Goal: Task Accomplishment & Management: Use online tool/utility

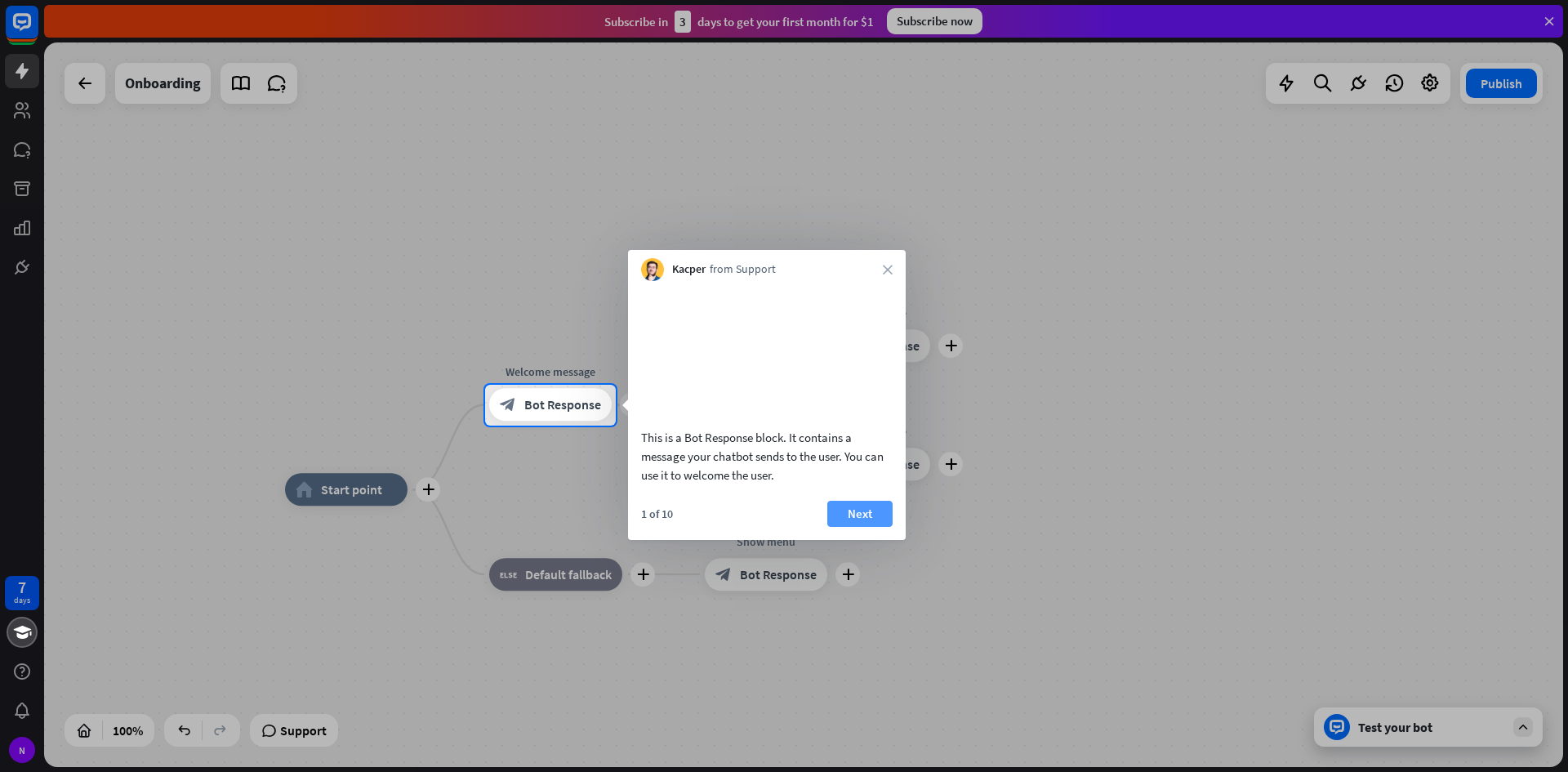
click at [849, 527] on button "Next" at bounding box center [860, 513] width 66 height 26
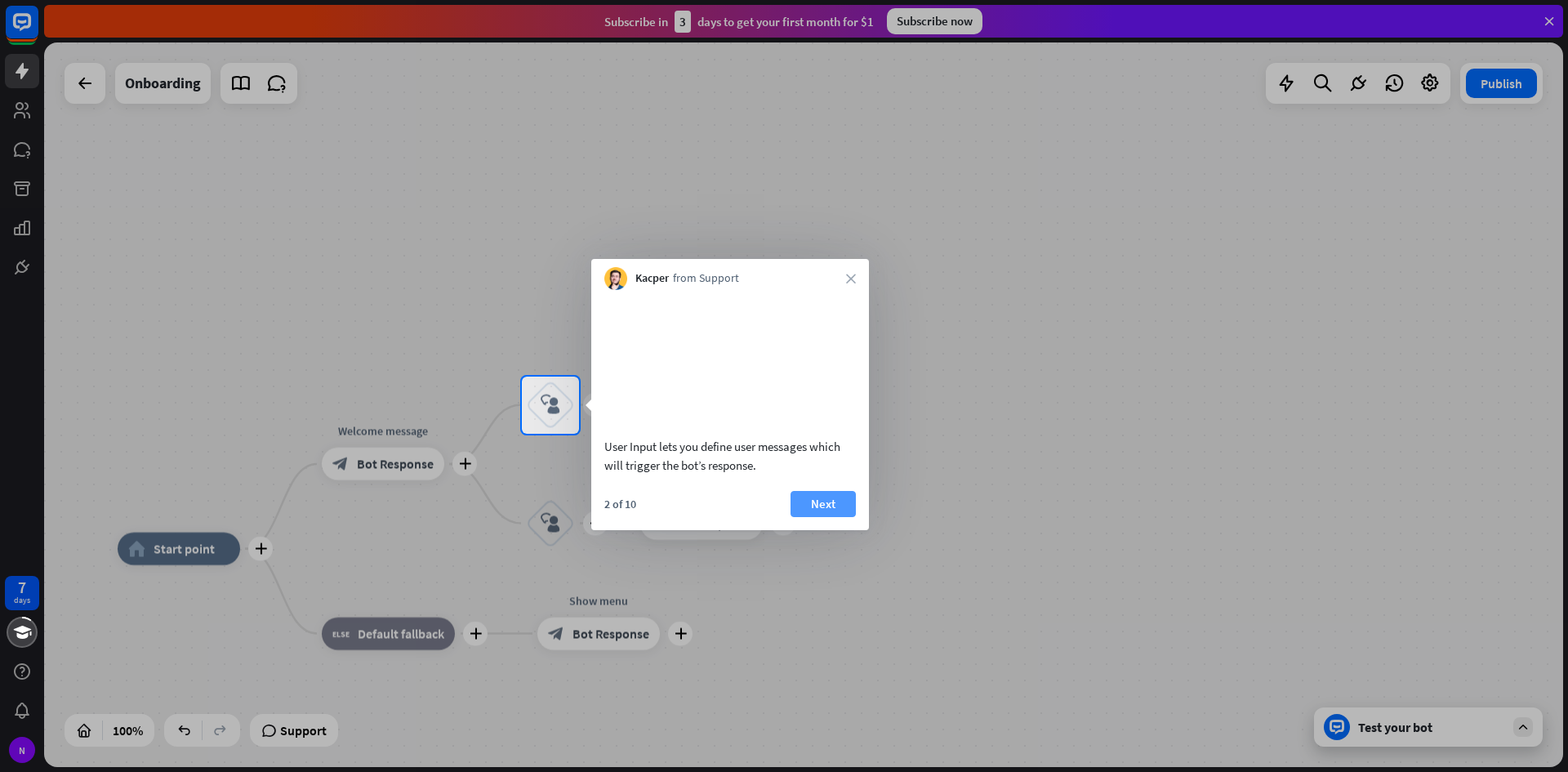
click at [826, 517] on button "Next" at bounding box center [823, 503] width 66 height 26
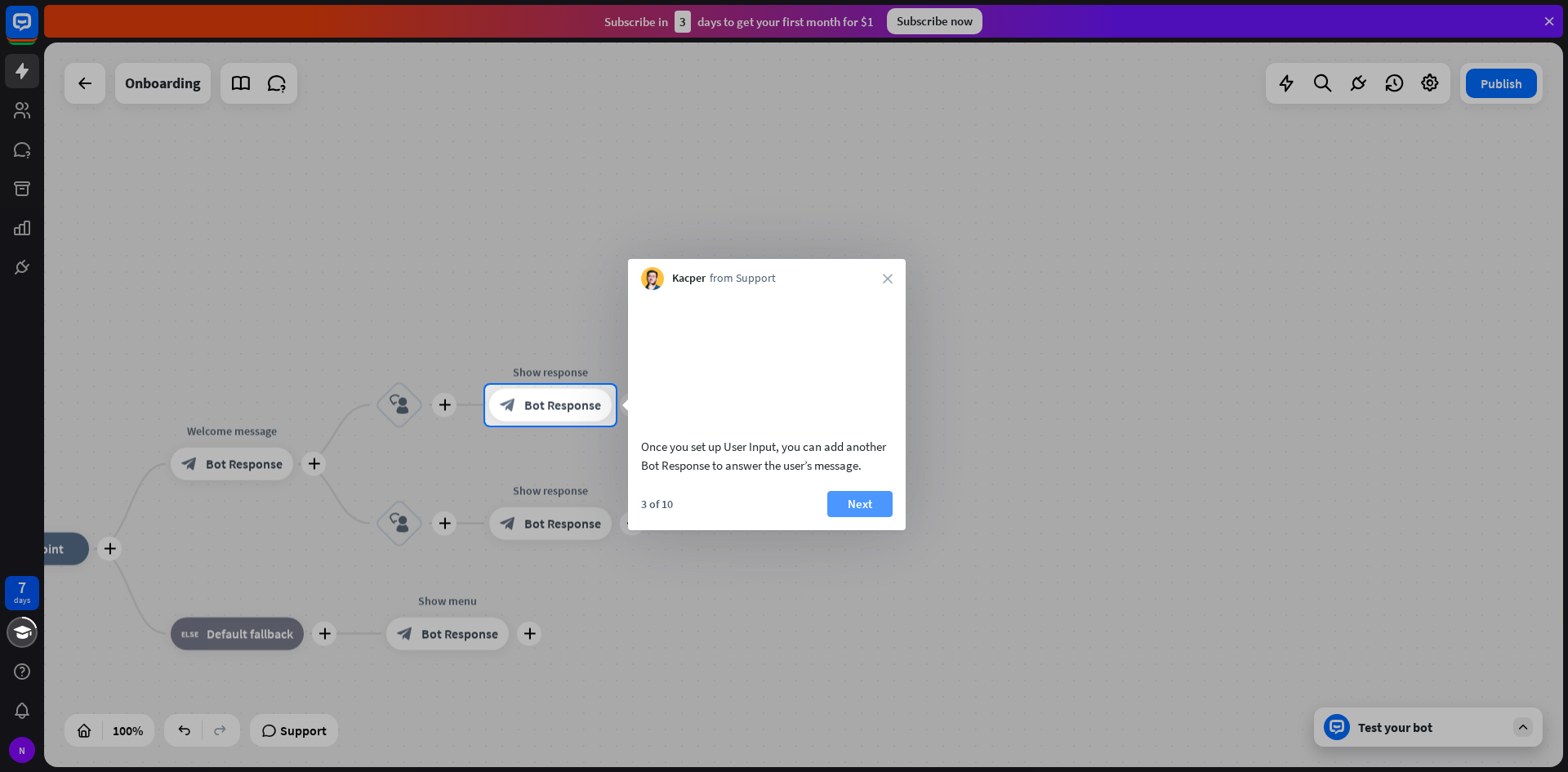
click at [862, 517] on button "Next" at bounding box center [860, 503] width 66 height 26
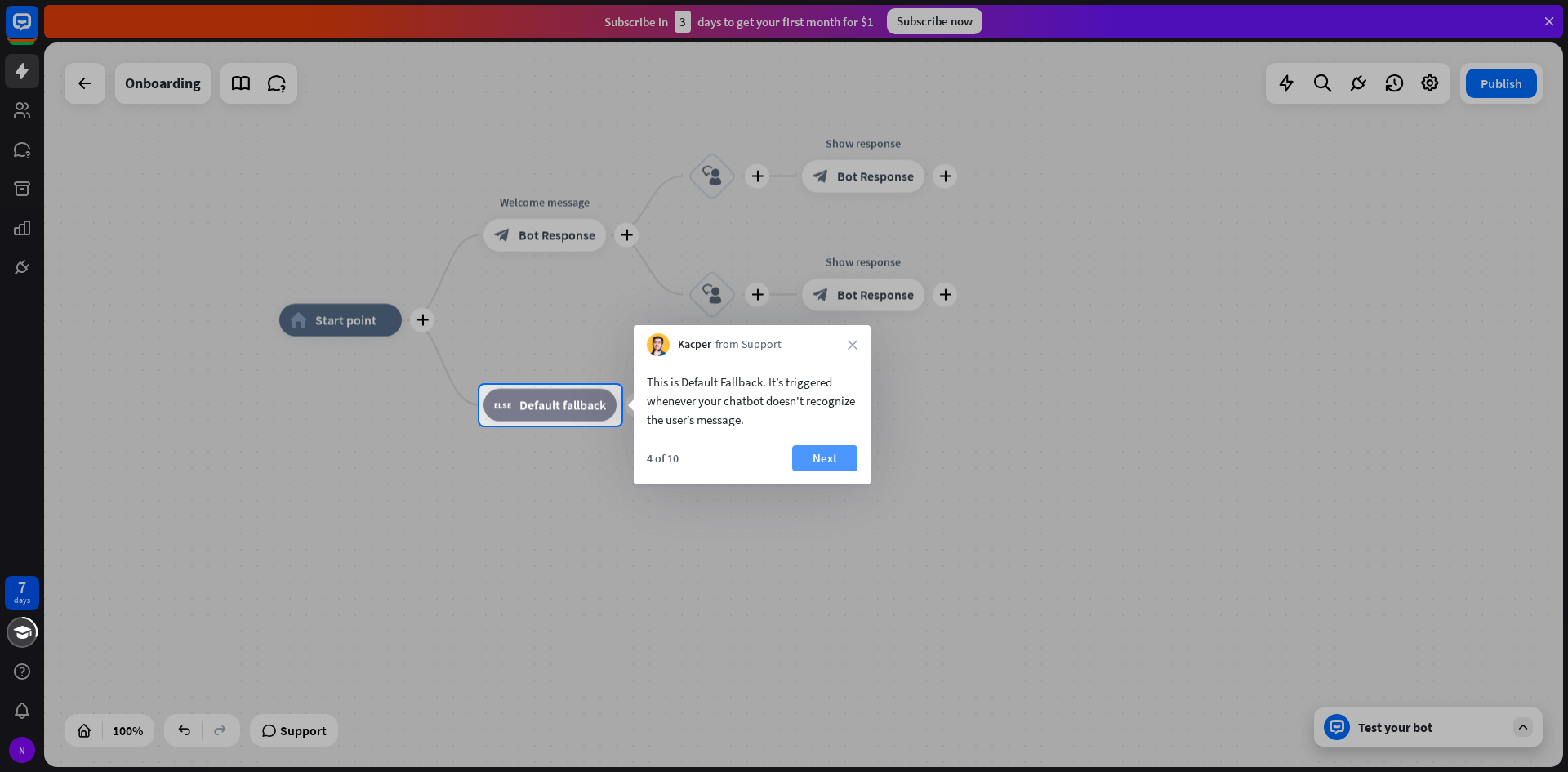
click at [821, 456] on button "Next" at bounding box center [824, 457] width 66 height 26
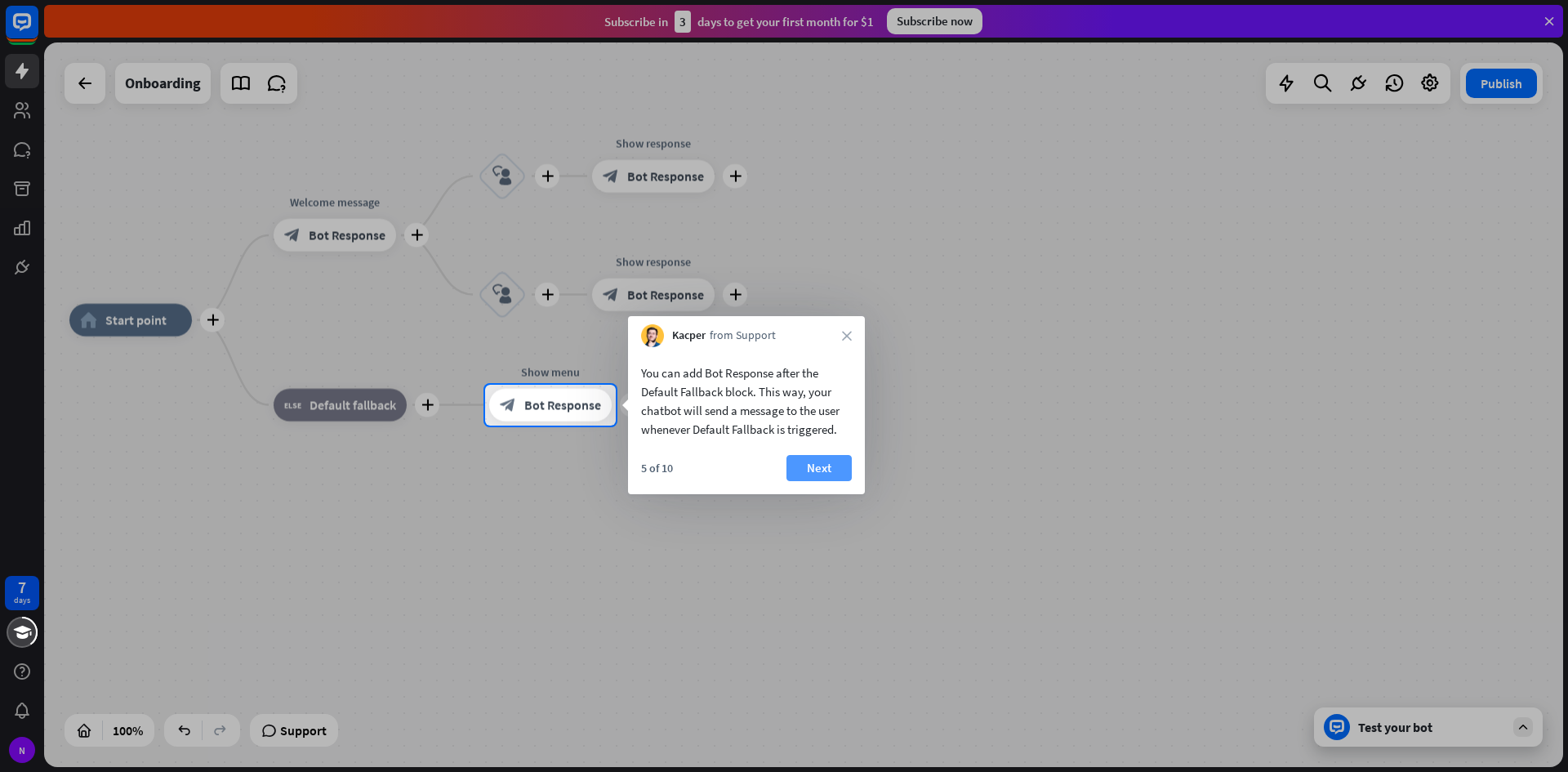
click at [833, 467] on button "Next" at bounding box center [819, 467] width 66 height 26
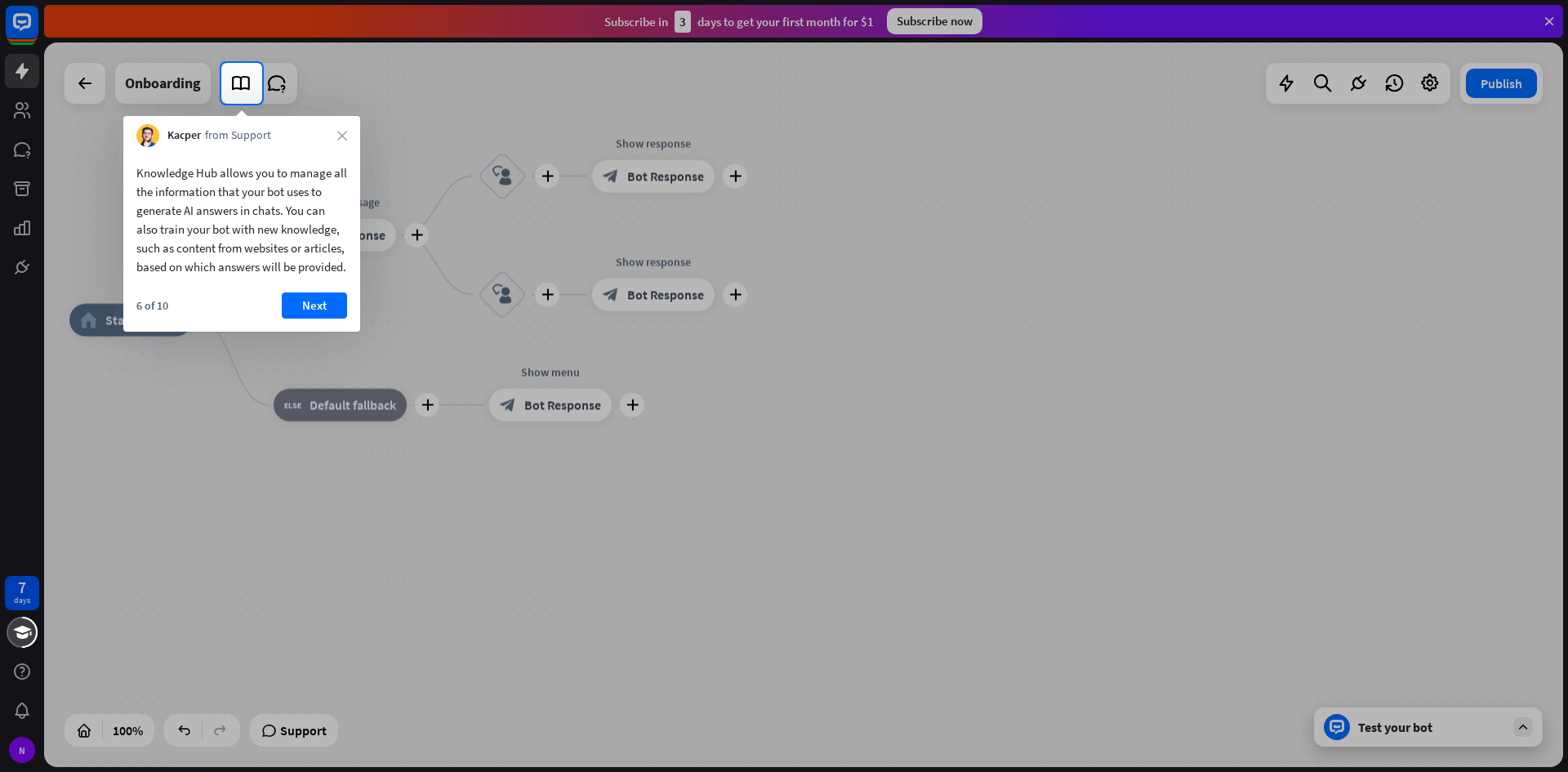
click at [314, 310] on div "Knowledge Hub allows you to manage all the information that your bot uses to ge…" at bounding box center [242, 239] width 237 height 184
drag, startPoint x: 230, startPoint y: 211, endPoint x: 265, endPoint y: 205, distance: 35.5
click at [265, 205] on div "Knowledge Hub allows you to manage all the information that your bot uses to ge…" at bounding box center [242, 220] width 211 height 113
click at [305, 318] on button "Next" at bounding box center [314, 305] width 66 height 26
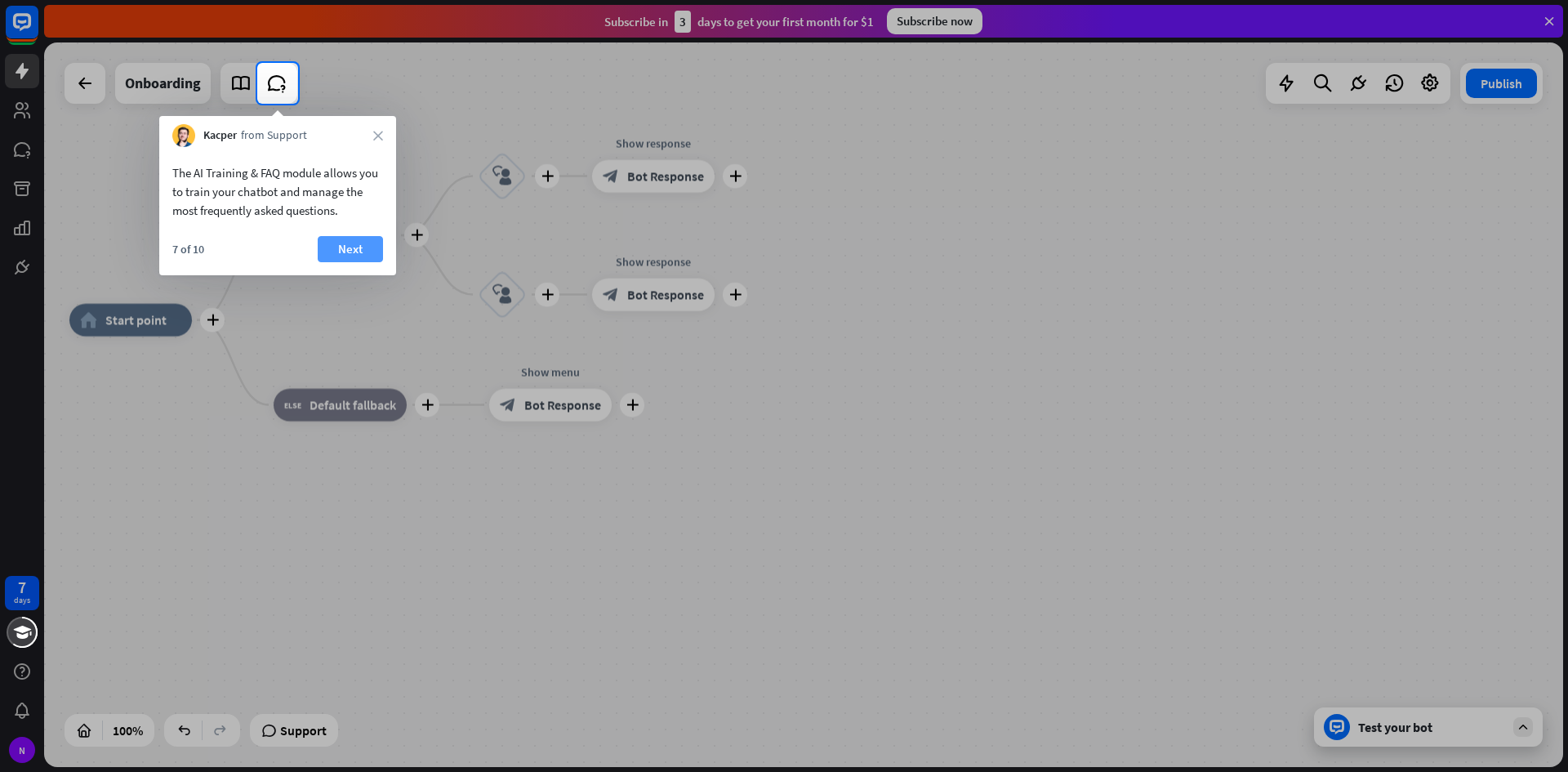
click at [350, 241] on button "Next" at bounding box center [350, 248] width 66 height 26
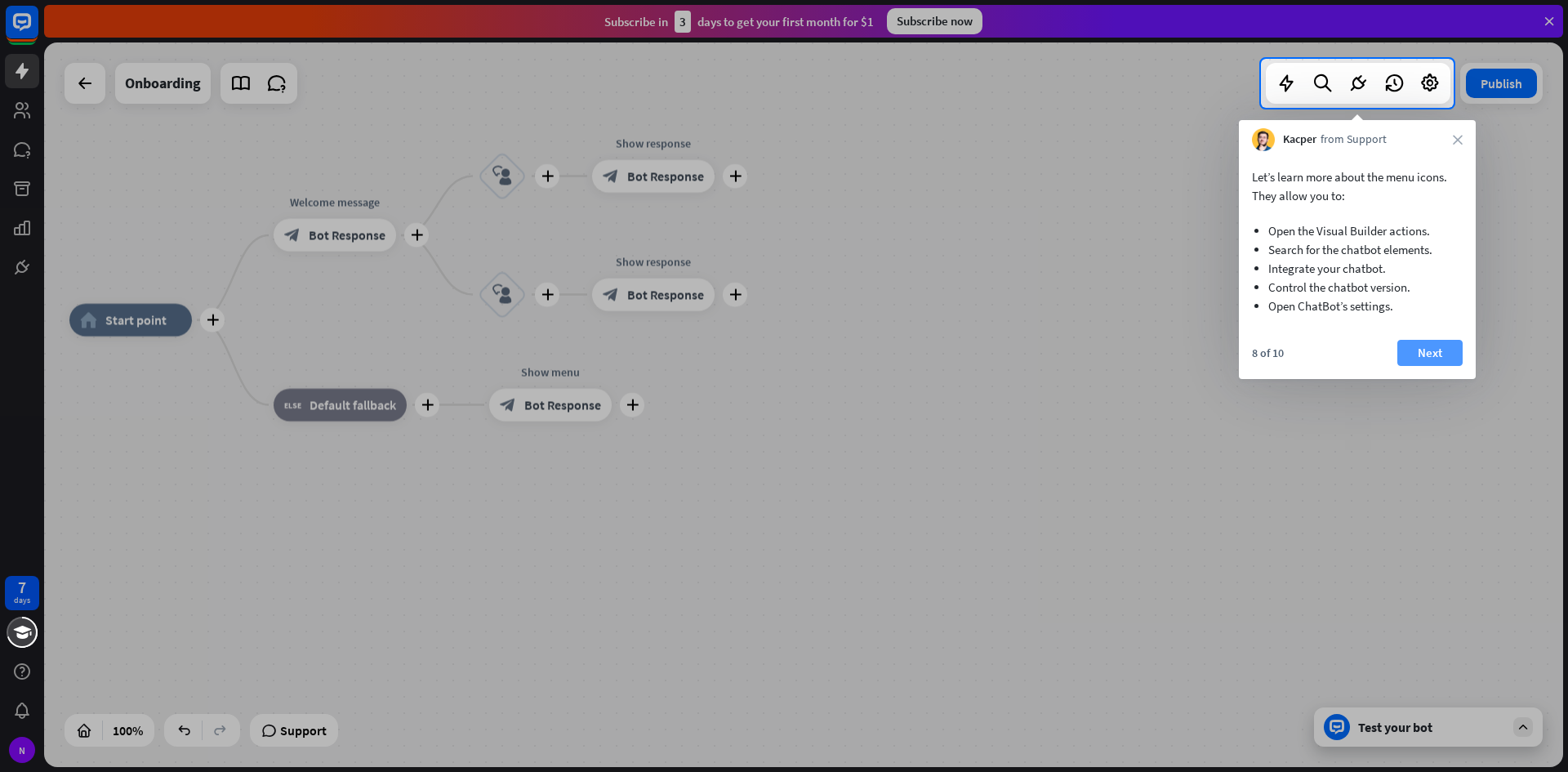
click at [1433, 349] on button "Next" at bounding box center [1430, 352] width 66 height 26
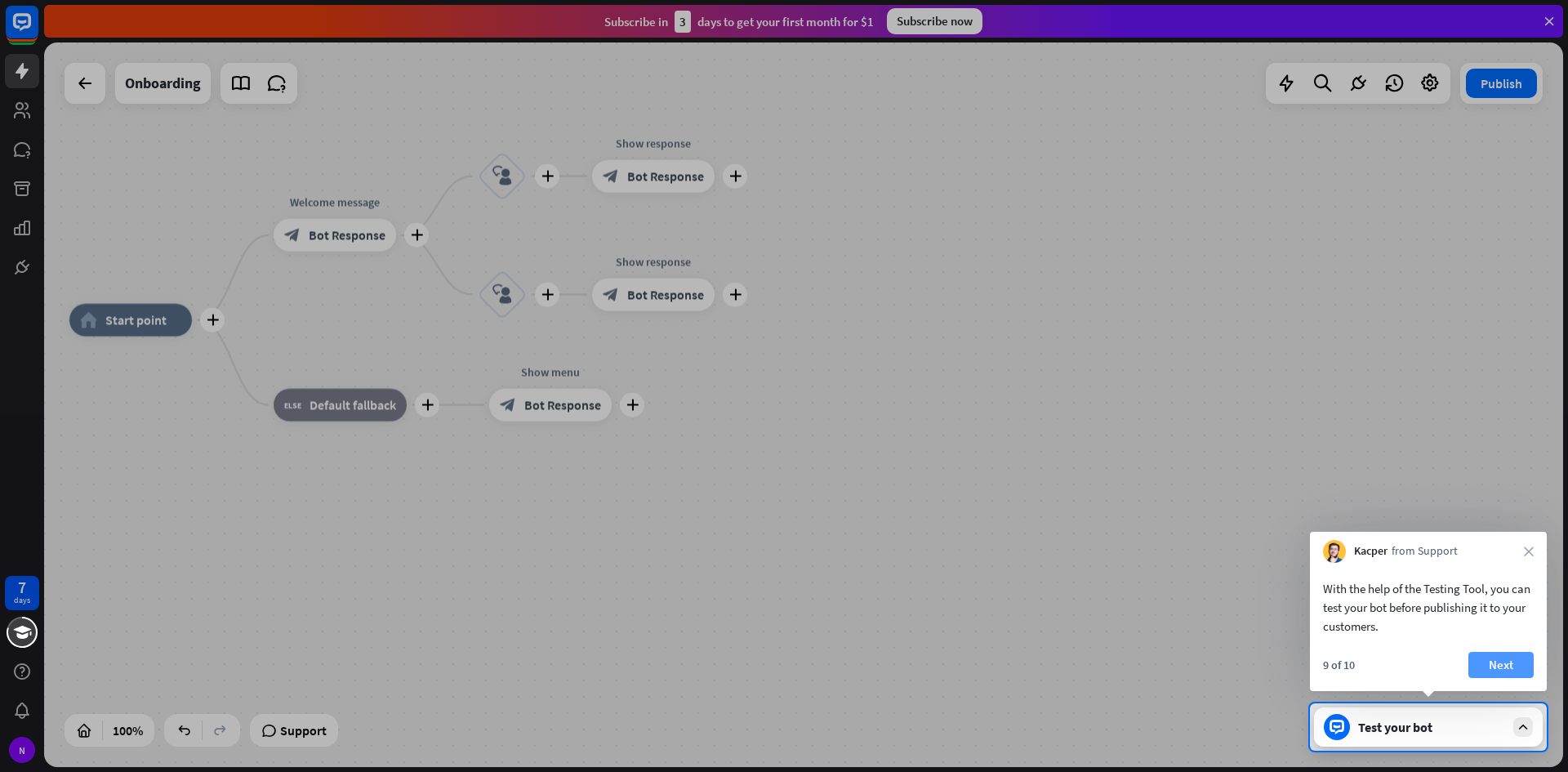
click at [1495, 667] on button "Next" at bounding box center [1501, 664] width 66 height 26
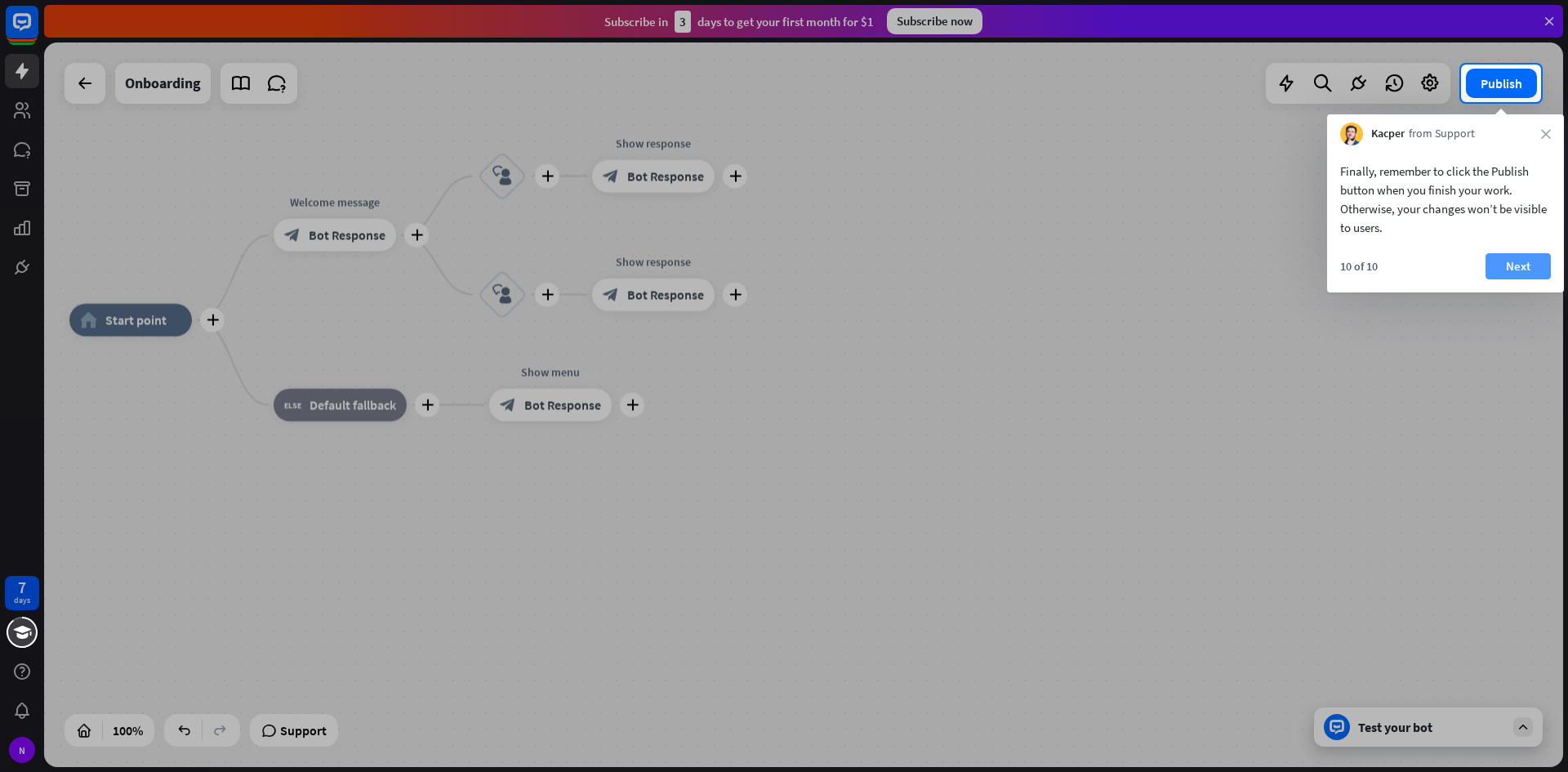
click at [1522, 276] on button "Next" at bounding box center [1518, 266] width 66 height 26
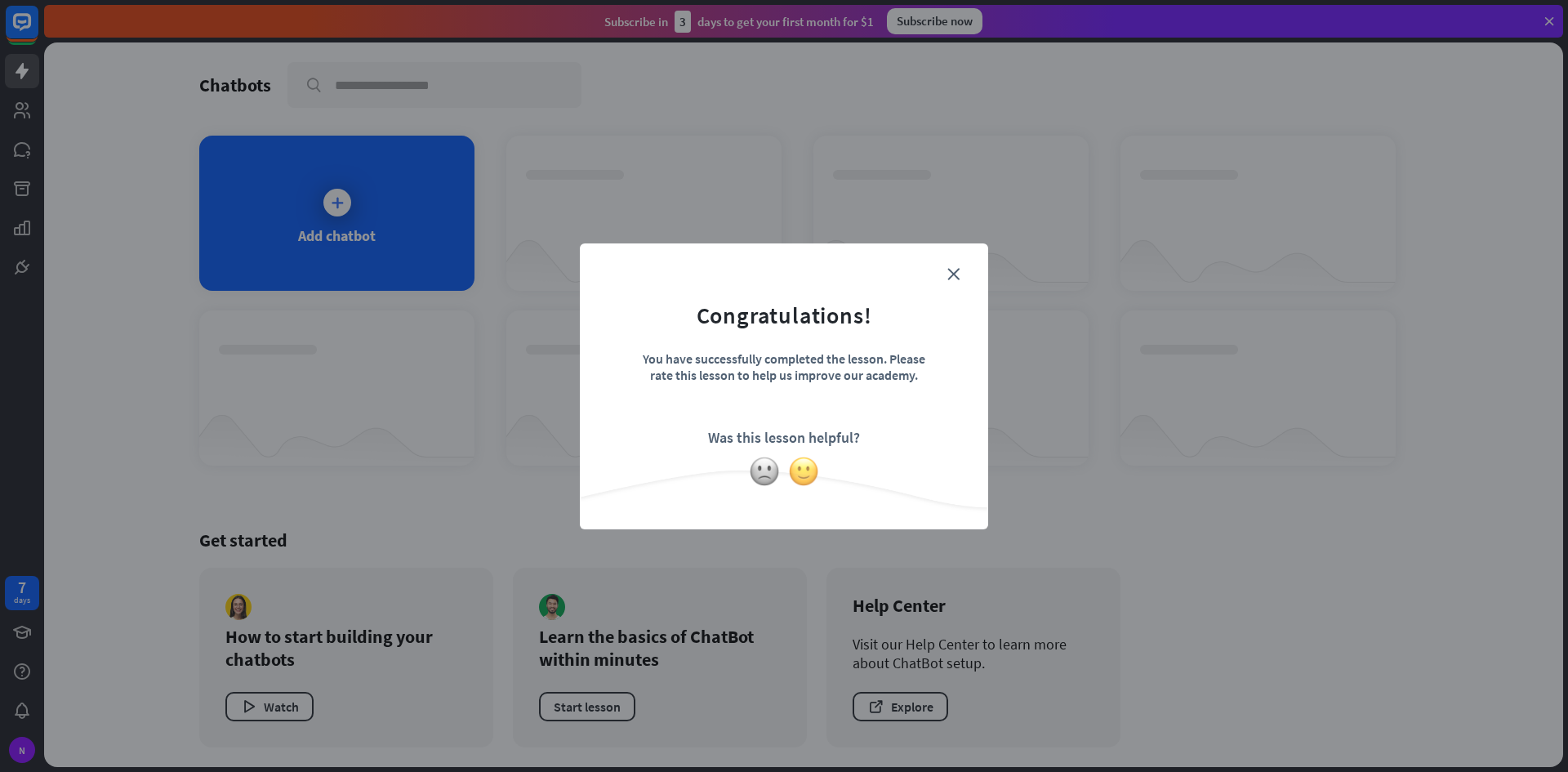
click at [808, 470] on img at bounding box center [804, 471] width 31 height 31
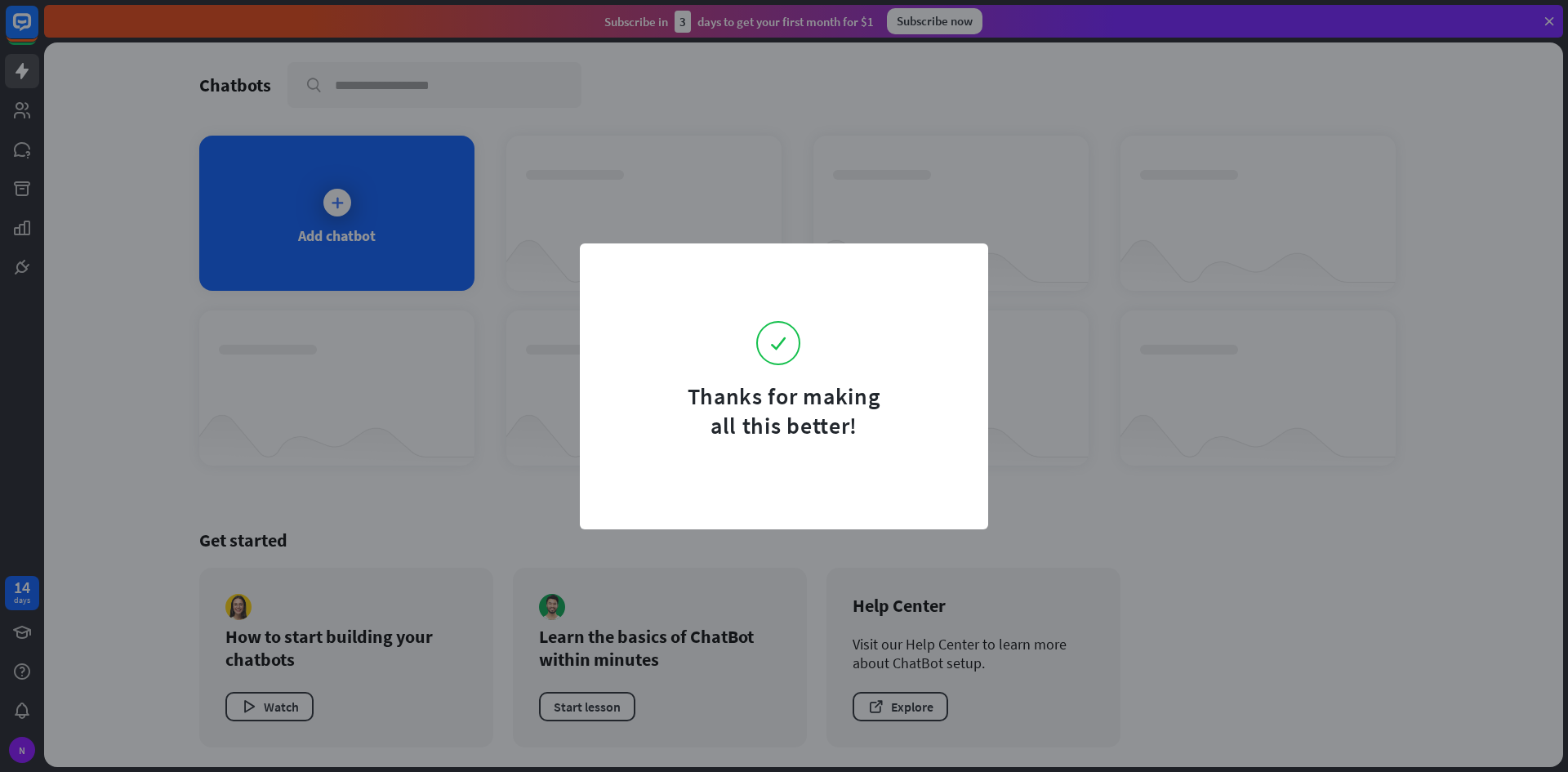
click at [1067, 227] on div "Thanks for making all this better!" at bounding box center [784, 386] width 1568 height 772
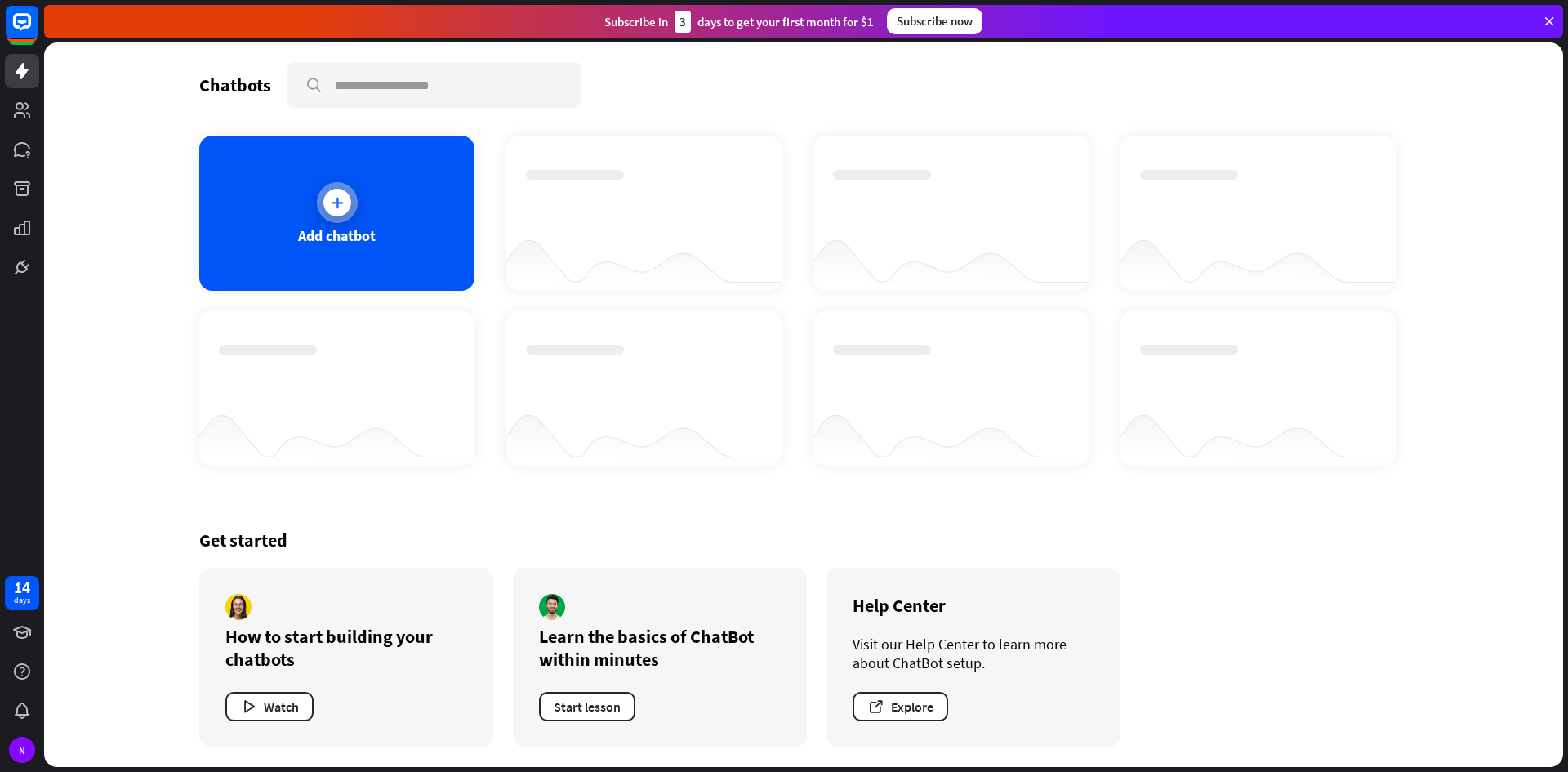
click at [313, 213] on div "Add chatbot" at bounding box center [337, 213] width 276 height 155
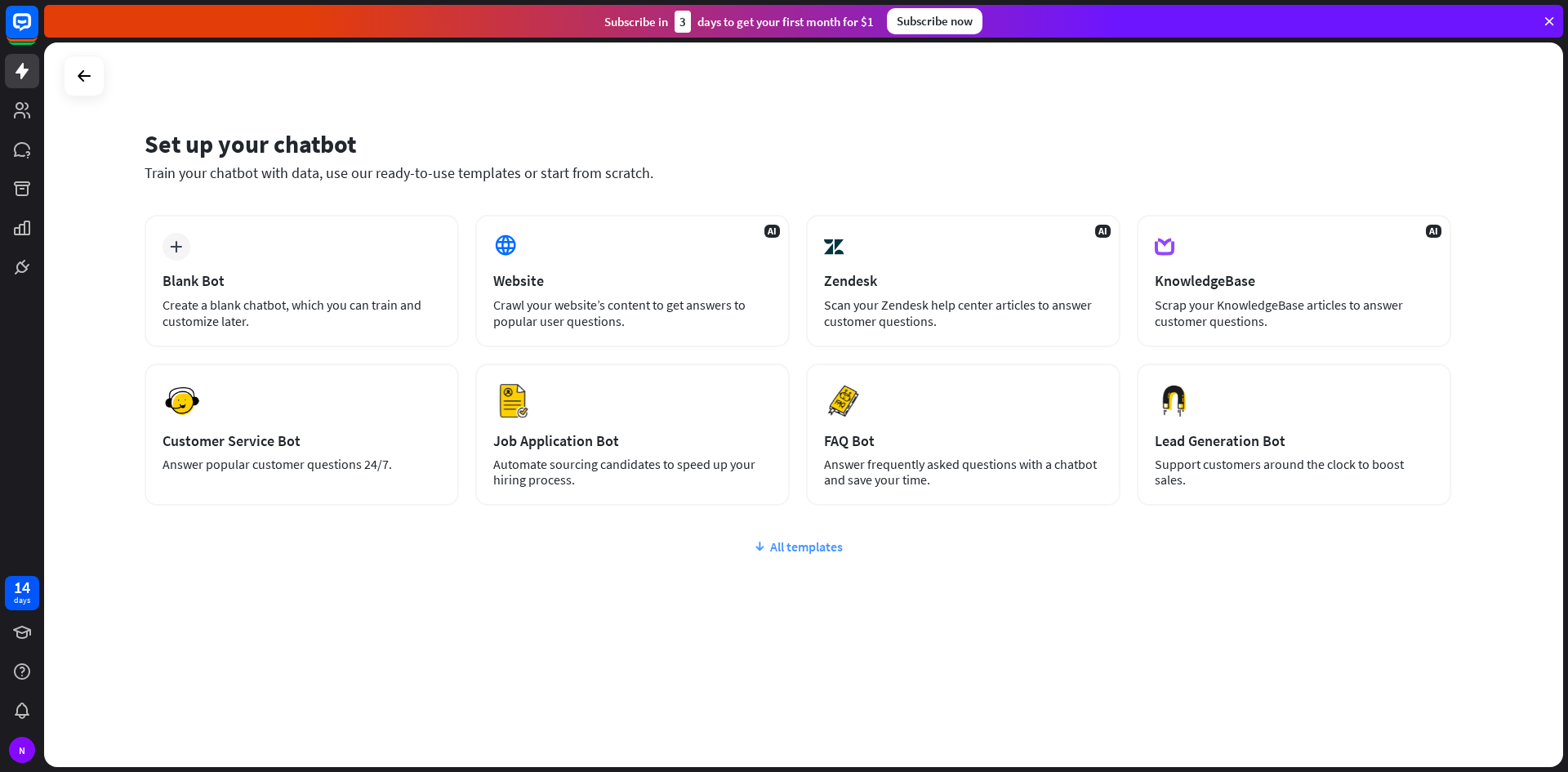
click at [779, 542] on div "All templates" at bounding box center [798, 546] width 1307 height 17
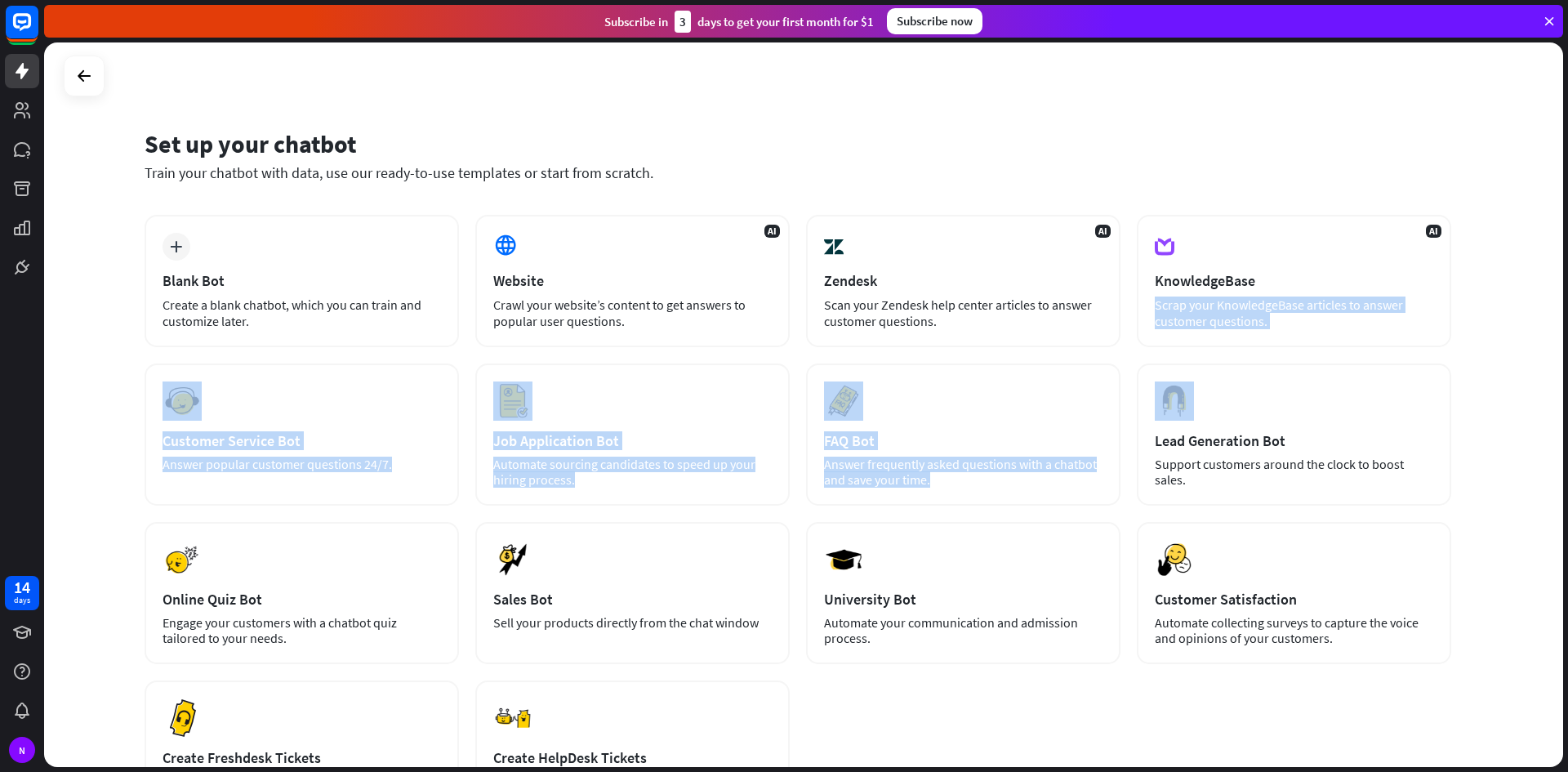
drag, startPoint x: 1567, startPoint y: 269, endPoint x: 1567, endPoint y: 414, distance: 145.0
click at [1567, 414] on div "Set up your chatbot Train your chatbot with data, use our ready-to-use template…" at bounding box center [806, 407] width 1524 height 730
click at [1507, 409] on div "Set up your chatbot Train your chatbot with data, use our ready-to-use template…" at bounding box center [804, 404] width 1519 height 725
drag, startPoint x: 1565, startPoint y: 452, endPoint x: 1566, endPoint y: 600, distance: 148.0
click at [1566, 600] on div "Set up your chatbot Train your chatbot with data, use our ready-to-use template…" at bounding box center [806, 407] width 1524 height 730
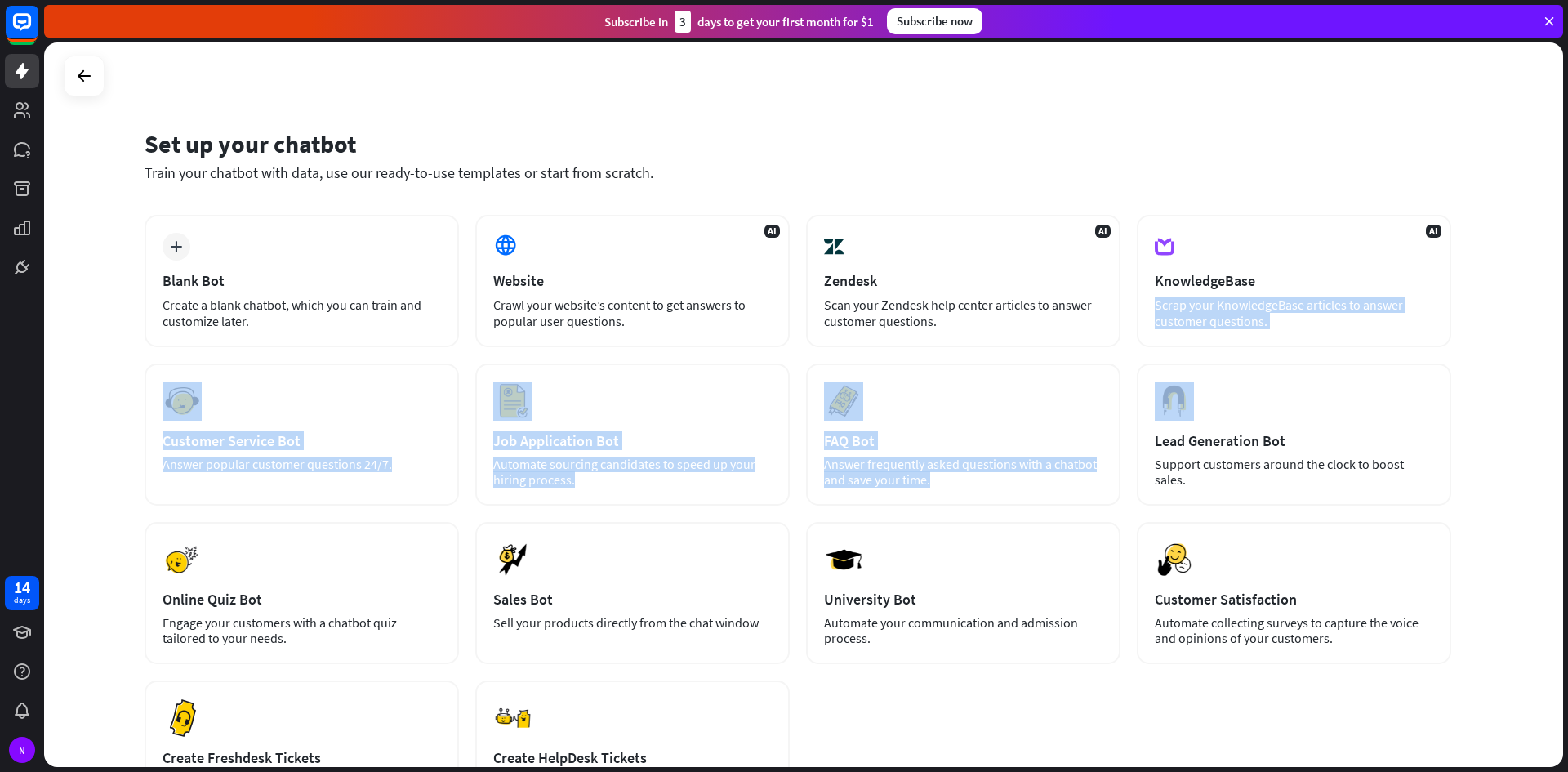
copy div "sales. Preview Online Quiz Bot Engage your customers with a chatbot quiz tailor…"
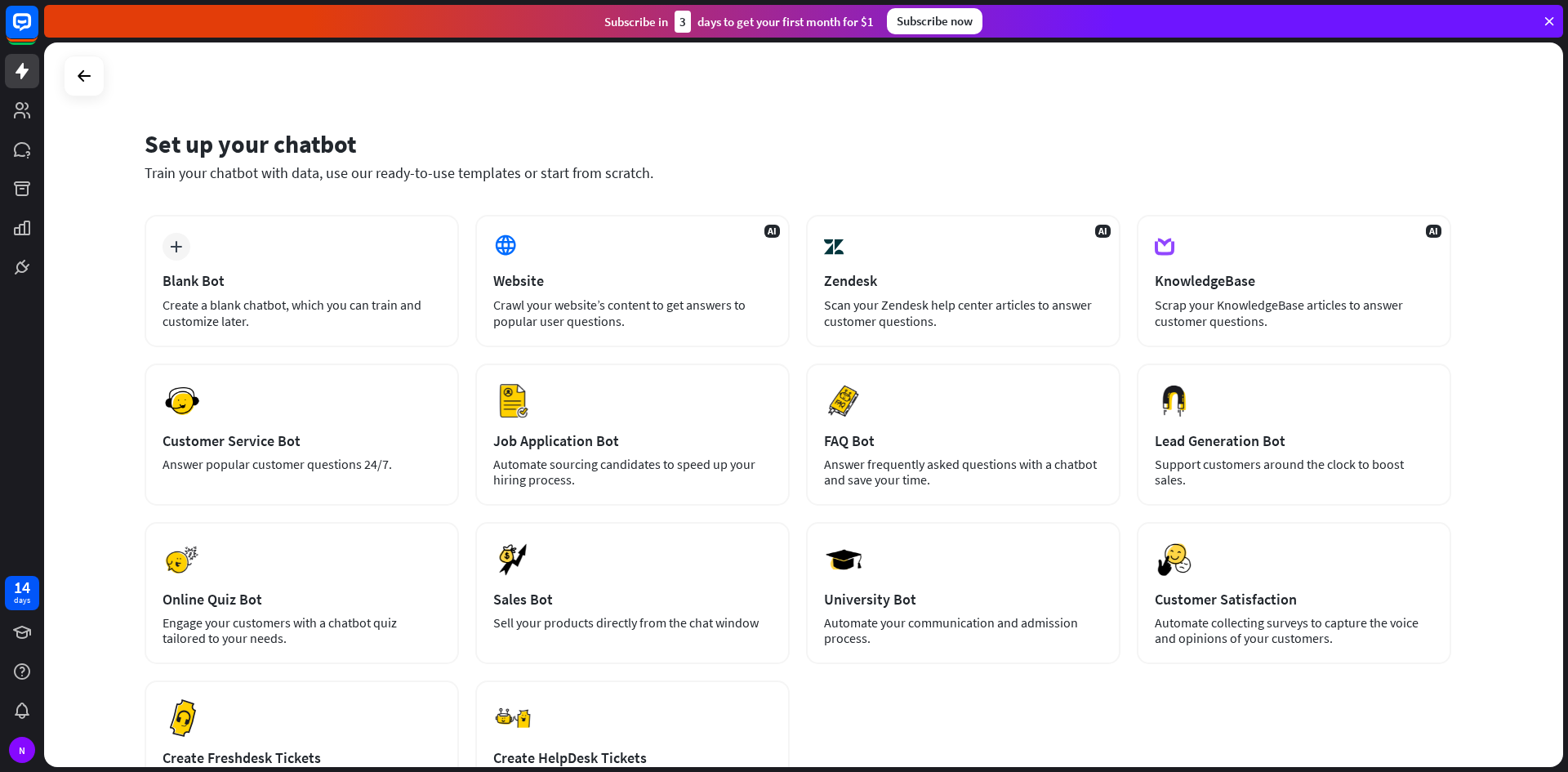
click at [1526, 697] on div "Set up your chatbot Train your chatbot with data, use our ready-to-use template…" at bounding box center [804, 404] width 1519 height 725
drag, startPoint x: 1567, startPoint y: 334, endPoint x: 1567, endPoint y: 386, distance: 52.0
click at [1567, 386] on div "Set up your chatbot Train your chatbot with data, use our ready-to-use template…" at bounding box center [806, 407] width 1524 height 730
click at [1541, 380] on div "Set up your chatbot Train your chatbot with data, use our ready-to-use template…" at bounding box center [804, 404] width 1519 height 725
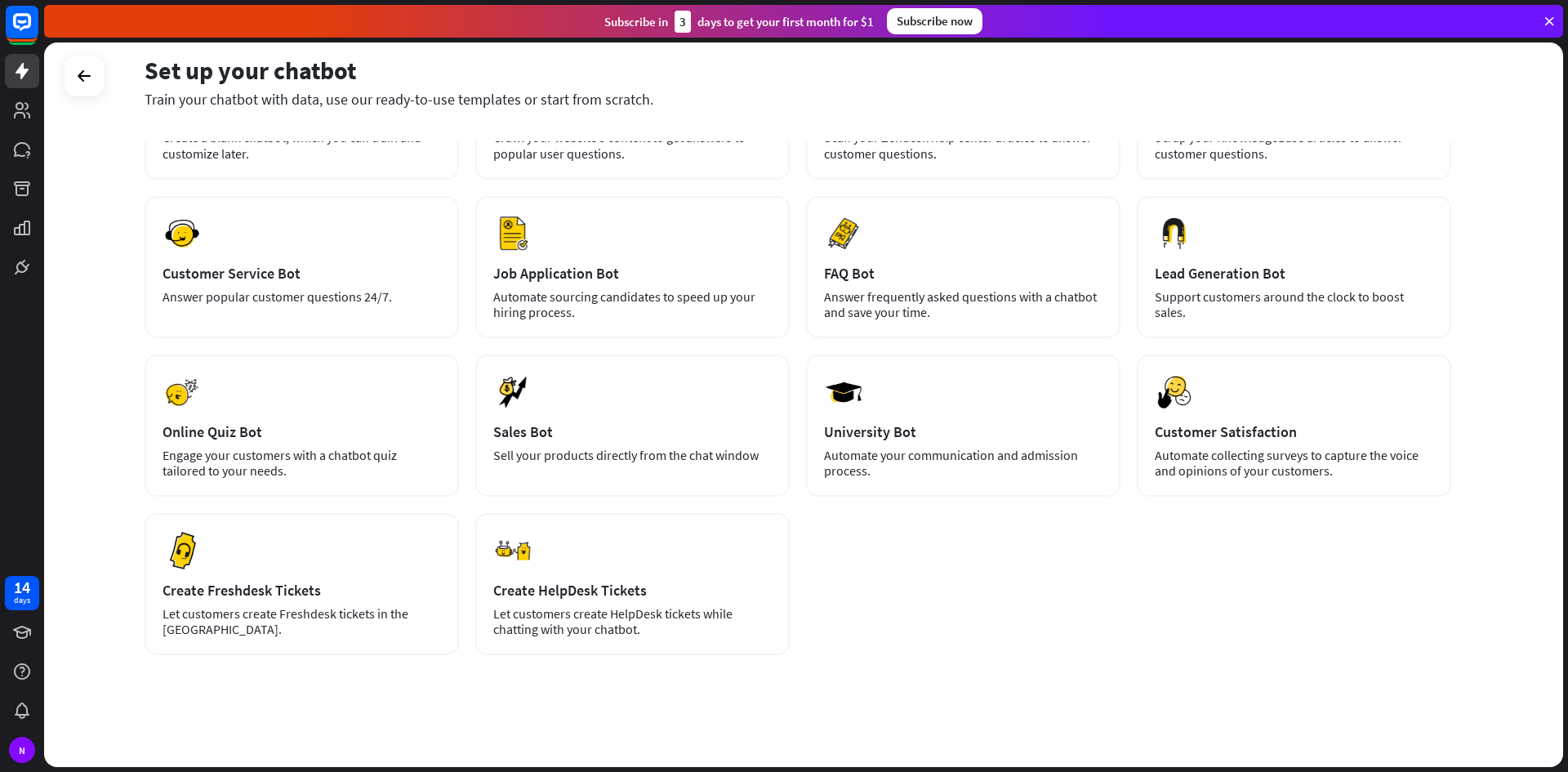
scroll to position [170, 0]
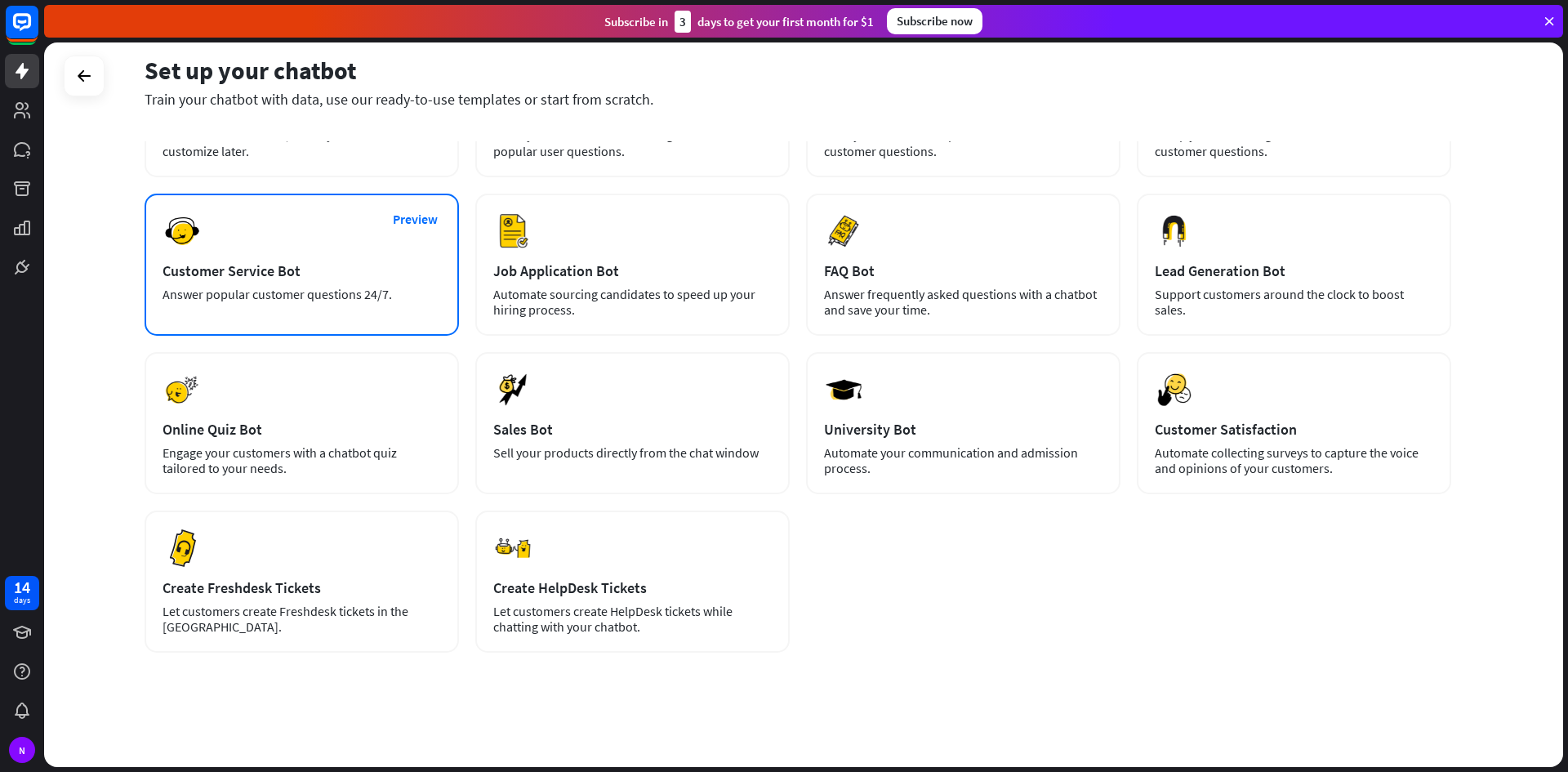
click at [294, 296] on div "Answer popular customer questions 24/7." at bounding box center [302, 294] width 279 height 16
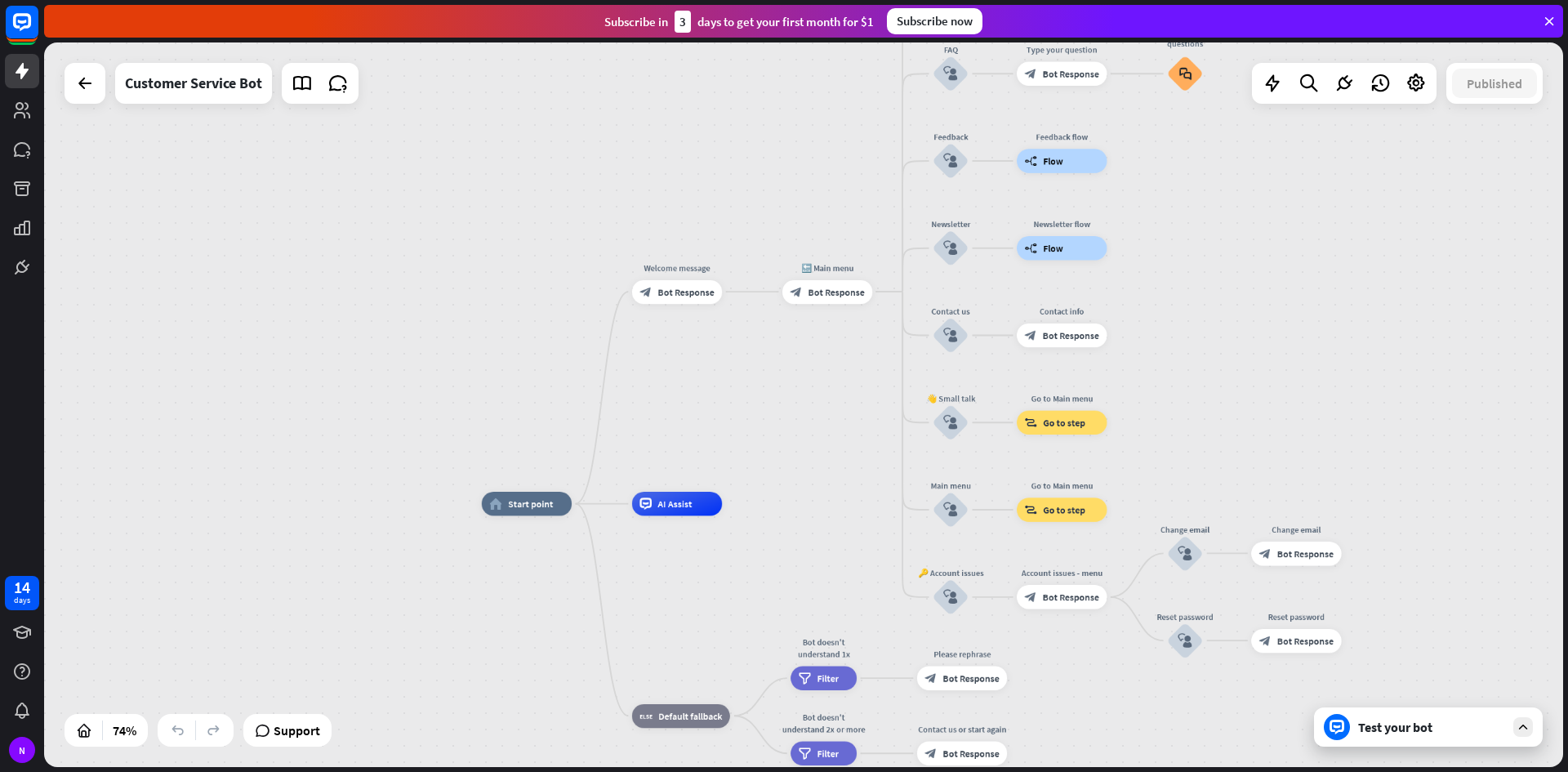
drag, startPoint x: 797, startPoint y: 352, endPoint x: 799, endPoint y: 480, distance: 128.0
click at [799, 480] on div "home_2 Start point Welcome message block_bot_response Bot Response 🔙 Main menu …" at bounding box center [804, 404] width 1519 height 725
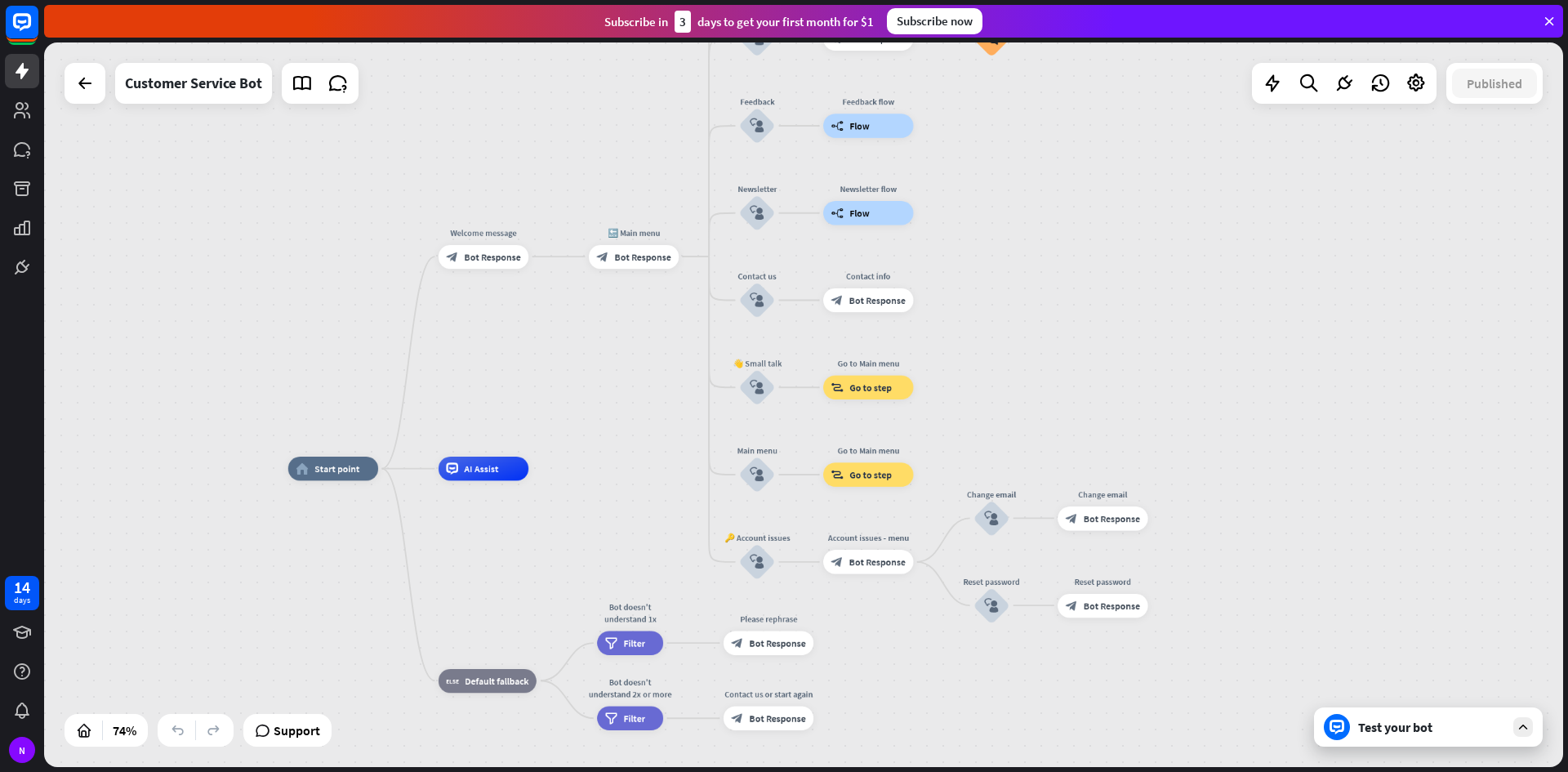
drag, startPoint x: 1204, startPoint y: 200, endPoint x: 1009, endPoint y: 139, distance: 204.3
click at [1009, 139] on div "home_2 Start point Welcome message block_bot_response Bot Response 🔙 Main menu …" at bounding box center [804, 404] width 1519 height 725
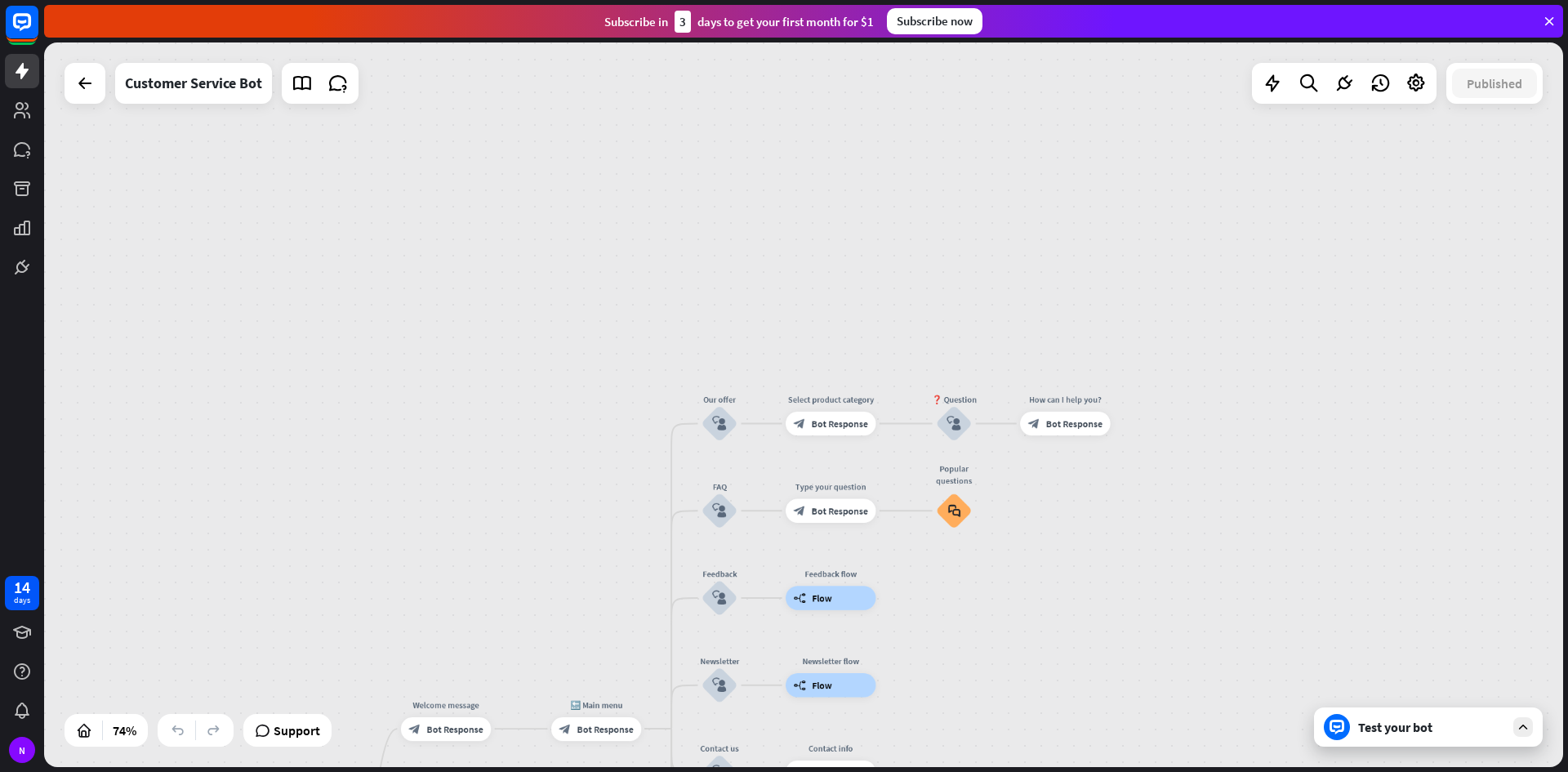
drag, startPoint x: 1000, startPoint y: 367, endPoint x: 994, endPoint y: 662, distance: 295.1
click at [994, 662] on div "home_2 Start point Welcome message block_bot_response Bot Response 🔙 Main menu …" at bounding box center [804, 404] width 1519 height 725
click at [213, 85] on div "Customer Service Bot" at bounding box center [193, 83] width 137 height 41
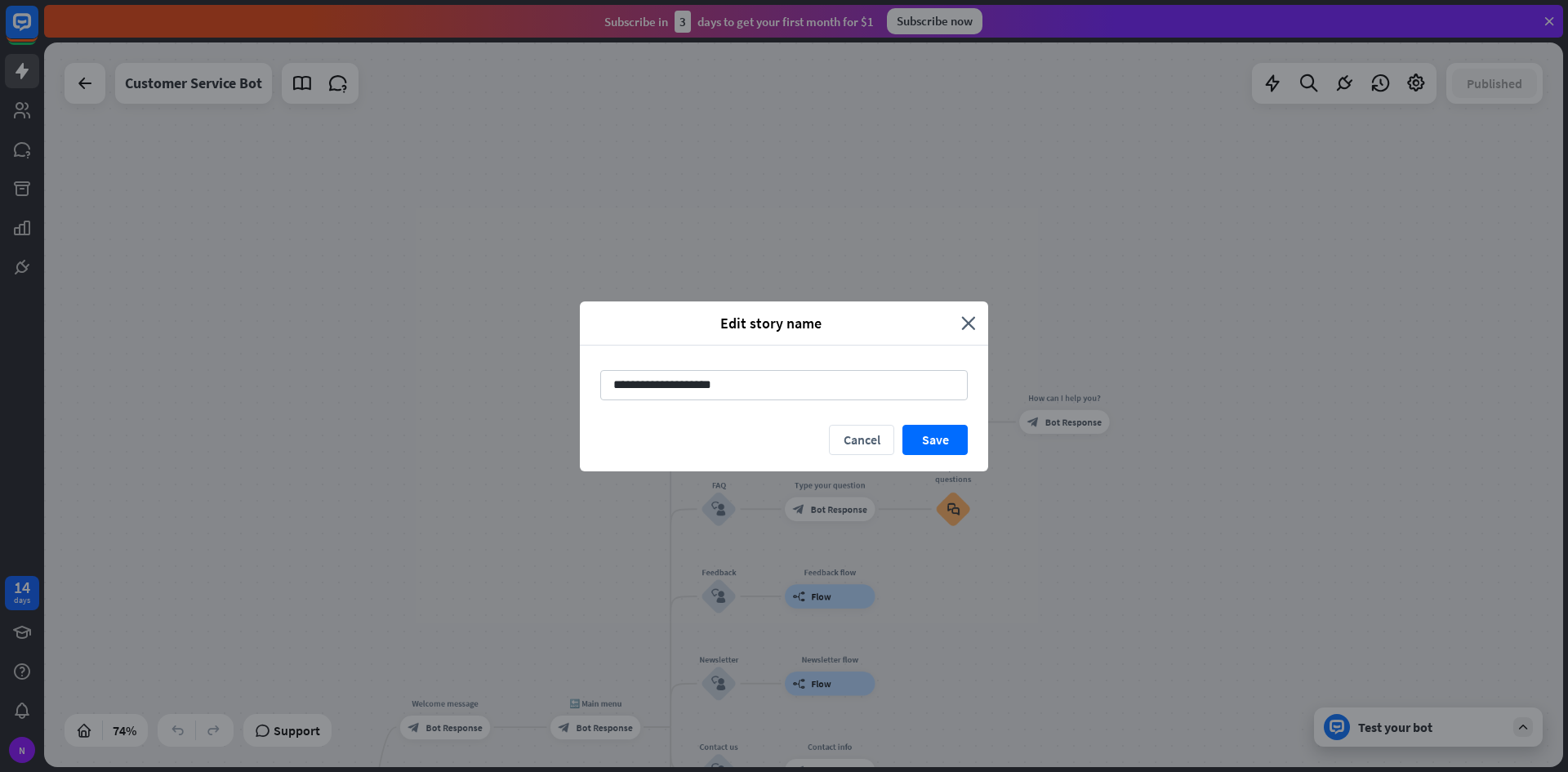
click at [960, 331] on div "Edit story name" at bounding box center [776, 323] width 369 height 19
click at [967, 312] on div "Edit story name close" at bounding box center [784, 323] width 408 height 44
click at [965, 322] on icon "close" at bounding box center [969, 323] width 15 height 19
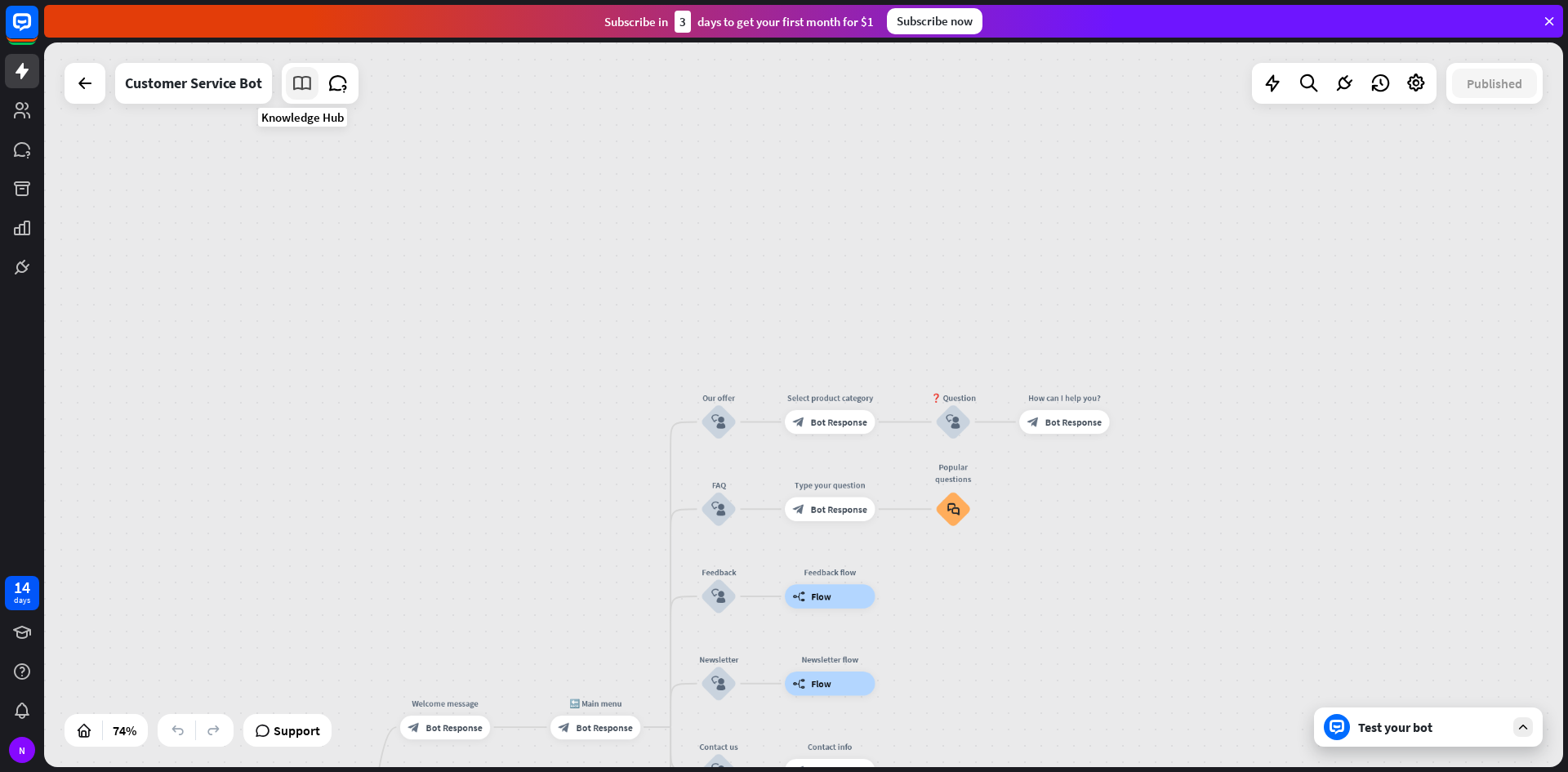
click at [298, 89] on icon at bounding box center [302, 84] width 22 height 22
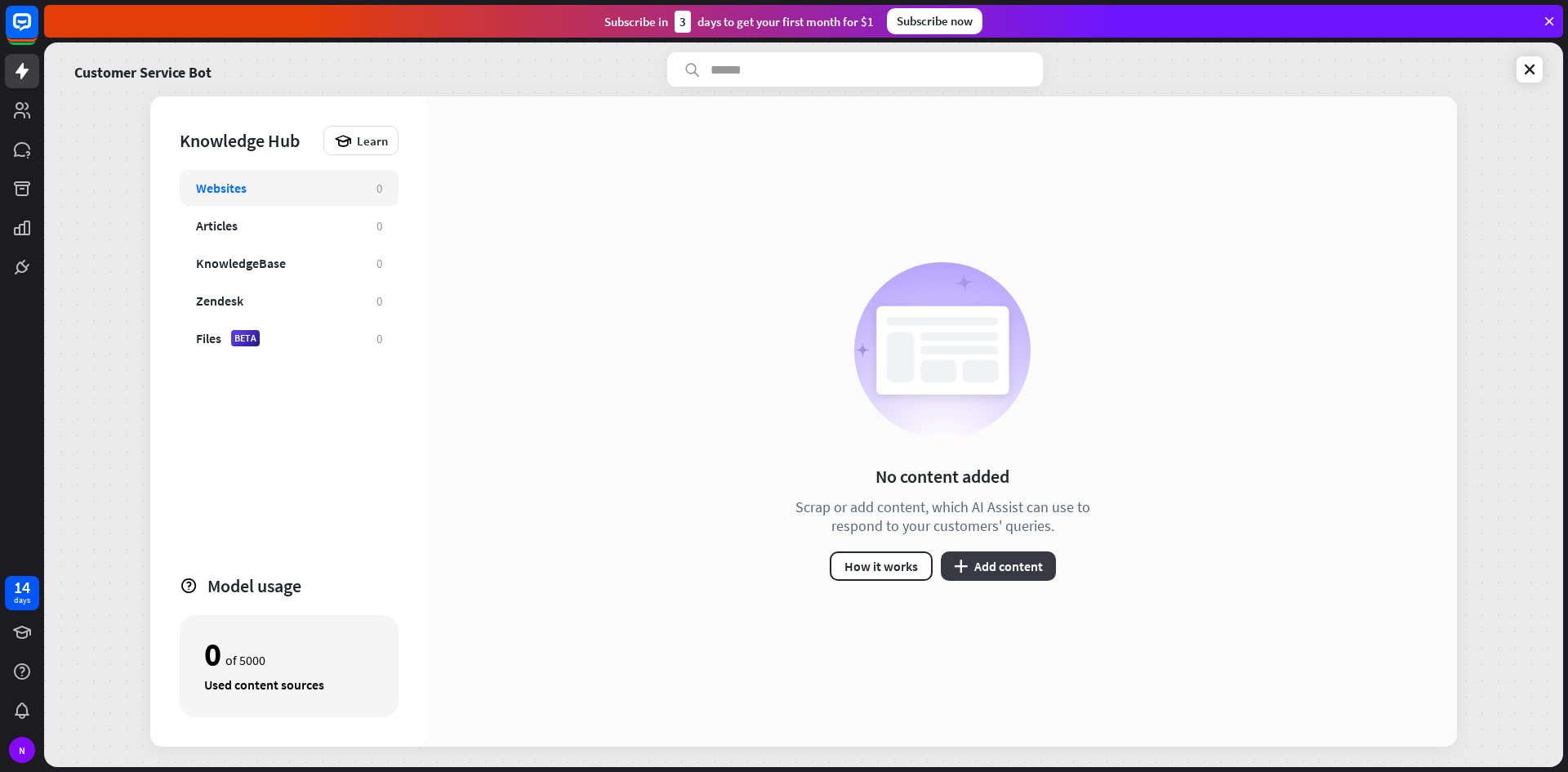
click at [967, 565] on icon "plus" at bounding box center [960, 566] width 14 height 13
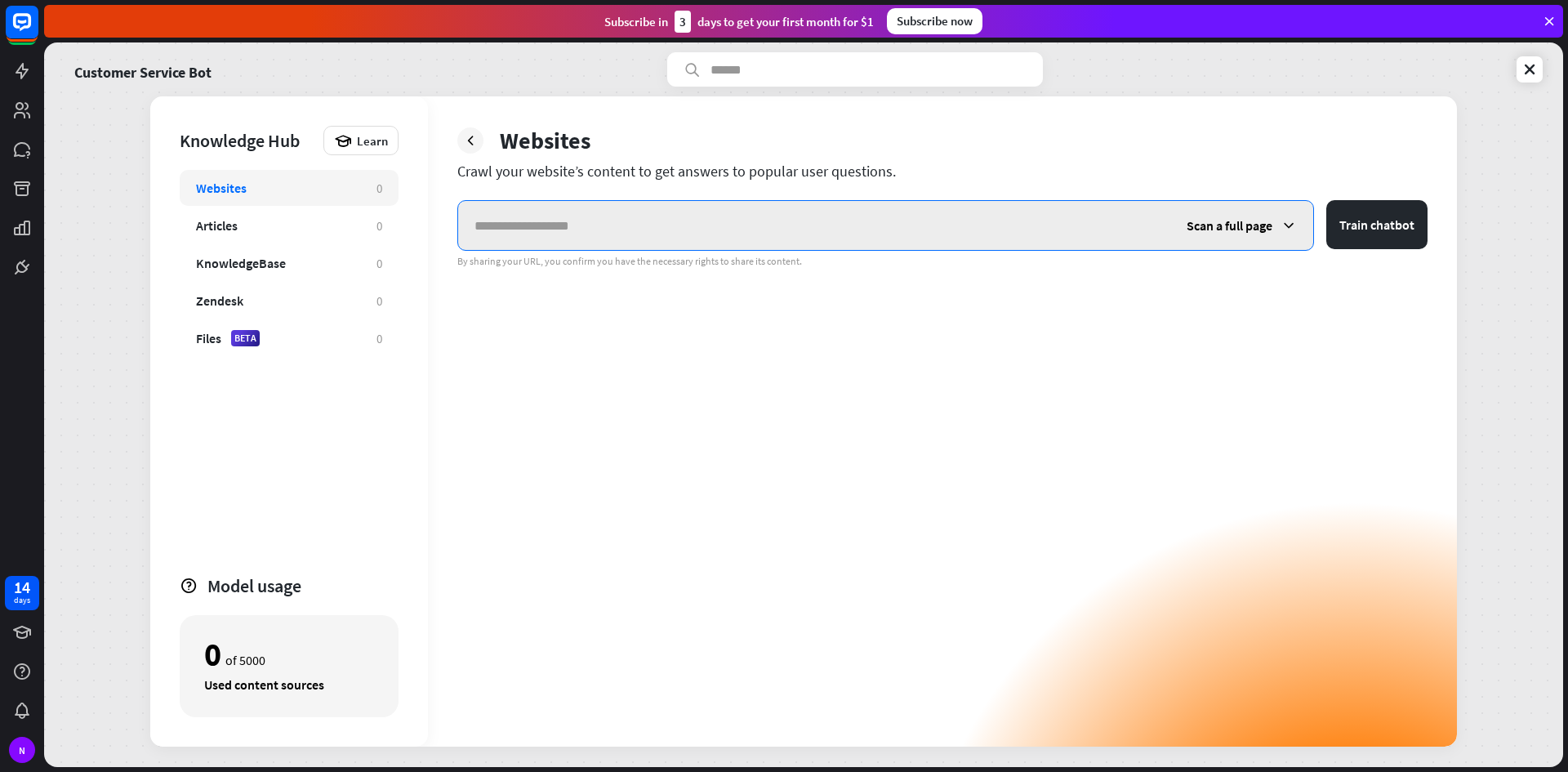
paste input "**********"
type input "**********"
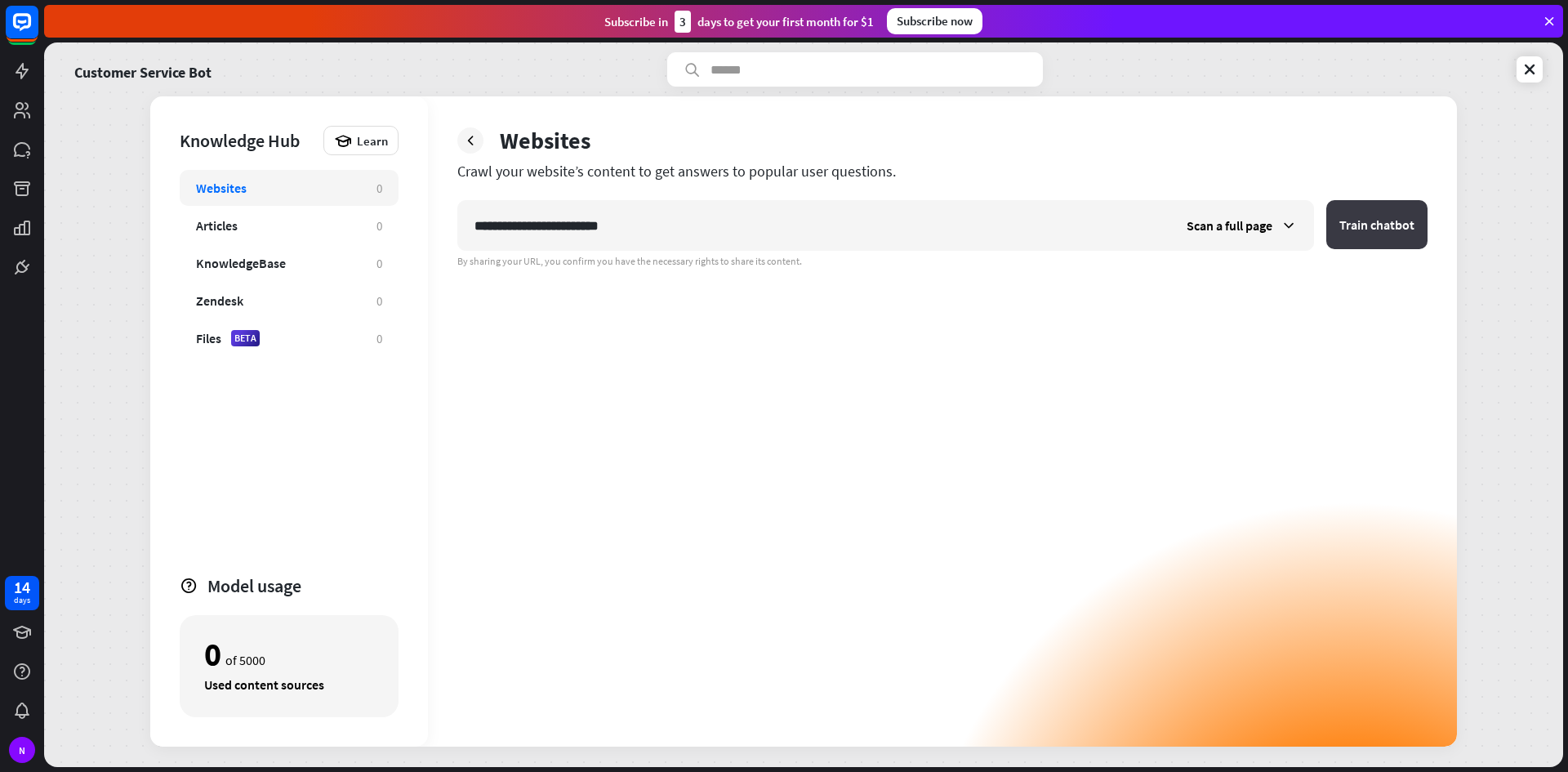
click at [1379, 228] on button "Train chatbot" at bounding box center [1377, 224] width 101 height 49
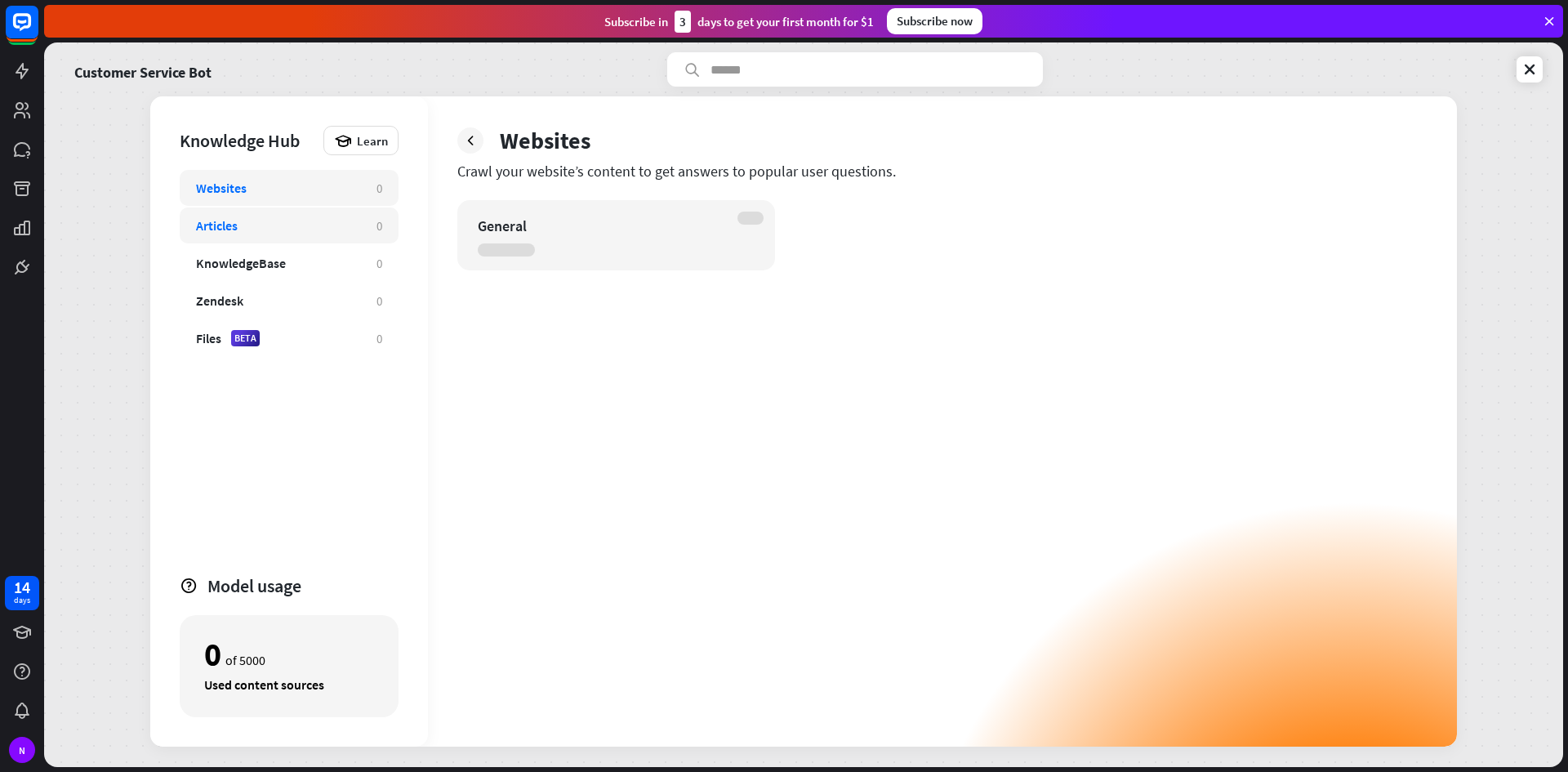
click at [320, 237] on div "Articles 0" at bounding box center [289, 225] width 219 height 36
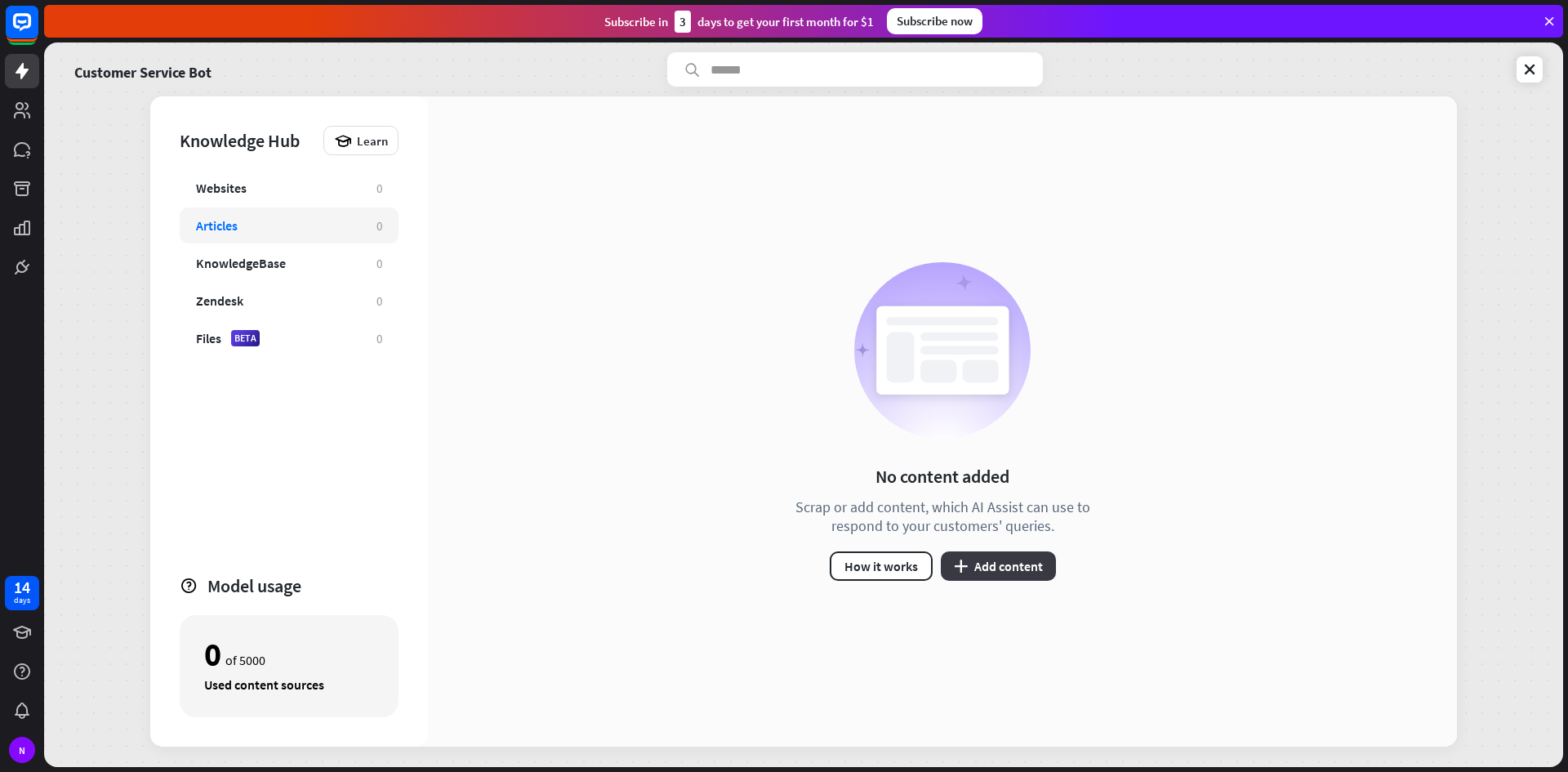
click at [1013, 578] on button "plus Add content" at bounding box center [999, 565] width 115 height 29
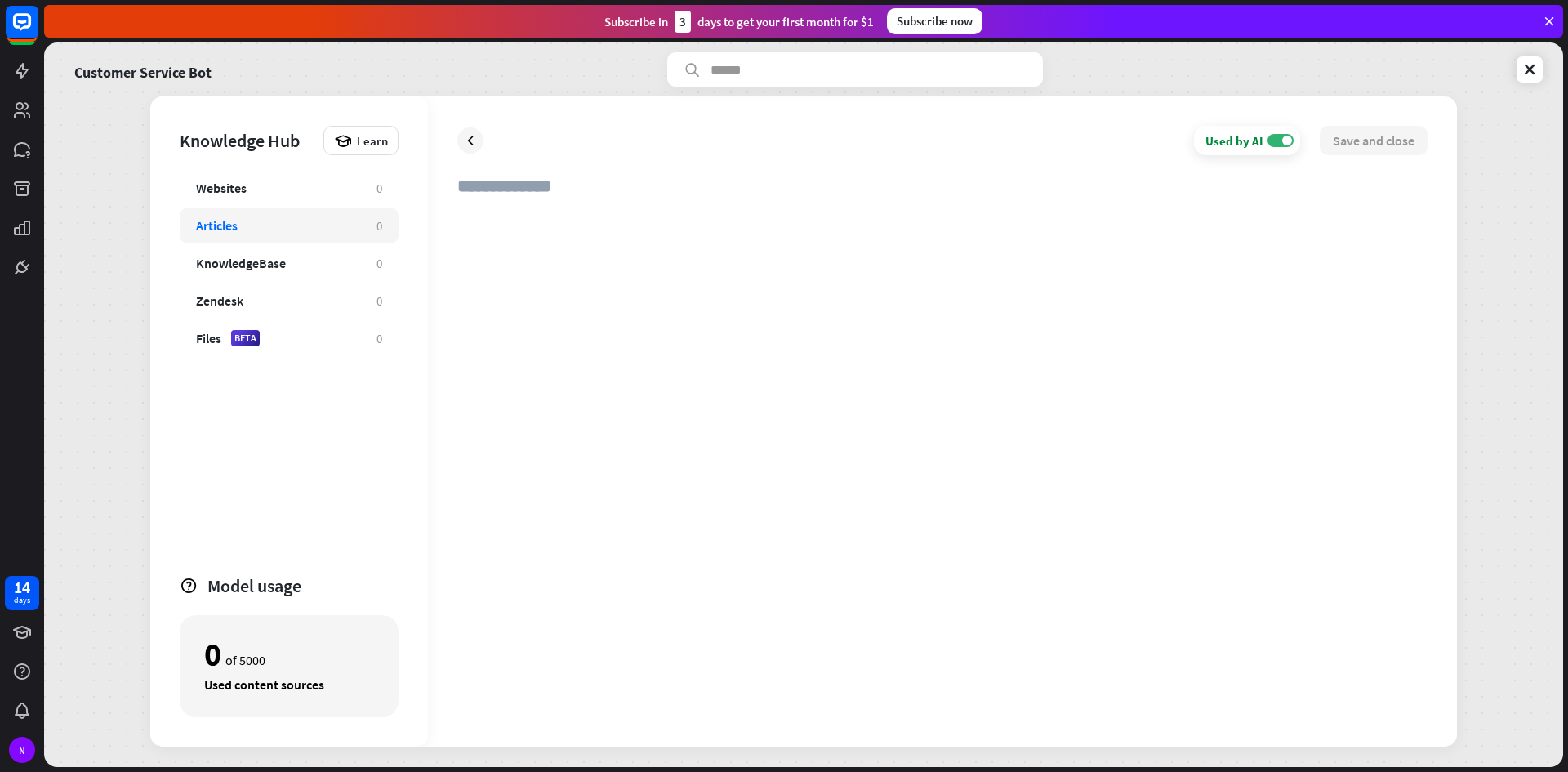
click at [567, 248] on div at bounding box center [942, 464] width 970 height 506
paste div
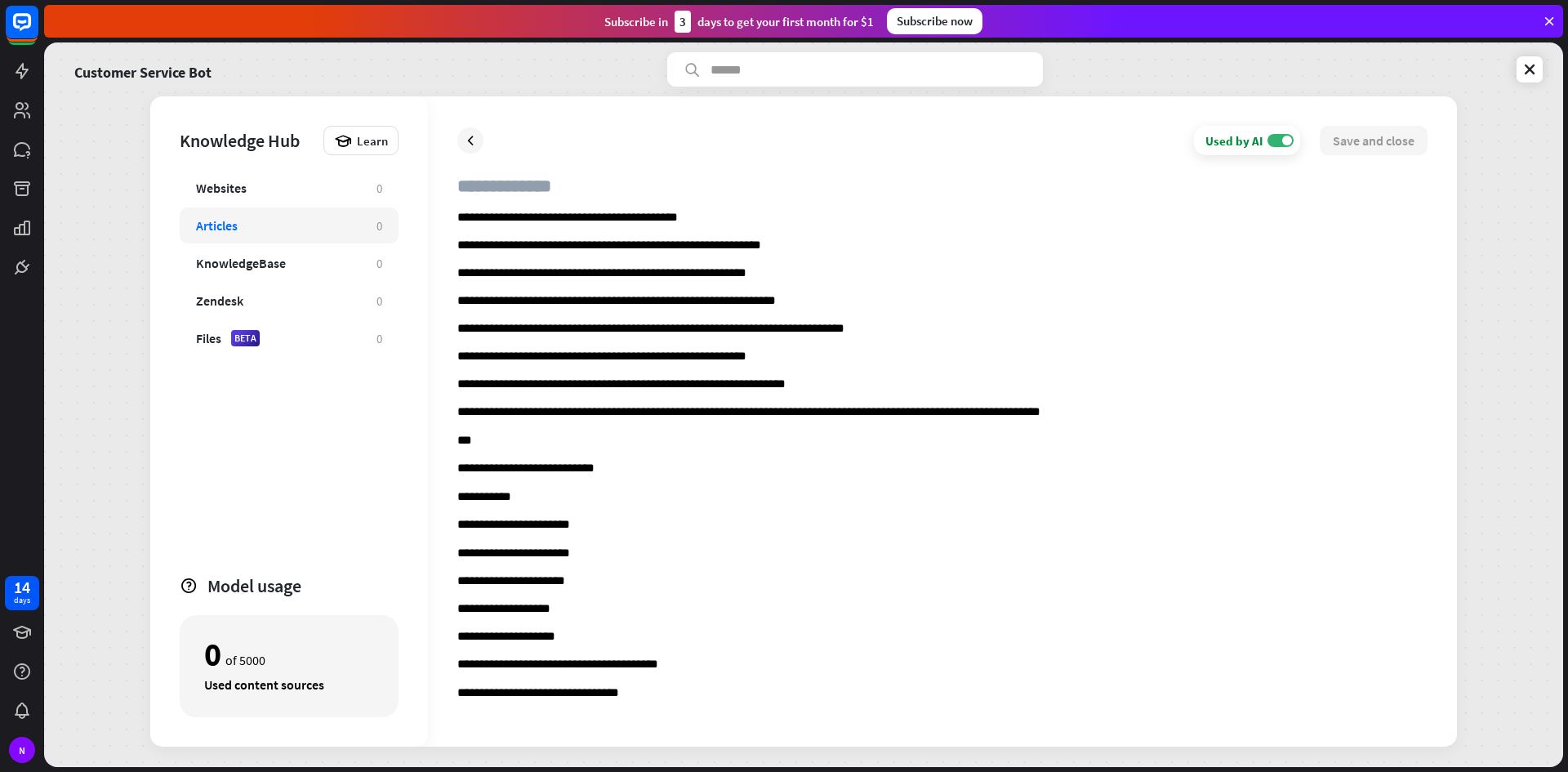
click at [456, 218] on div "**********" at bounding box center [943, 421] width 1029 height 650
click at [457, 218] on p "**********" at bounding box center [942, 218] width 970 height 16
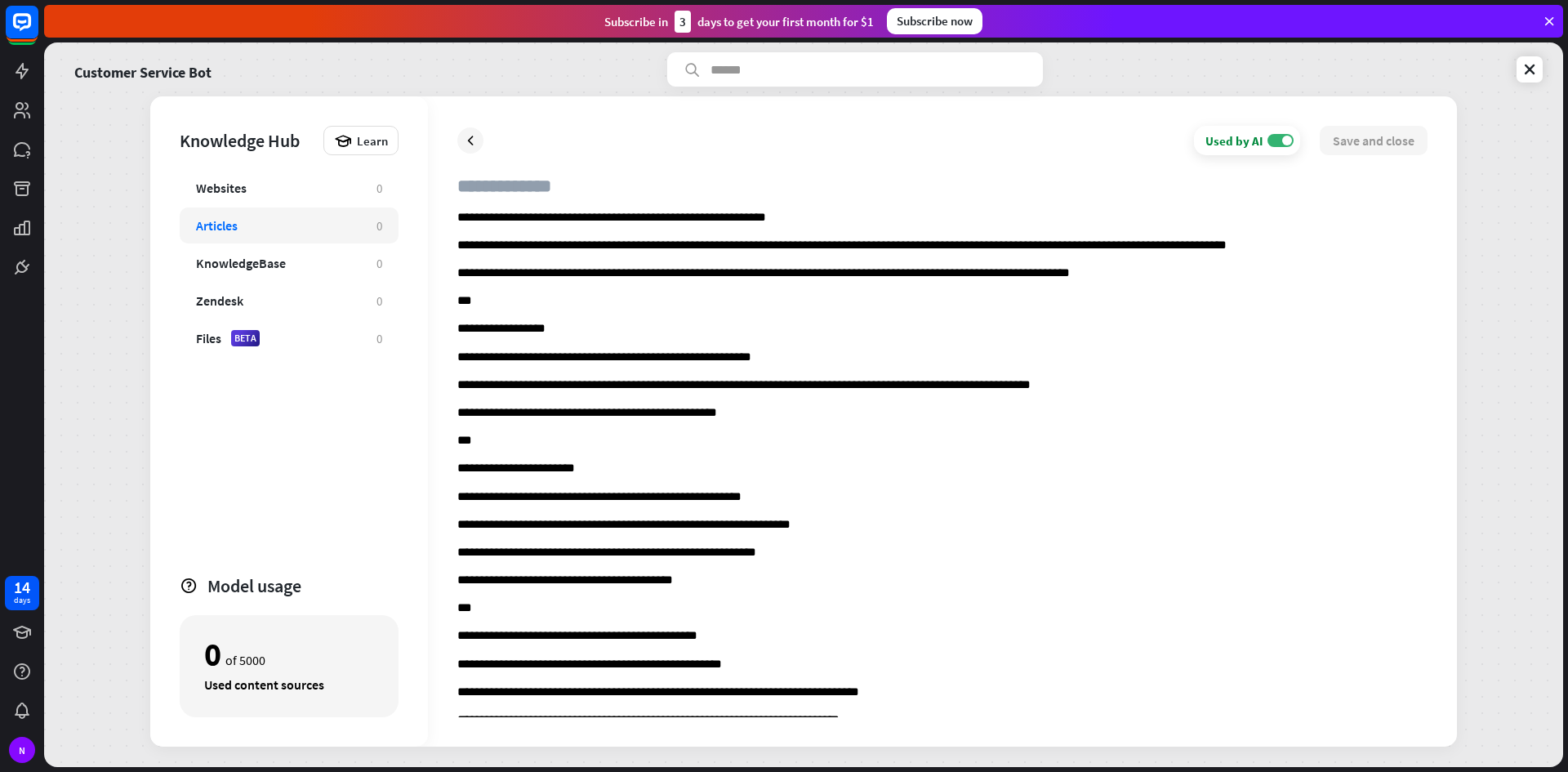
click at [492, 193] on input "text" at bounding box center [942, 193] width 970 height 36
type input "*"
type input "**"
click at [1395, 144] on button "Save and close" at bounding box center [1374, 140] width 108 height 29
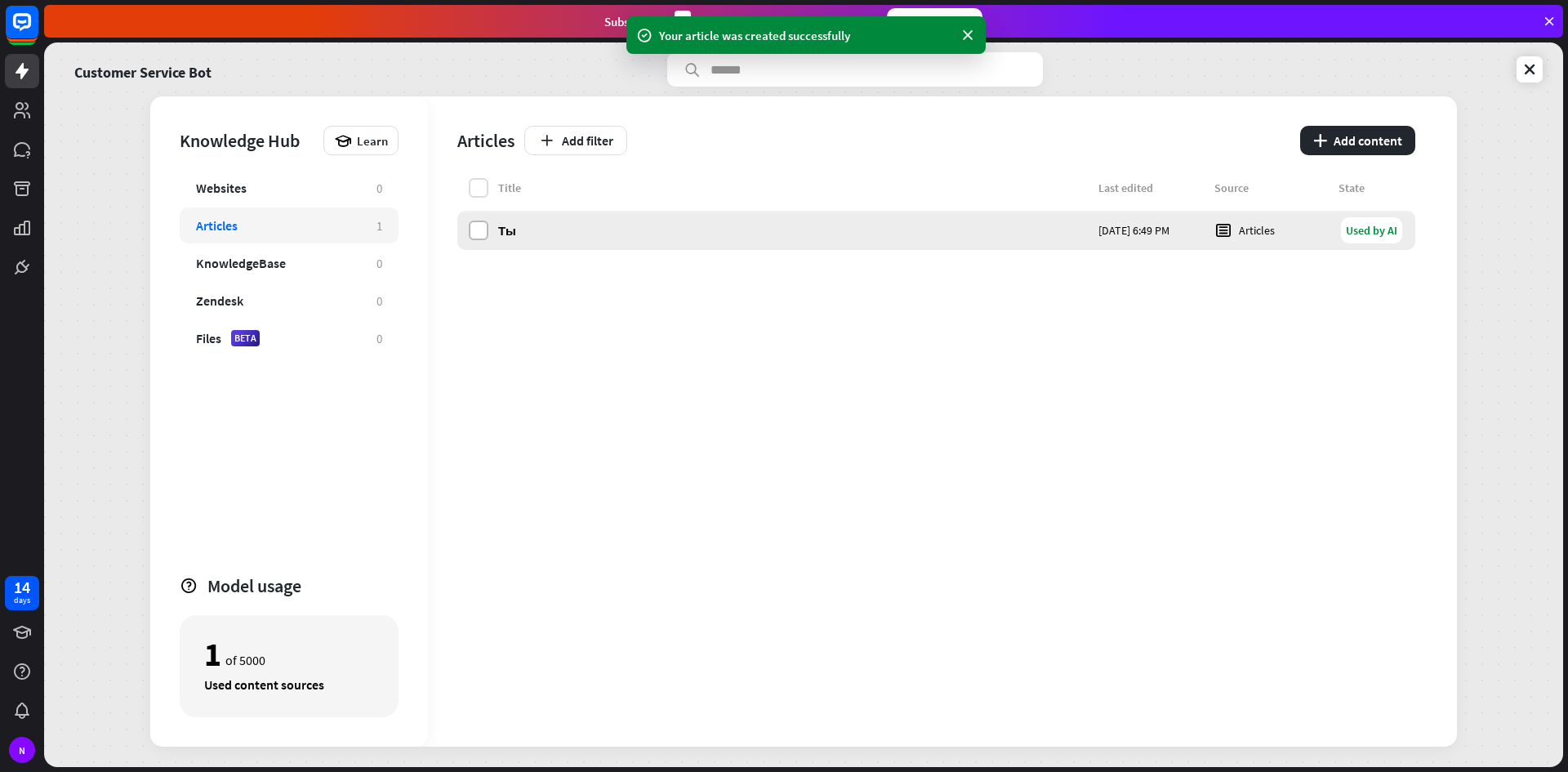
click at [472, 229] on label at bounding box center [479, 231] width 20 height 20
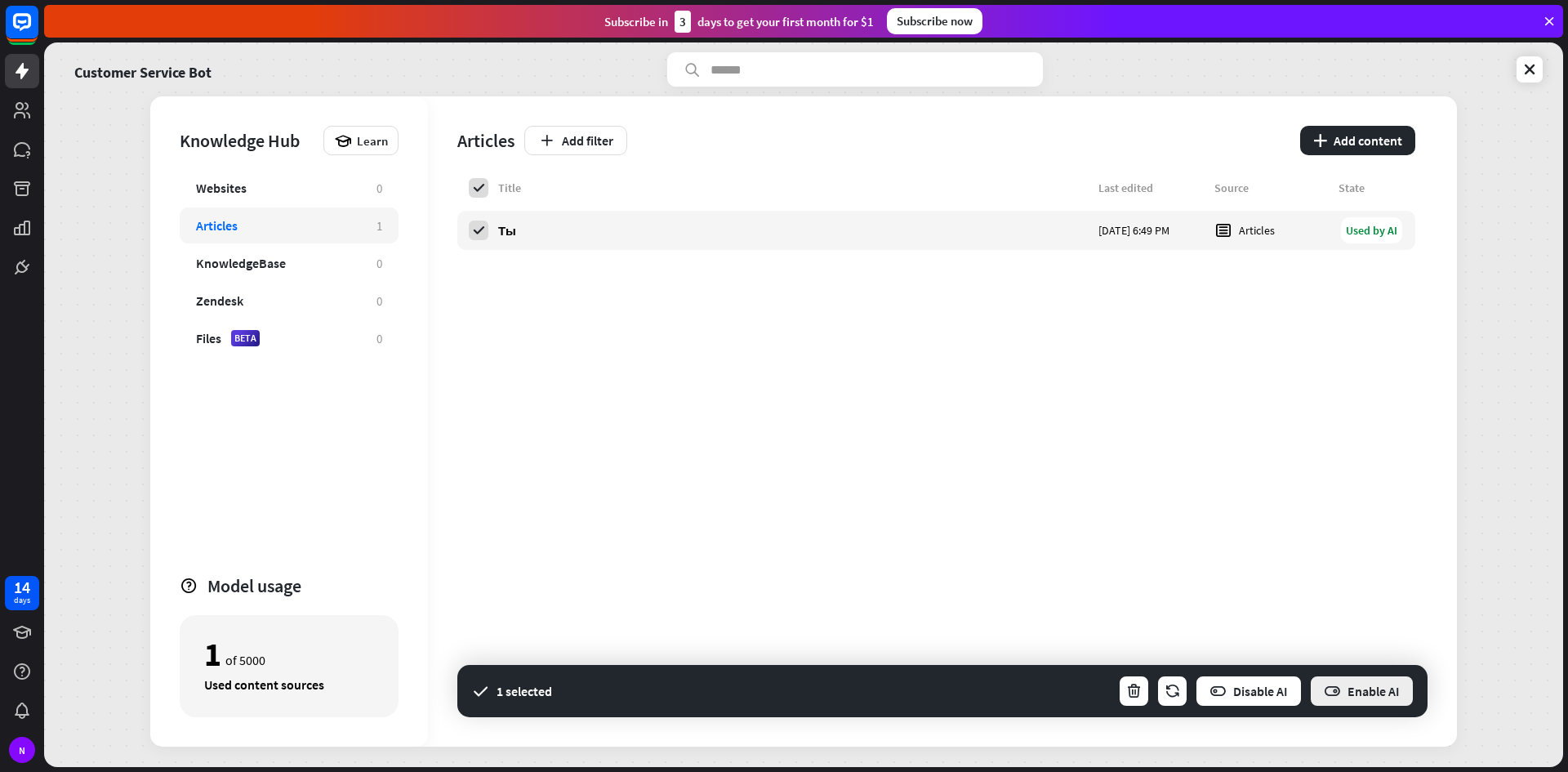
click at [1350, 684] on button "Enable AI" at bounding box center [1361, 691] width 105 height 32
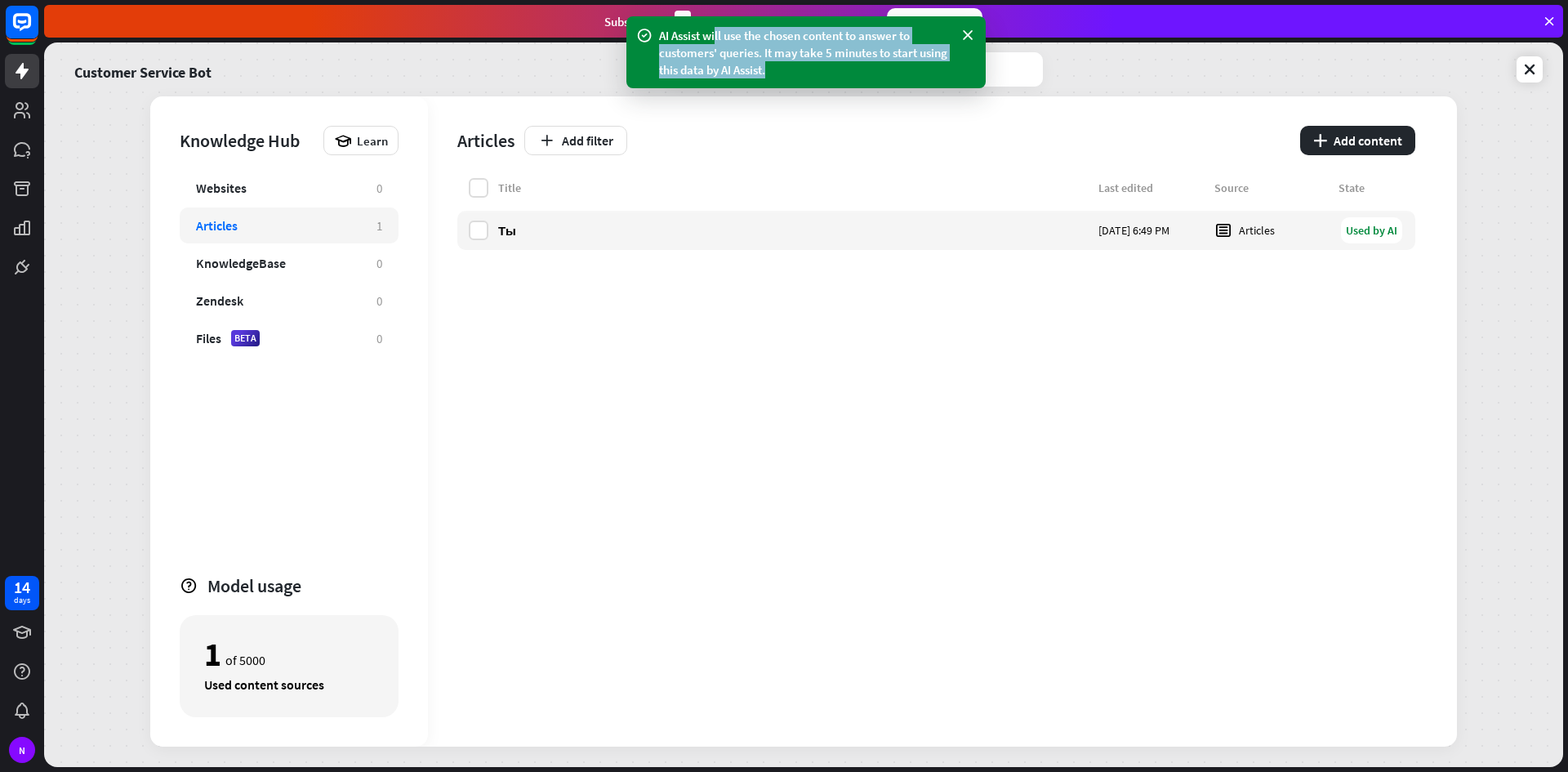
drag, startPoint x: 717, startPoint y: 39, endPoint x: 840, endPoint y: 63, distance: 125.3
click at [840, 63] on div "AI Assist will use the chosen content to answer to customers' queries. It may t…" at bounding box center [806, 52] width 294 height 51
click at [610, 381] on div "Title Last edited Source State Ты [DATE] 6:49 PM Articles Used by AI" at bounding box center [936, 462] width 958 height 569
click at [562, 324] on div "Title Last edited Source State Ты [DATE] 6:49 PM Articles Used by AI" at bounding box center [936, 462] width 958 height 569
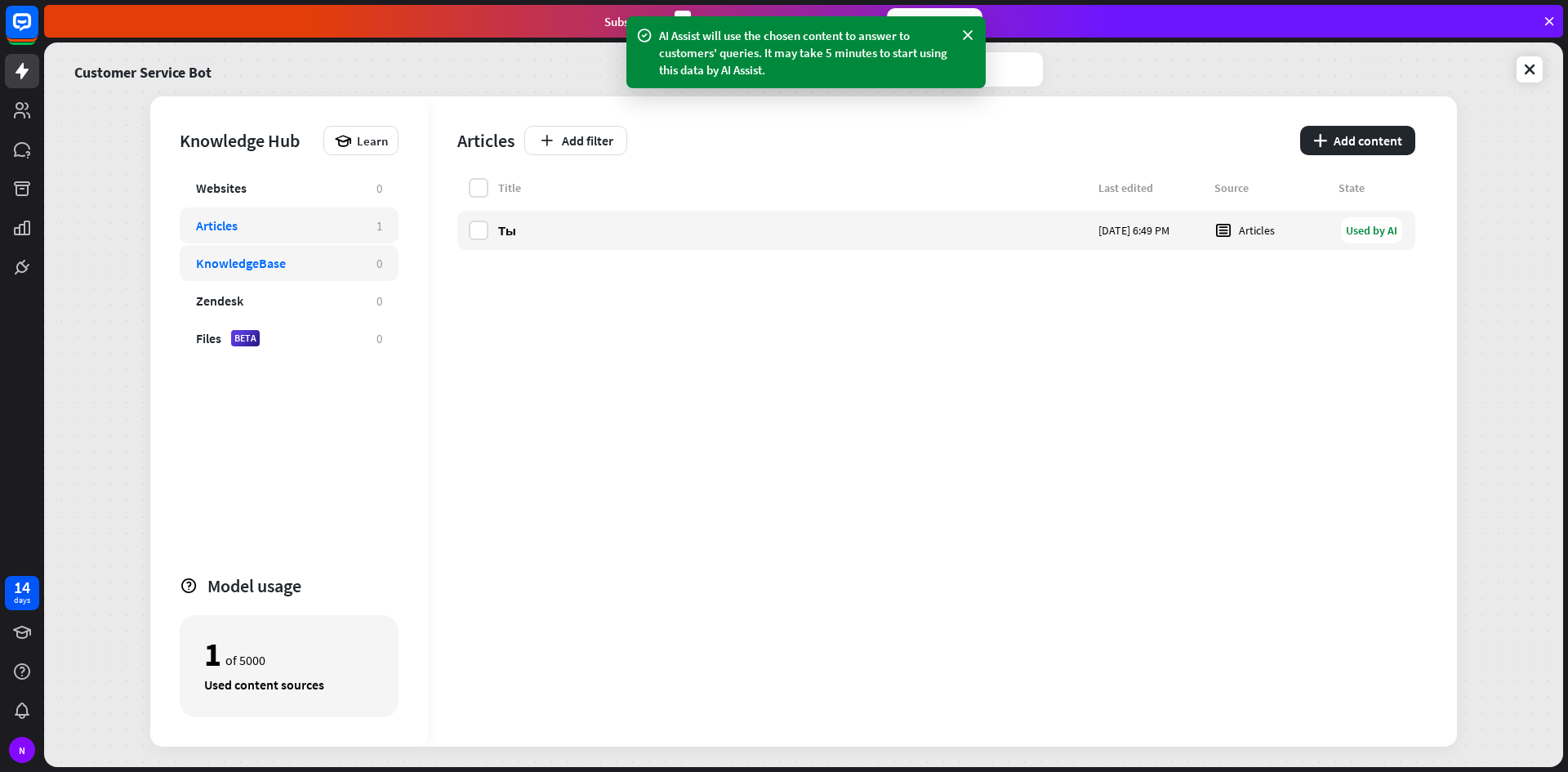
click at [286, 274] on div "KnowledgeBase 0" at bounding box center [289, 262] width 219 height 36
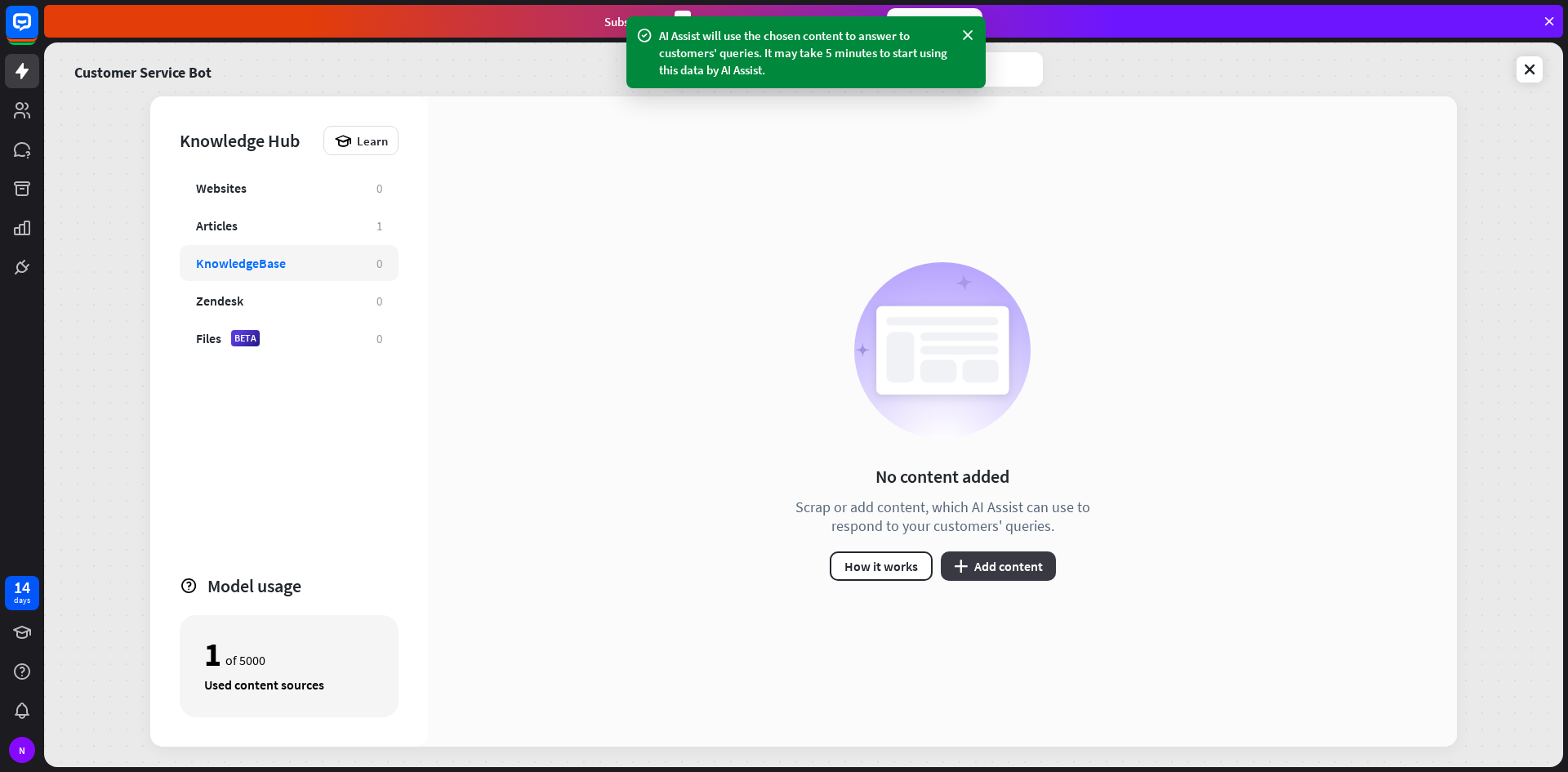
click at [976, 558] on button "plus Add content" at bounding box center [999, 565] width 115 height 29
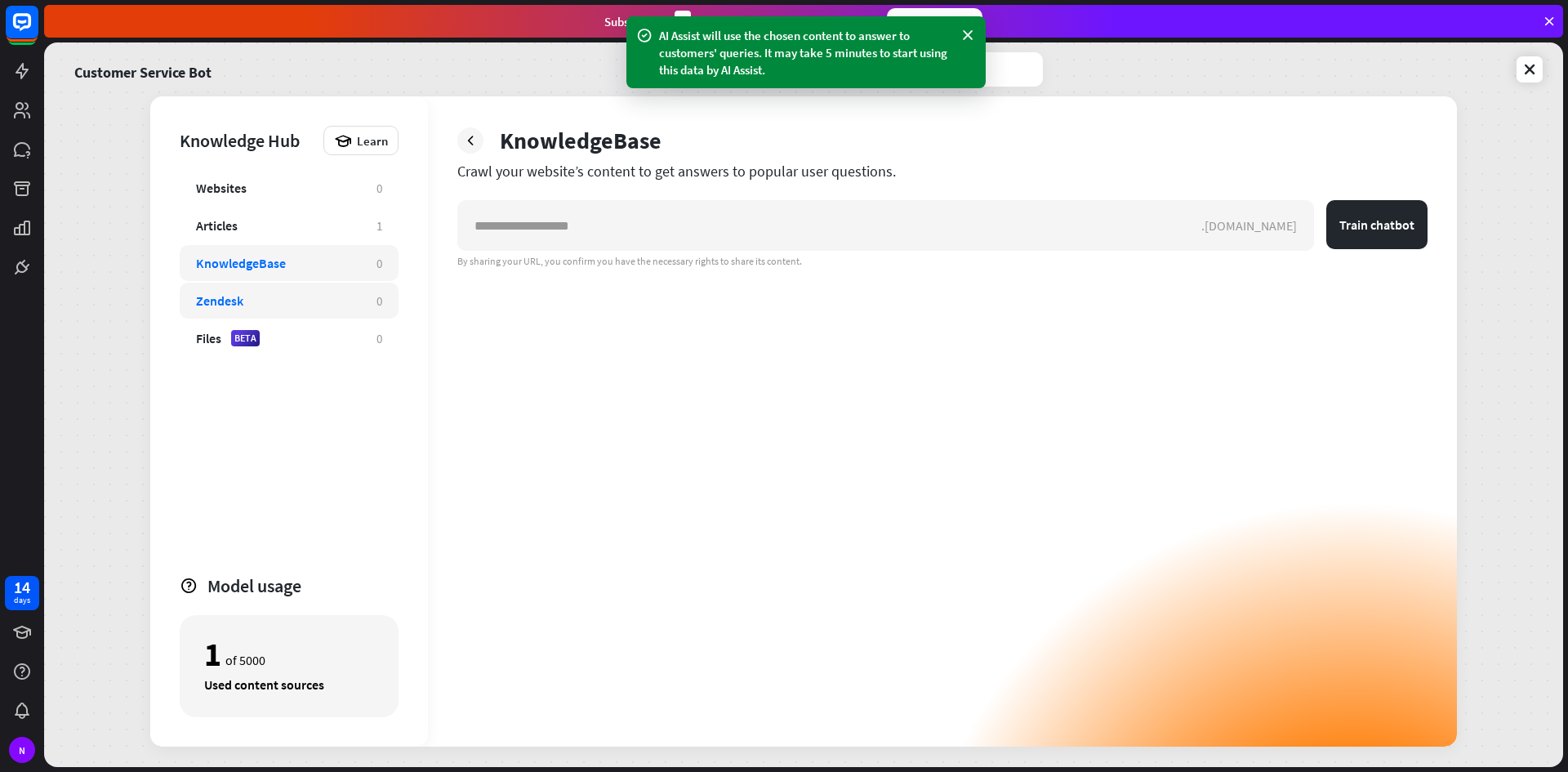
click at [285, 288] on div "Zendesk 0" at bounding box center [289, 300] width 219 height 36
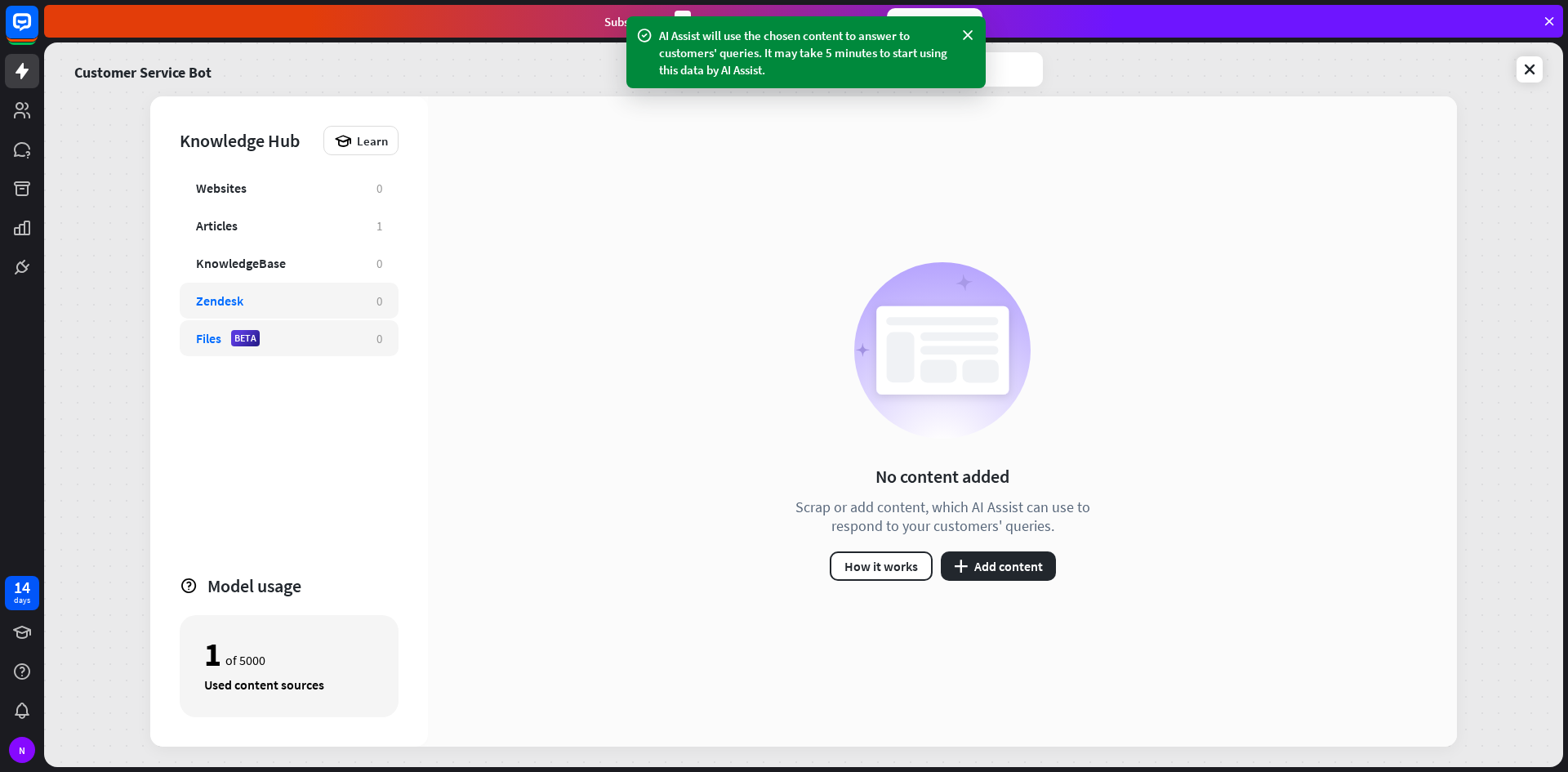
click at [321, 328] on div "Files BETA 0" at bounding box center [289, 338] width 219 height 36
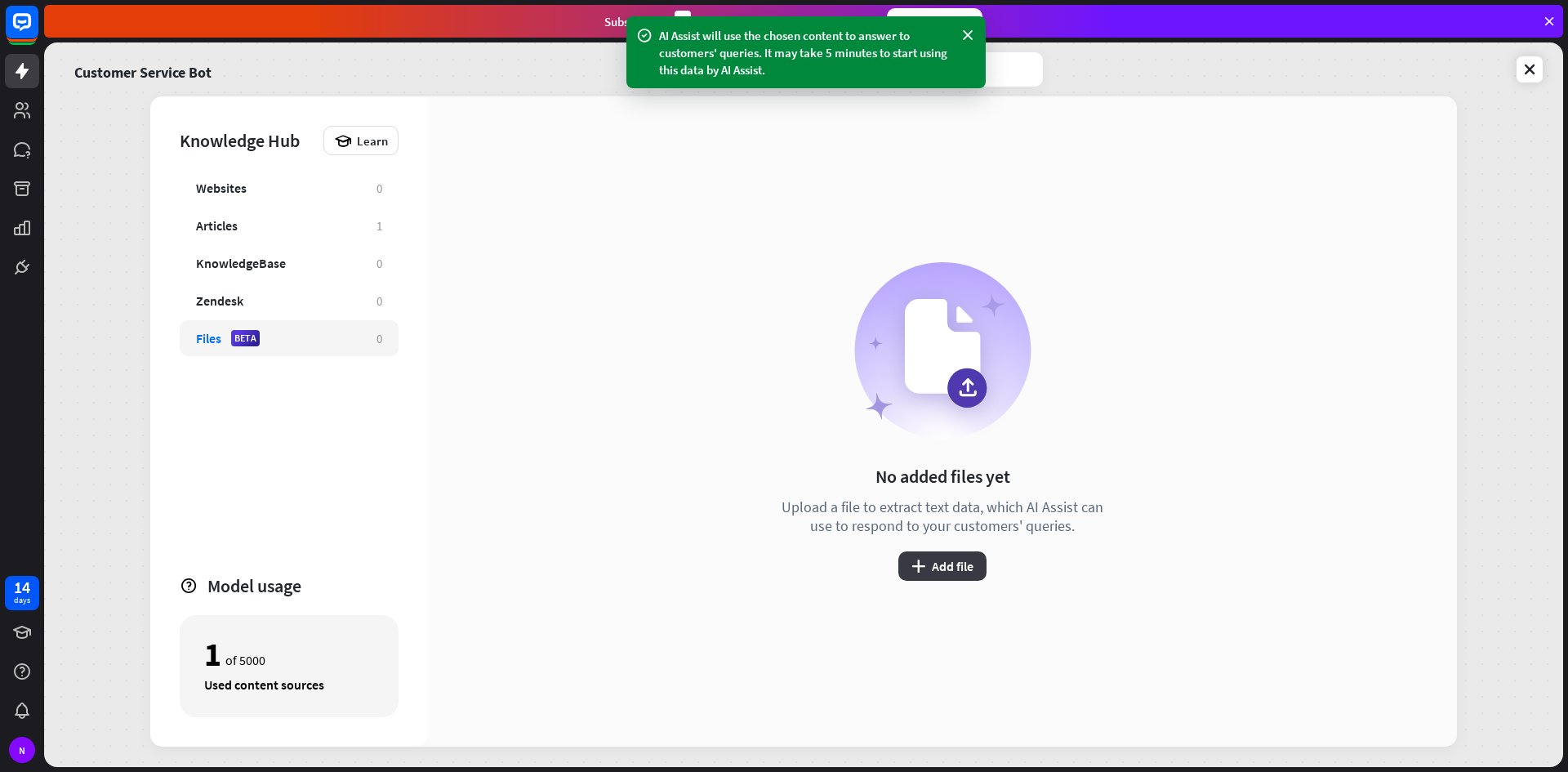
click at [950, 555] on button "plus Add file" at bounding box center [942, 565] width 88 height 29
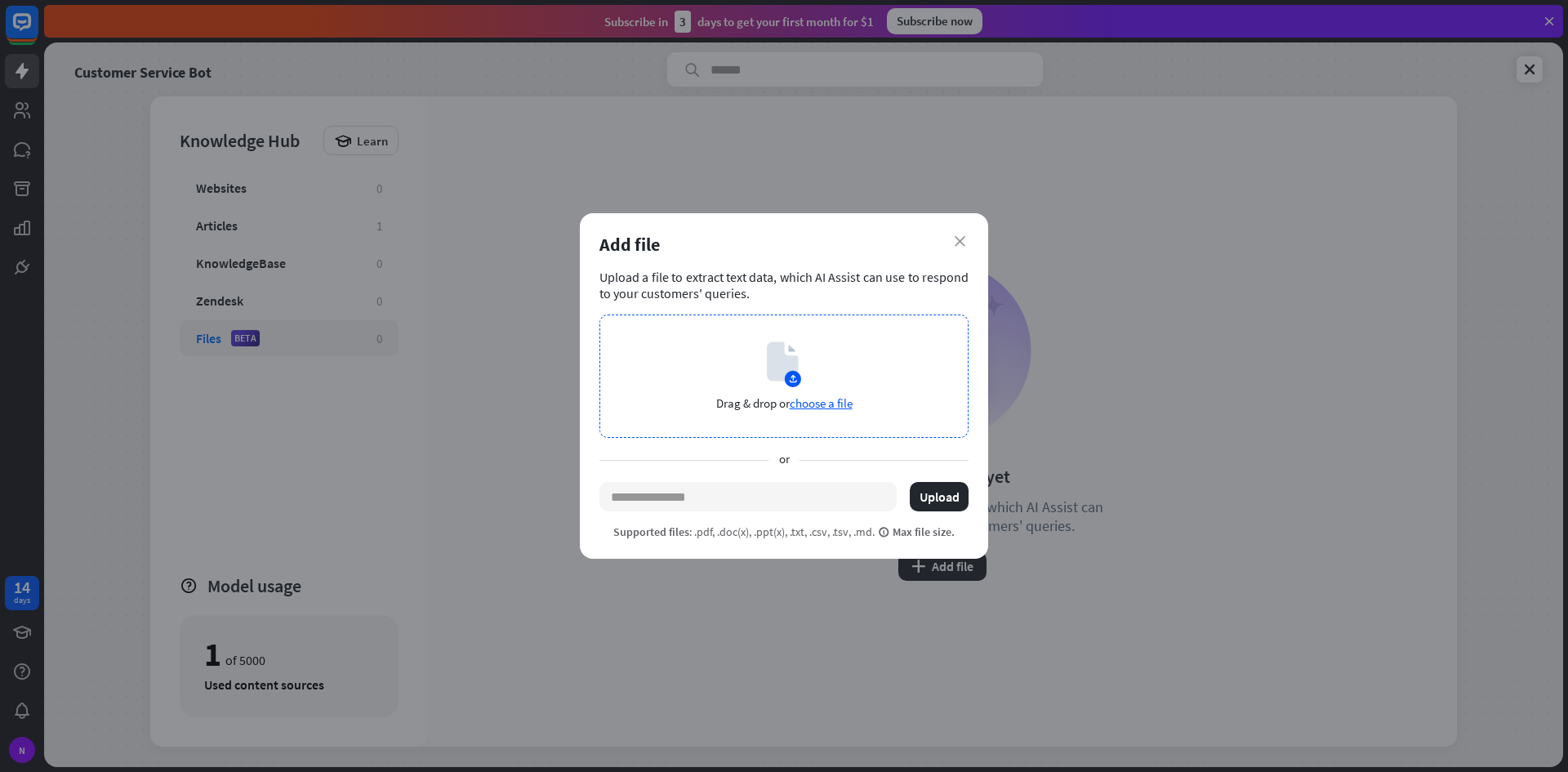
click at [828, 403] on span "choose a file" at bounding box center [822, 403] width 63 height 16
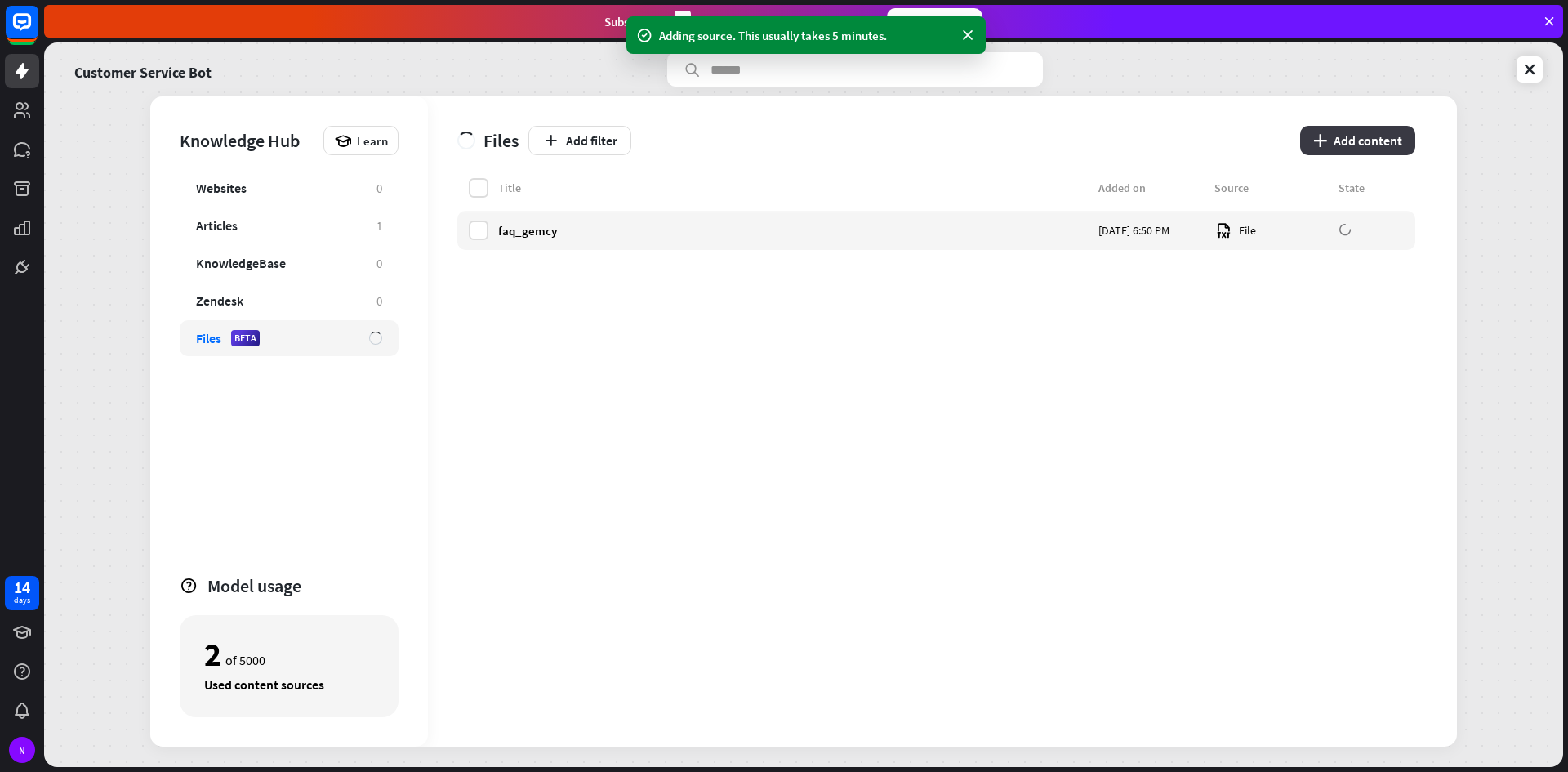
click at [1347, 140] on button "plus Add content" at bounding box center [1358, 140] width 115 height 29
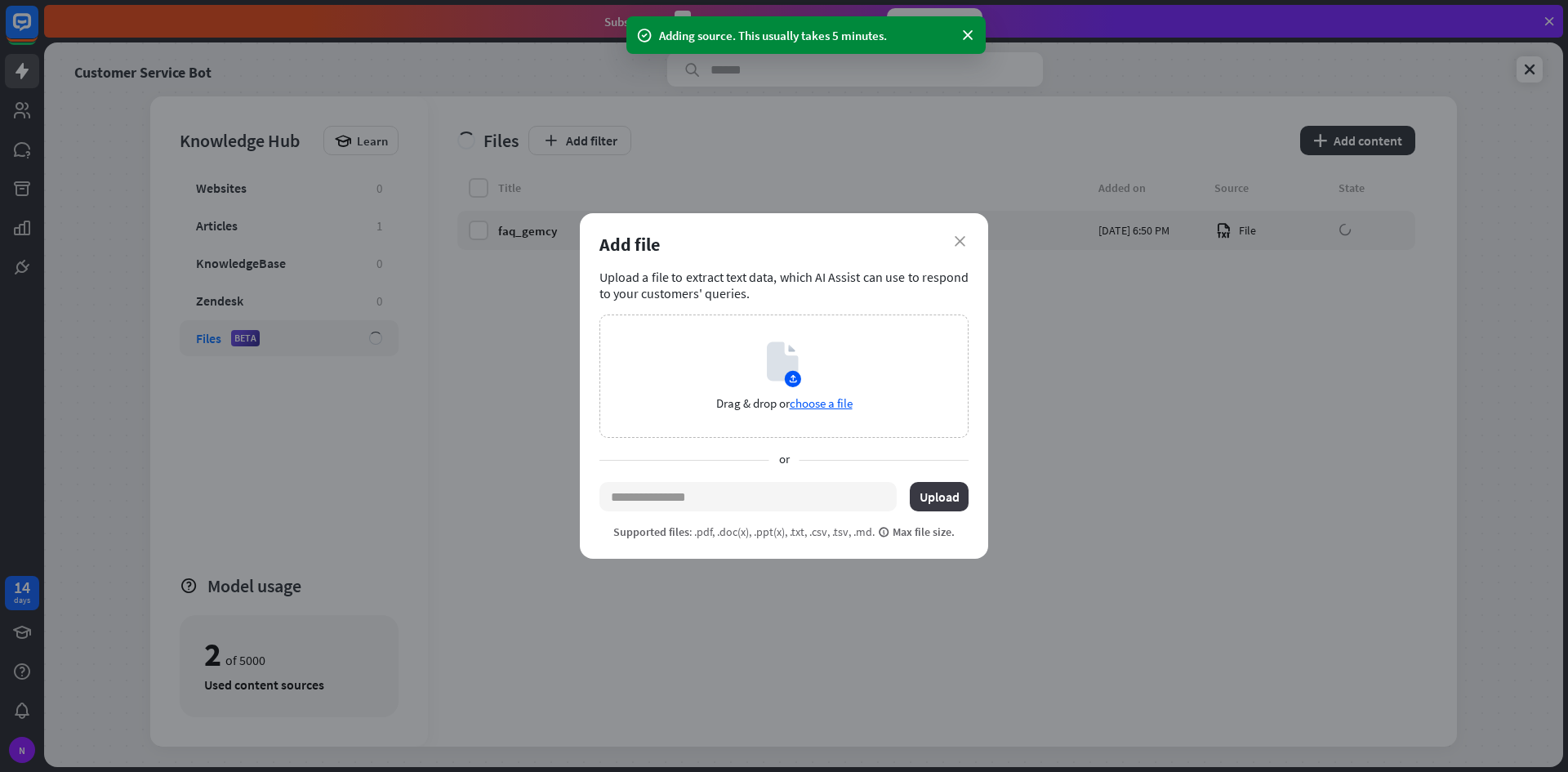
click at [921, 485] on button "Upload" at bounding box center [939, 496] width 59 height 29
click at [932, 491] on button "Upload" at bounding box center [939, 496] width 59 height 29
click at [805, 403] on span "choose a file" at bounding box center [822, 403] width 63 height 16
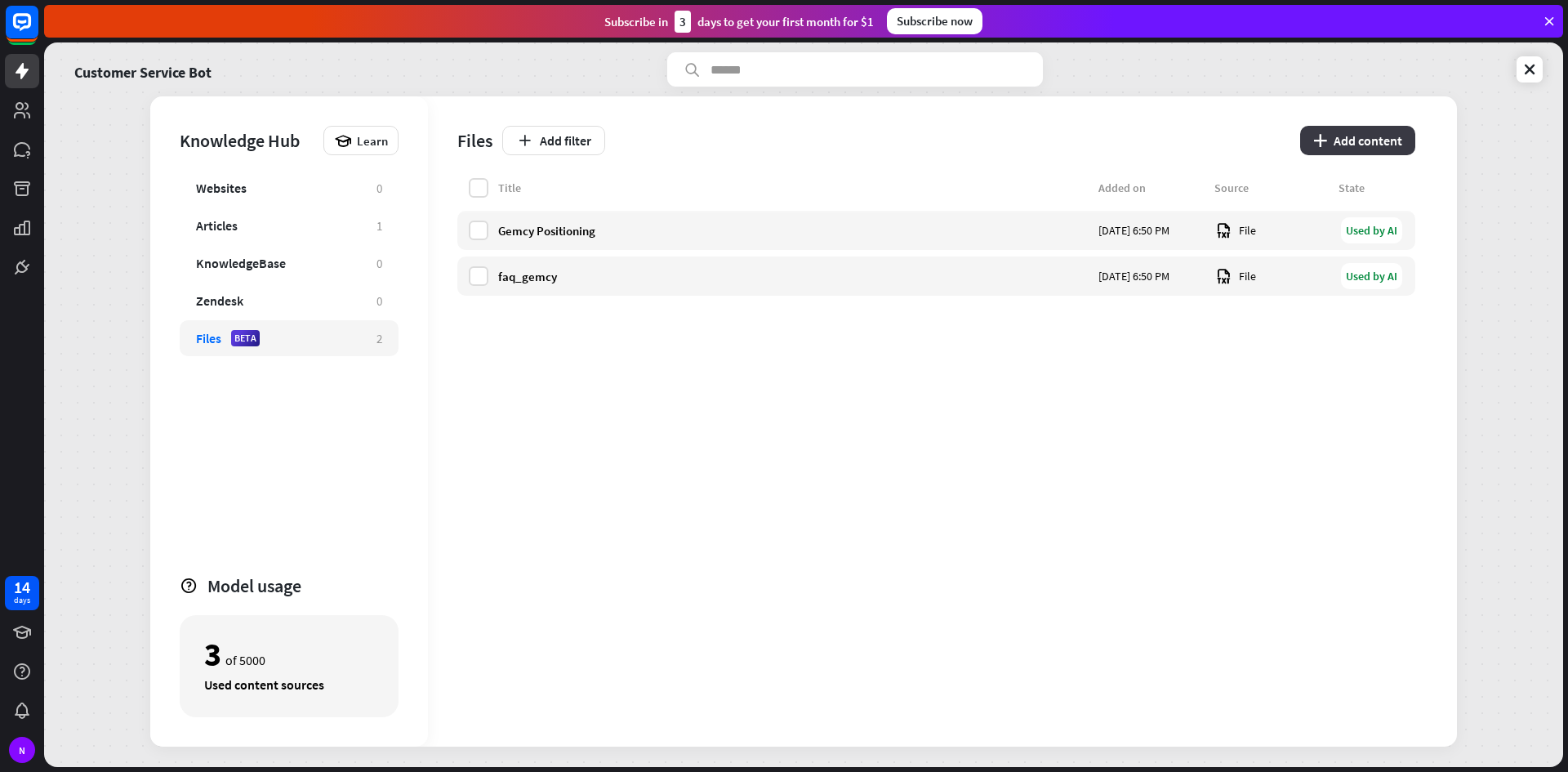
click at [1346, 135] on button "plus Add content" at bounding box center [1358, 140] width 115 height 29
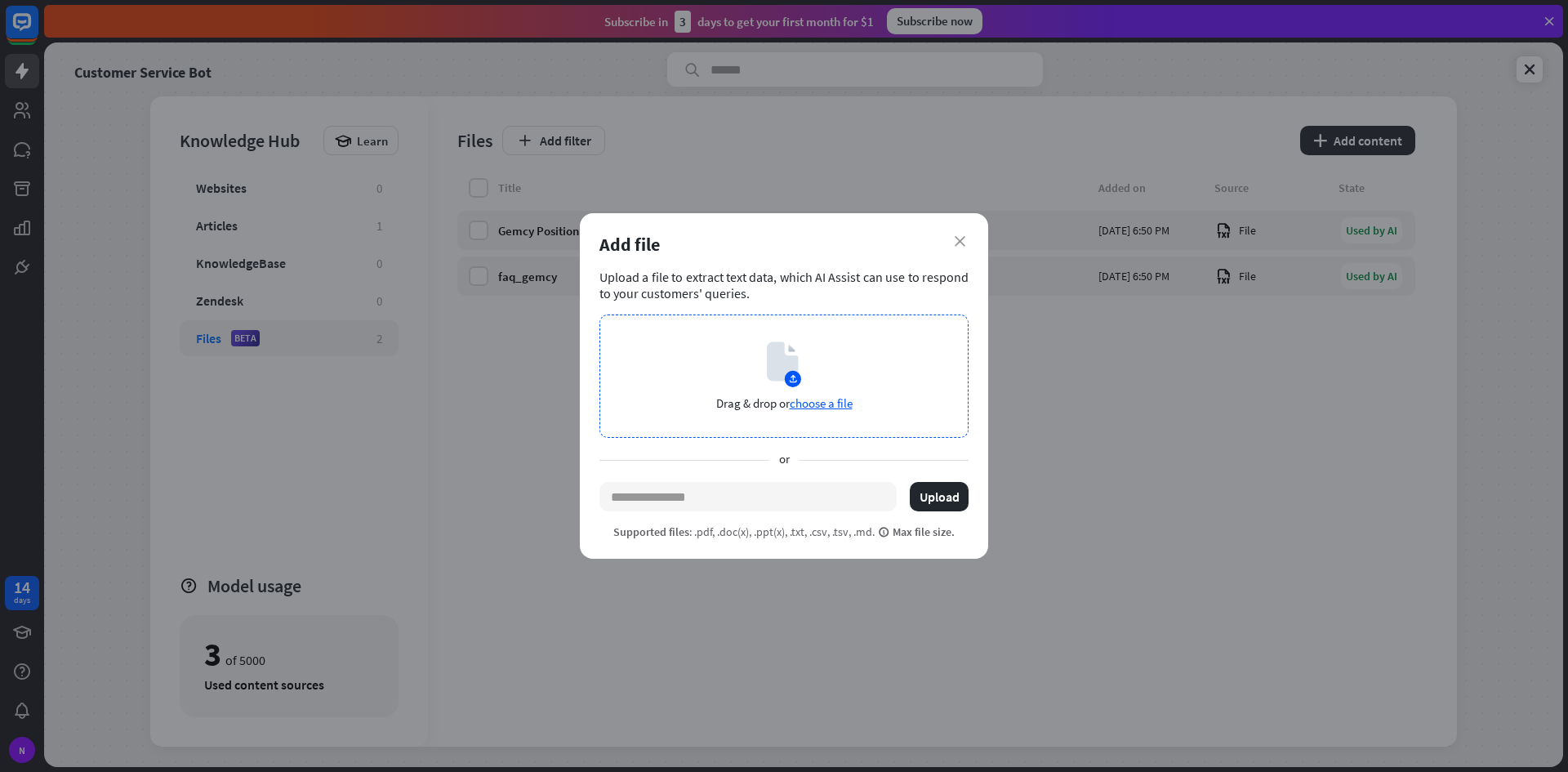
click at [838, 400] on span "choose a file" at bounding box center [822, 403] width 63 height 16
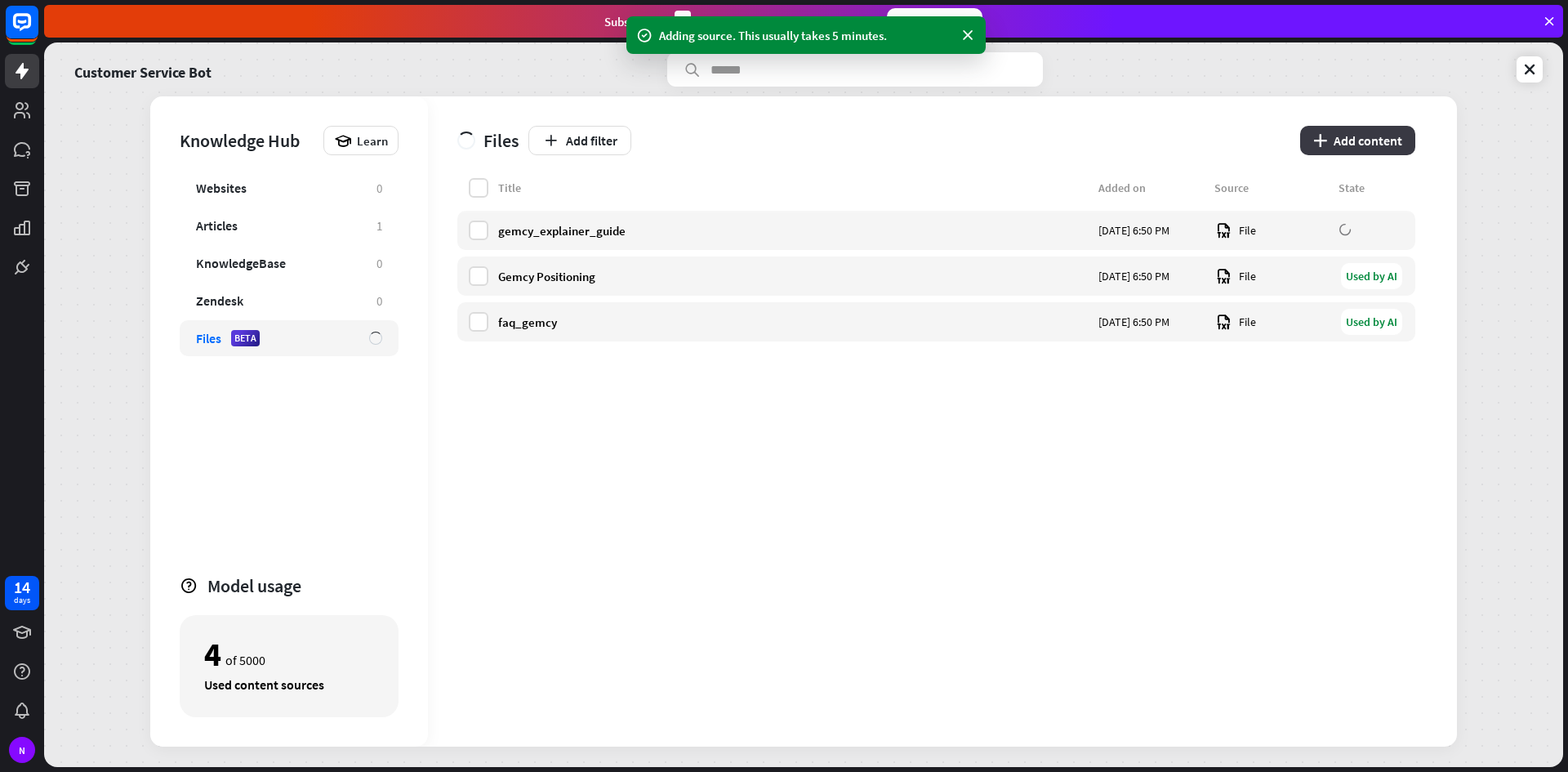
click at [1349, 139] on button "plus Add content" at bounding box center [1358, 140] width 115 height 29
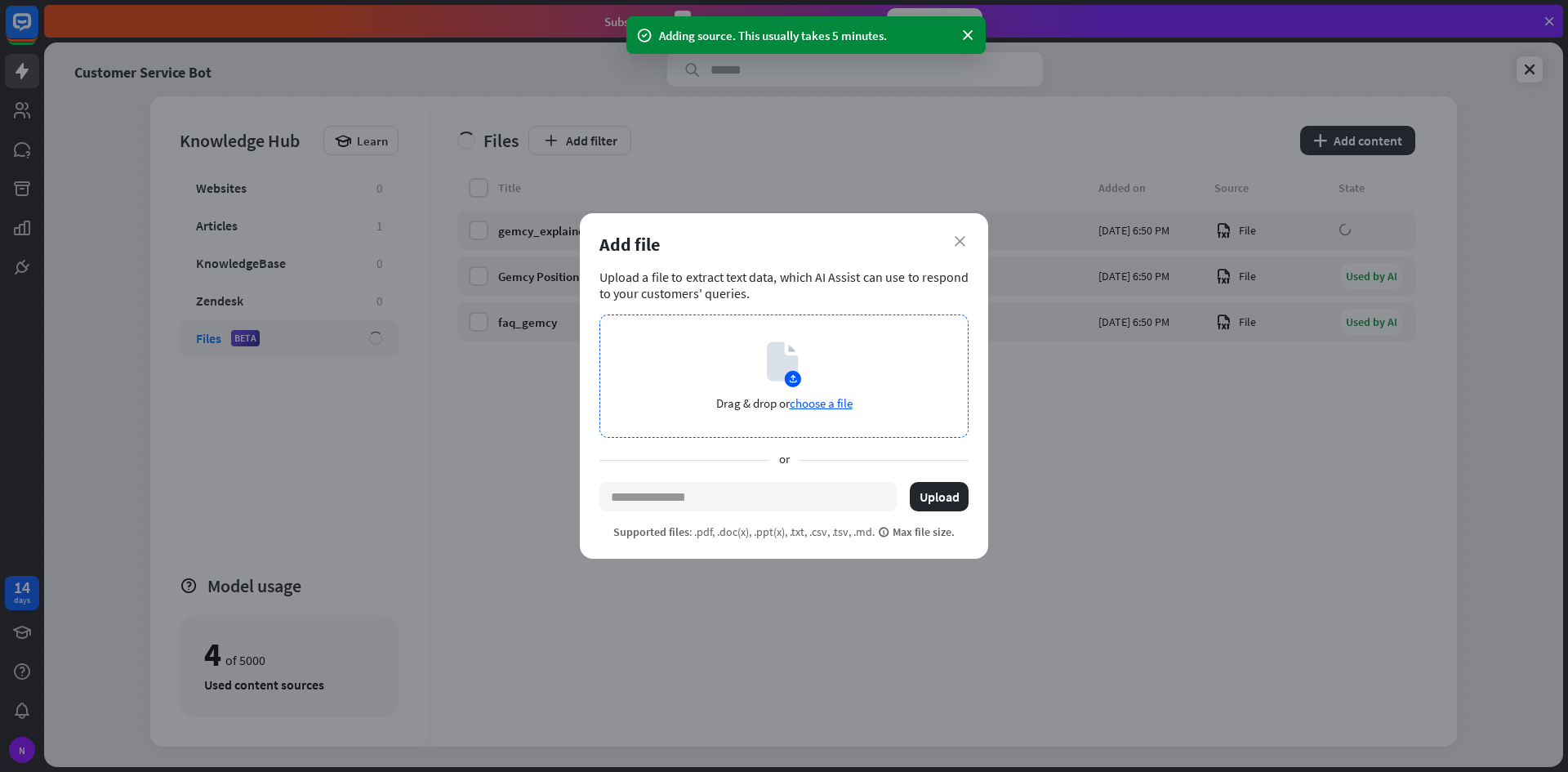
click at [839, 399] on span "choose a file" at bounding box center [822, 403] width 63 height 16
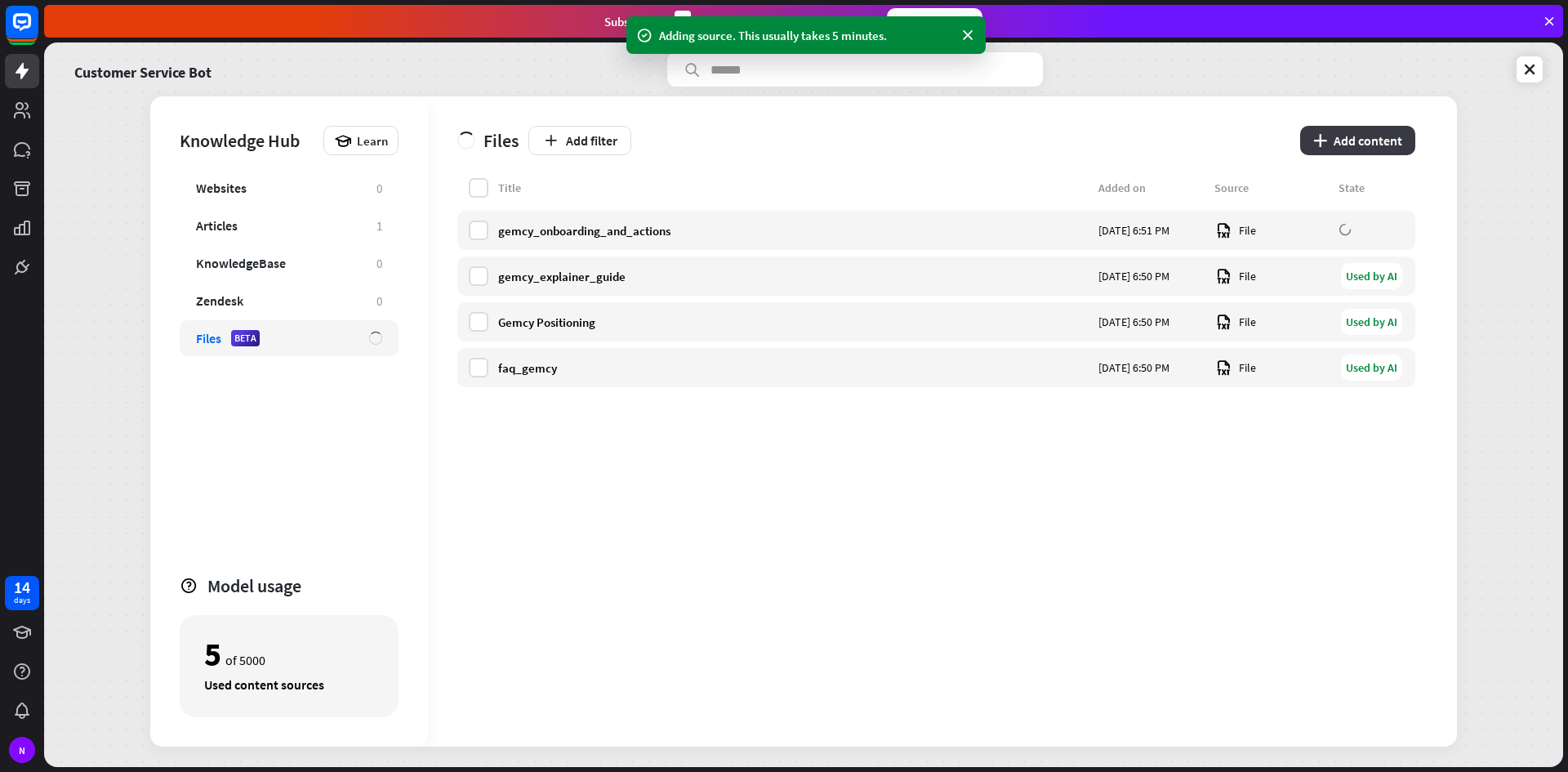
click at [1332, 142] on button "plus Add content" at bounding box center [1358, 140] width 115 height 29
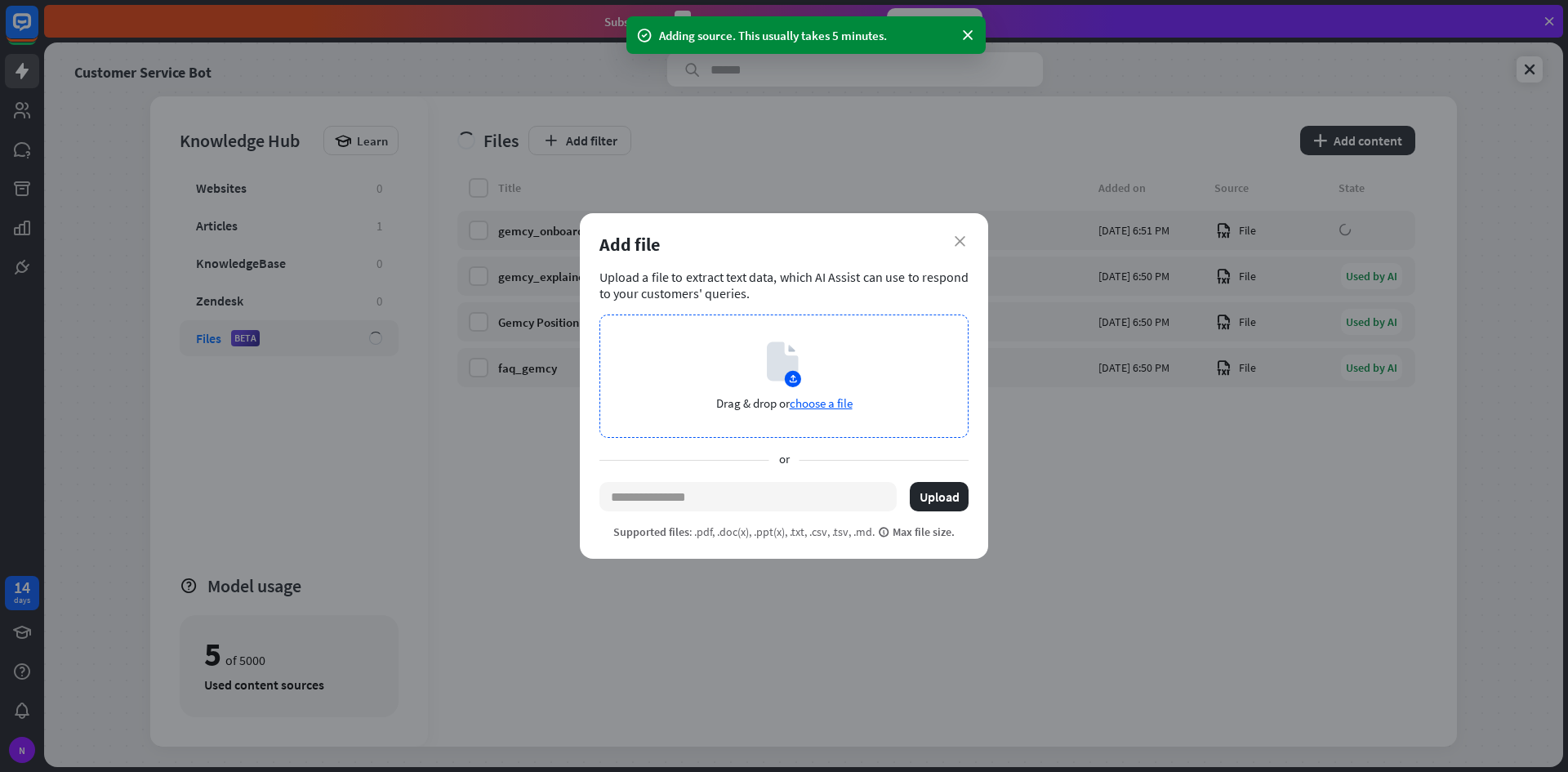
click at [823, 399] on span "choose a file" at bounding box center [822, 403] width 63 height 16
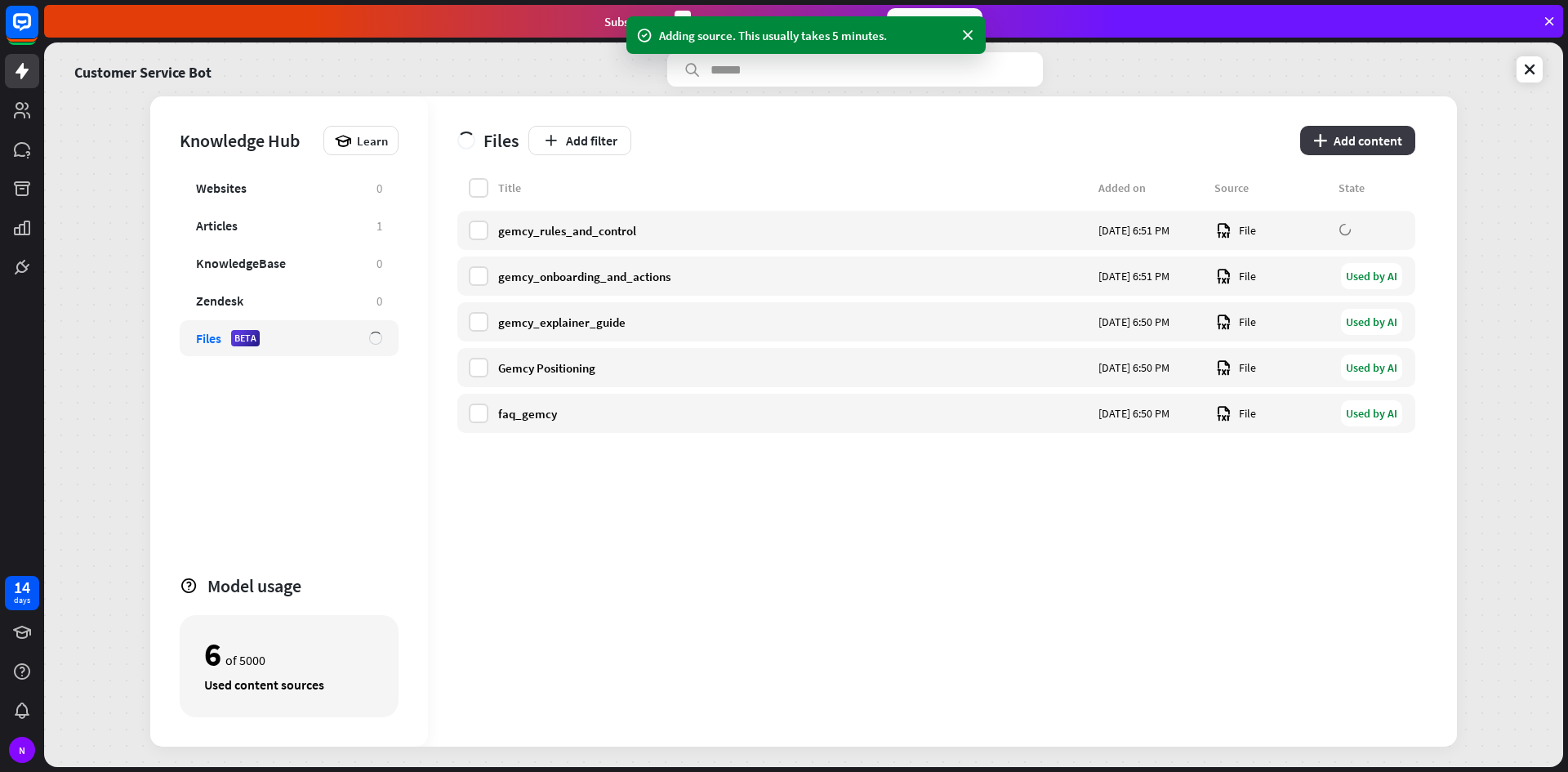
click at [1373, 145] on button "plus Add content" at bounding box center [1358, 140] width 115 height 29
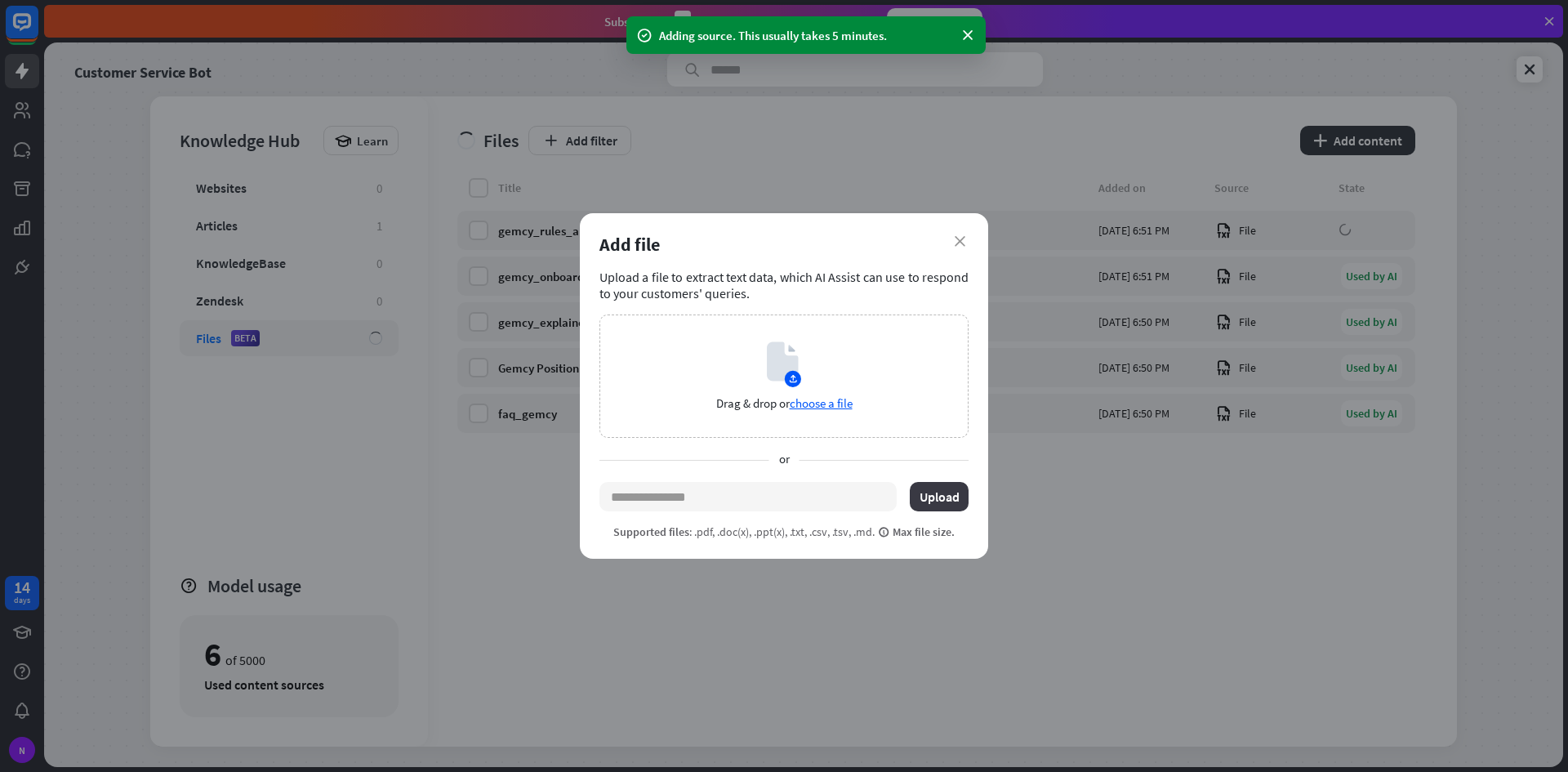
click at [940, 502] on button "Upload" at bounding box center [939, 496] width 59 height 29
click at [938, 491] on button "Upload" at bounding box center [939, 496] width 59 height 29
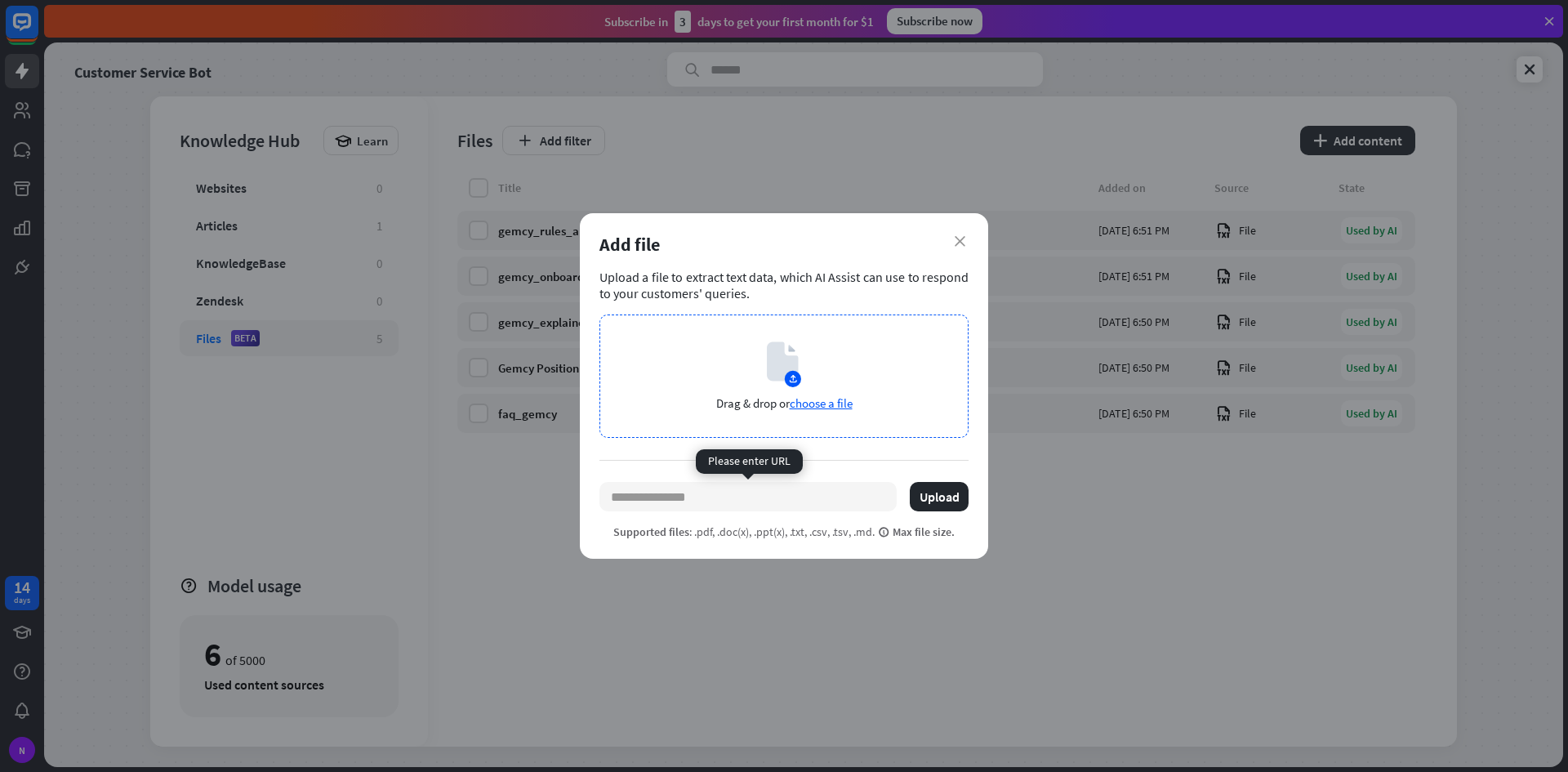
click at [824, 398] on span "choose a file" at bounding box center [822, 403] width 63 height 16
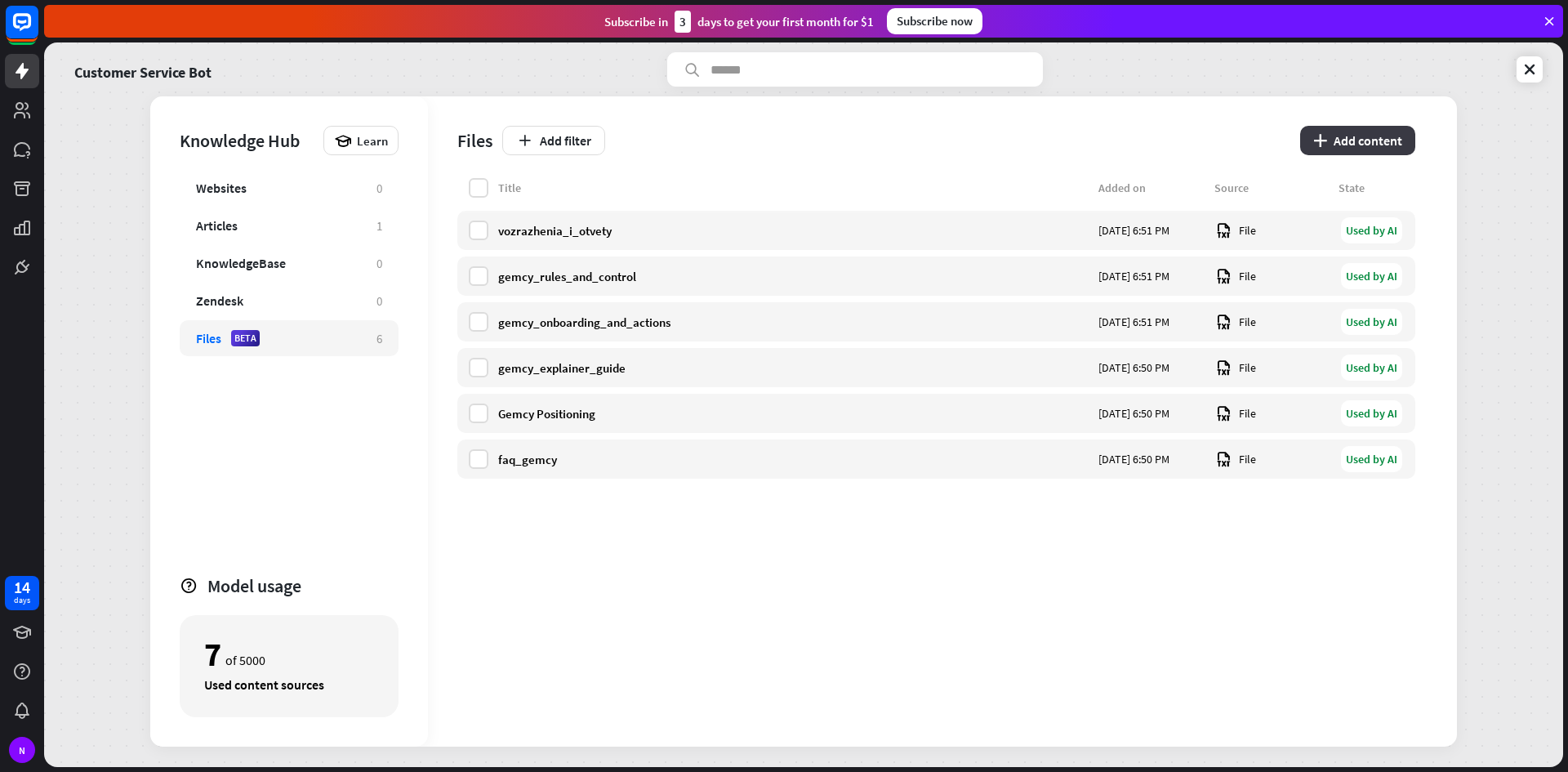
click at [1337, 154] on button "plus Add content" at bounding box center [1358, 140] width 115 height 29
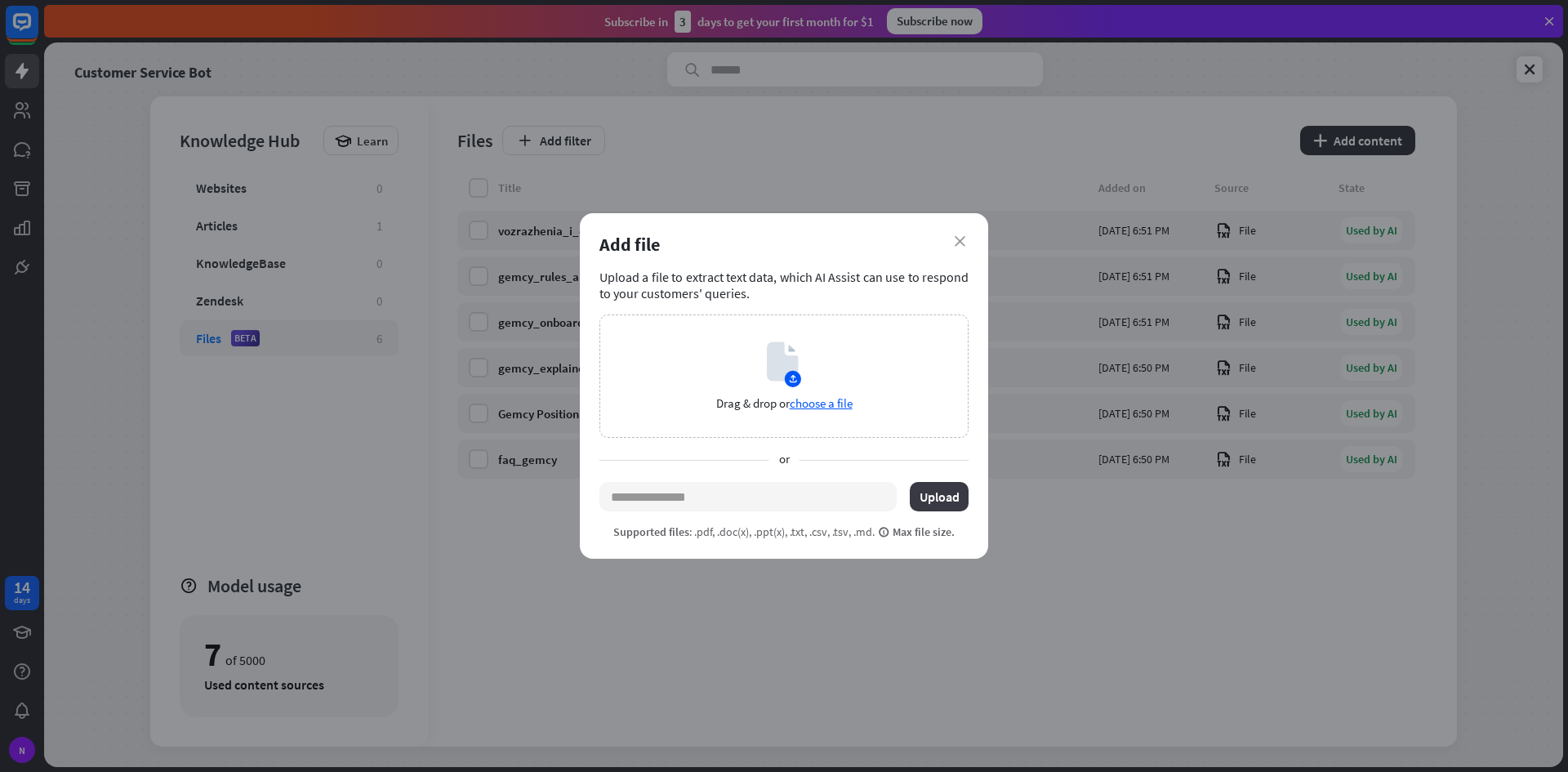
click at [942, 486] on button "Upload" at bounding box center [939, 496] width 59 height 29
click at [833, 391] on div "Drag & drop or choose a file" at bounding box center [784, 376] width 369 height 124
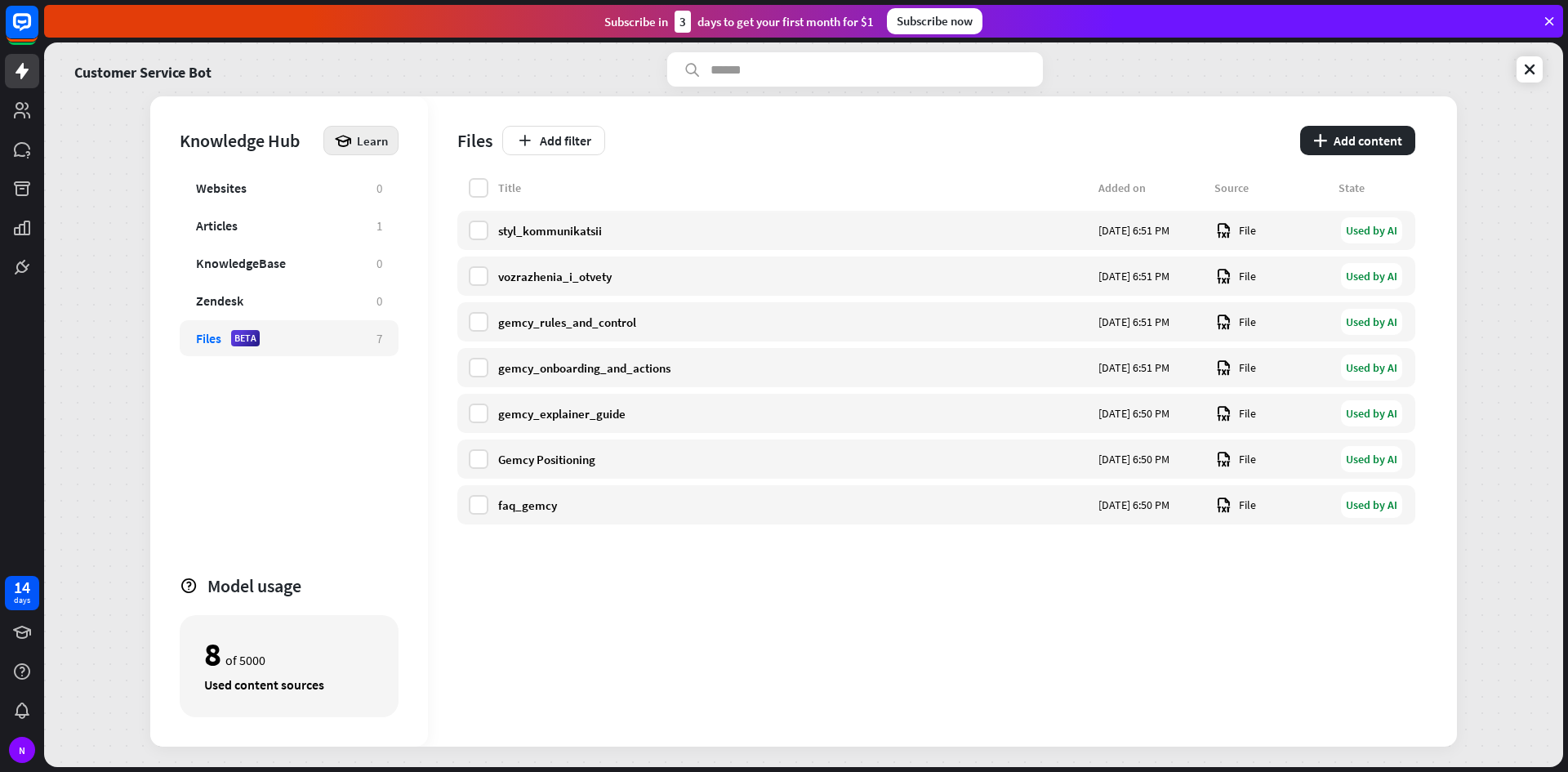
click at [373, 135] on span "Learn" at bounding box center [372, 140] width 31 height 16
click at [691, 164] on div "Files Add filter plus Add content" at bounding box center [936, 137] width 958 height 81
click at [477, 179] on label at bounding box center [479, 188] width 20 height 20
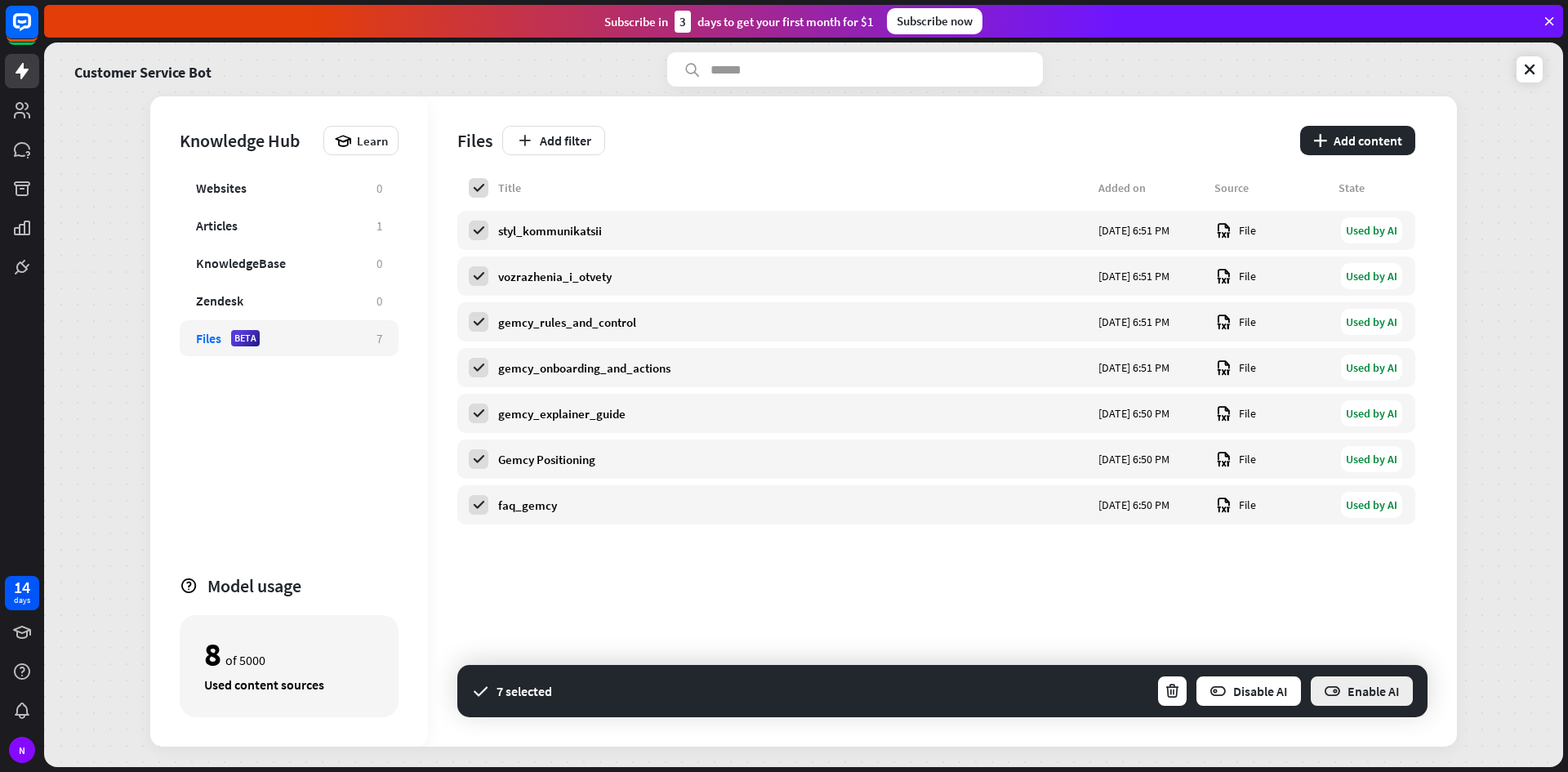
click at [1350, 683] on button "Enable AI" at bounding box center [1361, 691] width 105 height 32
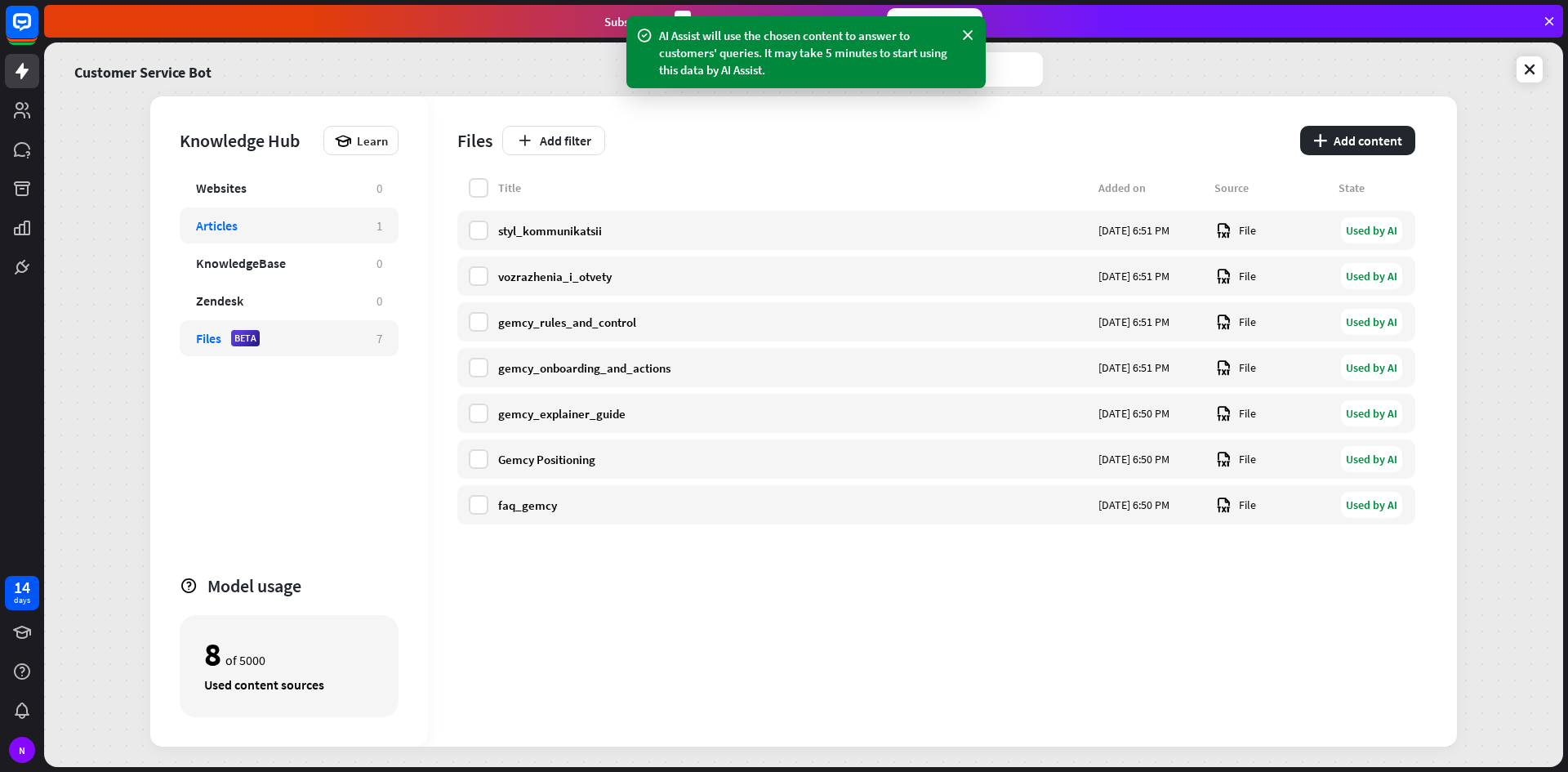
click at [292, 218] on div "Articles" at bounding box center [278, 226] width 164 height 17
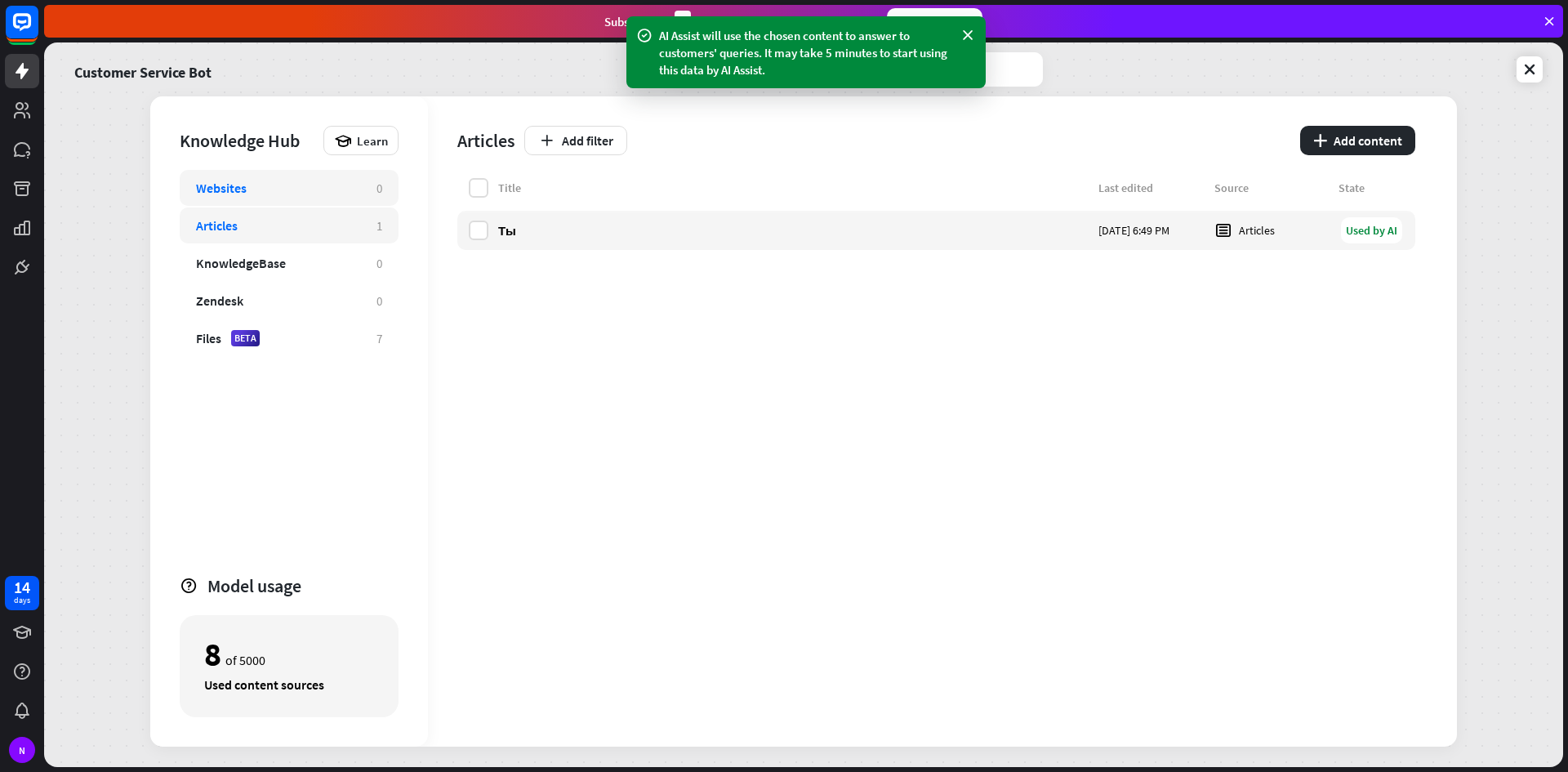
click at [323, 173] on div "Websites 0" at bounding box center [289, 188] width 219 height 36
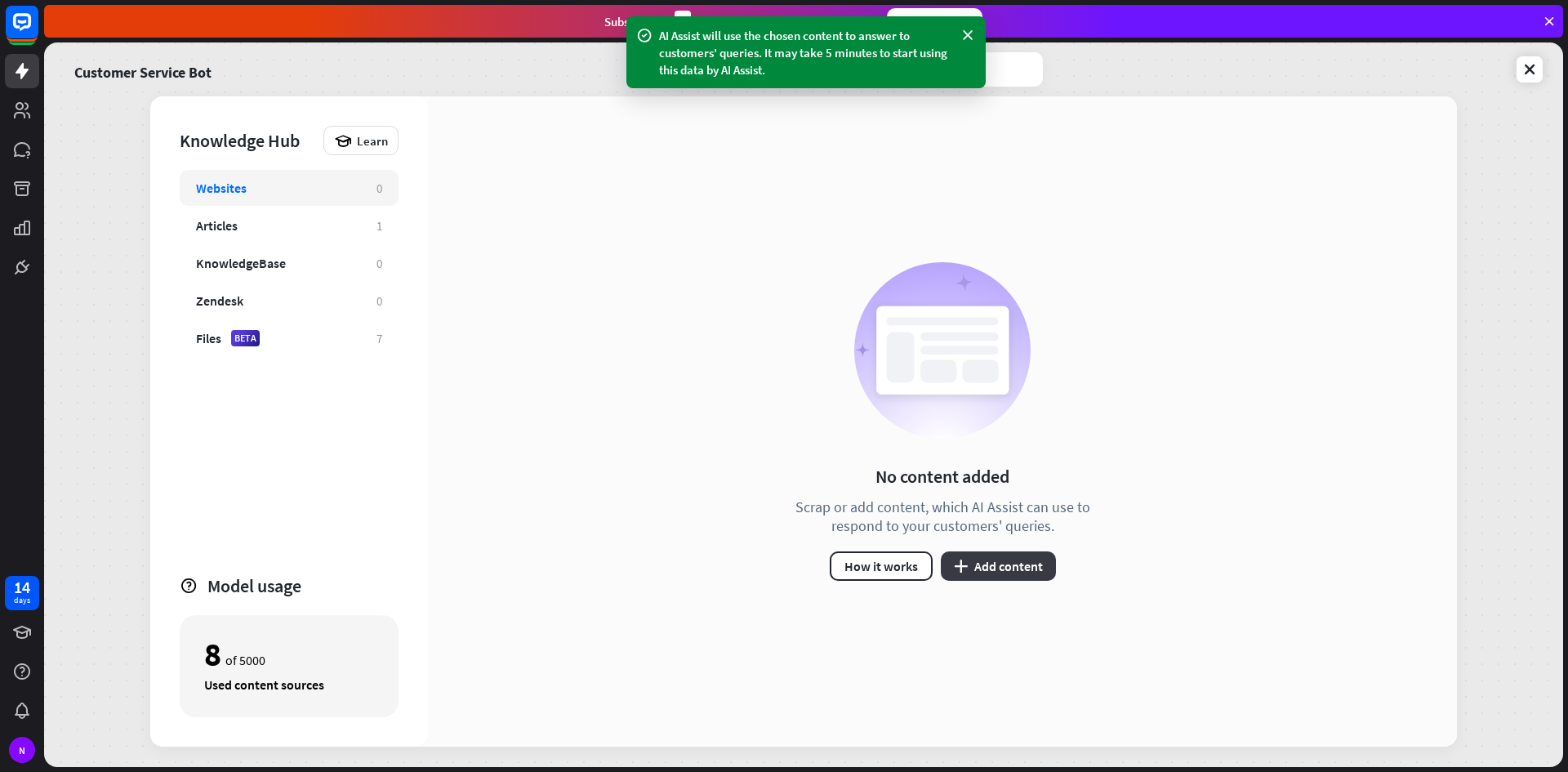
click at [992, 566] on button "plus Add content" at bounding box center [999, 565] width 115 height 29
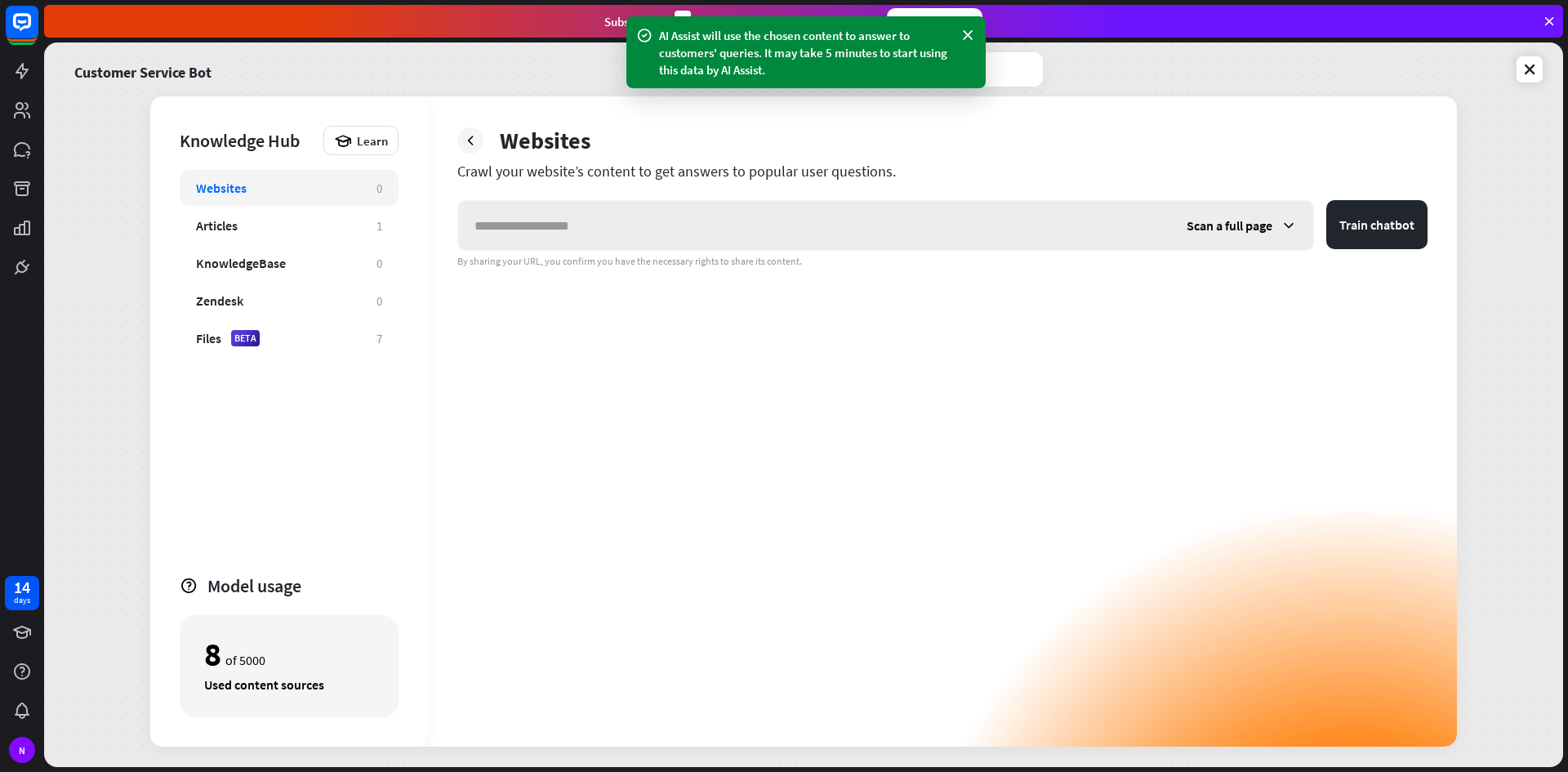
click at [911, 242] on input "text" at bounding box center [814, 225] width 712 height 49
type input "**********"
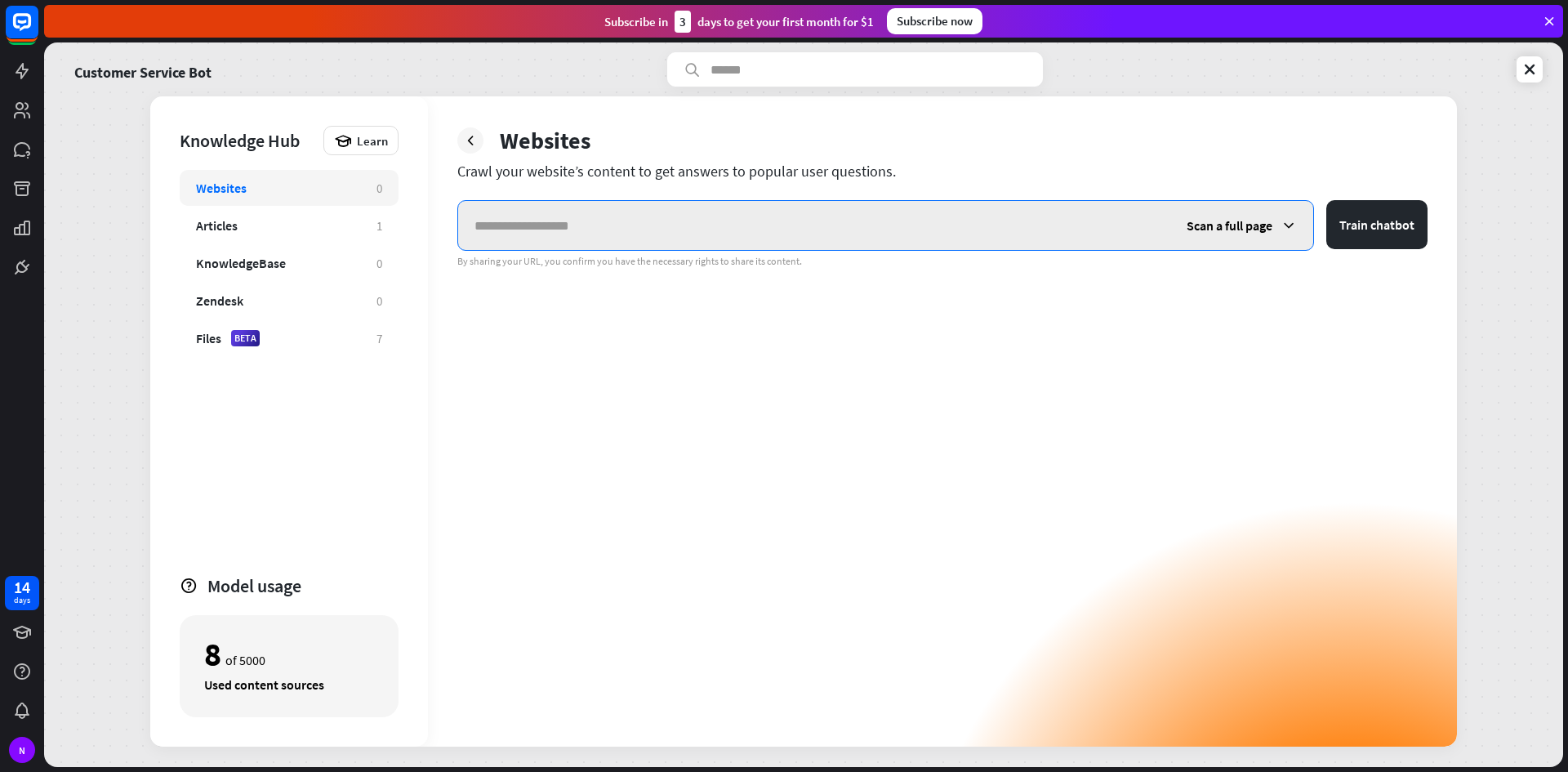
paste input "**********"
type input "**********"
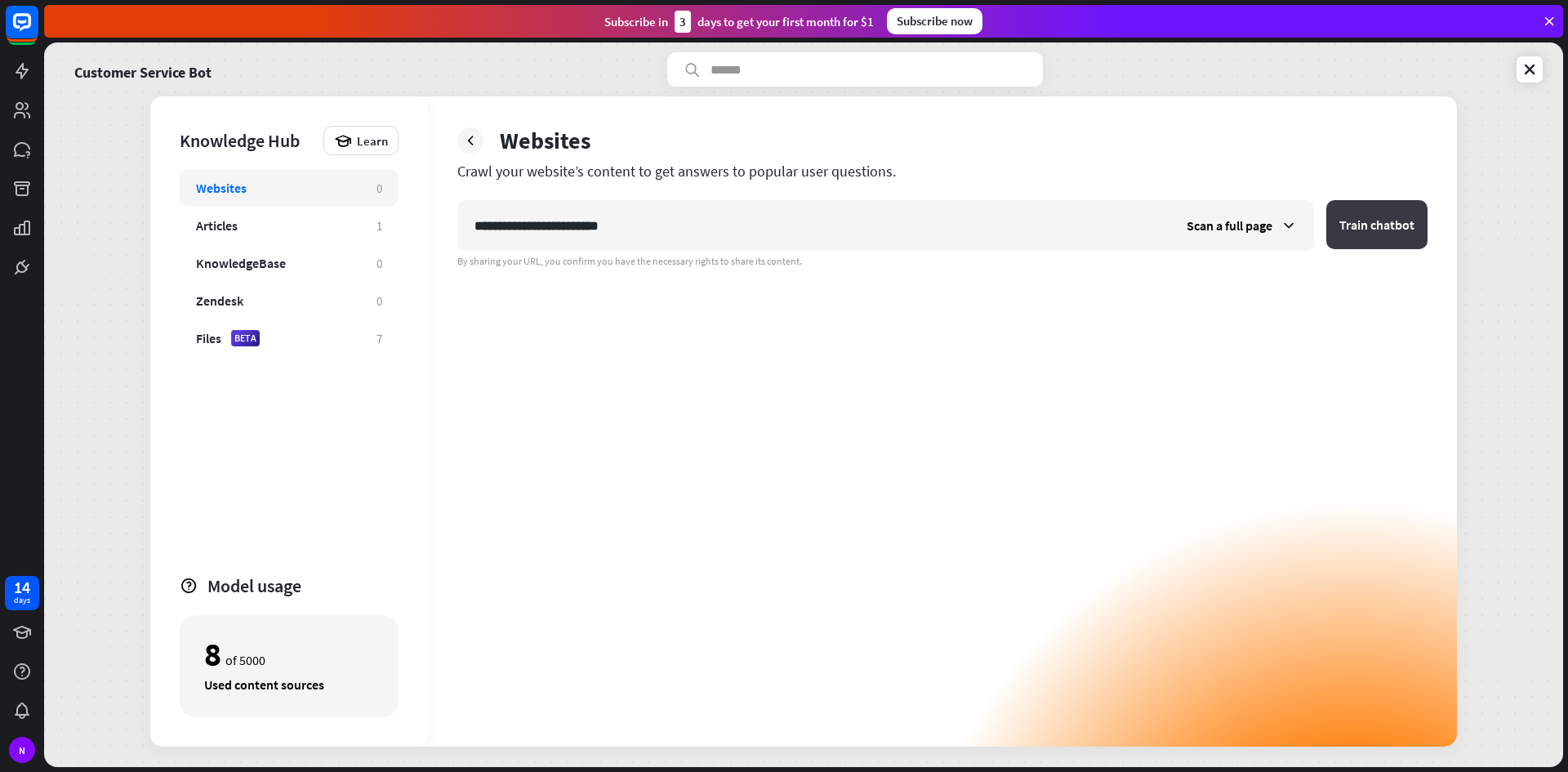
click at [1406, 232] on button "Train chatbot" at bounding box center [1377, 224] width 101 height 49
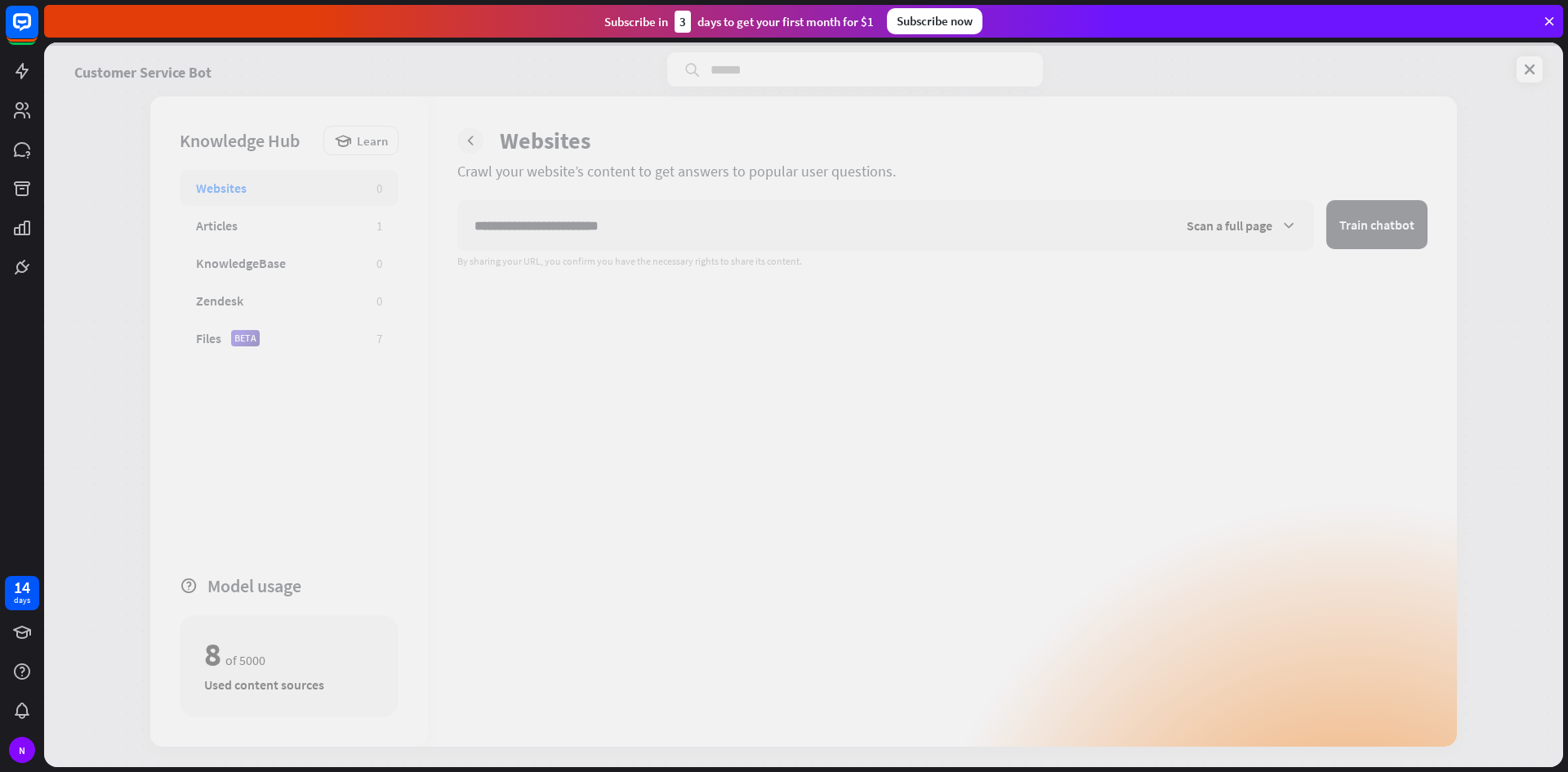
click at [1312, 210] on div at bounding box center [804, 404] width 1519 height 725
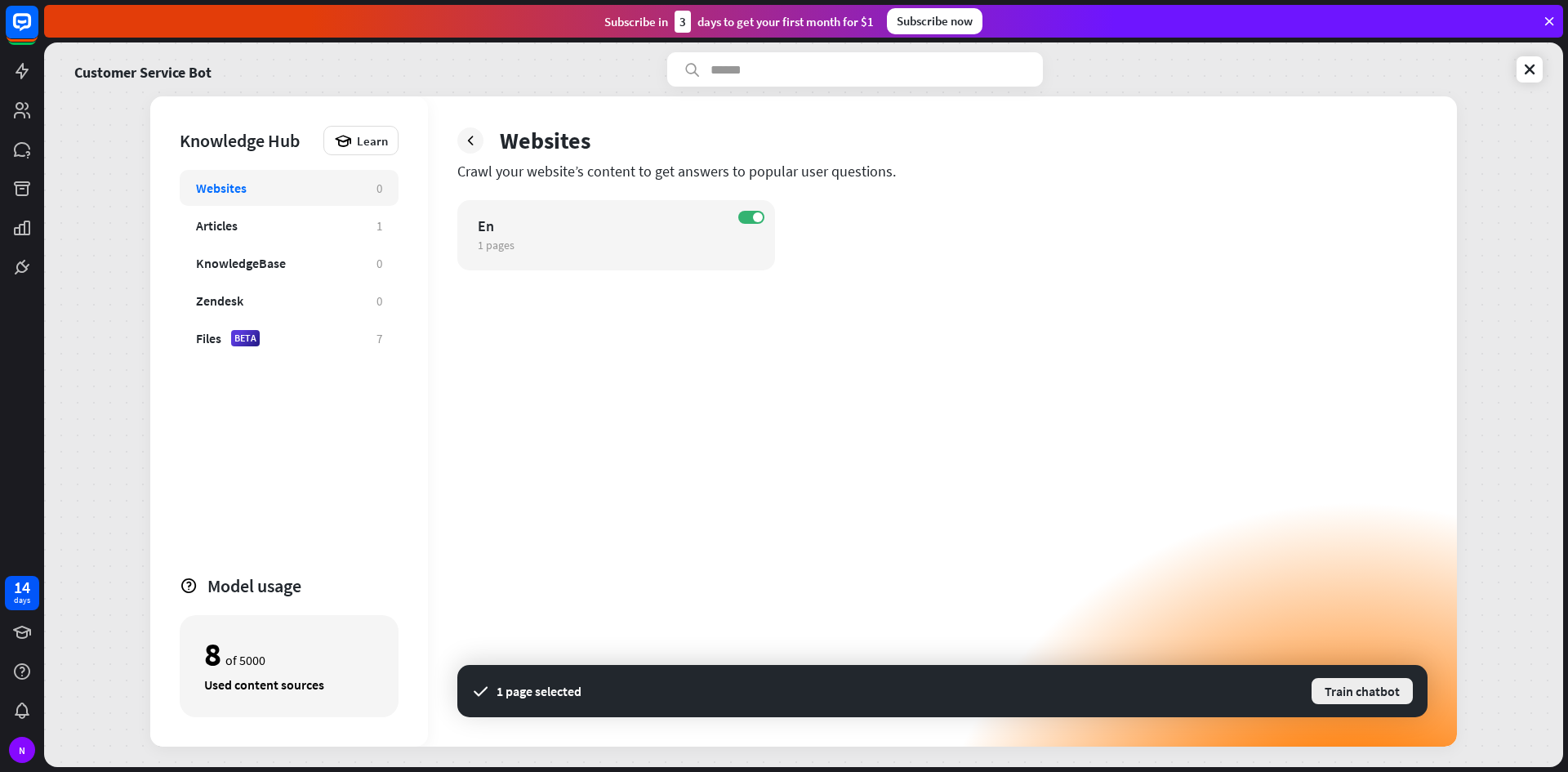
click at [1360, 693] on button "Train chatbot" at bounding box center [1362, 691] width 105 height 29
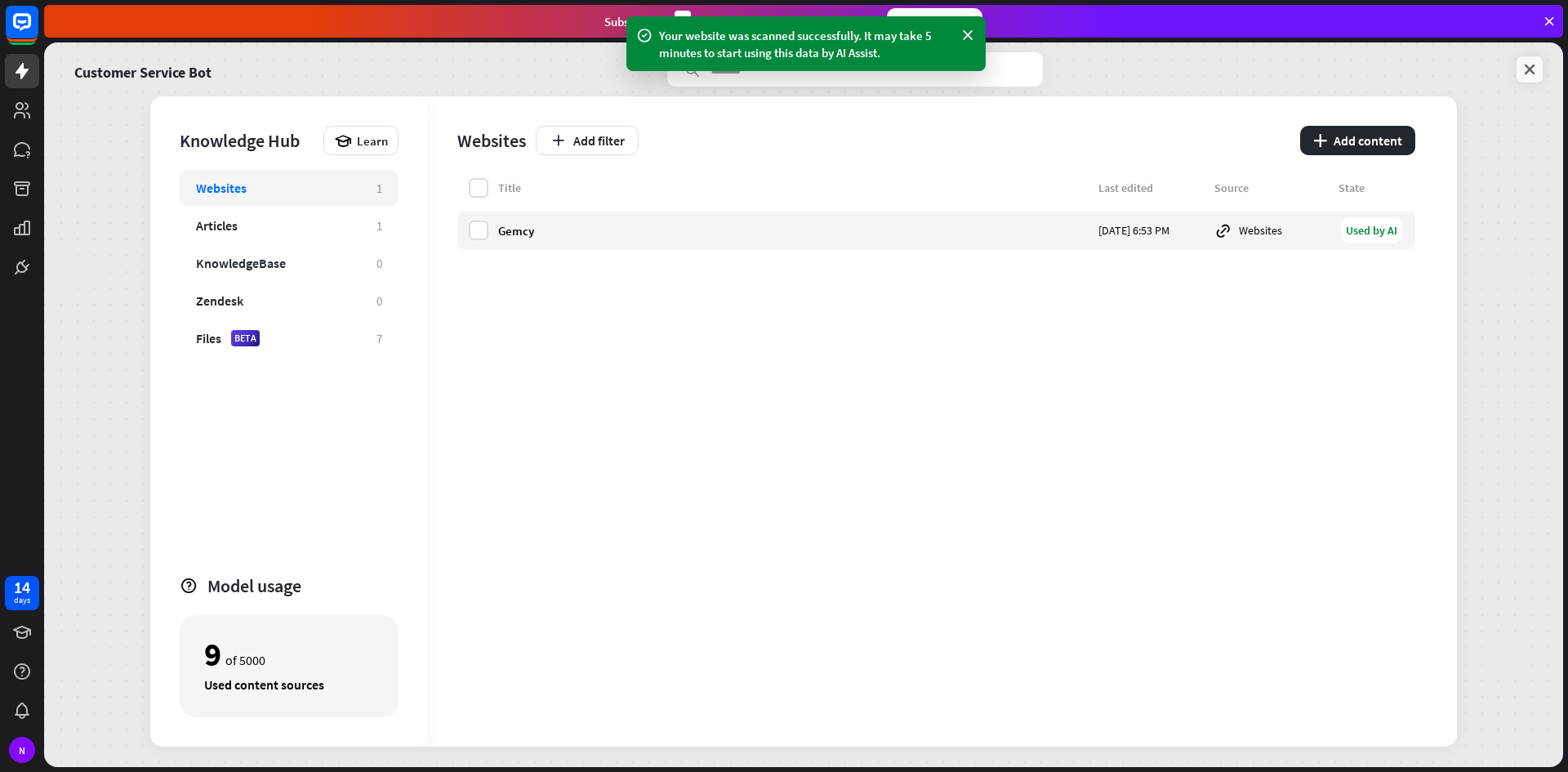
click at [1526, 74] on icon at bounding box center [1530, 70] width 17 height 17
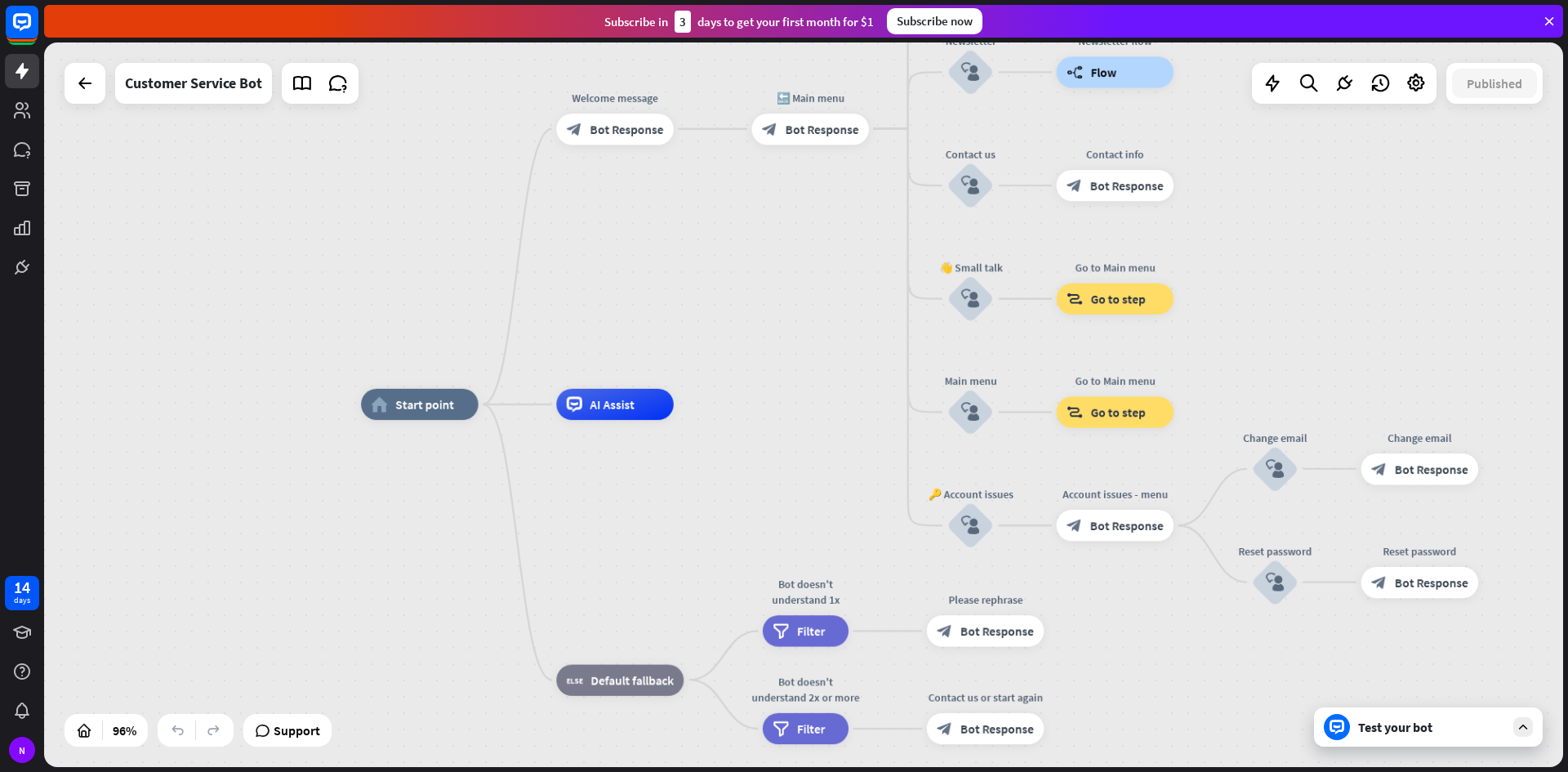
click at [1409, 726] on div "Test your bot" at bounding box center [1431, 727] width 147 height 17
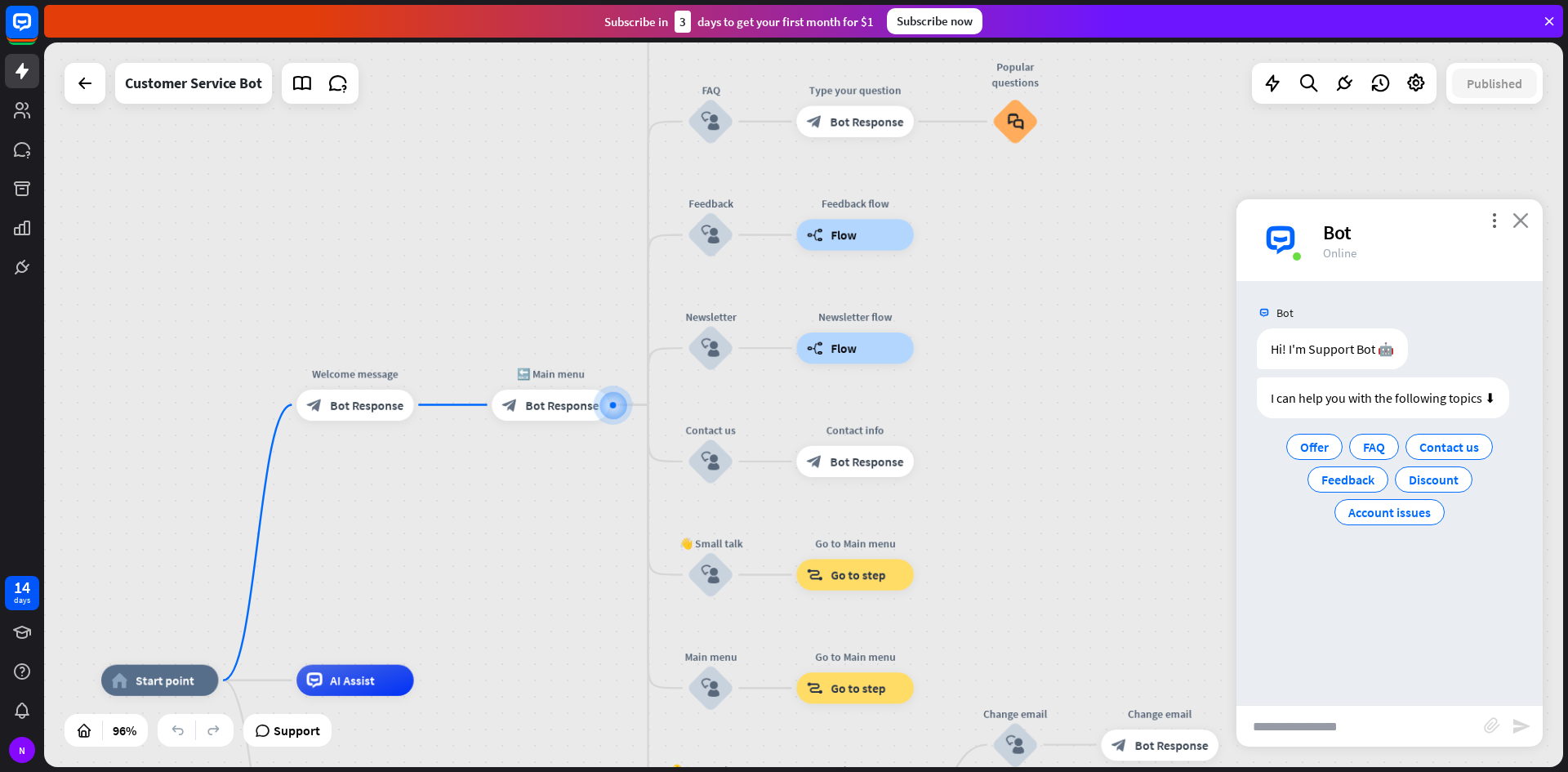
click at [1520, 218] on icon "close" at bounding box center [1521, 220] width 17 height 16
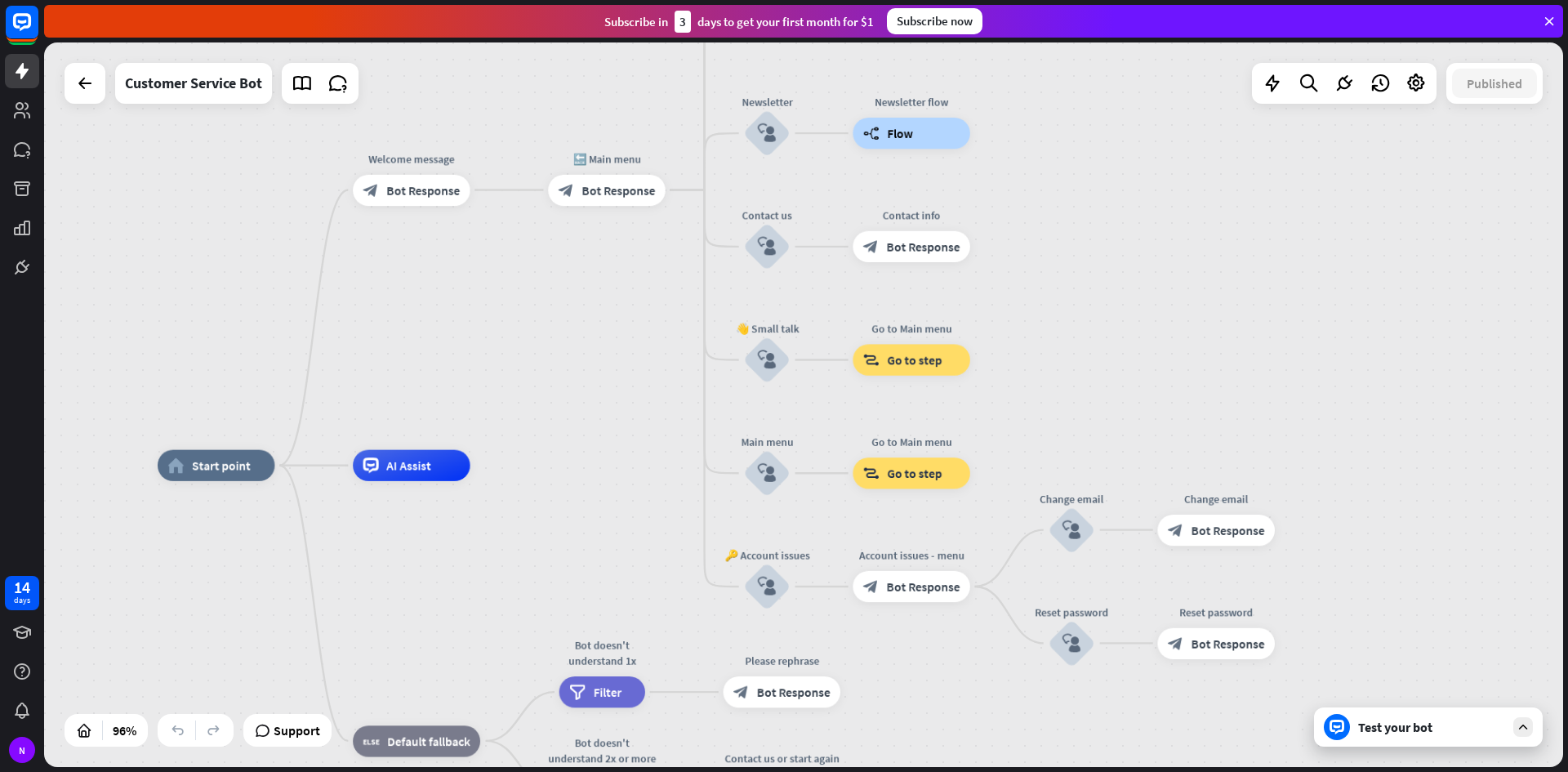
drag, startPoint x: 357, startPoint y: 535, endPoint x: 420, endPoint y: 300, distance: 243.3
click at [420, 300] on div "home_2 Start point Welcome message block_bot_response Bot Response 🔙 Main menu …" at bounding box center [804, 404] width 1519 height 725
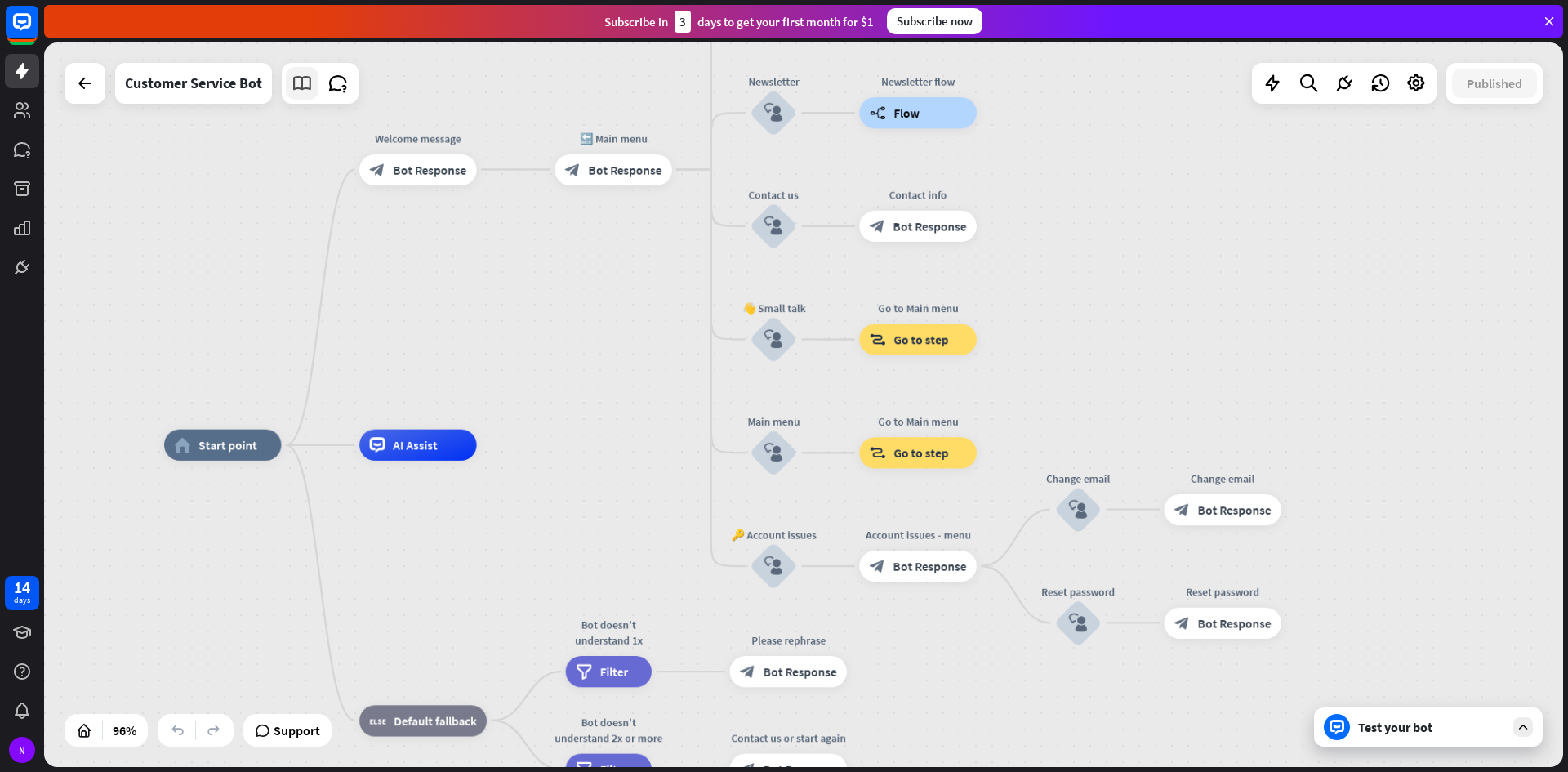
click at [305, 85] on icon at bounding box center [302, 84] width 22 height 22
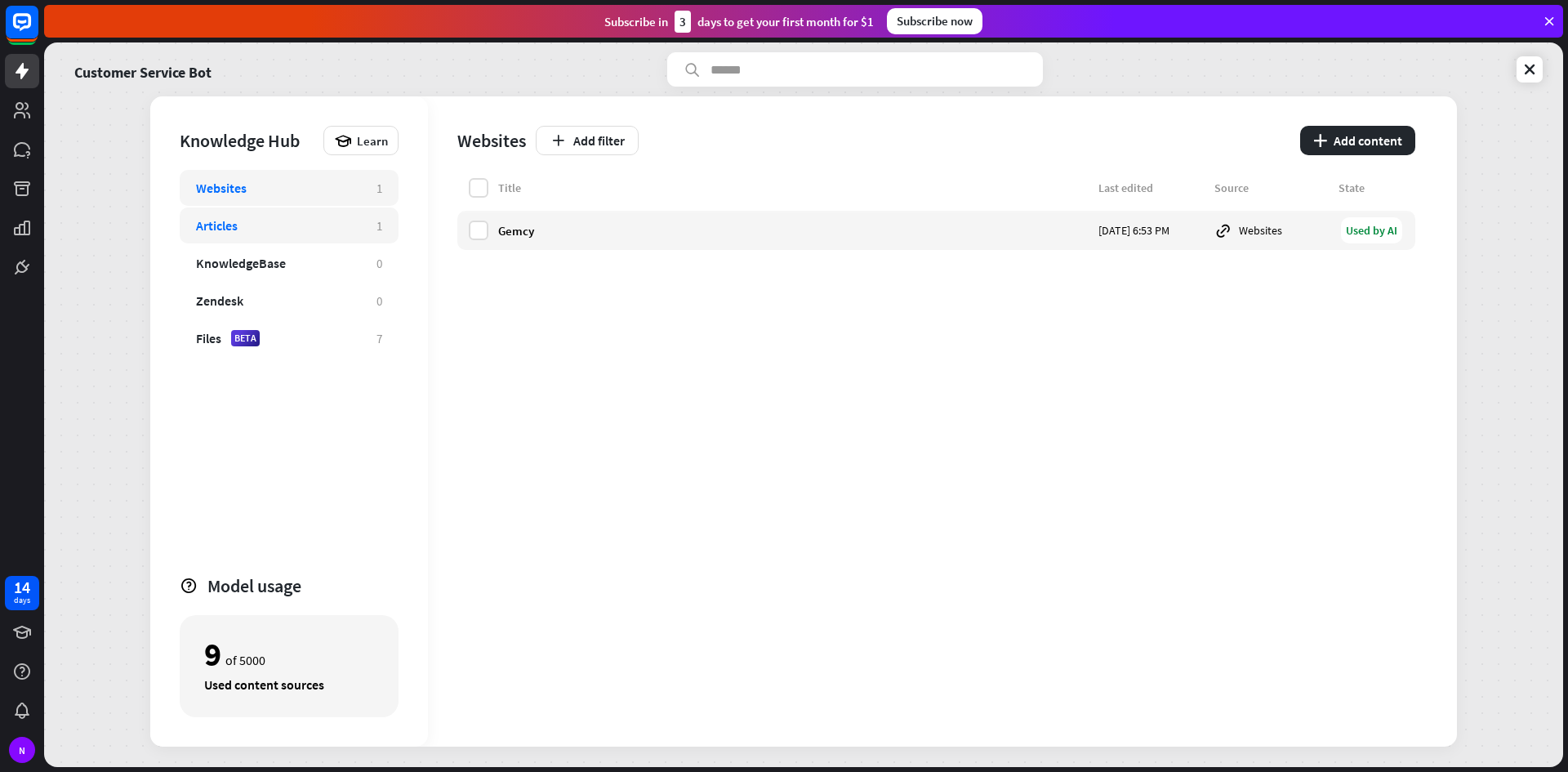
click at [296, 232] on div "Articles" at bounding box center [278, 226] width 164 height 17
click at [1521, 76] on link at bounding box center [1529, 69] width 26 height 26
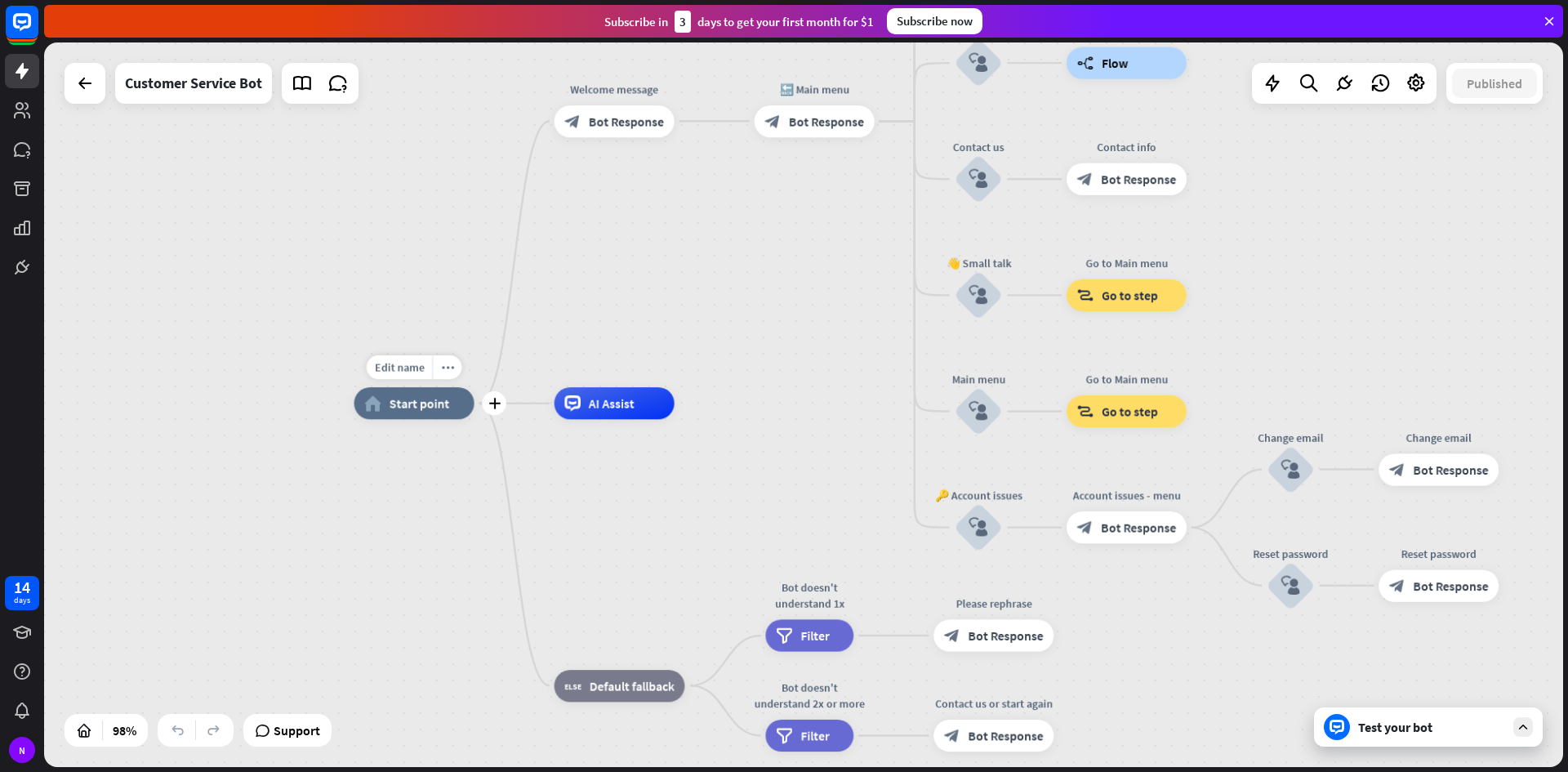
click at [393, 412] on div "home_2 Start point" at bounding box center [414, 403] width 120 height 32
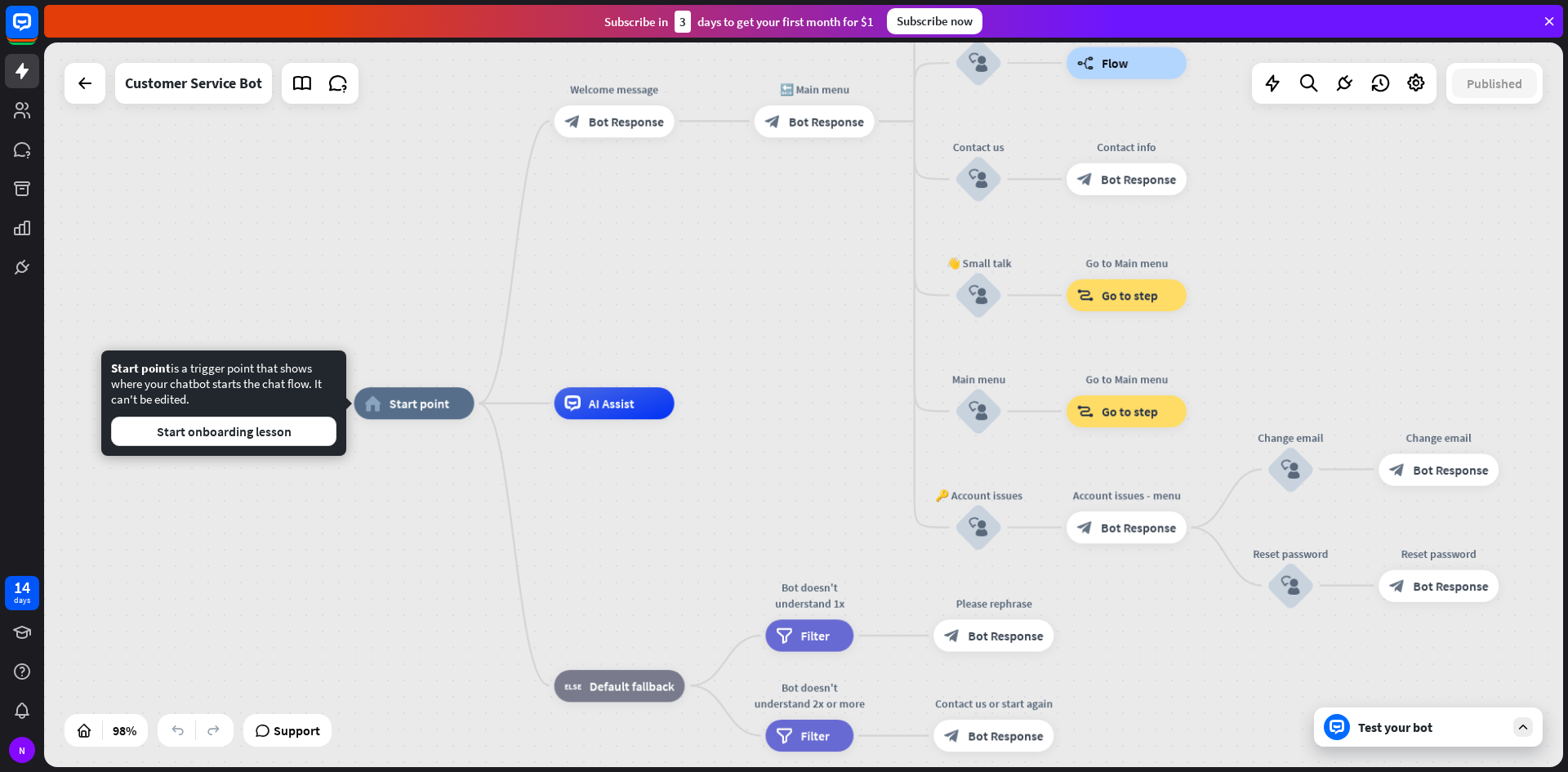
click at [1370, 725] on div "Test your bot" at bounding box center [1431, 727] width 147 height 17
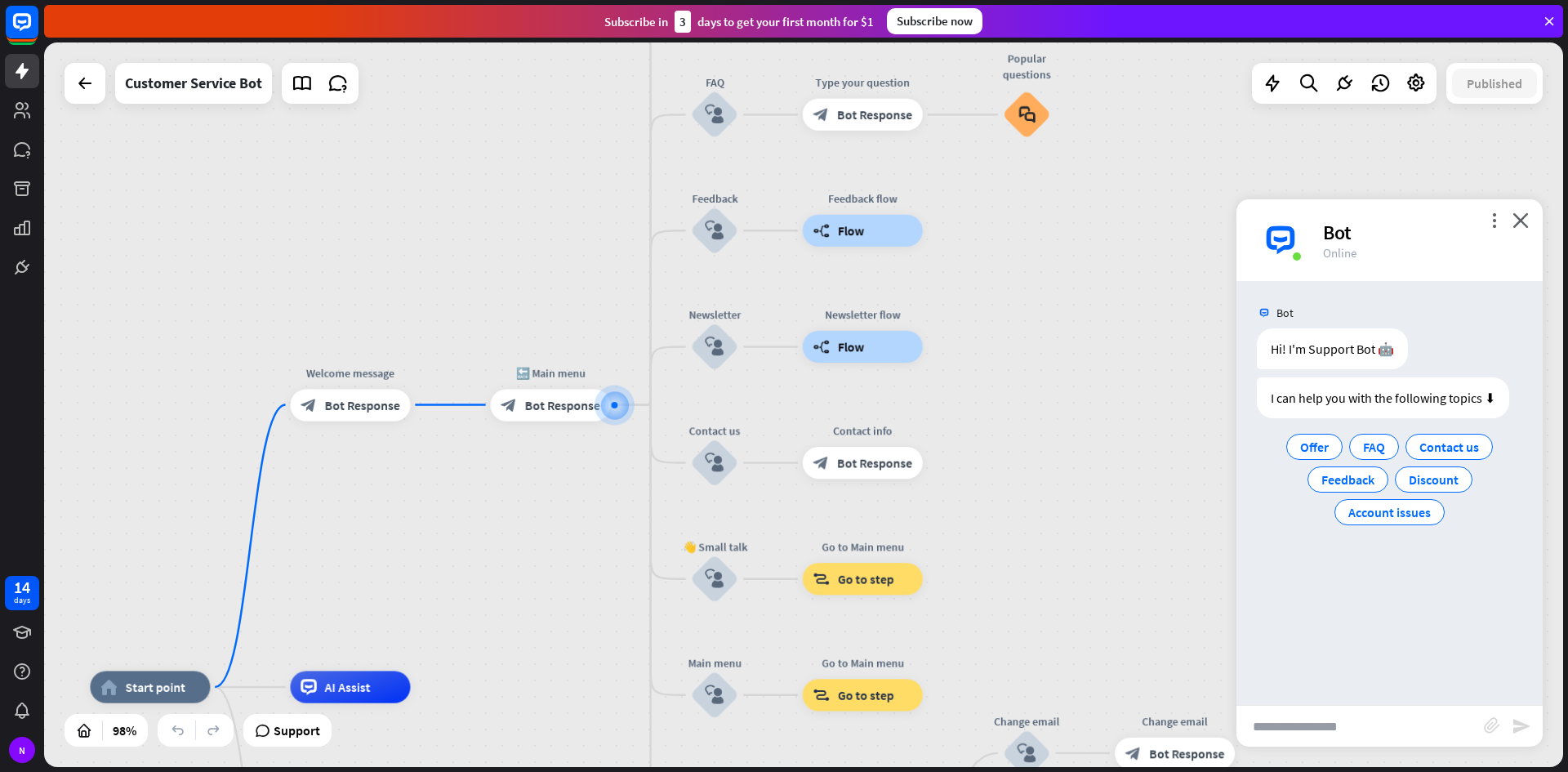
click at [1292, 703] on div "Bot Hi! I'm Support Bot 🤖 [DATE] 6:54 PM Show JSON I can help you with the foll…" at bounding box center [1390, 493] width 306 height 424
click at [1275, 717] on input "text" at bounding box center [1360, 726] width 247 height 41
type input "******"
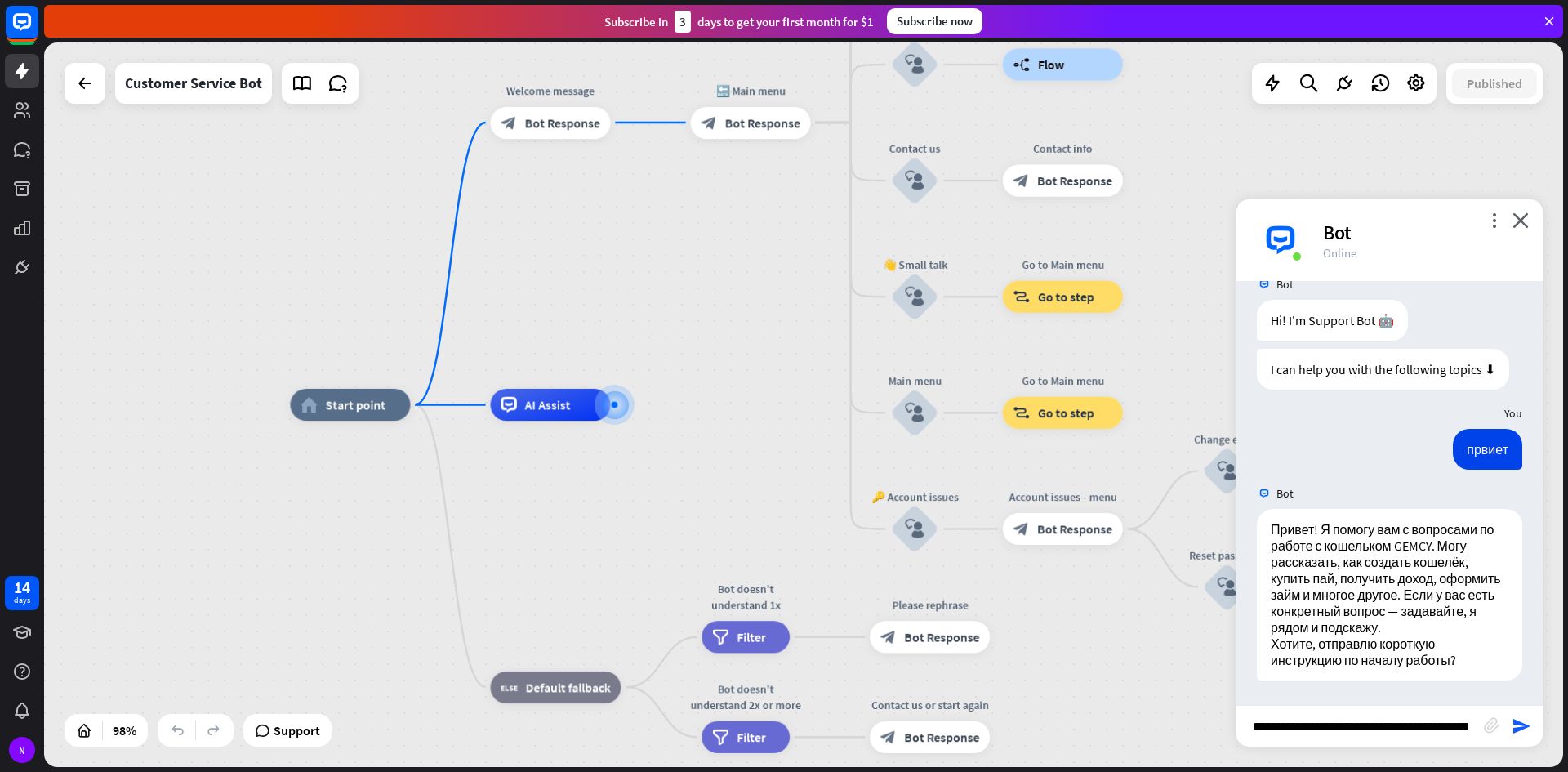
click at [1448, 723] on input "**********" at bounding box center [1360, 726] width 247 height 41
click at [1451, 728] on input "**********" at bounding box center [1360, 726] width 247 height 41
type input "**********"
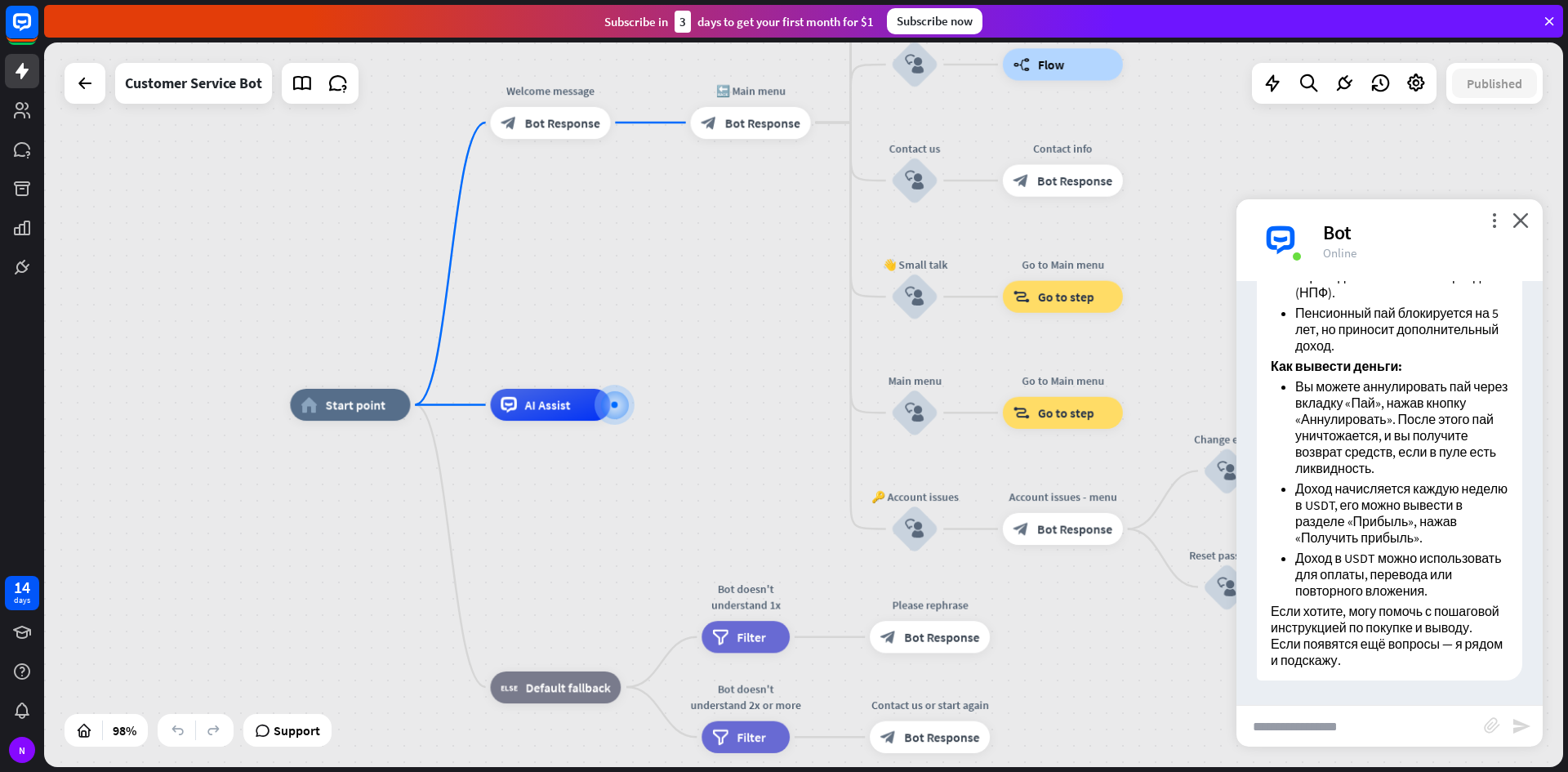
scroll to position [948, 0]
click at [1301, 725] on input "text" at bounding box center [1360, 726] width 247 height 41
type input "**********"
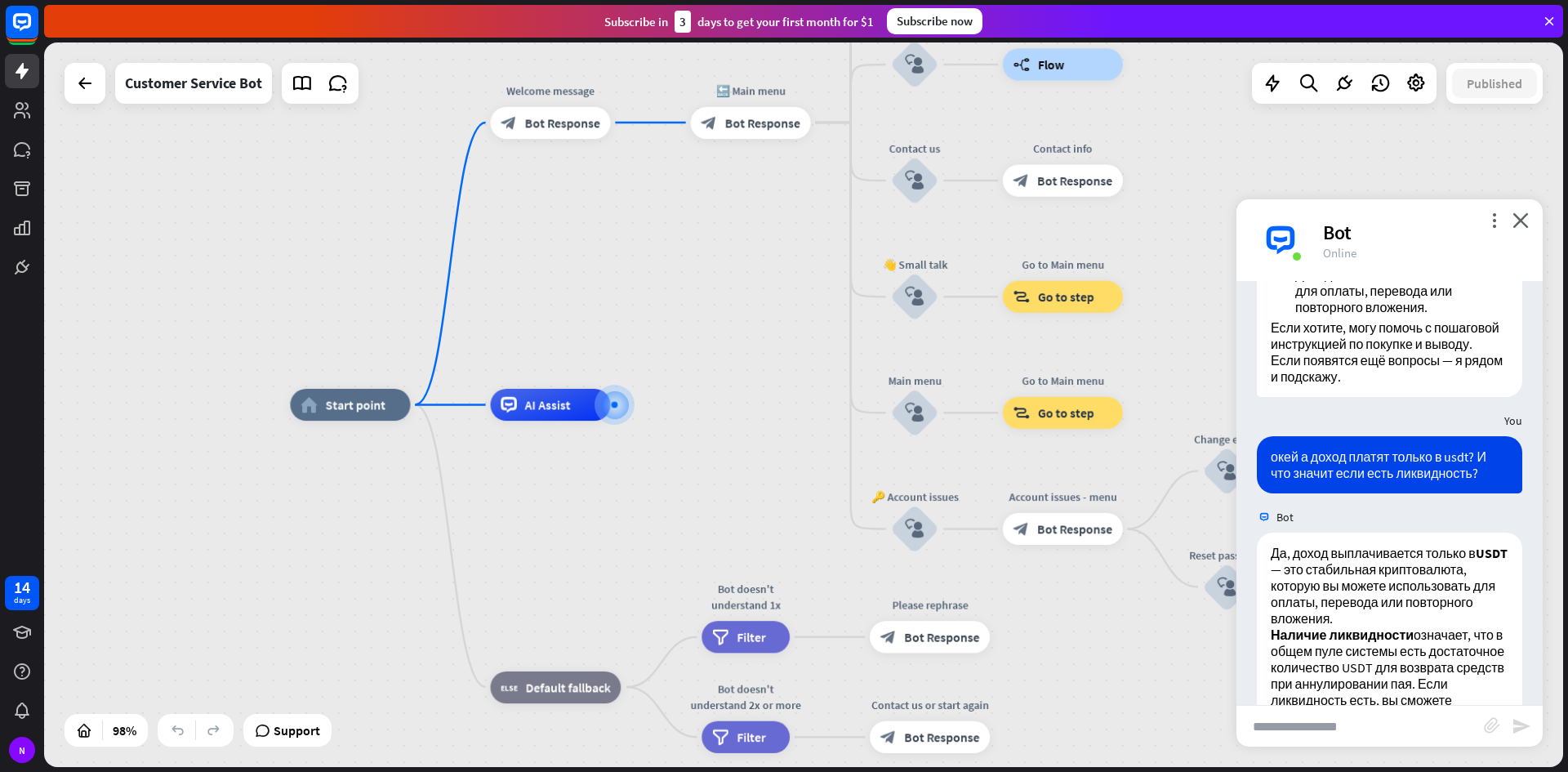
scroll to position [1435, 0]
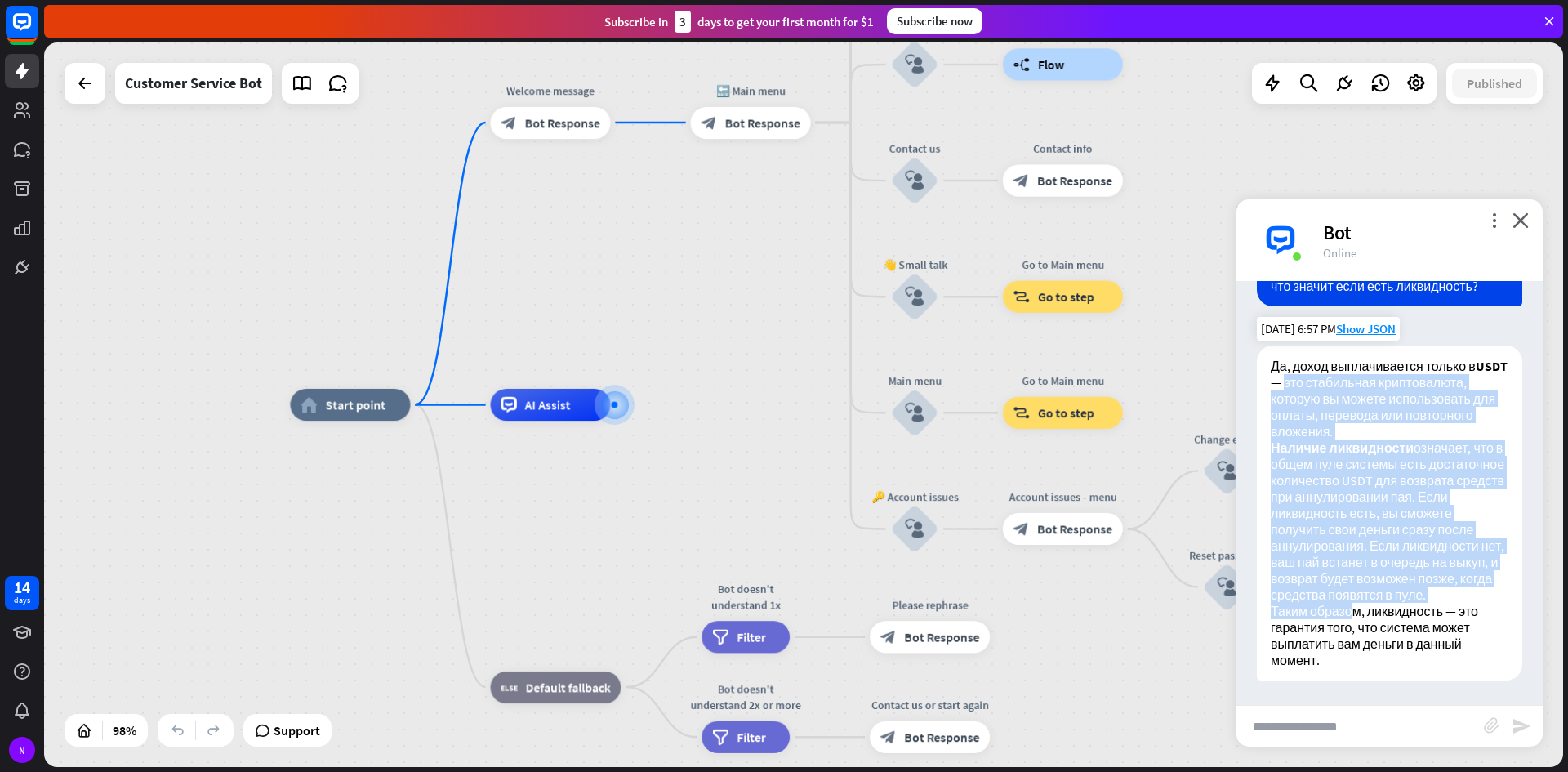
drag, startPoint x: 1312, startPoint y: 366, endPoint x: 1355, endPoint y: 608, distance: 245.8
click at [1355, 608] on div "Да, доход выплачивается только в USDT — это стабильная криптовалюта, которую вы…" at bounding box center [1390, 512] width 266 height 335
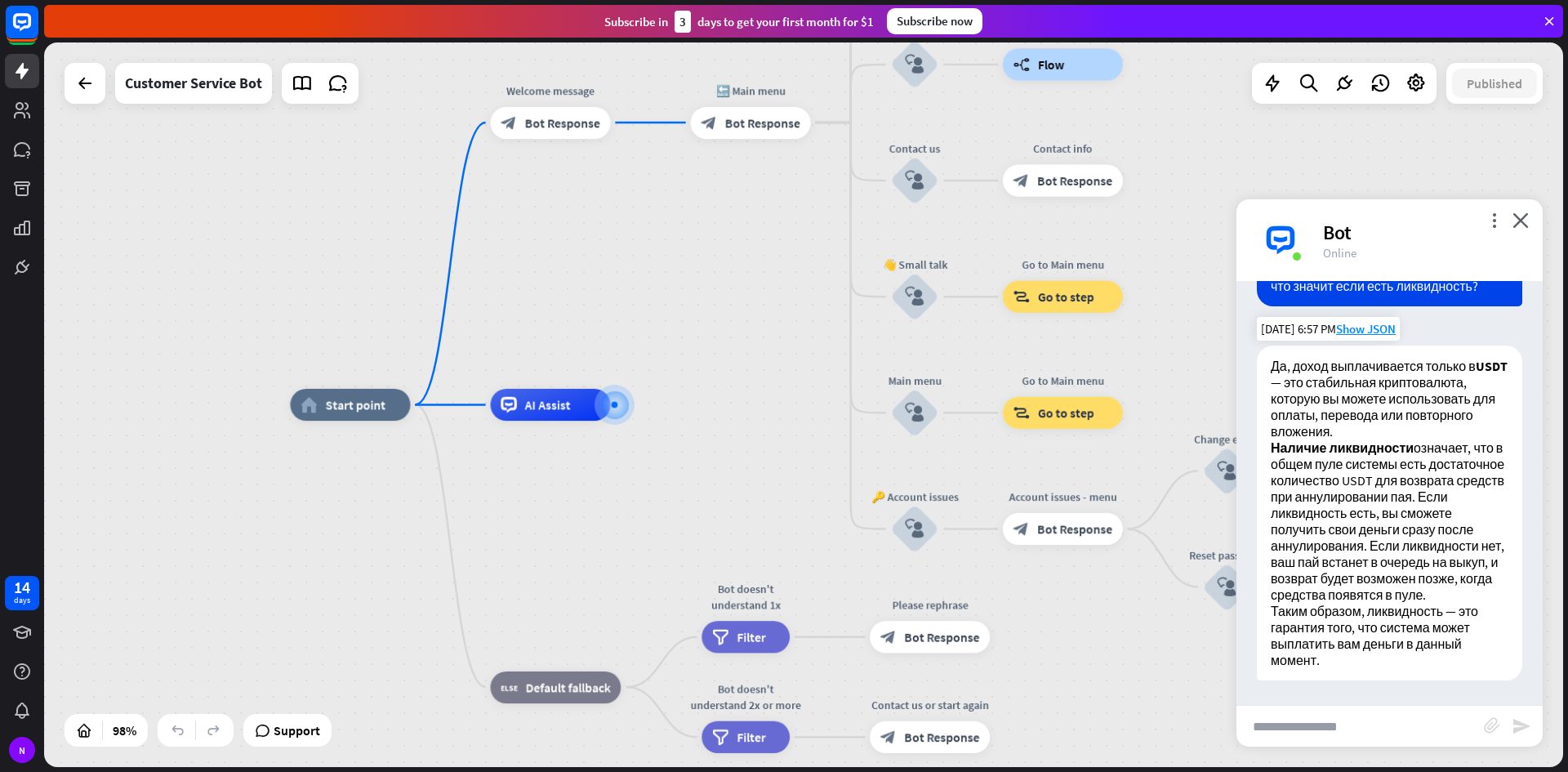
click at [1401, 623] on p "Таким образом, ликвидность — это гарантия того, что система может выплатить вам…" at bounding box center [1390, 635] width 237 height 66
click at [1296, 742] on input "text" at bounding box center [1360, 726] width 247 height 41
drag, startPoint x: 1491, startPoint y: 727, endPoint x: 1021, endPoint y: 725, distance: 470.0
click at [1021, 725] on div "home_2 Start point Welcome message block_bot_response Bot Response 🔙 Main menu …" at bounding box center [804, 404] width 1519 height 725
click at [1487, 728] on icon "block_attachment" at bounding box center [1492, 726] width 17 height 17
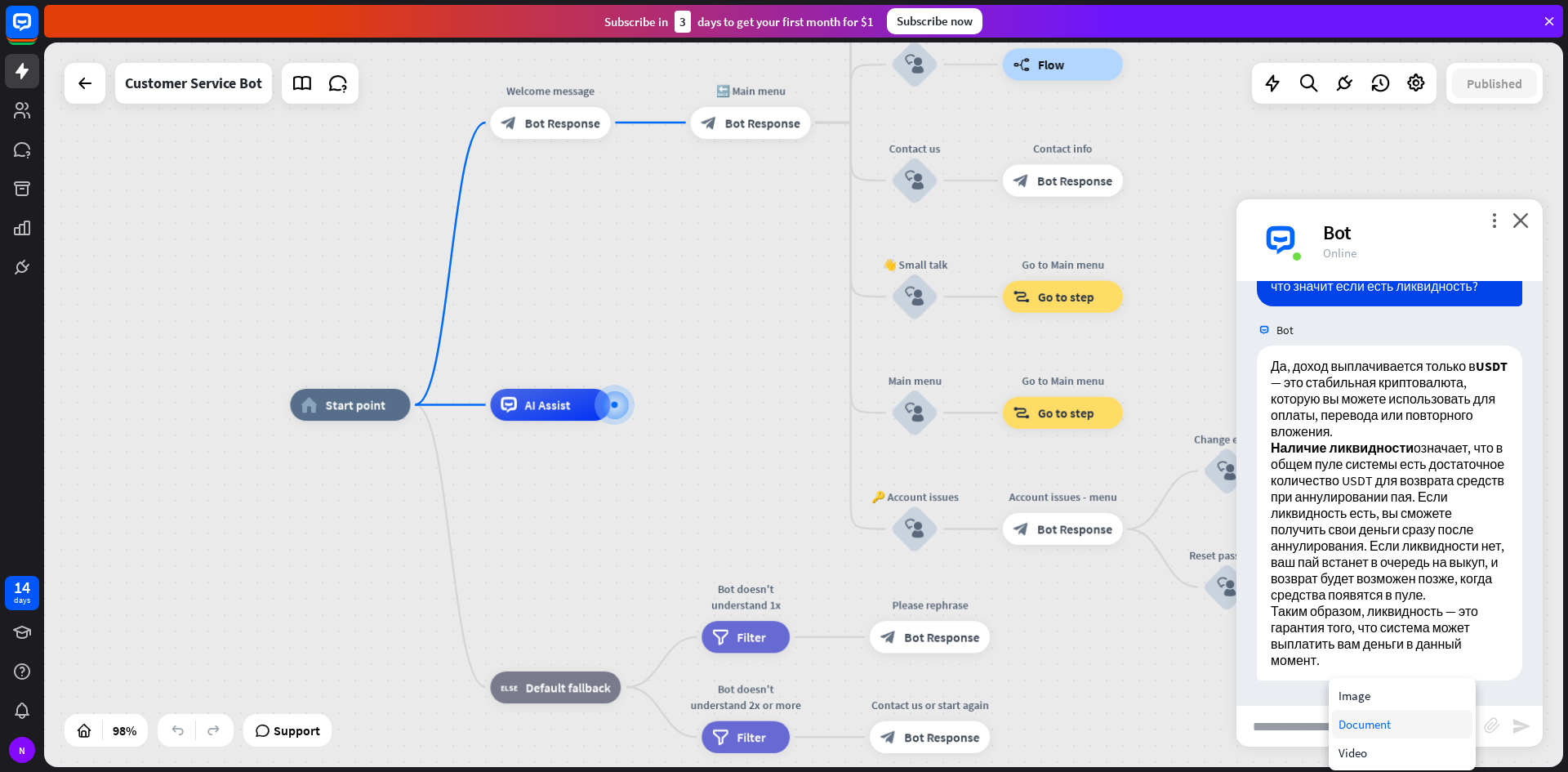
click at [1397, 710] on div "Document" at bounding box center [1402, 724] width 140 height 28
click at [1492, 726] on icon "block_attachment" at bounding box center [1492, 726] width 17 height 17
click at [1371, 687] on div "Image" at bounding box center [1402, 696] width 140 height 28
click at [1494, 723] on icon "block_attachment" at bounding box center [1492, 726] width 17 height 17
click at [1380, 691] on div "Image" at bounding box center [1402, 696] width 140 height 28
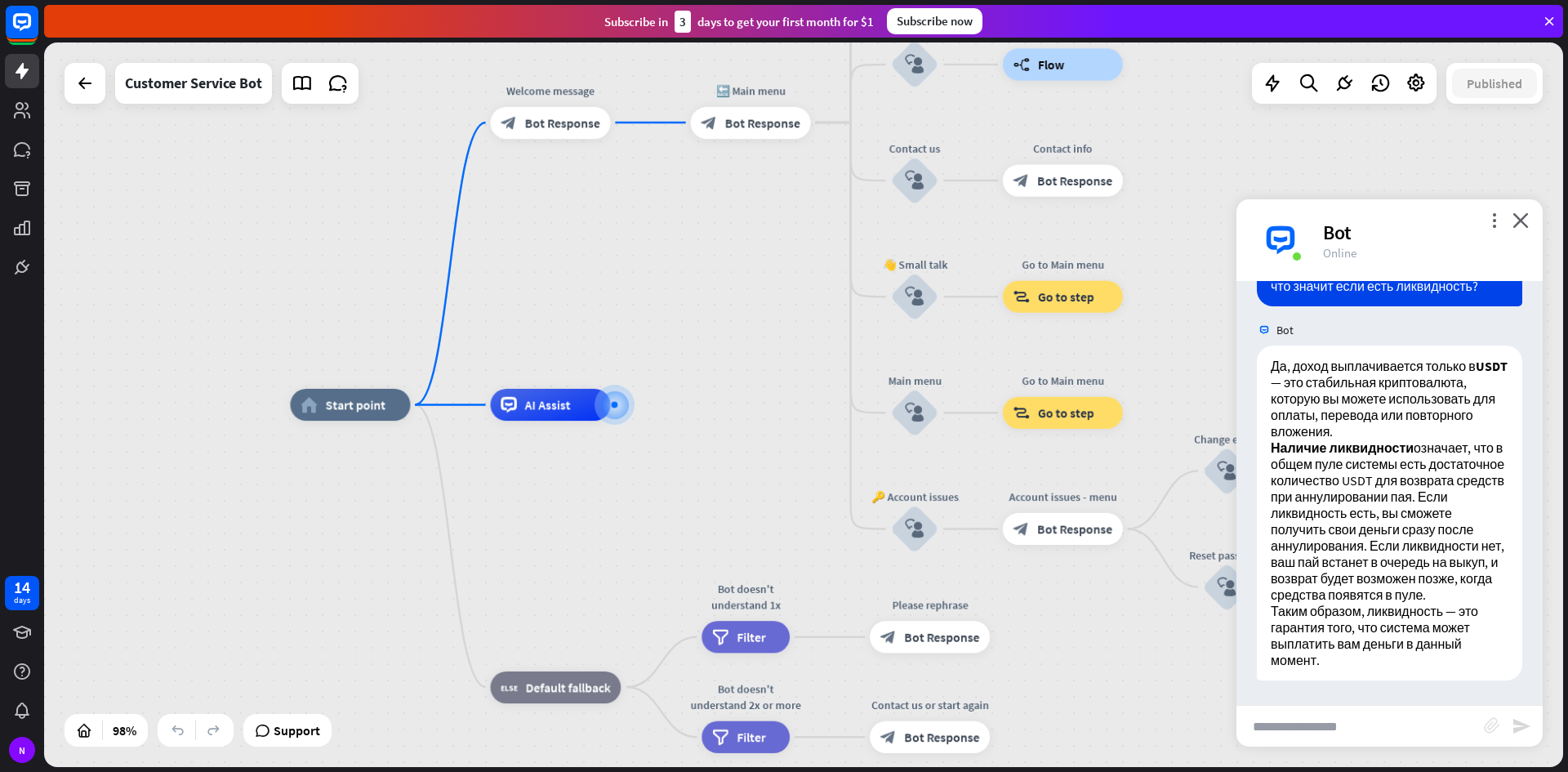
click at [1493, 724] on icon "block_attachment" at bounding box center [1492, 726] width 17 height 17
click at [1497, 732] on icon "block_attachment" at bounding box center [1492, 726] width 17 height 17
click at [1424, 695] on div "Image" at bounding box center [1402, 696] width 140 height 28
click at [1494, 735] on div "block_attachment" at bounding box center [1497, 726] width 27 height 19
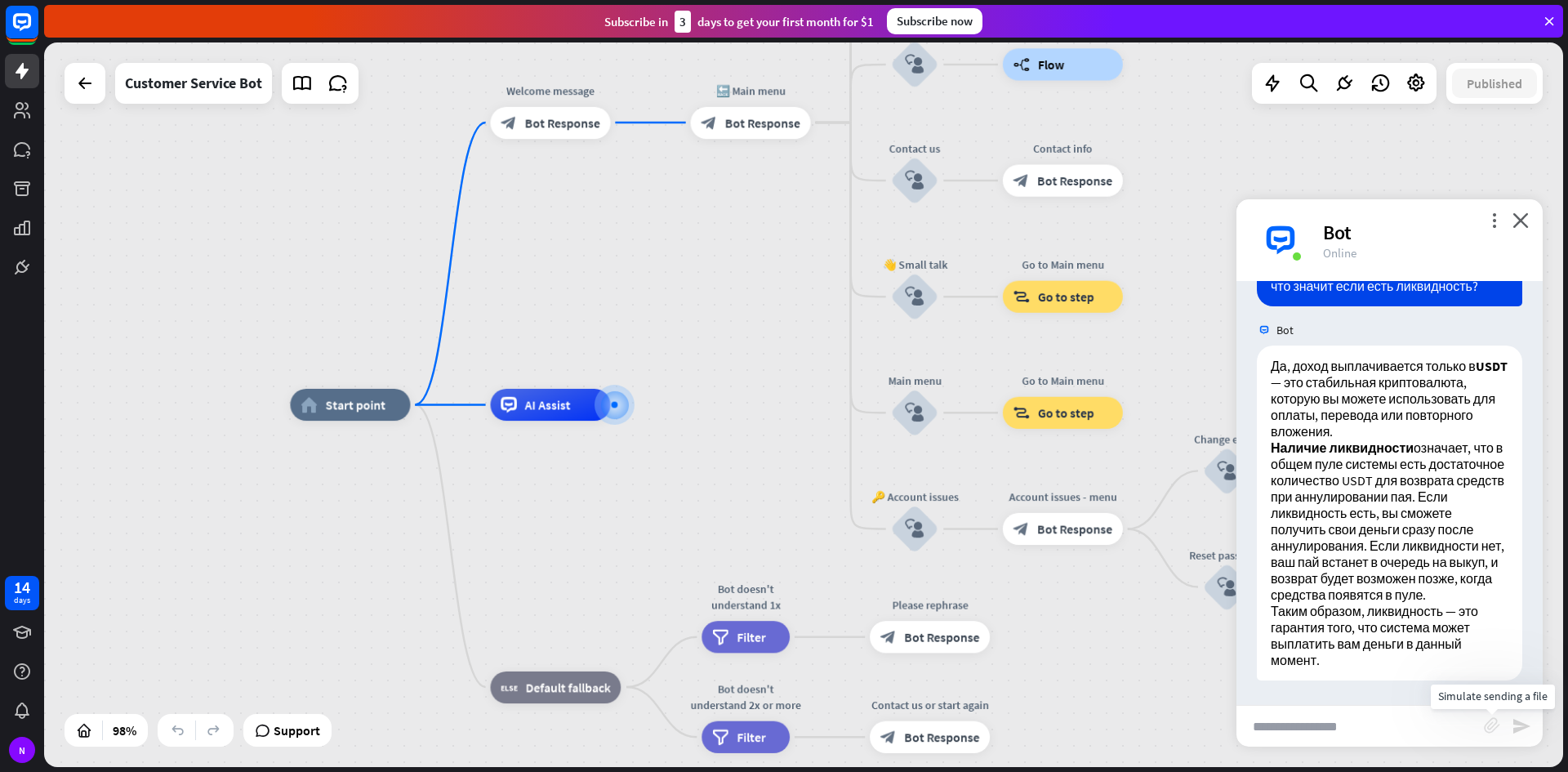
click at [1490, 721] on icon "block_attachment" at bounding box center [1492, 726] width 17 height 17
click at [1396, 699] on div "Image" at bounding box center [1402, 696] width 140 height 28
click at [1299, 718] on input "text" at bounding box center [1360, 726] width 247 height 41
type input "*"
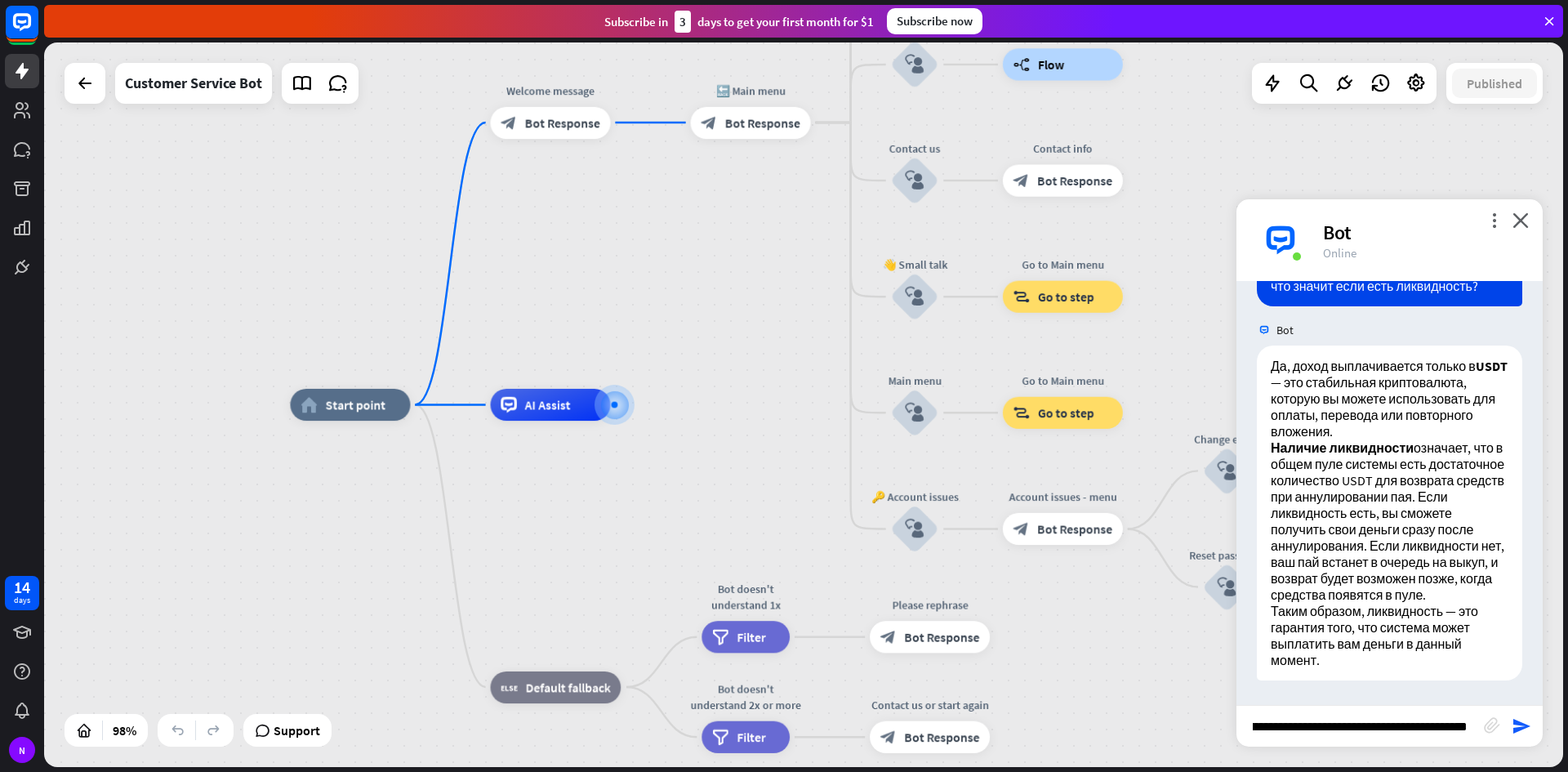
type input "**********"
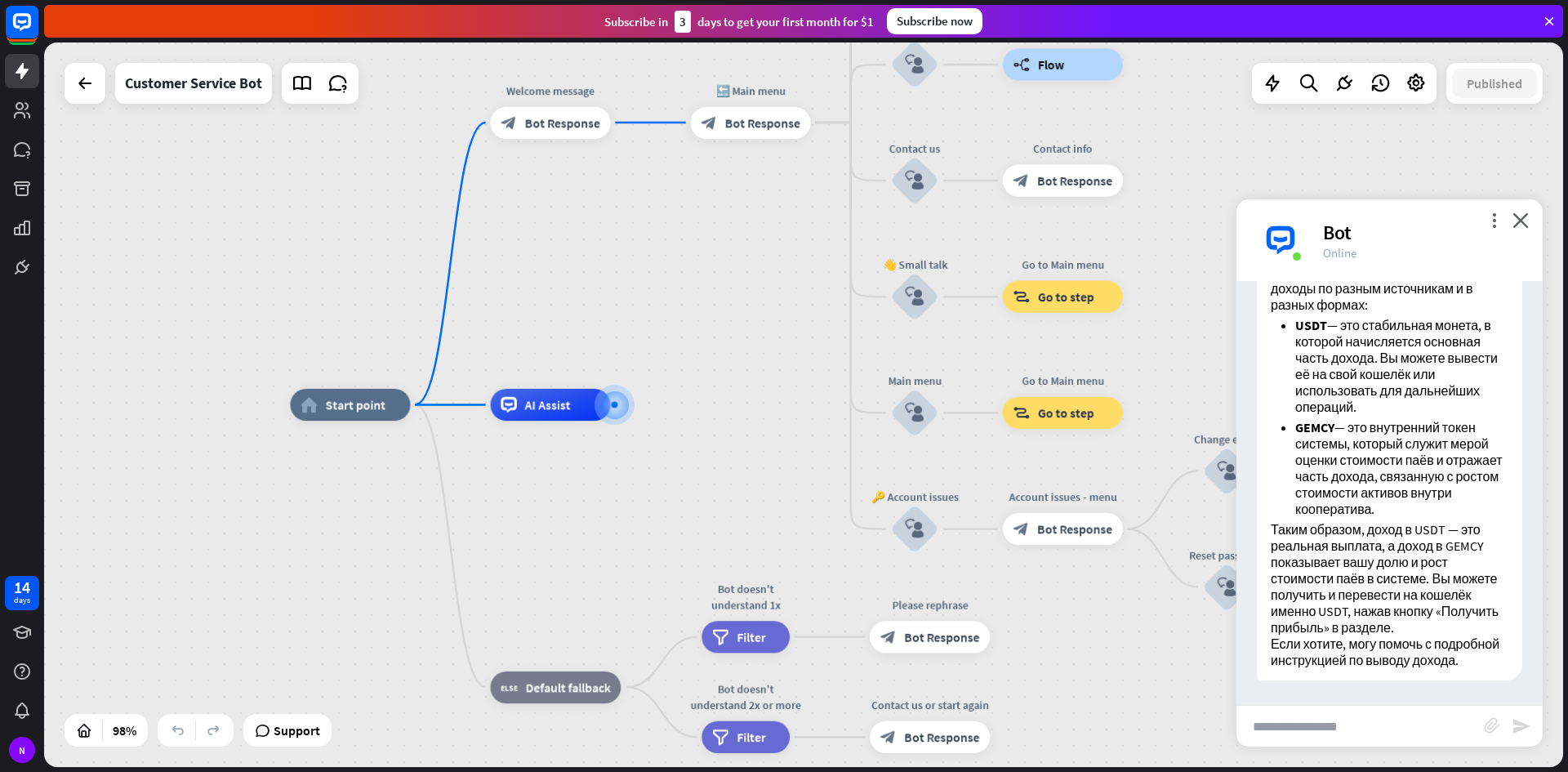
scroll to position [2049, 0]
click at [1298, 729] on input "text" at bounding box center [1360, 726] width 247 height 41
type input "*"
type input "**********"
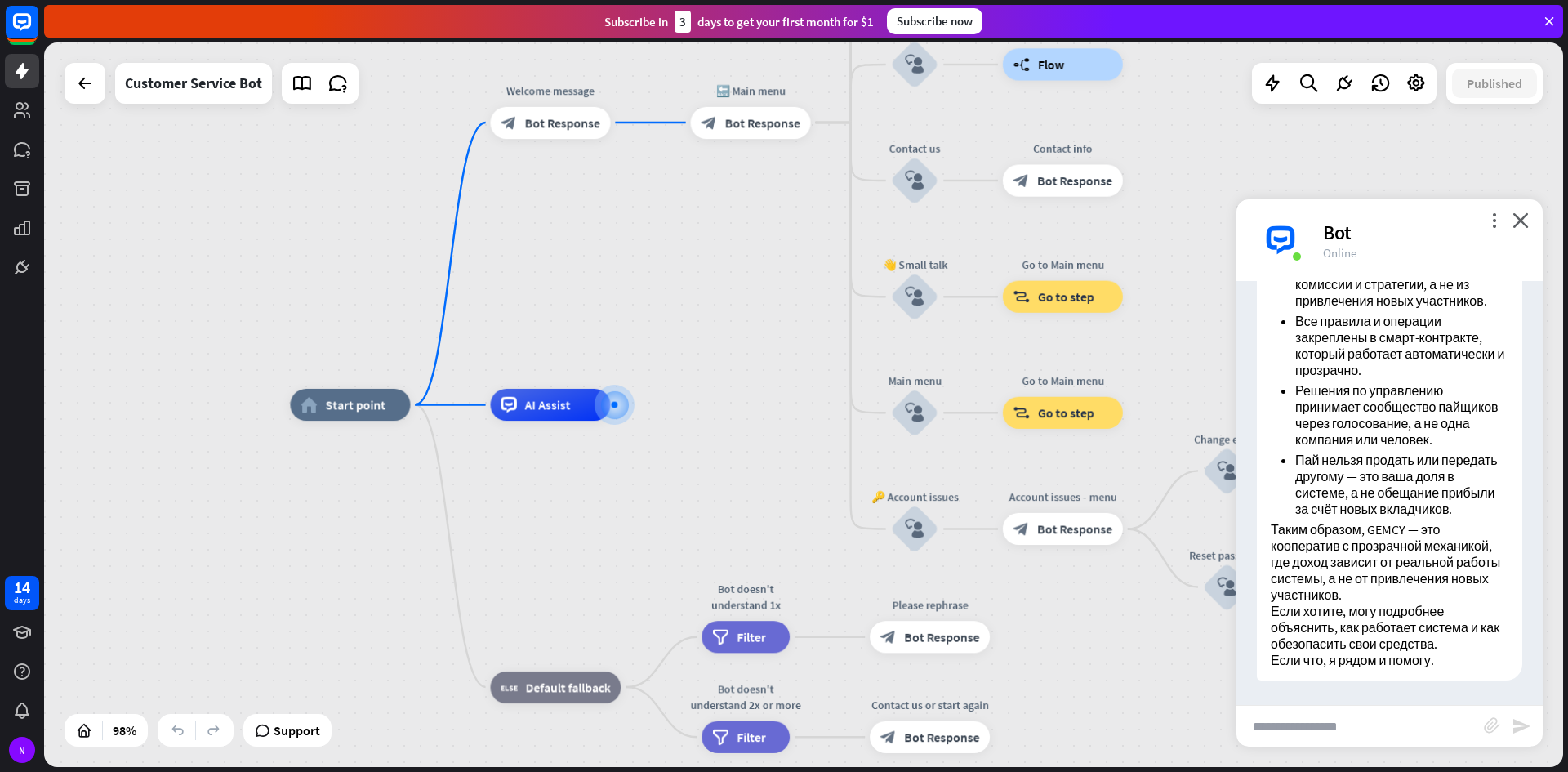
scroll to position [2837, 0]
type input "**********"
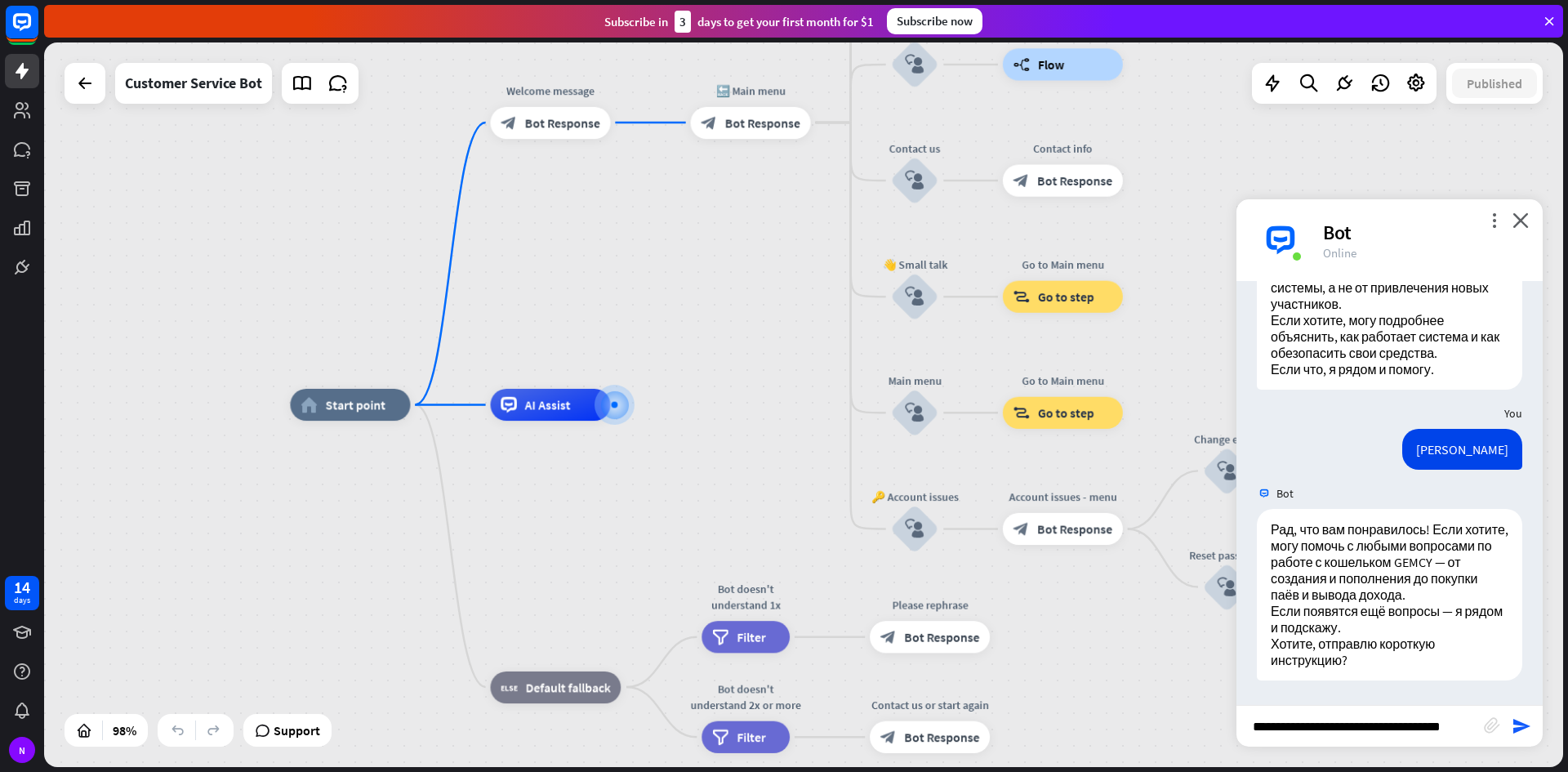
scroll to position [0, 26]
type input "**********"
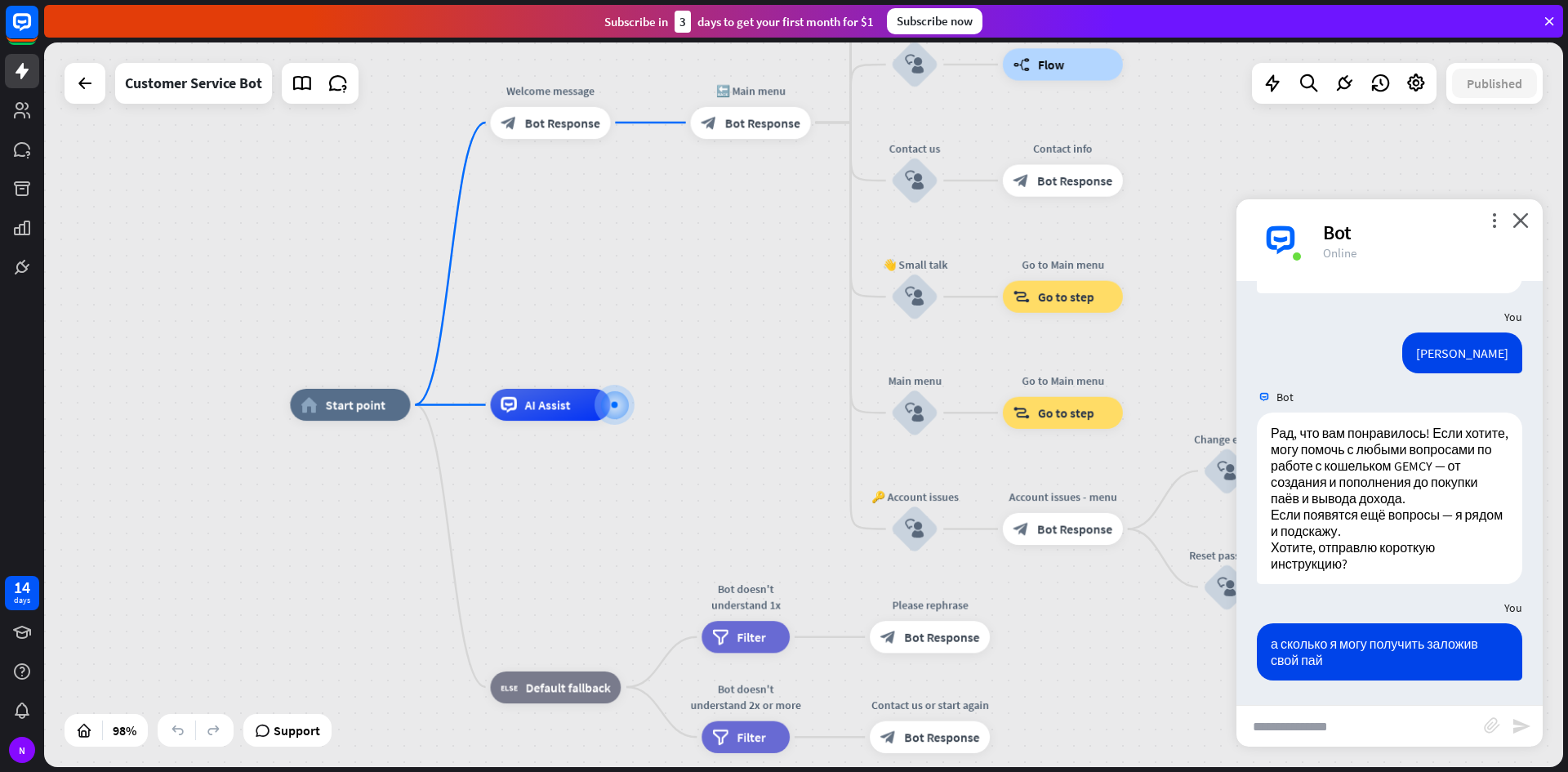
scroll to position [3664, 0]
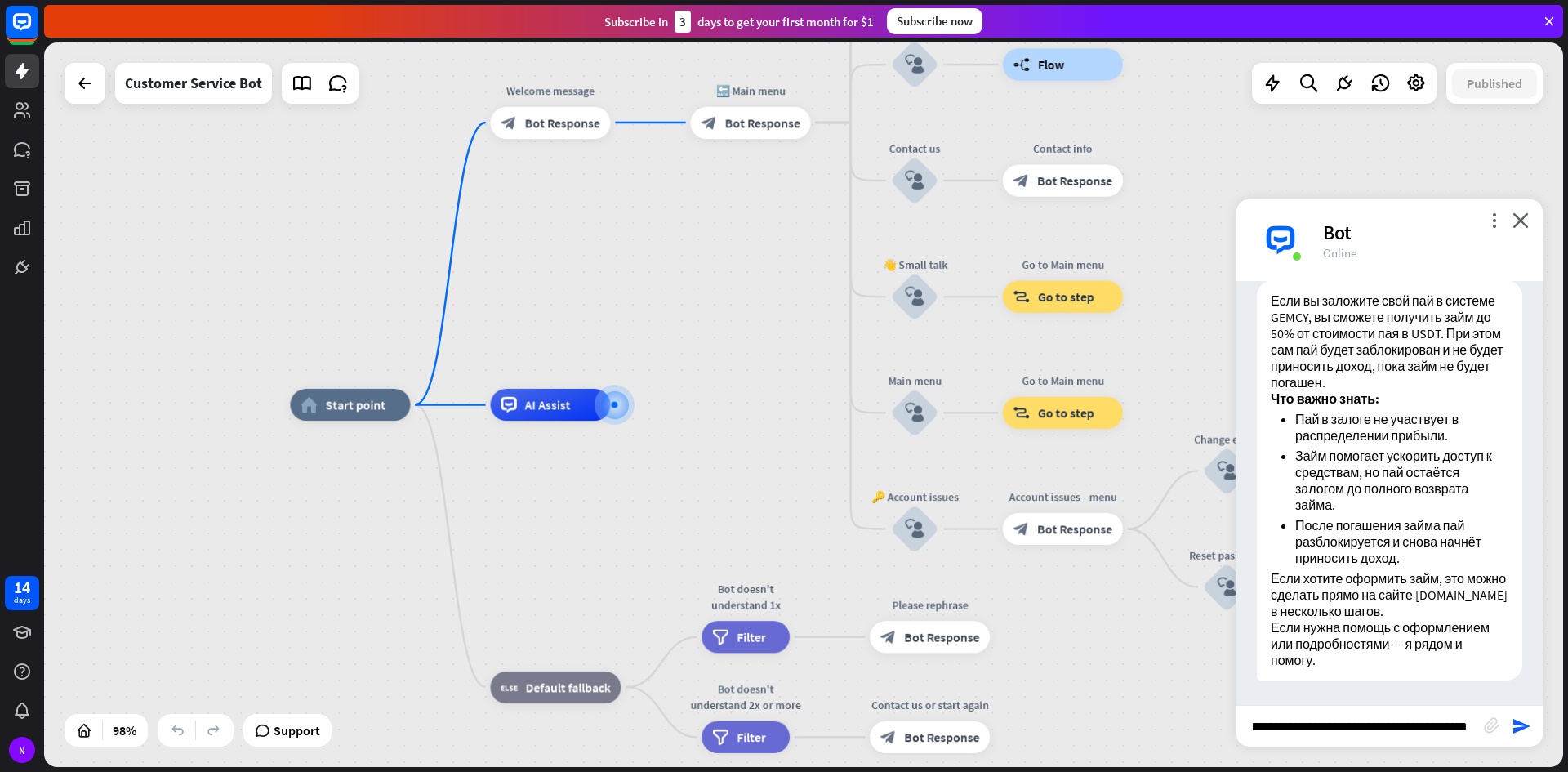
type input "**********"
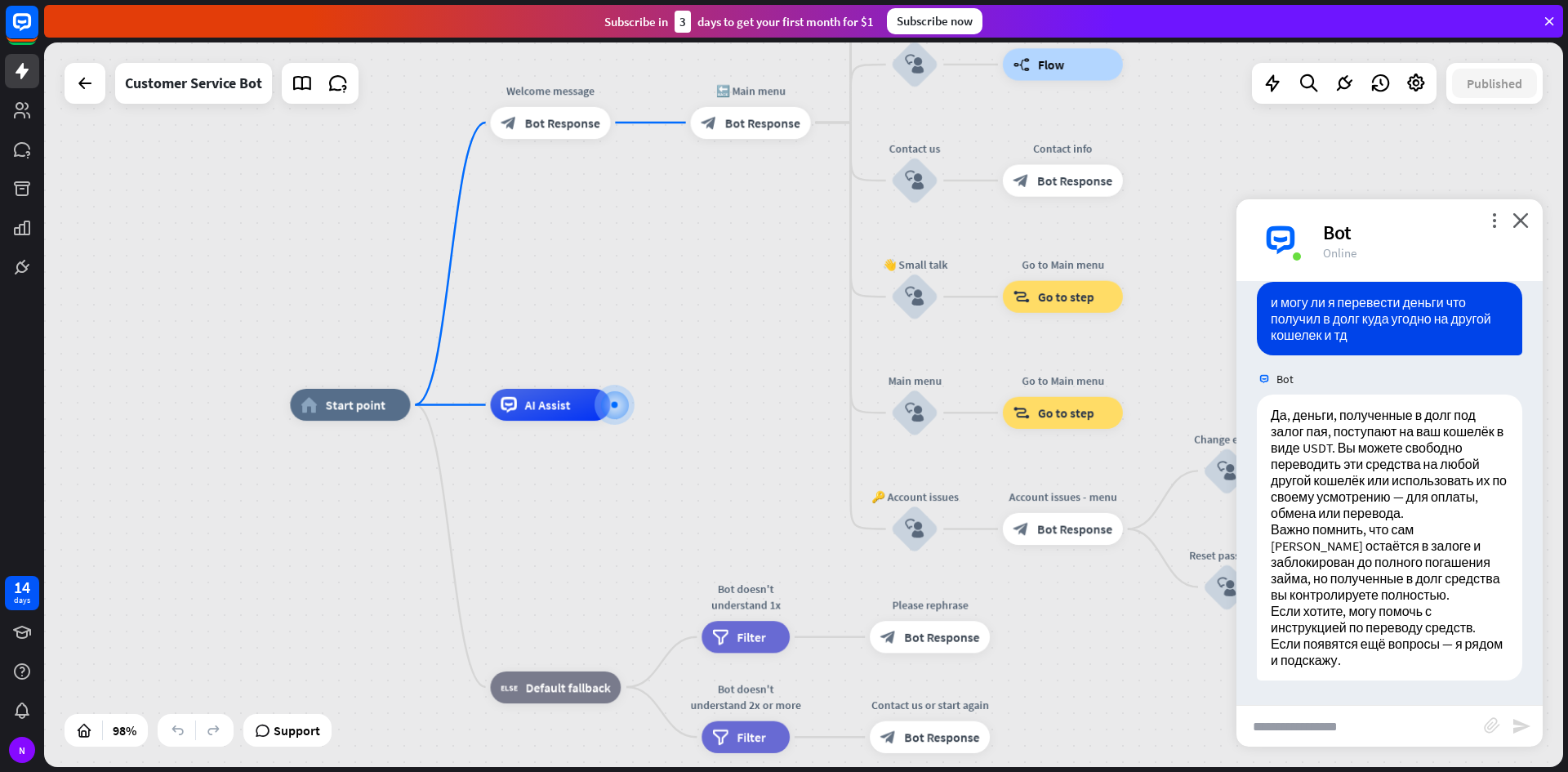
scroll to position [4102, 0]
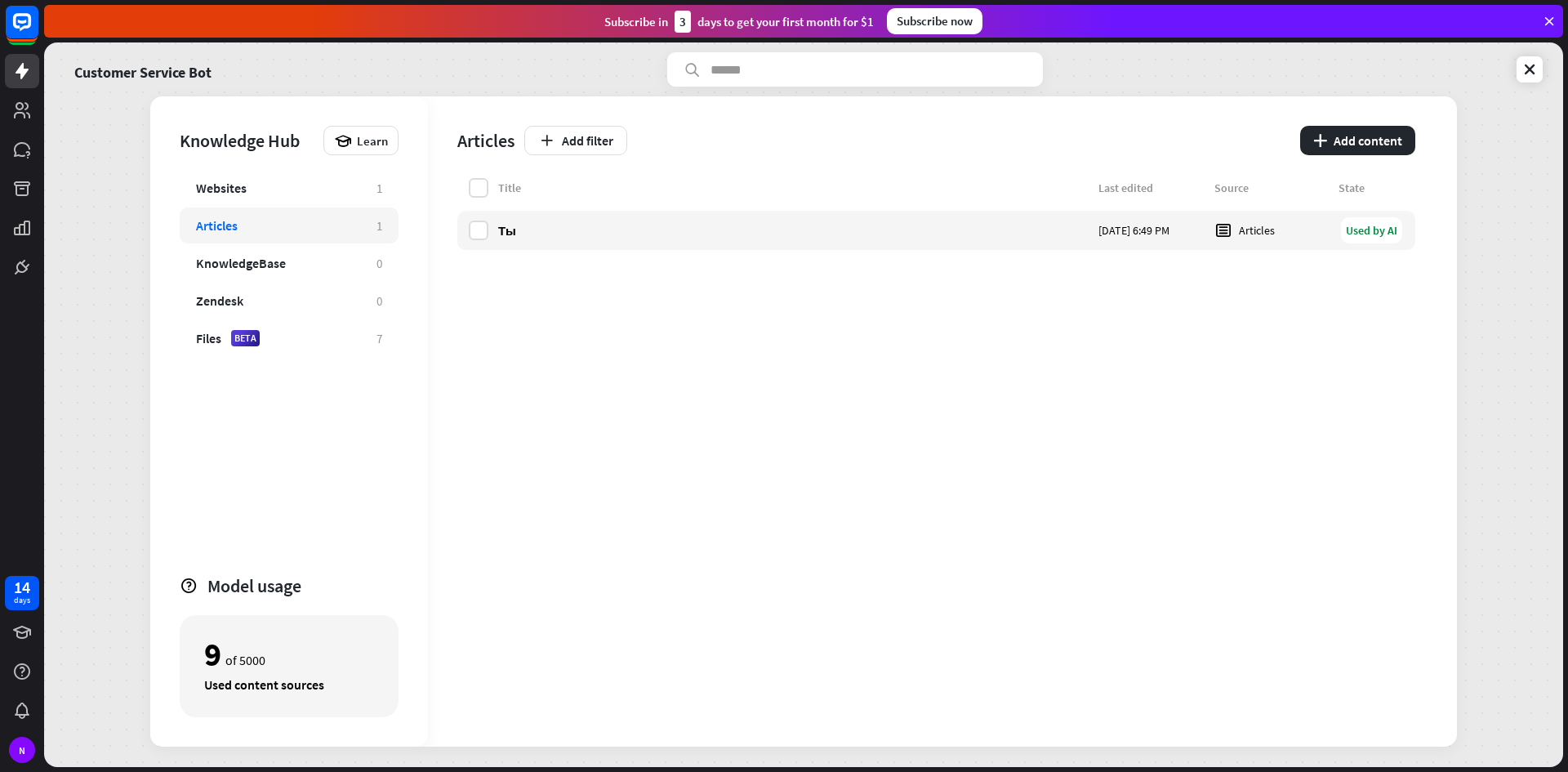
click at [936, 19] on div "Subscribe now" at bounding box center [935, 21] width 95 height 26
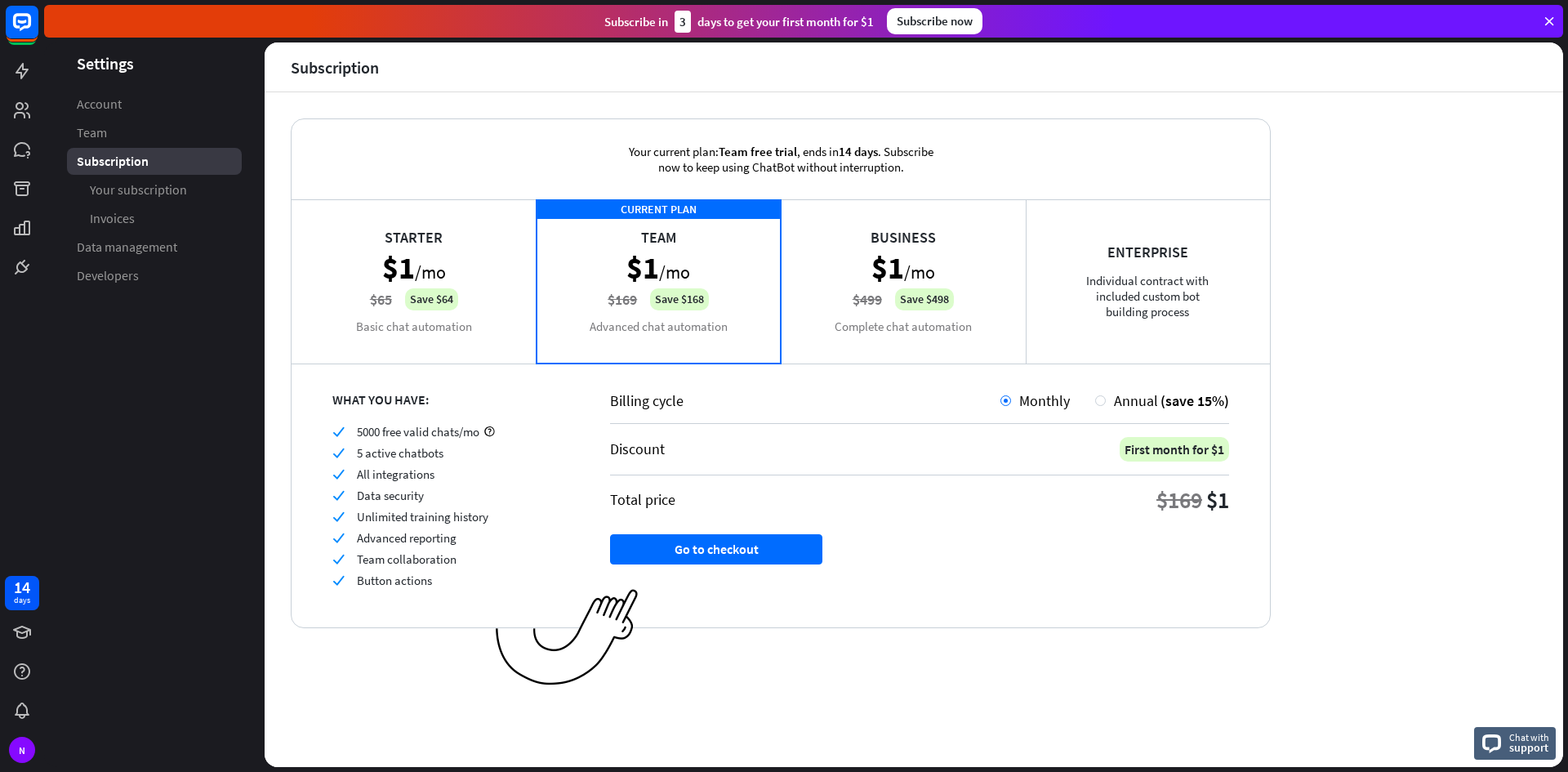
click at [440, 296] on div "Starter $1 /mo $65 Save $64 Basic chat automation" at bounding box center [413, 281] width 245 height 164
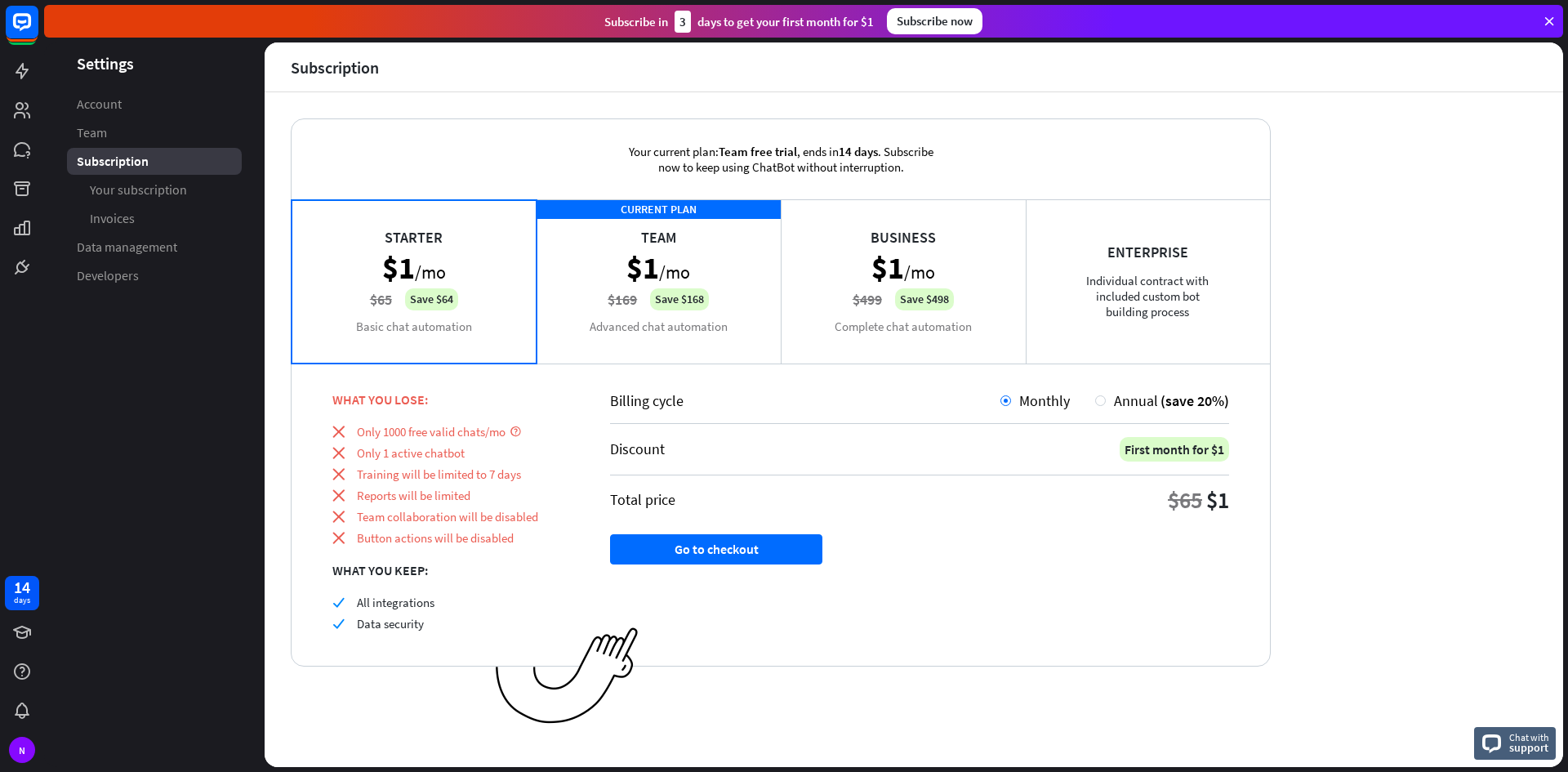
click at [736, 259] on div "CURRENT PLAN Team $1 /mo $169 Save $168 Advanced chat automation" at bounding box center [658, 281] width 245 height 164
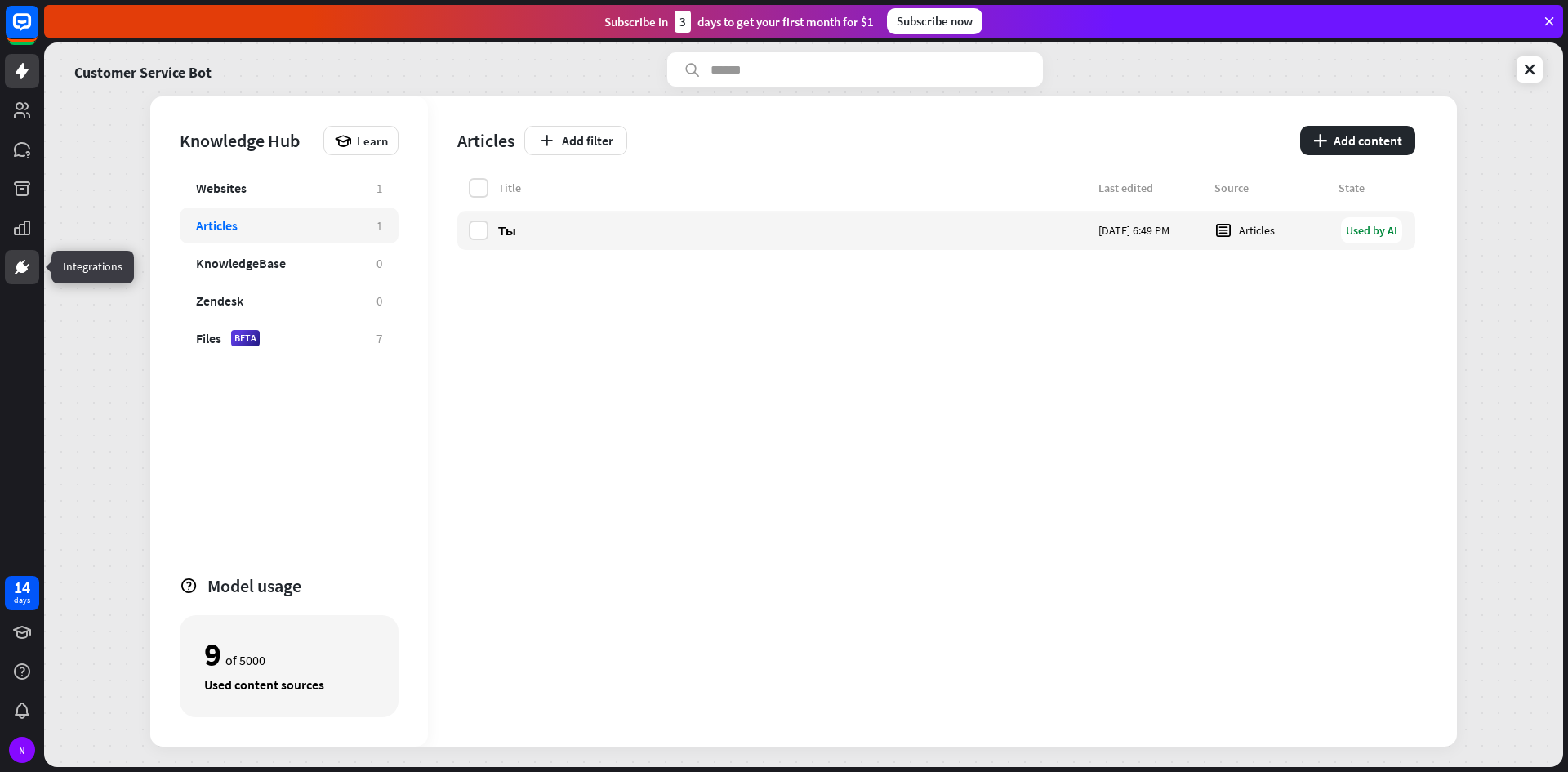
click at [22, 264] on icon at bounding box center [23, 262] width 4 height 5
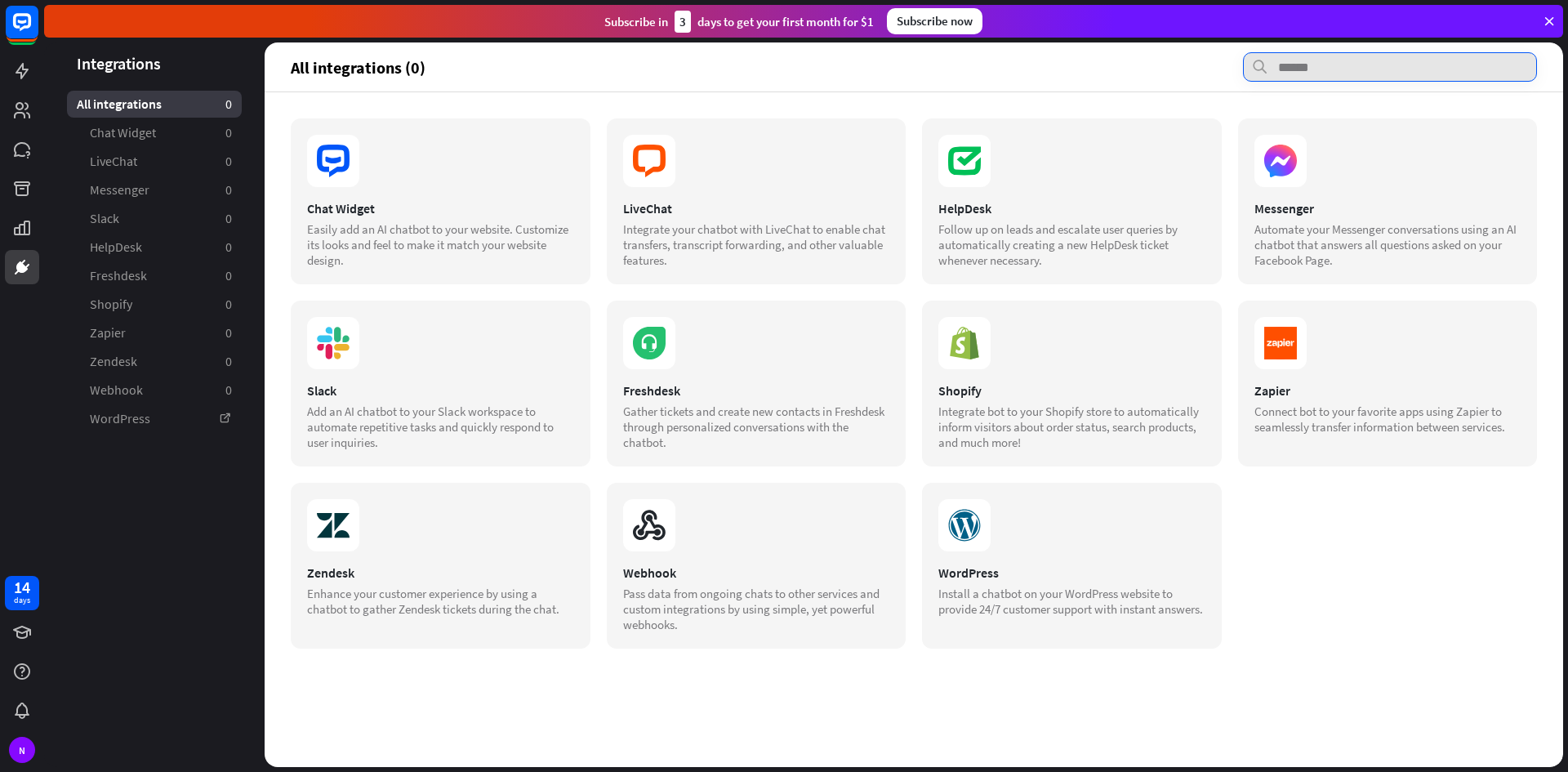
click at [1299, 70] on input "text" at bounding box center [1390, 66] width 294 height 29
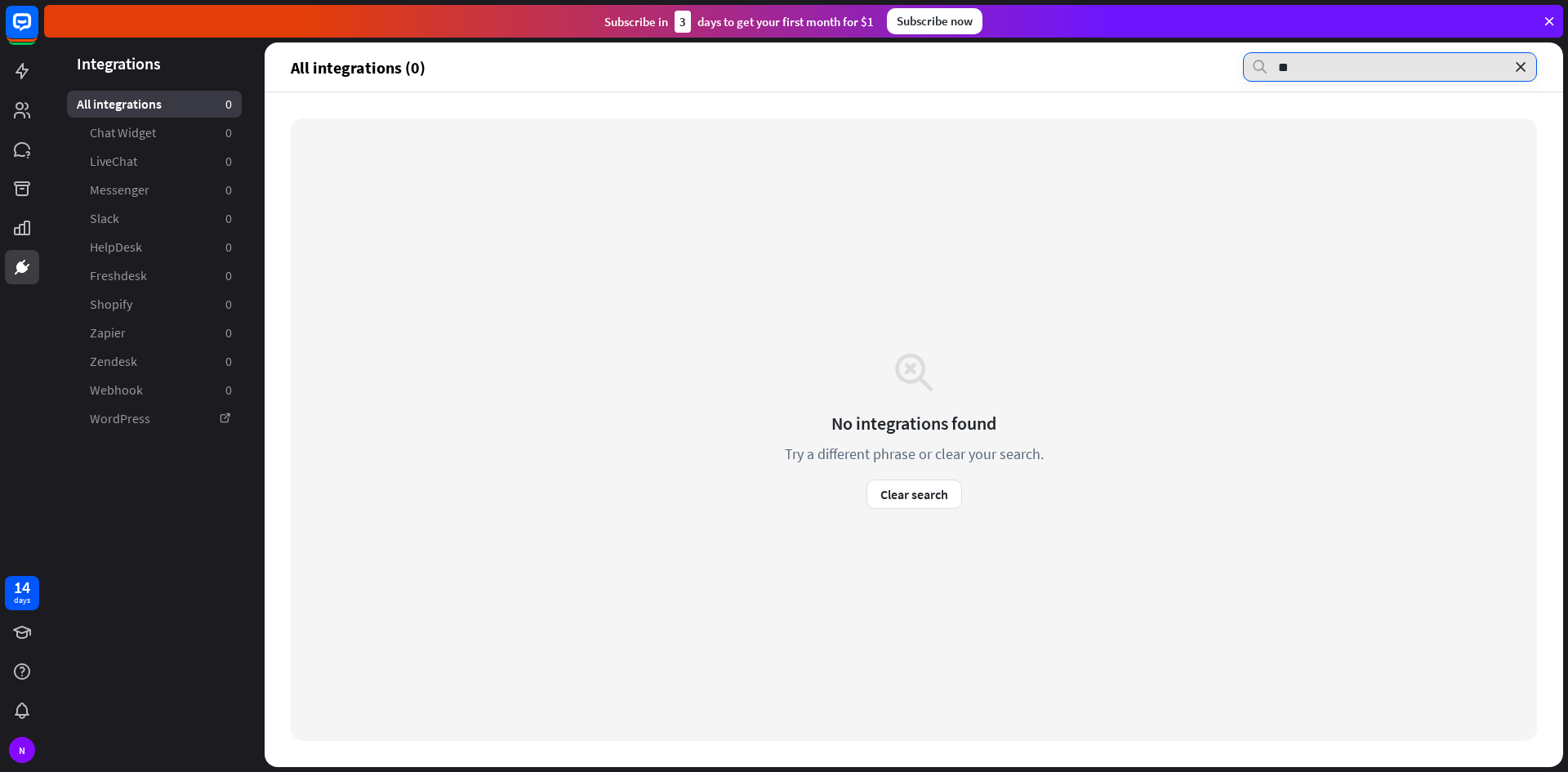
type input "*"
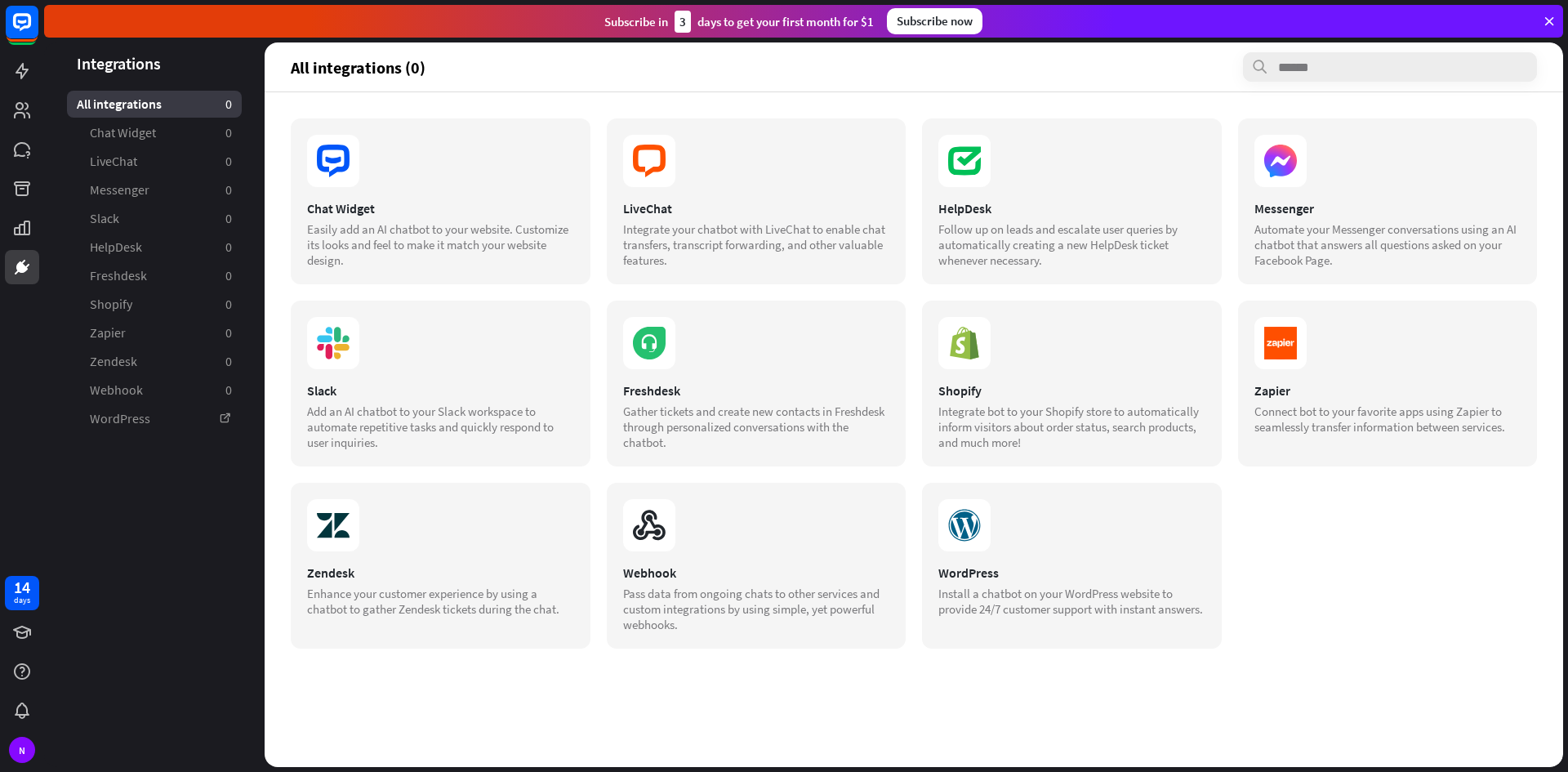
click at [187, 100] on div "All integrations 0" at bounding box center [154, 104] width 175 height 27
click at [32, 288] on div "14 days N" at bounding box center [22, 386] width 44 height 772
click at [28, 286] on div "14 days N" at bounding box center [22, 386] width 44 height 772
click at [36, 272] on link at bounding box center [22, 266] width 34 height 34
click at [1327, 62] on input "text" at bounding box center [1390, 66] width 294 height 29
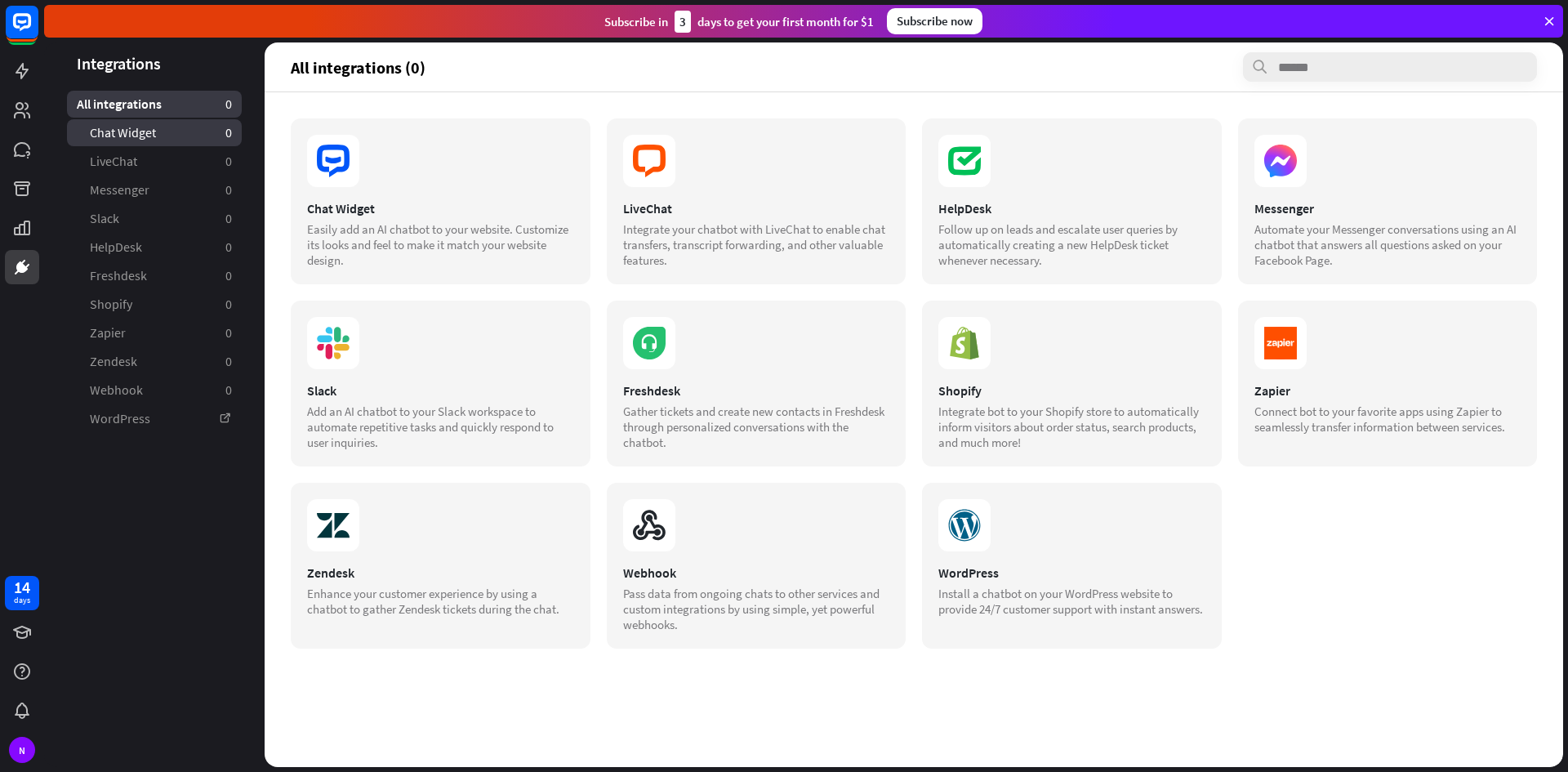
click at [169, 123] on link "Chat Widget 0" at bounding box center [154, 133] width 175 height 27
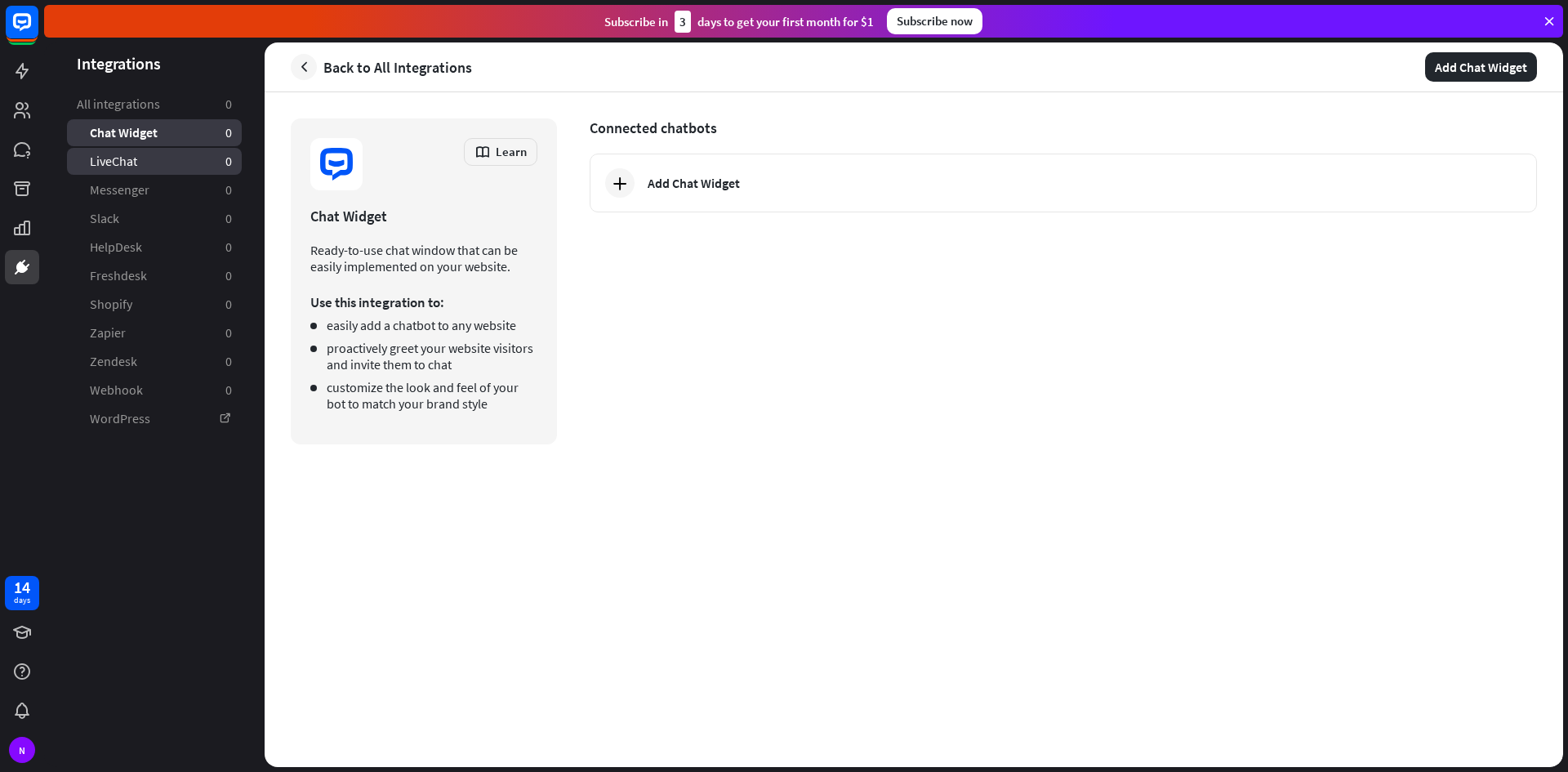
click at [167, 153] on link "LiveChat 0" at bounding box center [154, 161] width 175 height 27
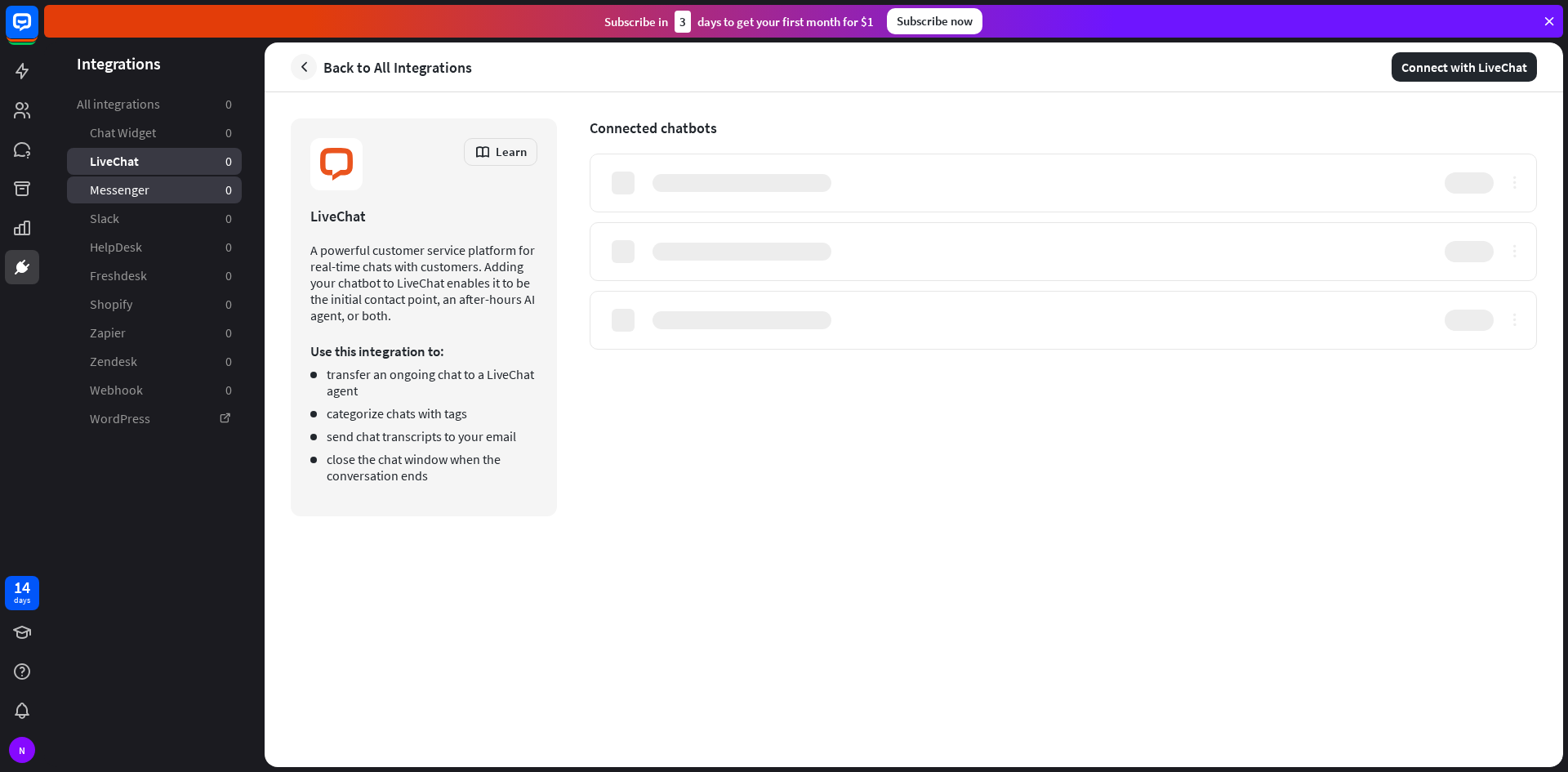
click at [148, 187] on link "Messenger 0" at bounding box center [154, 190] width 175 height 27
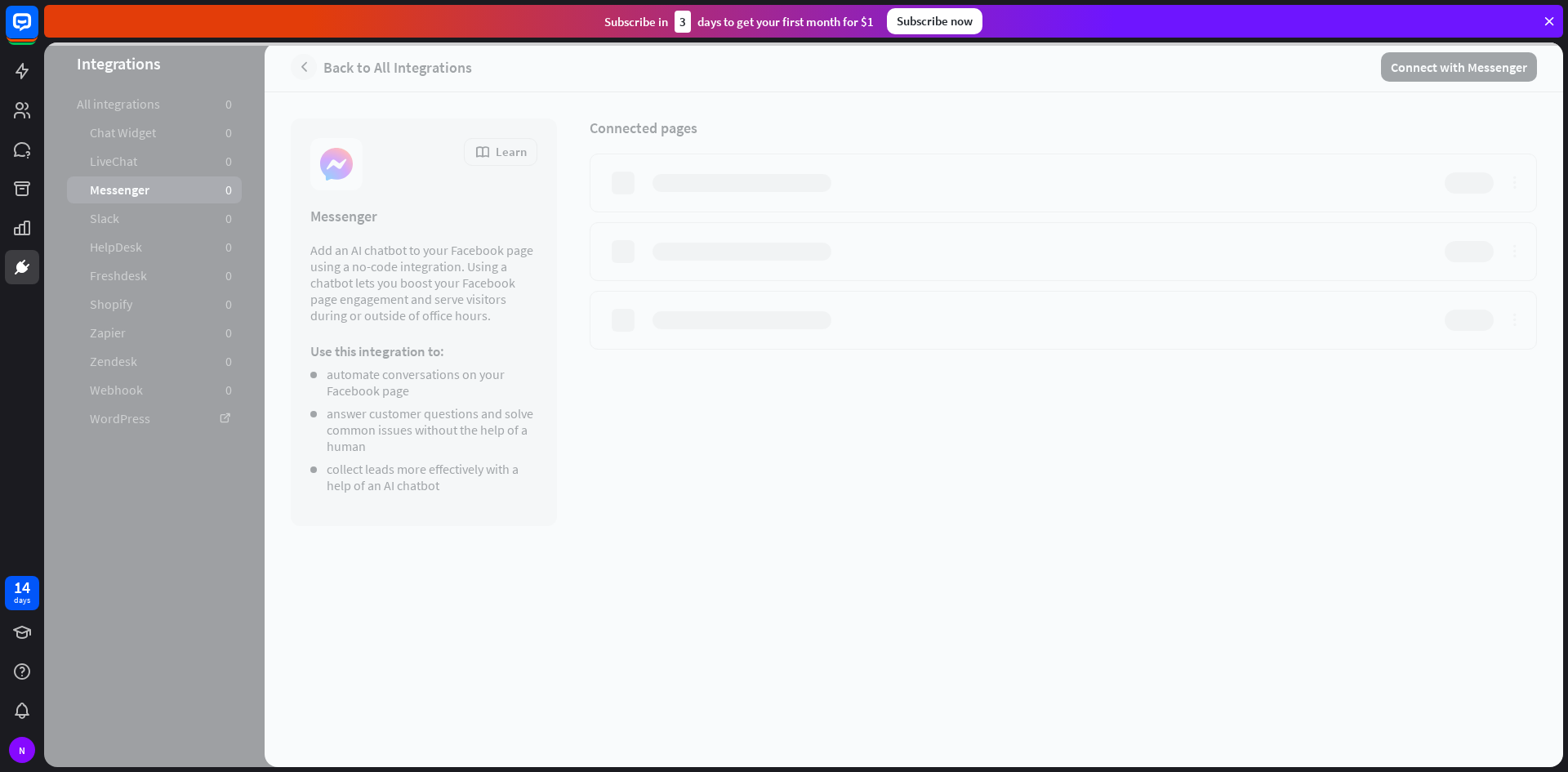
click at [145, 224] on div at bounding box center [804, 404] width 1519 height 725
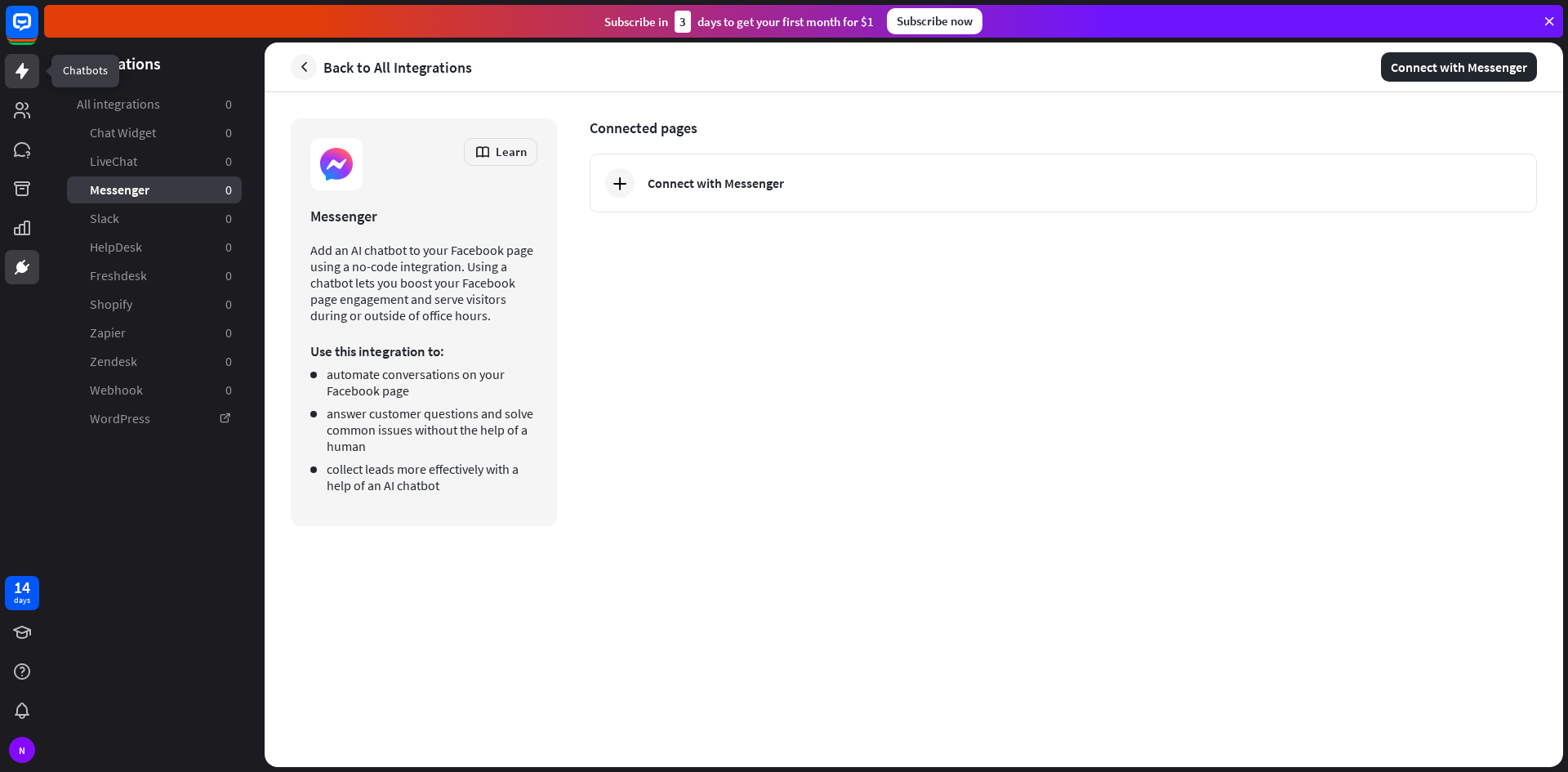
click at [17, 73] on icon at bounding box center [22, 71] width 13 height 17
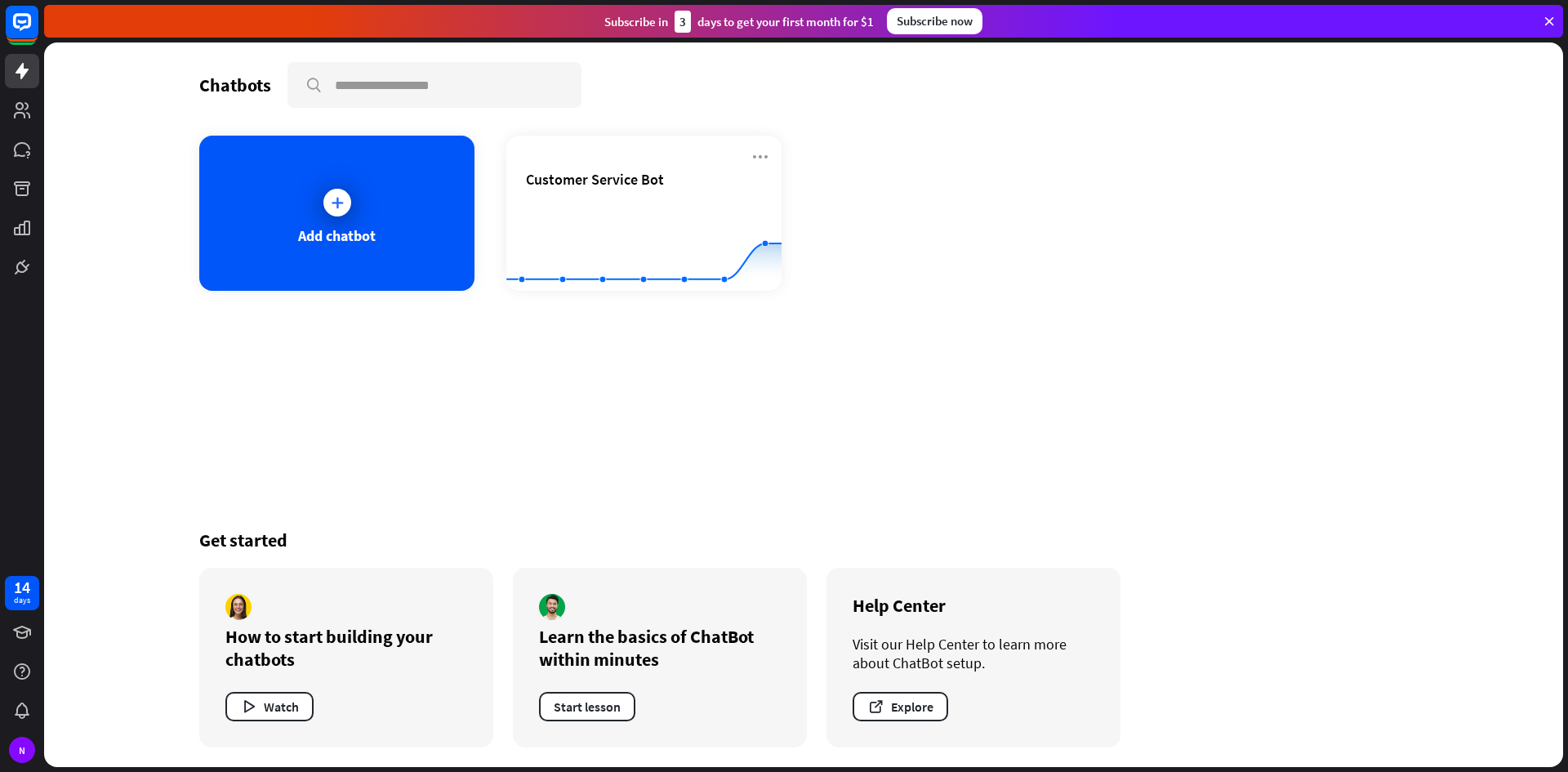
click at [1546, 19] on icon at bounding box center [1550, 22] width 15 height 15
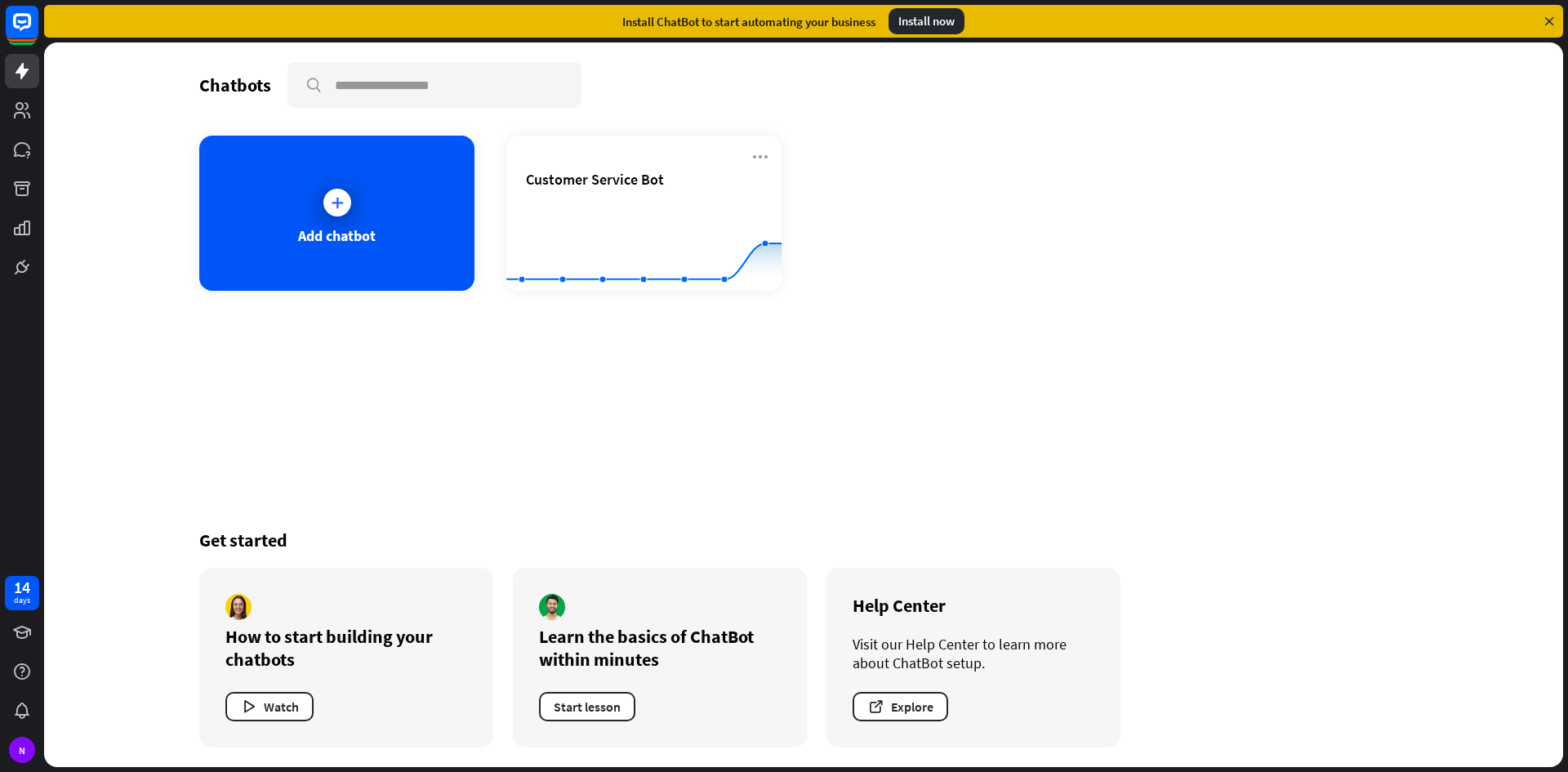
click at [1549, 18] on icon at bounding box center [1550, 22] width 15 height 15
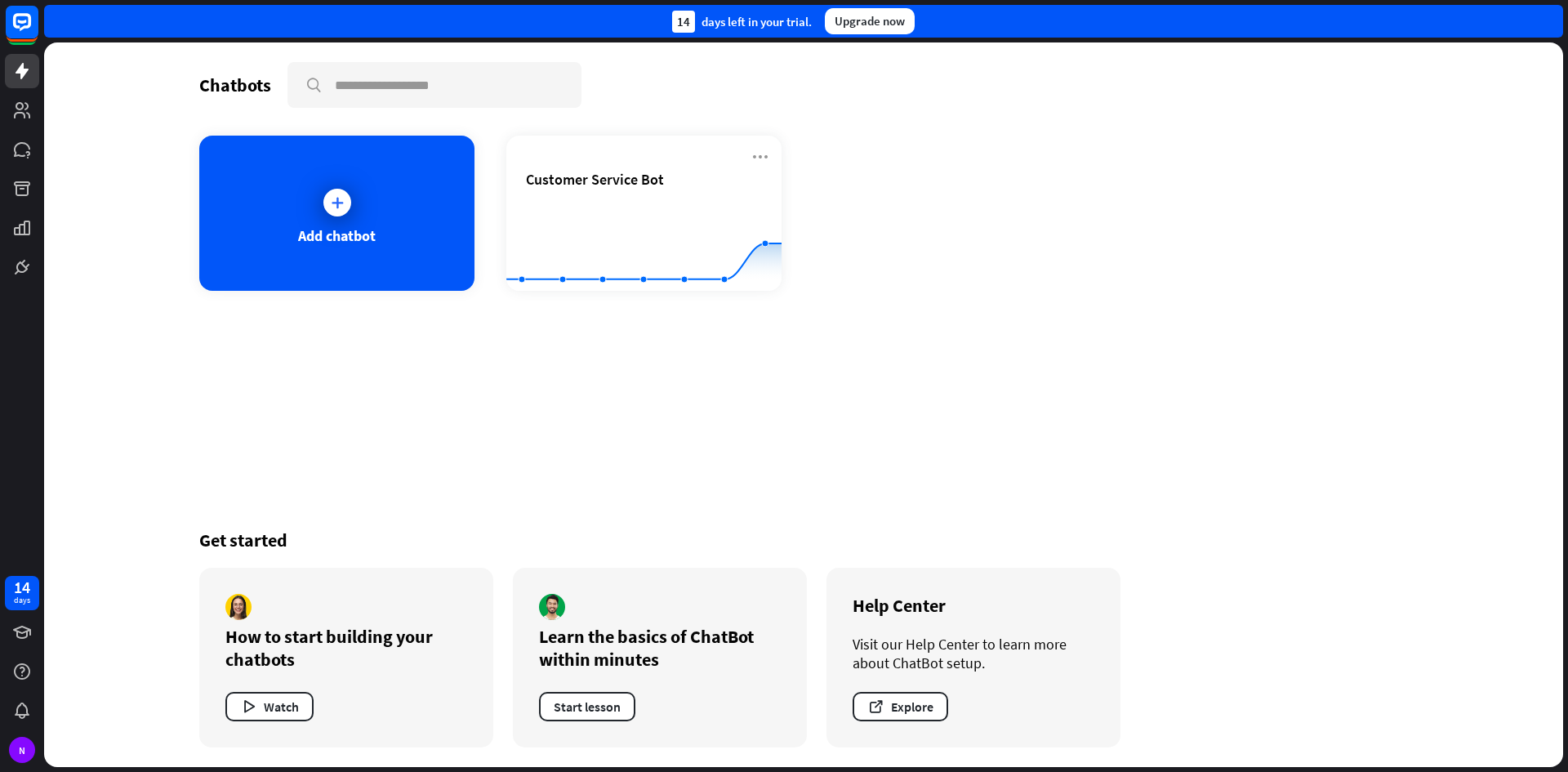
click at [1549, 18] on div "14 days left in your trial. Upgrade now" at bounding box center [804, 21] width 1519 height 32
click at [39, 25] on div at bounding box center [22, 142] width 44 height 284
click at [27, 215] on link at bounding box center [22, 227] width 34 height 34
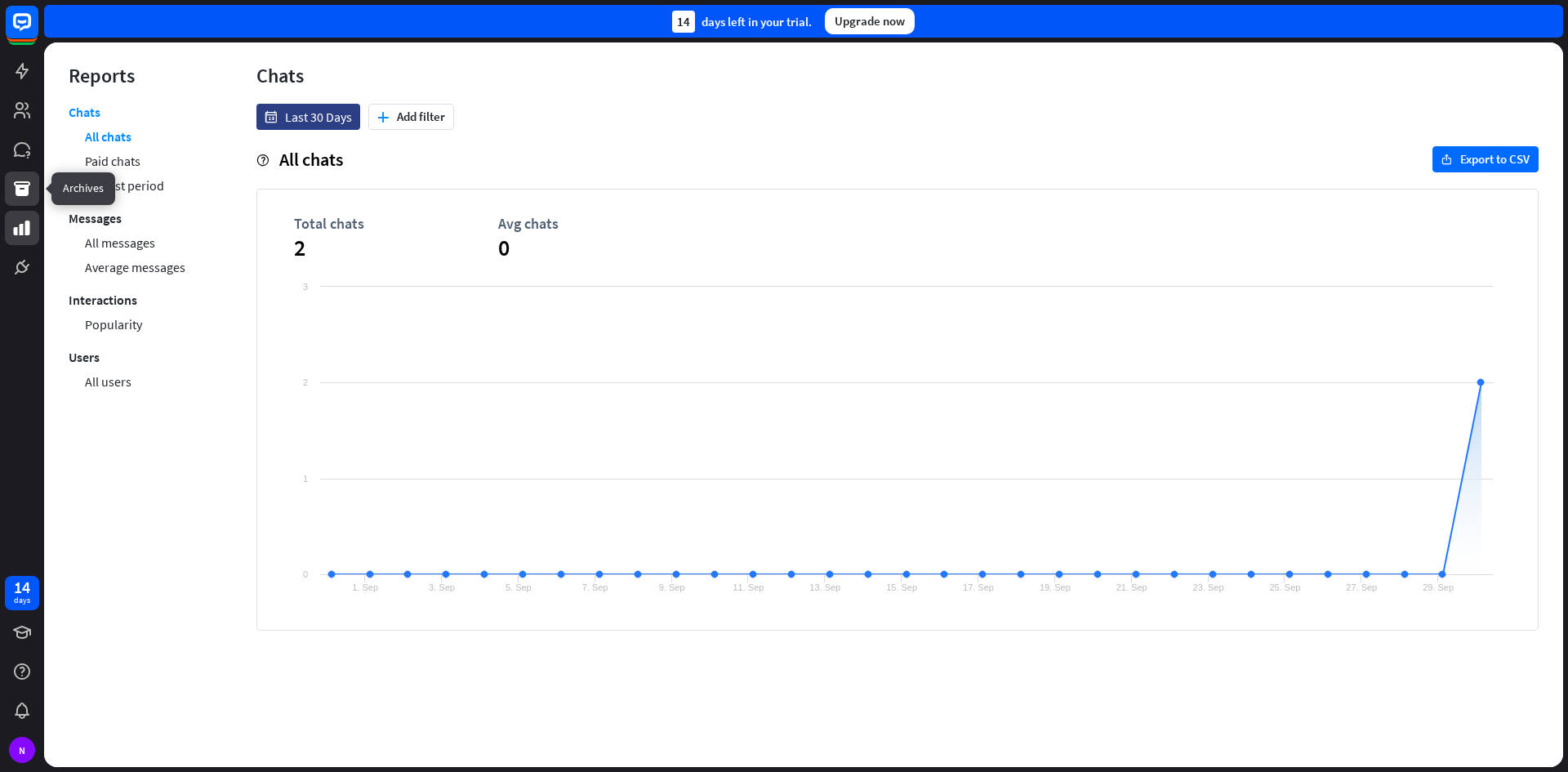
click at [29, 181] on icon at bounding box center [22, 188] width 20 height 20
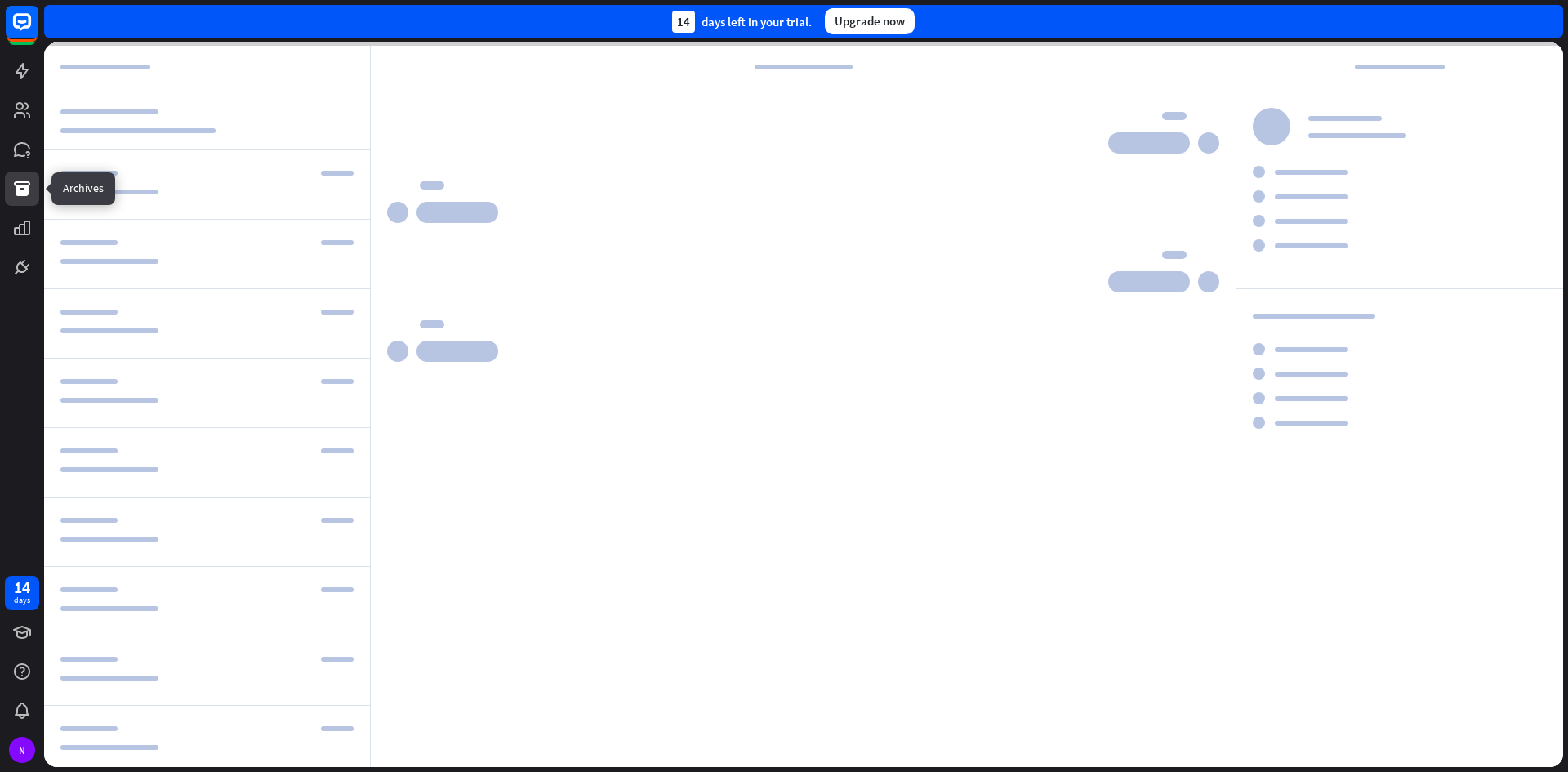
scroll to position [1792, 0]
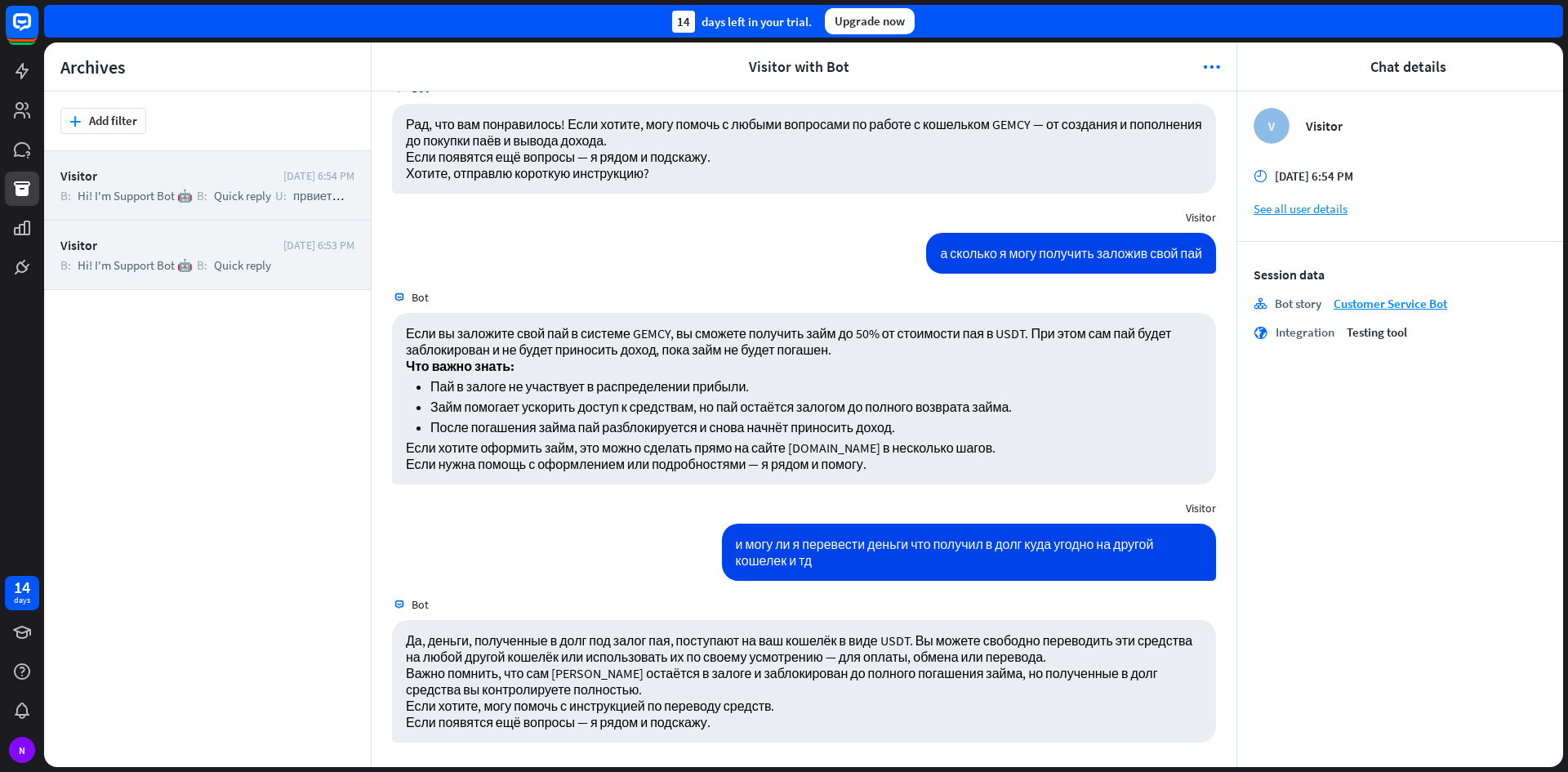
click at [224, 257] on div "Visitor [DATE] 6:53 PM B: Hi! I'm Support Bot 🤖 B: Quick reply" at bounding box center [208, 256] width 327 height 70
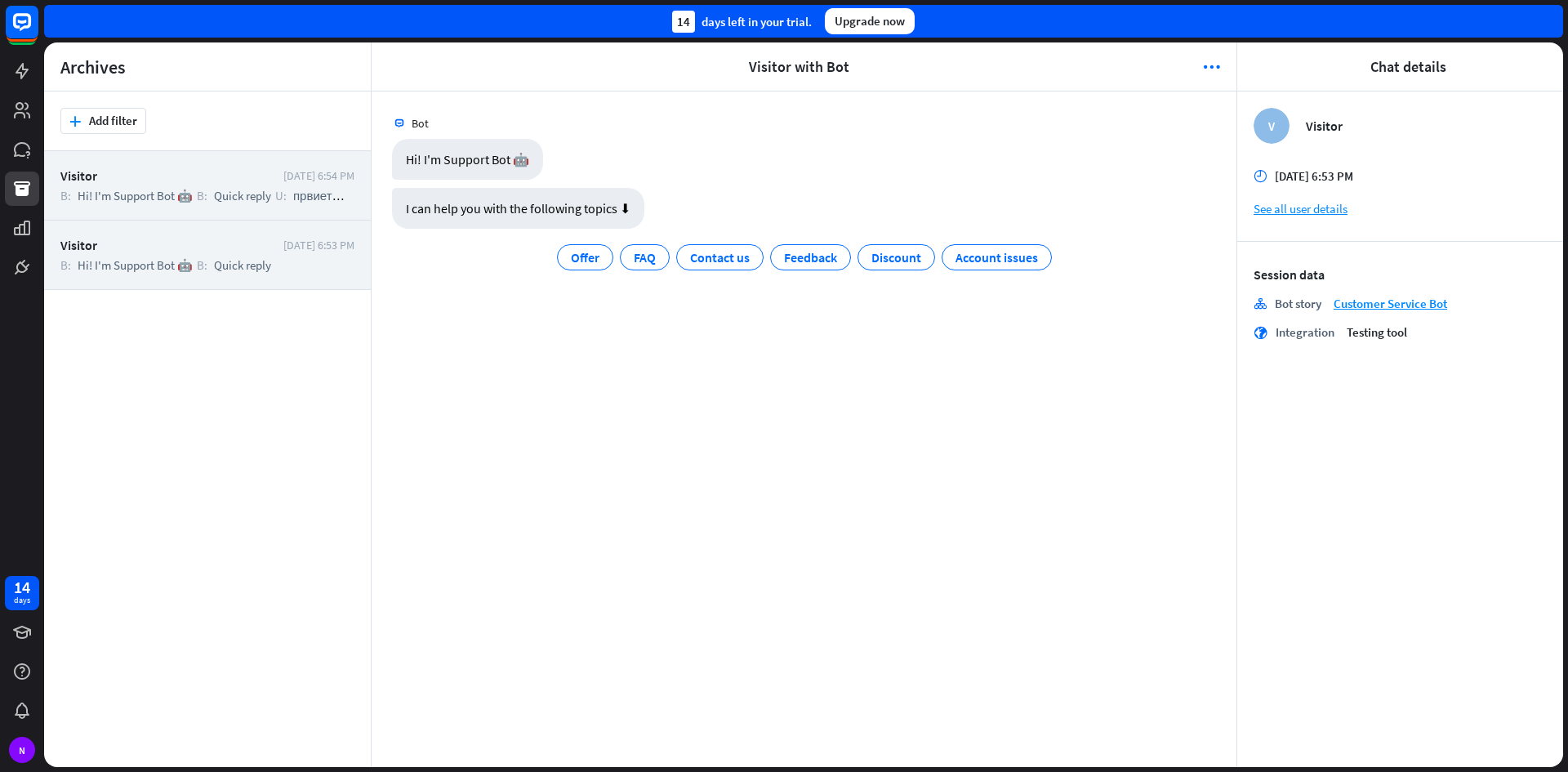
click at [260, 163] on div "Visitor [DATE] 6:54 PM B: Hi! I'm Support Bot 🤖 B: Quick reply U: првиет B: При…" at bounding box center [208, 186] width 327 height 70
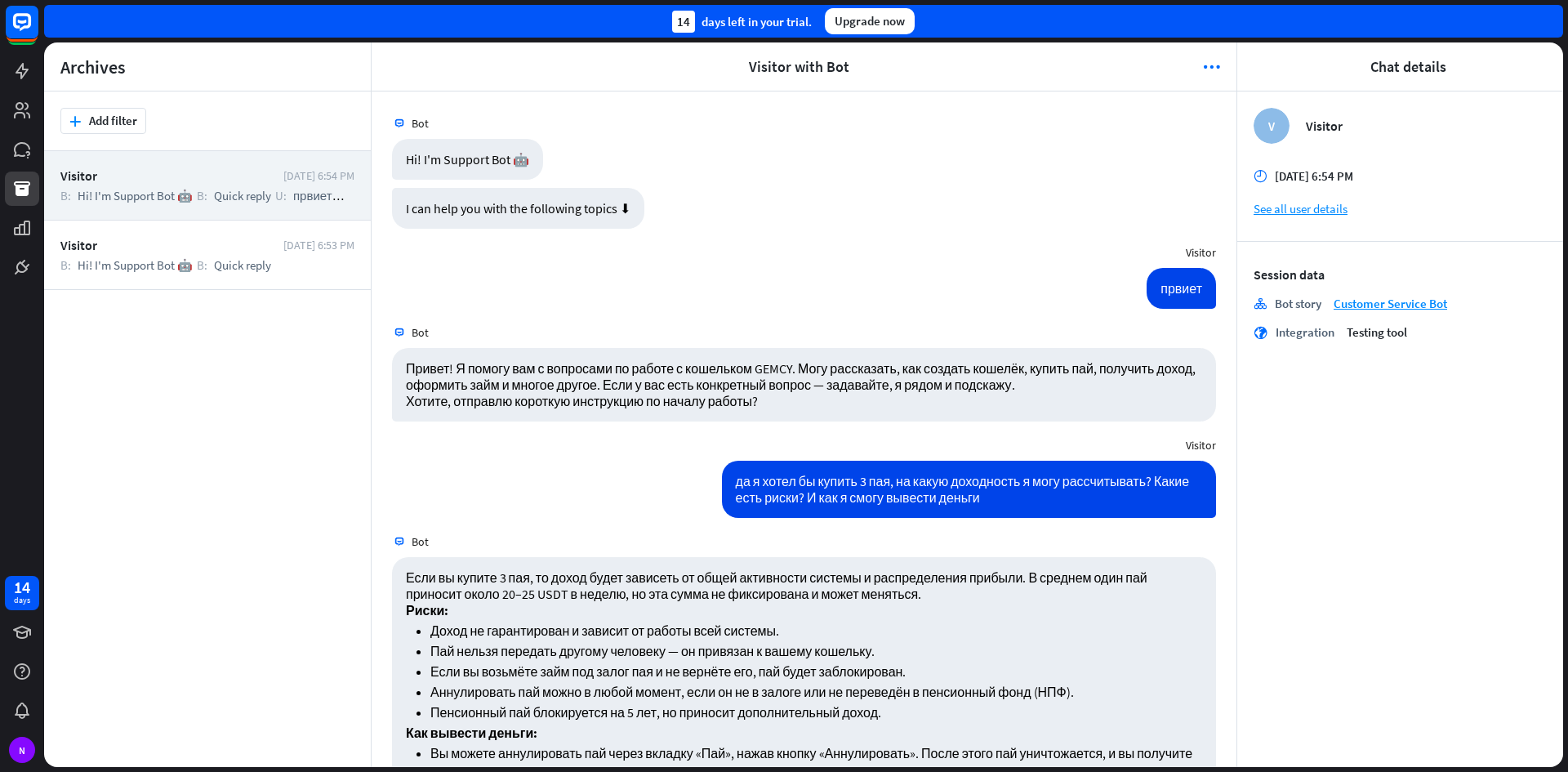
scroll to position [1792, 0]
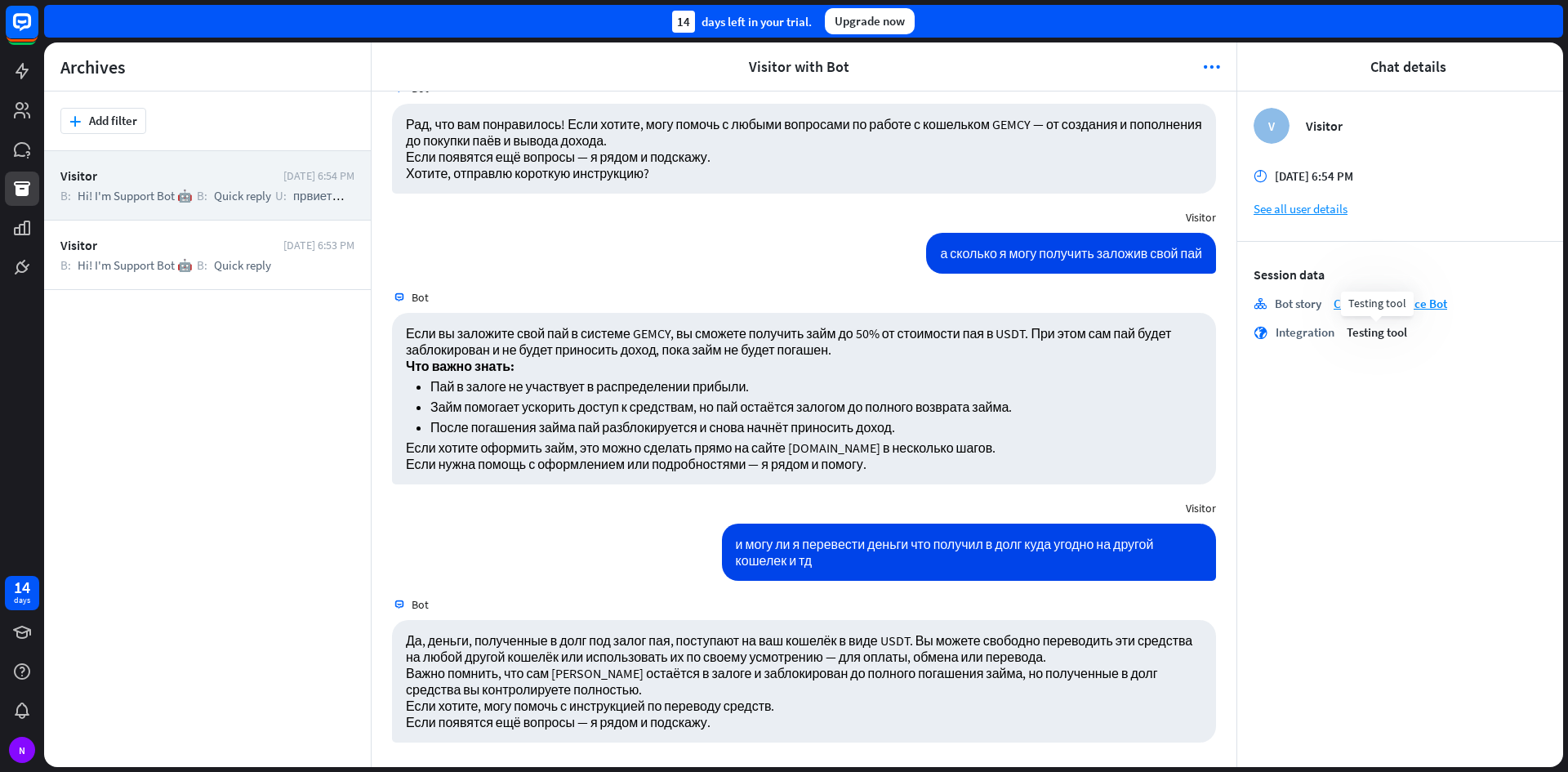
click at [1388, 332] on span "Testing tool" at bounding box center [1377, 332] width 61 height 16
click at [1296, 335] on div "Integration" at bounding box center [1305, 332] width 59 height 16
click at [1376, 330] on span "Testing tool" at bounding box center [1377, 332] width 61 height 16
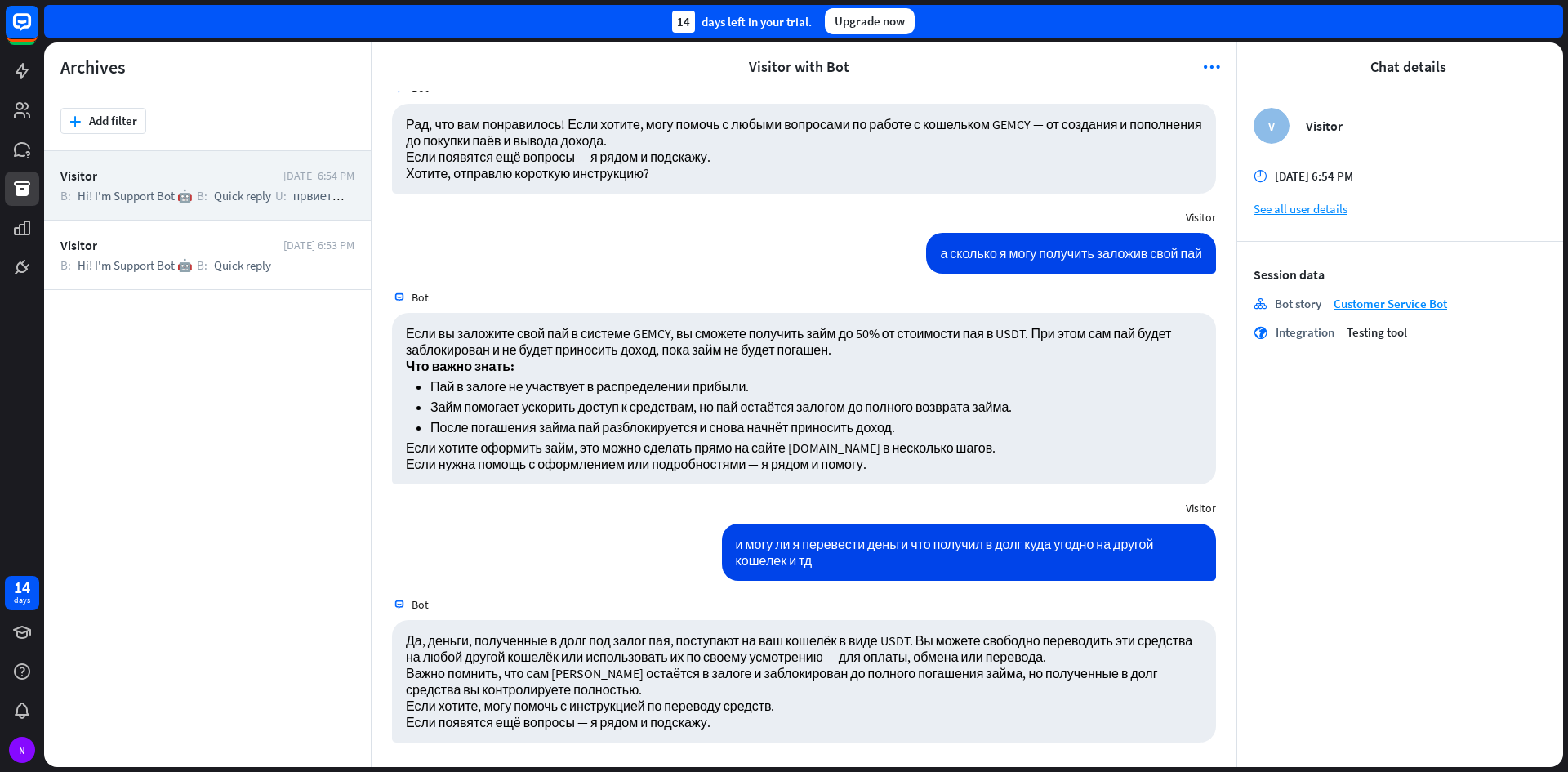
click at [1408, 332] on div "Testing tool" at bounding box center [1447, 332] width 200 height 16
click at [26, 271] on icon at bounding box center [22, 267] width 12 height 12
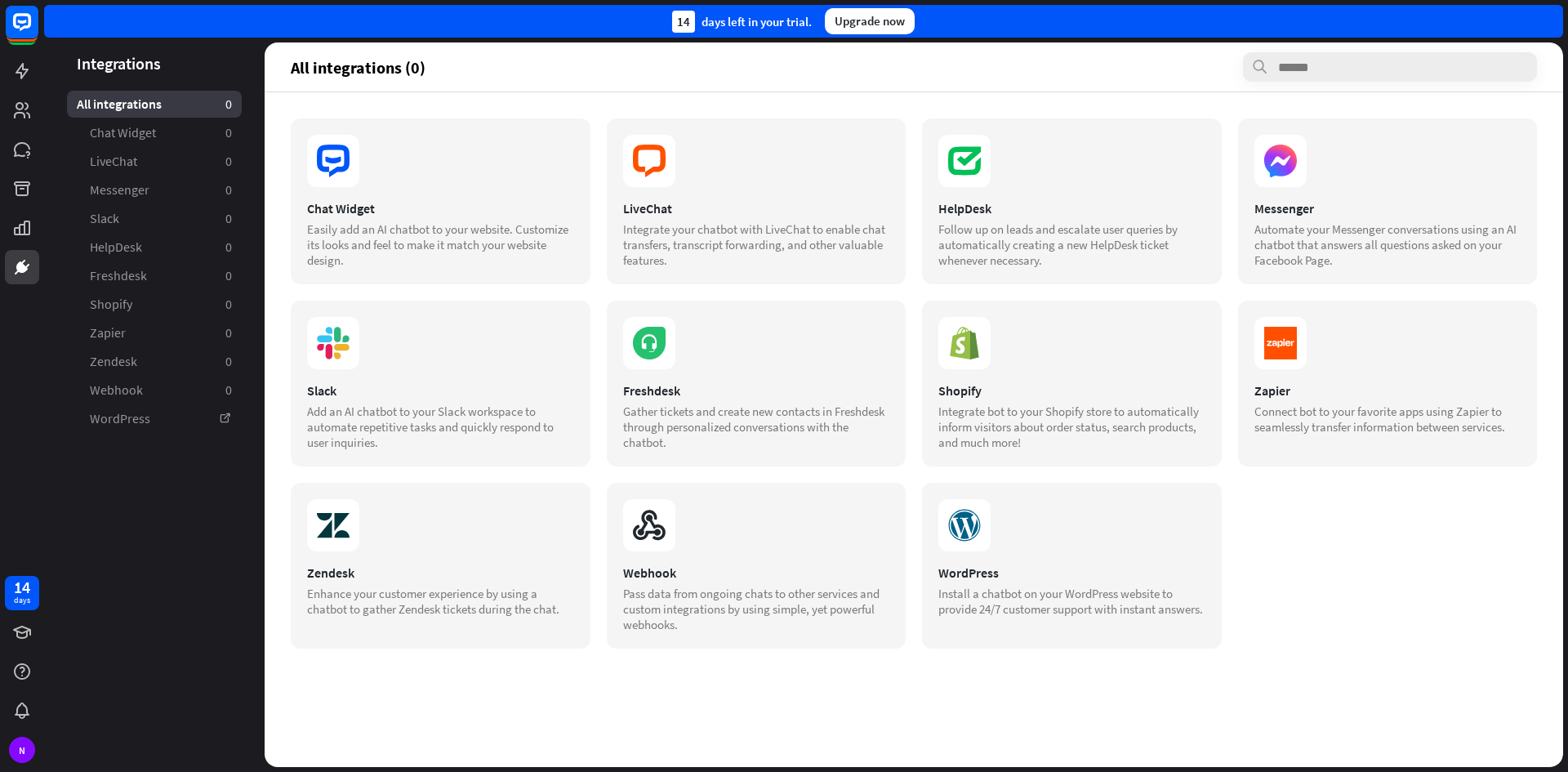
click at [1288, 544] on section "Chat Widget Easily add an AI chatbot to your website. Customize its looks and f…" at bounding box center [914, 384] width 1247 height 530
click at [19, 61] on link at bounding box center [22, 71] width 34 height 34
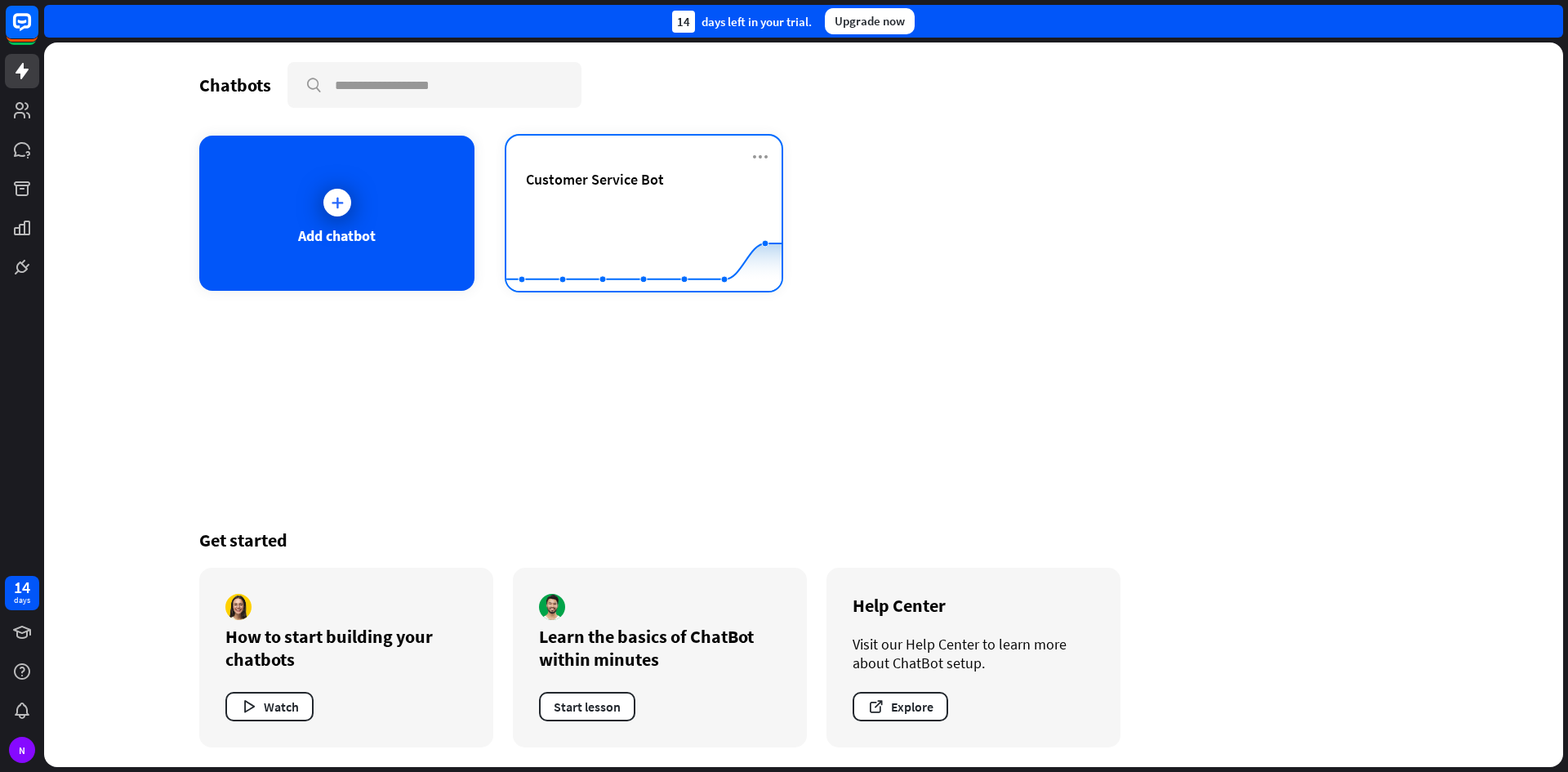
click at [660, 193] on div "Customer Service Bot" at bounding box center [644, 198] width 236 height 57
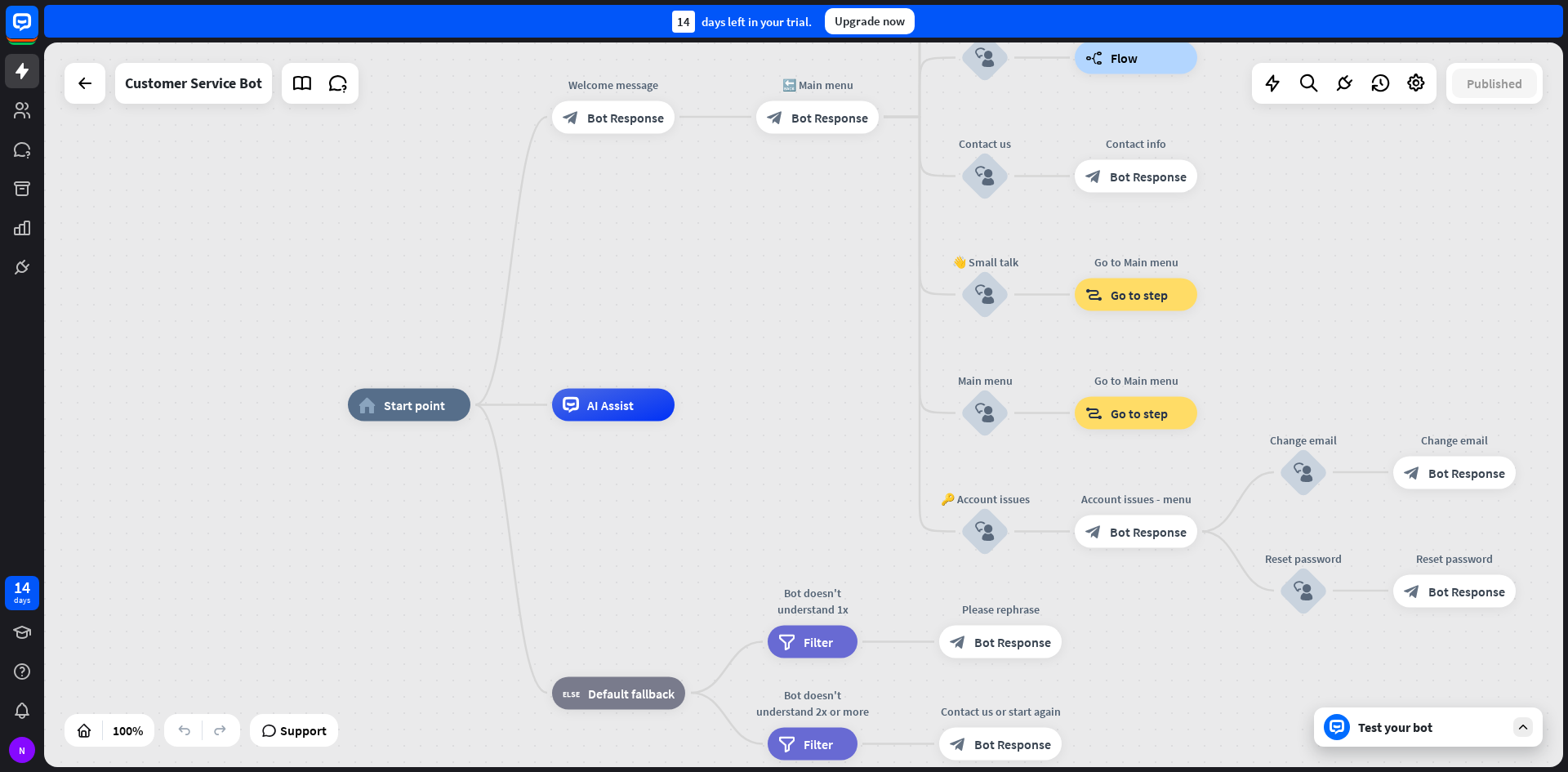
click at [1432, 730] on div "Test your bot" at bounding box center [1431, 727] width 147 height 17
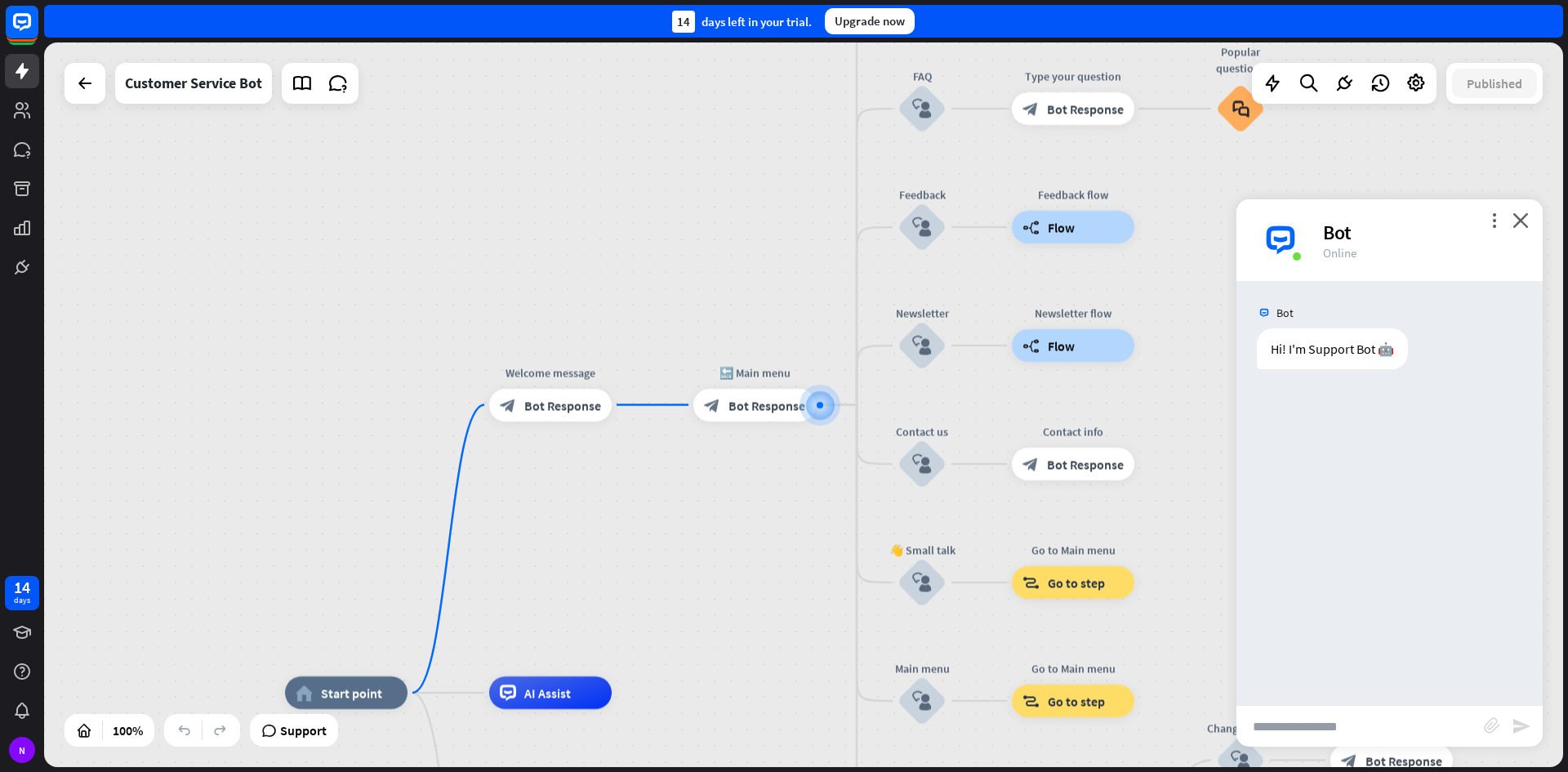
click at [1282, 728] on input "text" at bounding box center [1360, 726] width 247 height 41
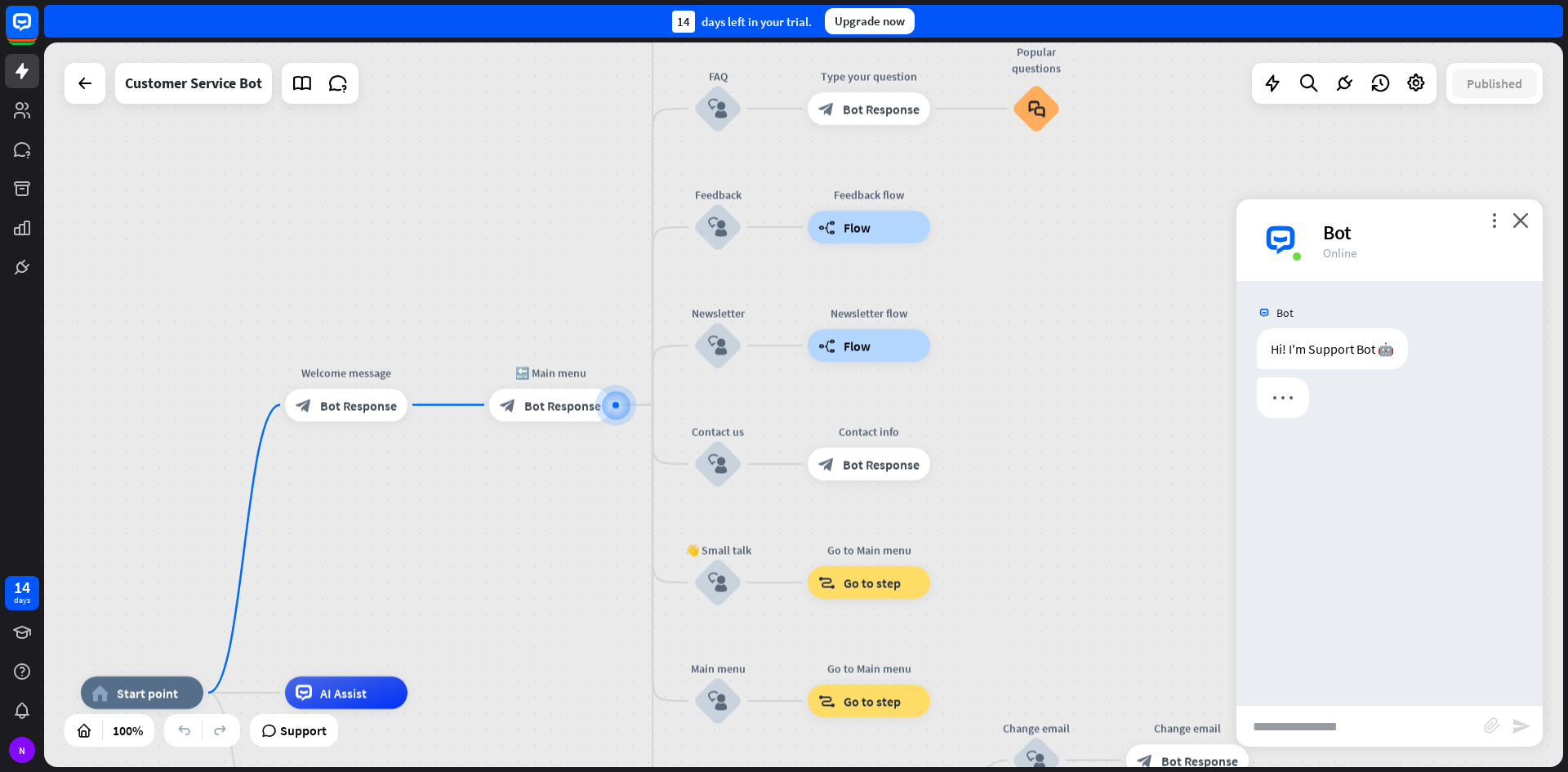
paste input "**********"
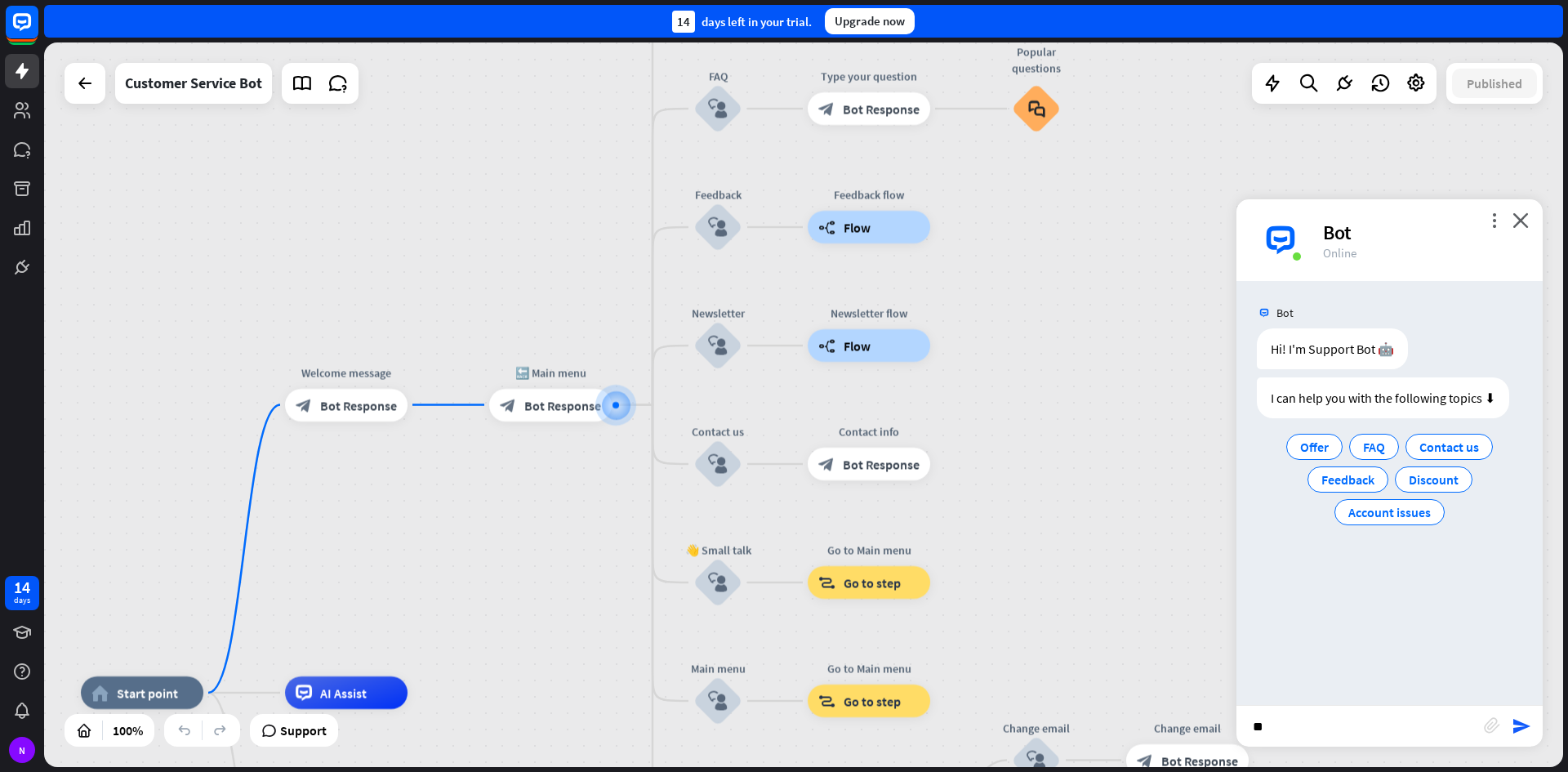
type input "*"
click at [24, 676] on icon at bounding box center [22, 672] width 17 height 17
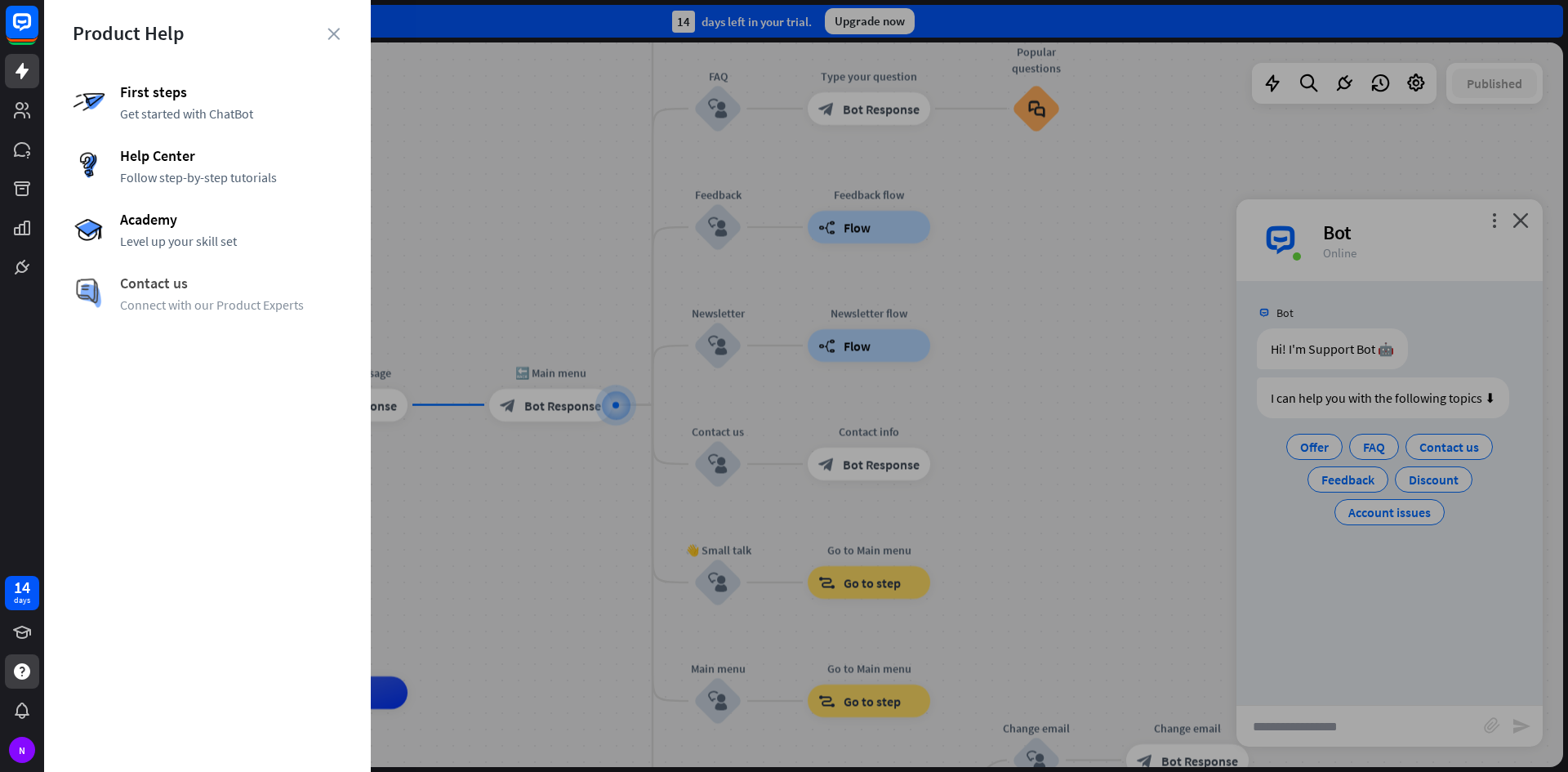
click at [237, 300] on span "Connect with our Product Experts" at bounding box center [232, 305] width 222 height 17
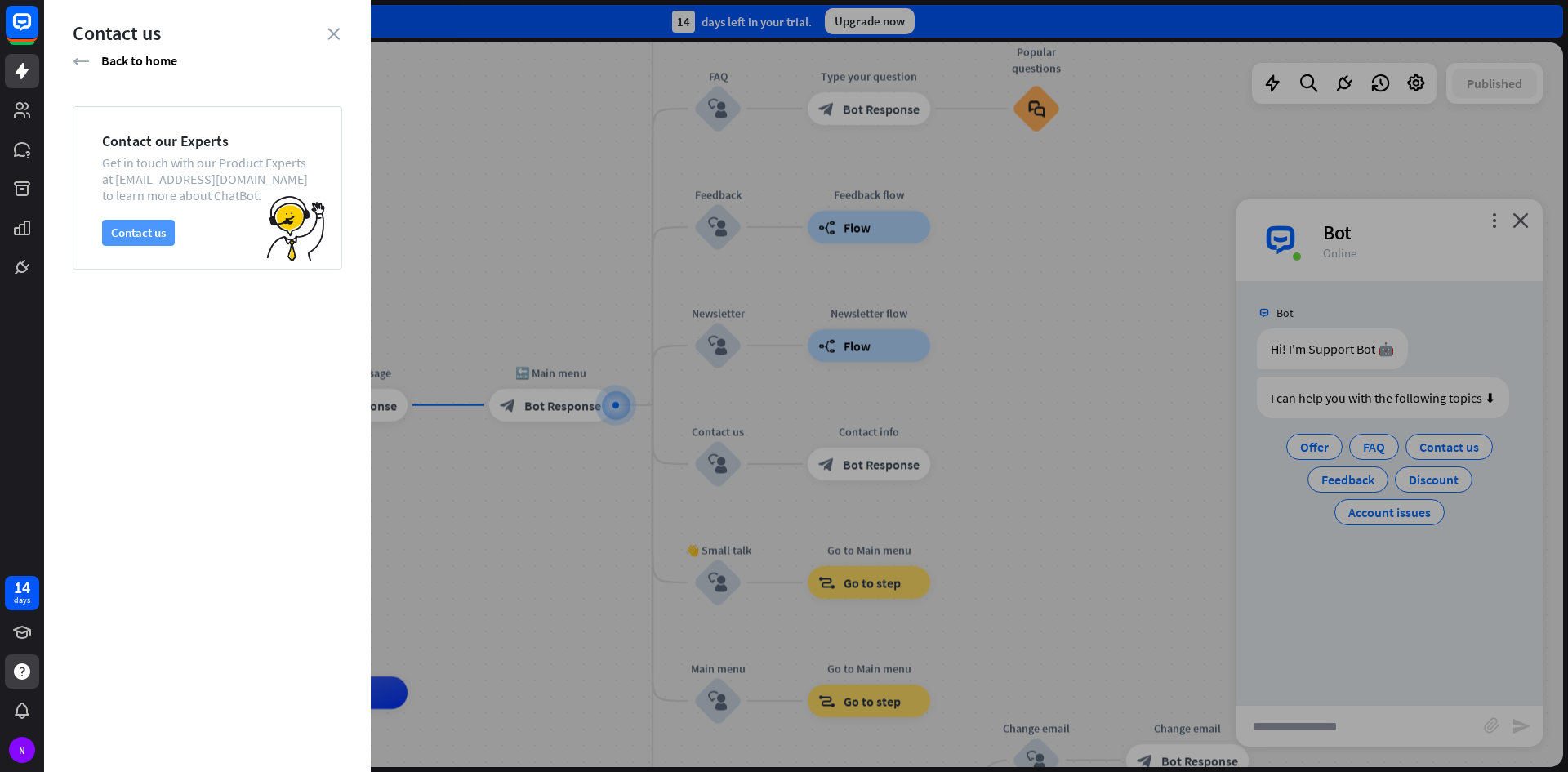
click at [138, 239] on button "Contact us" at bounding box center [139, 232] width 73 height 26
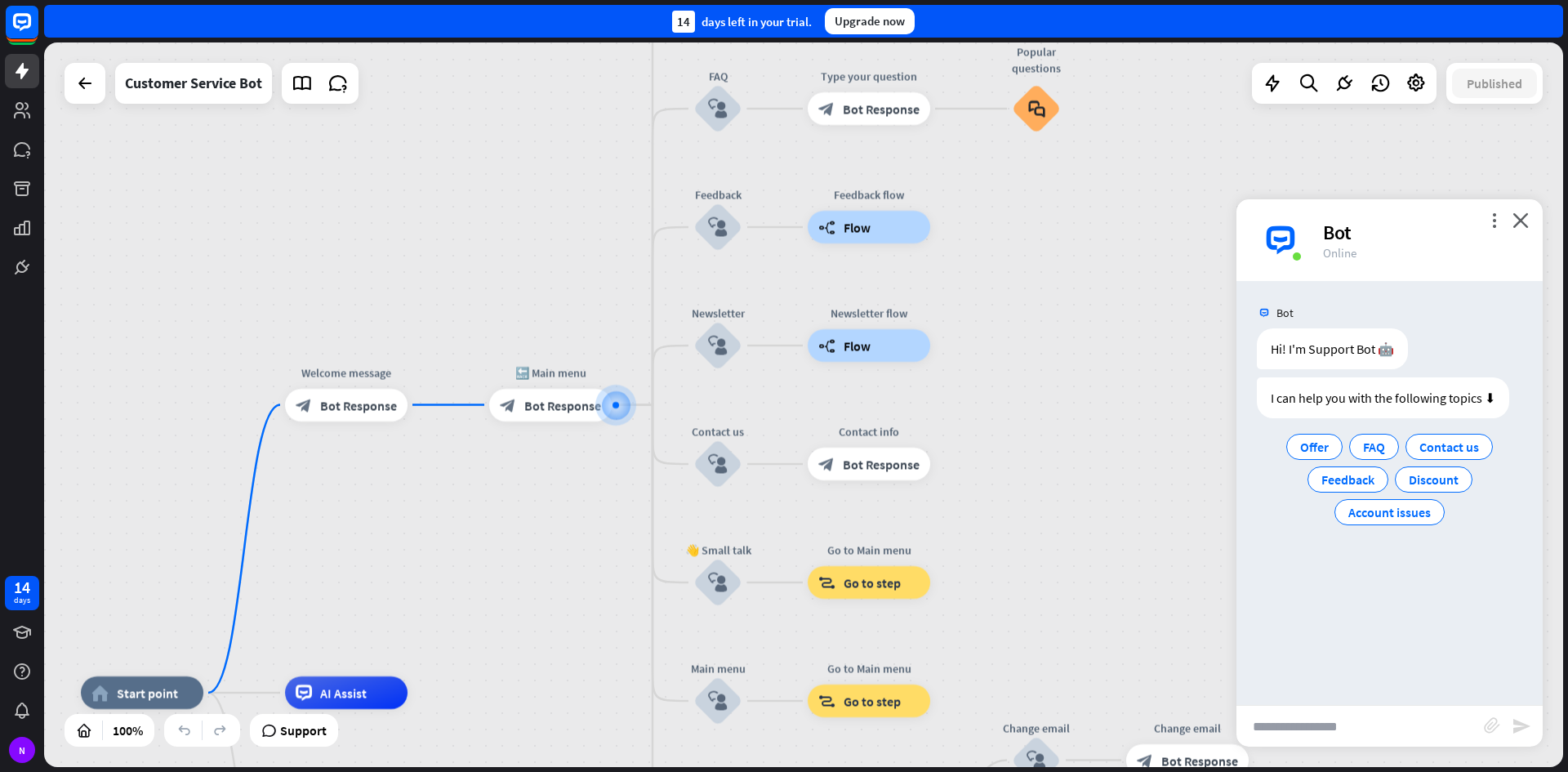
click at [1319, 735] on input "text" at bounding box center [1360, 726] width 247 height 41
type input "****"
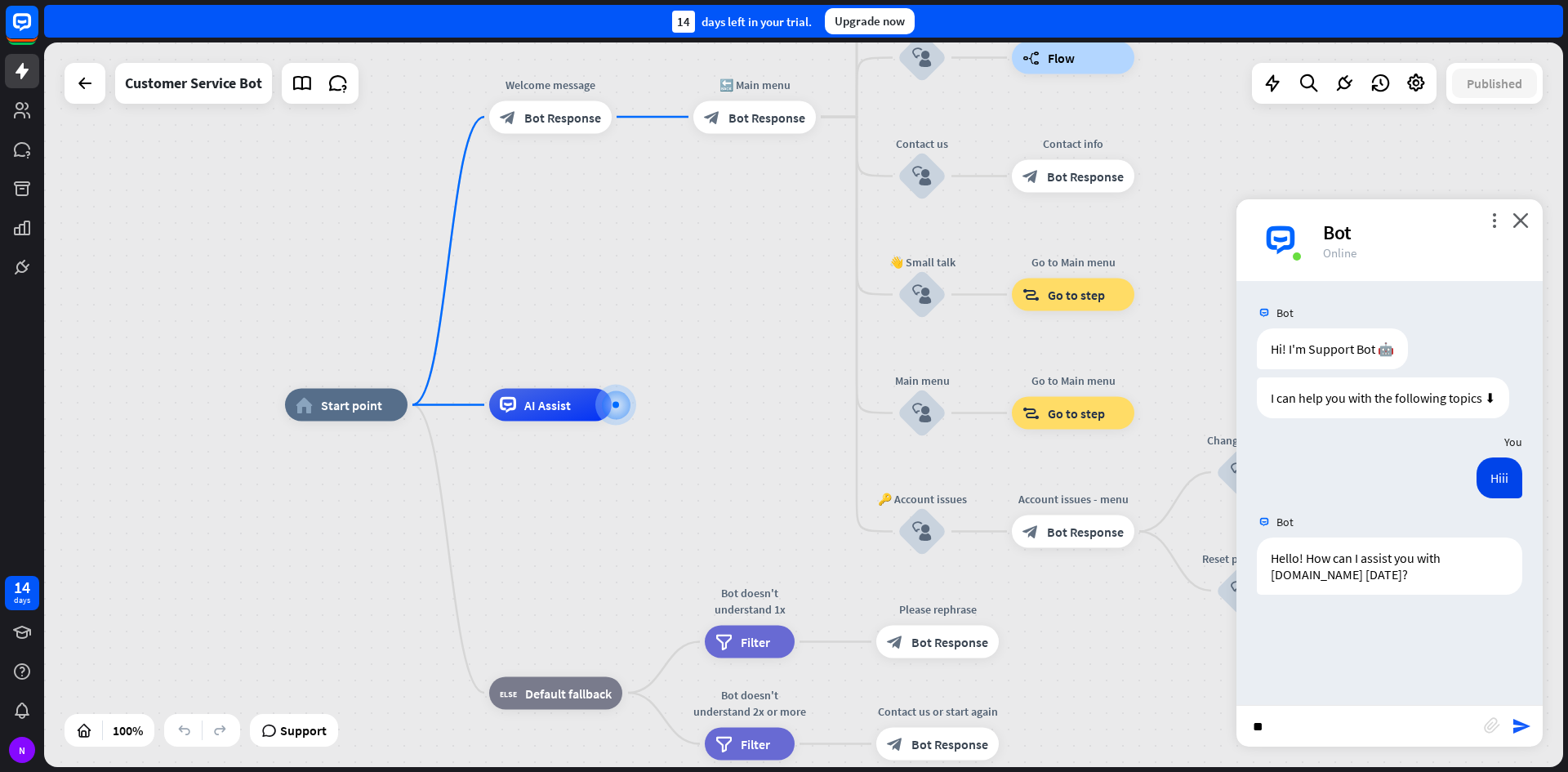
type input "*"
type input "**********"
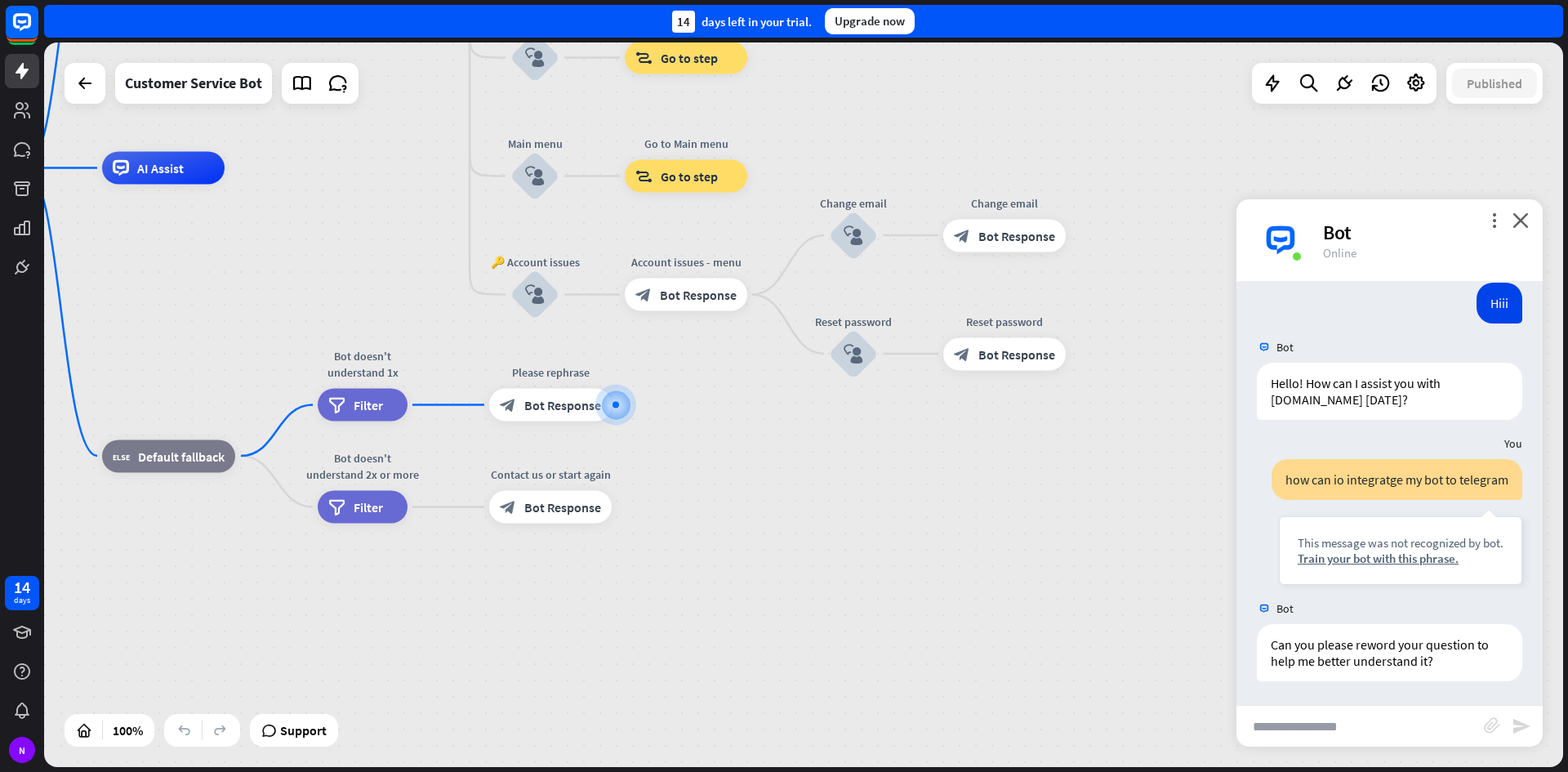
scroll to position [176, 0]
type input "**********"
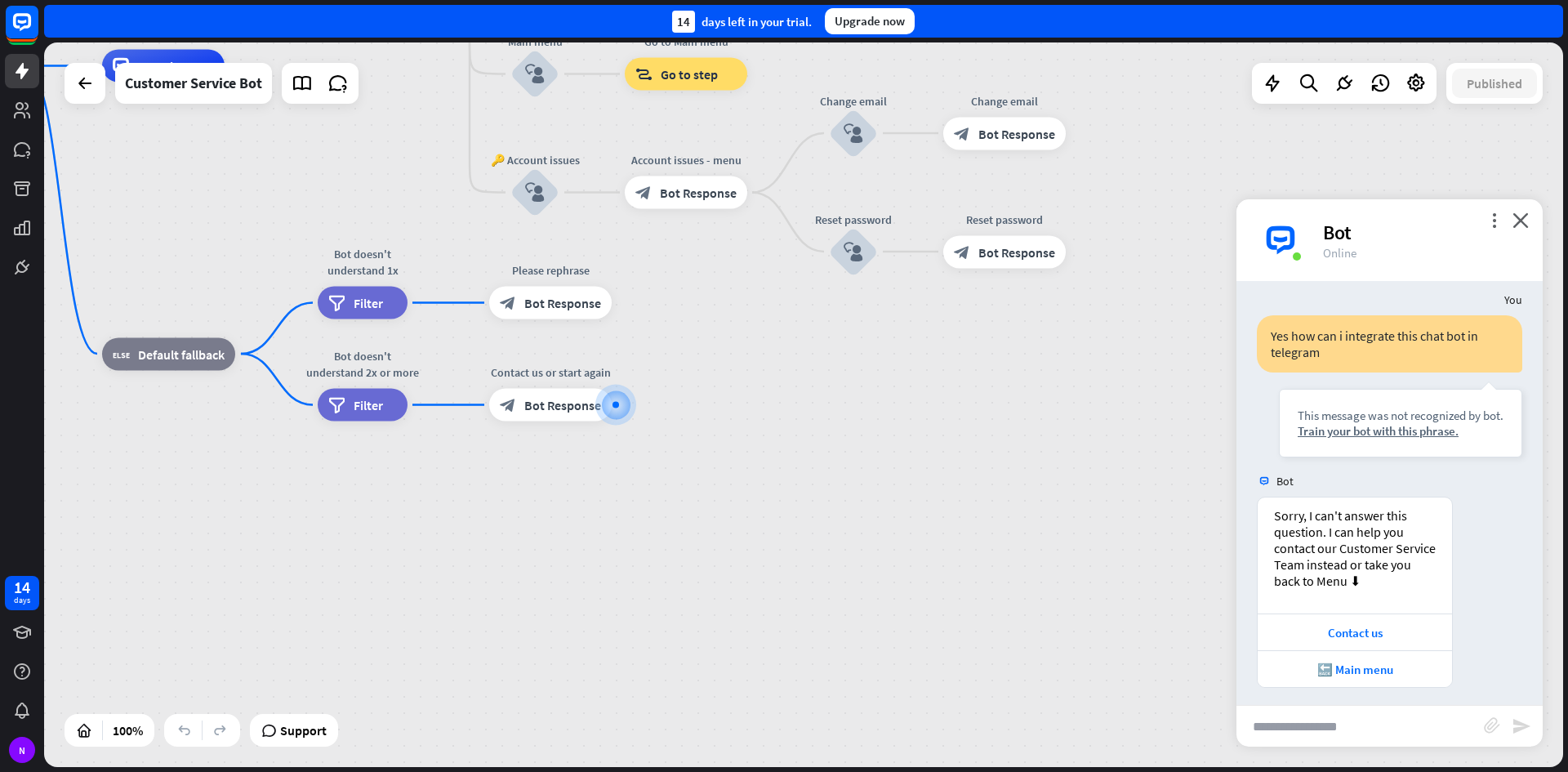
scroll to position [588, 0]
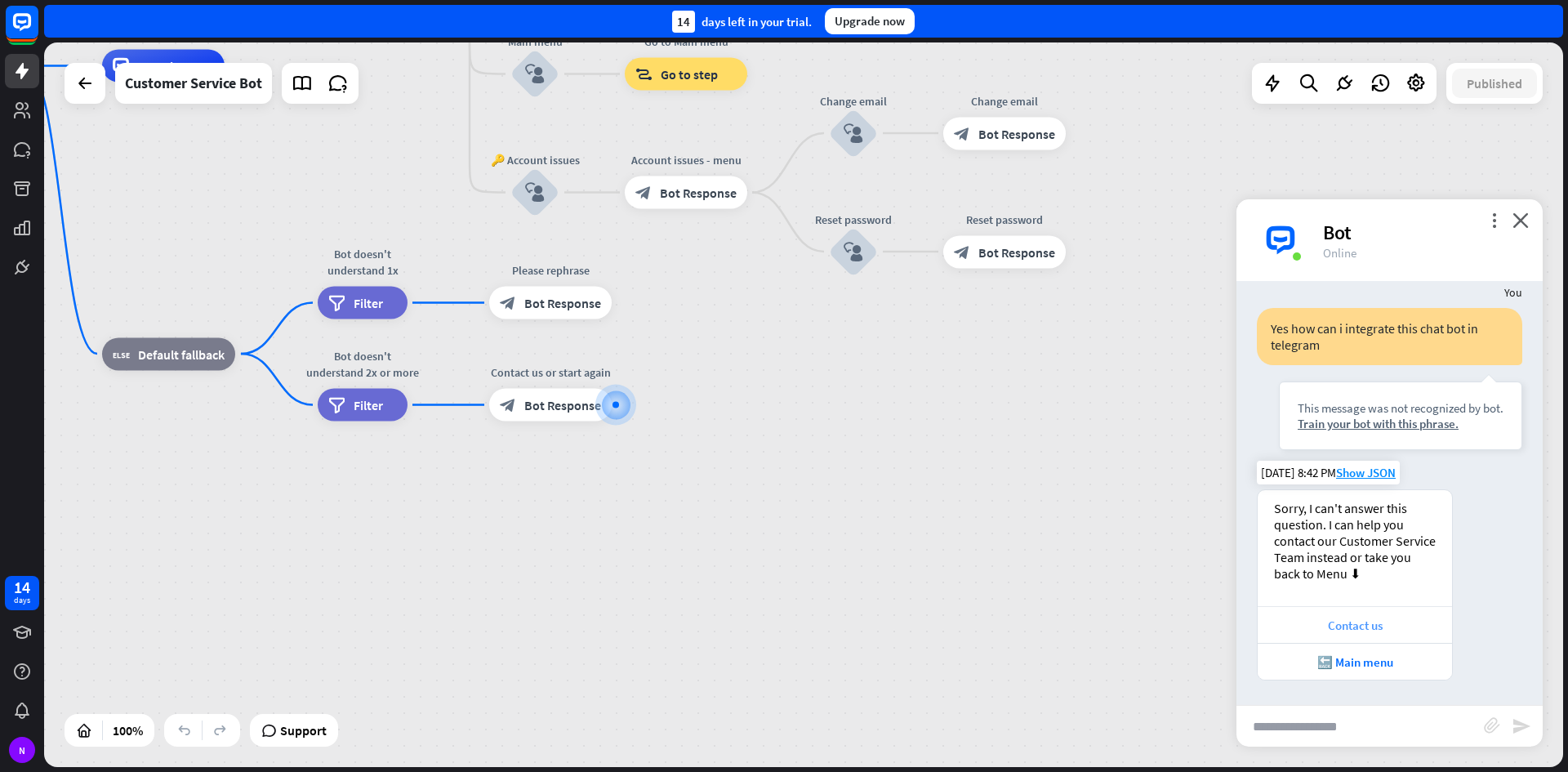
click at [1377, 621] on div "Contact us" at bounding box center [1355, 625] width 178 height 16
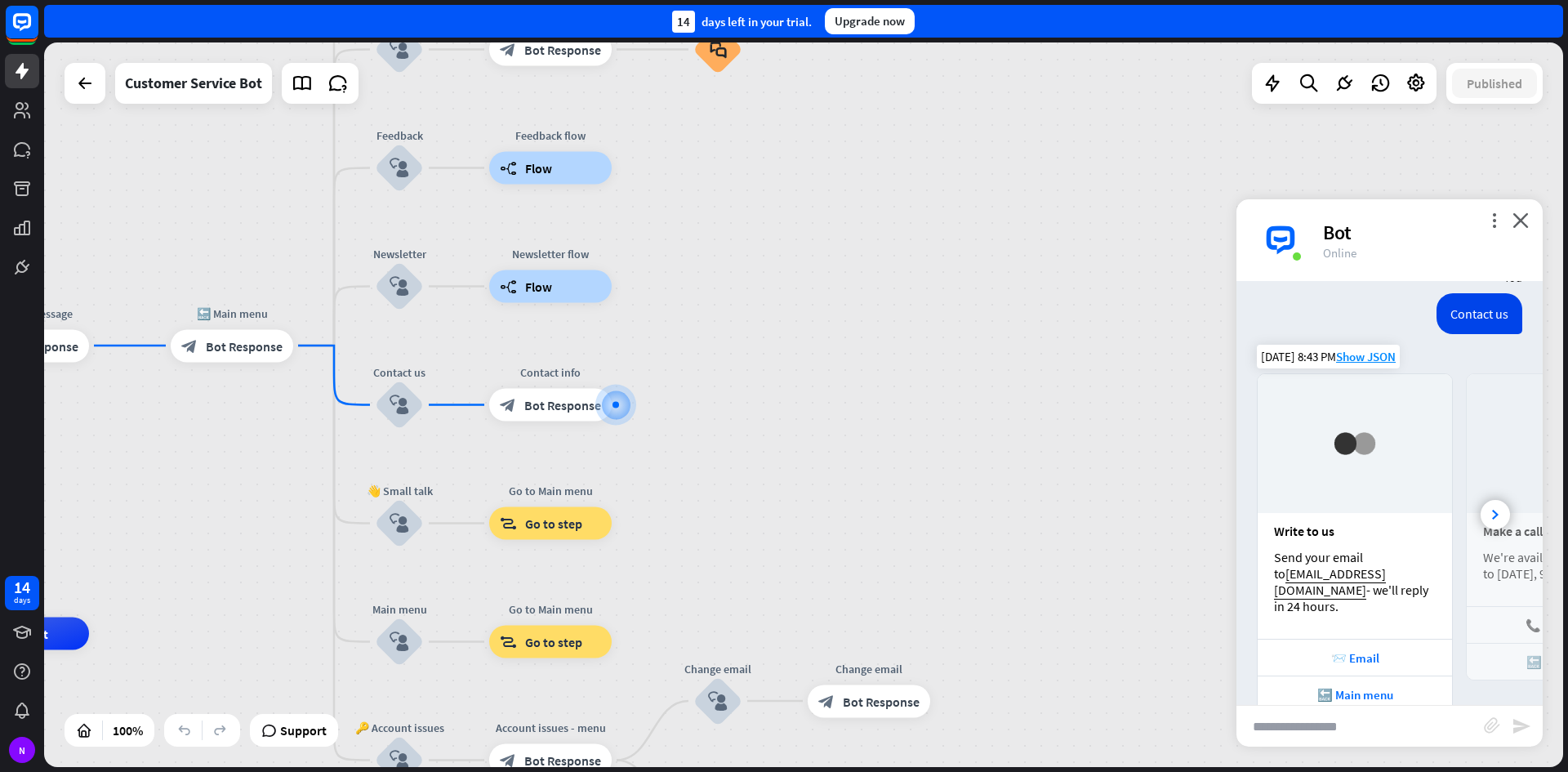
scroll to position [1030, 0]
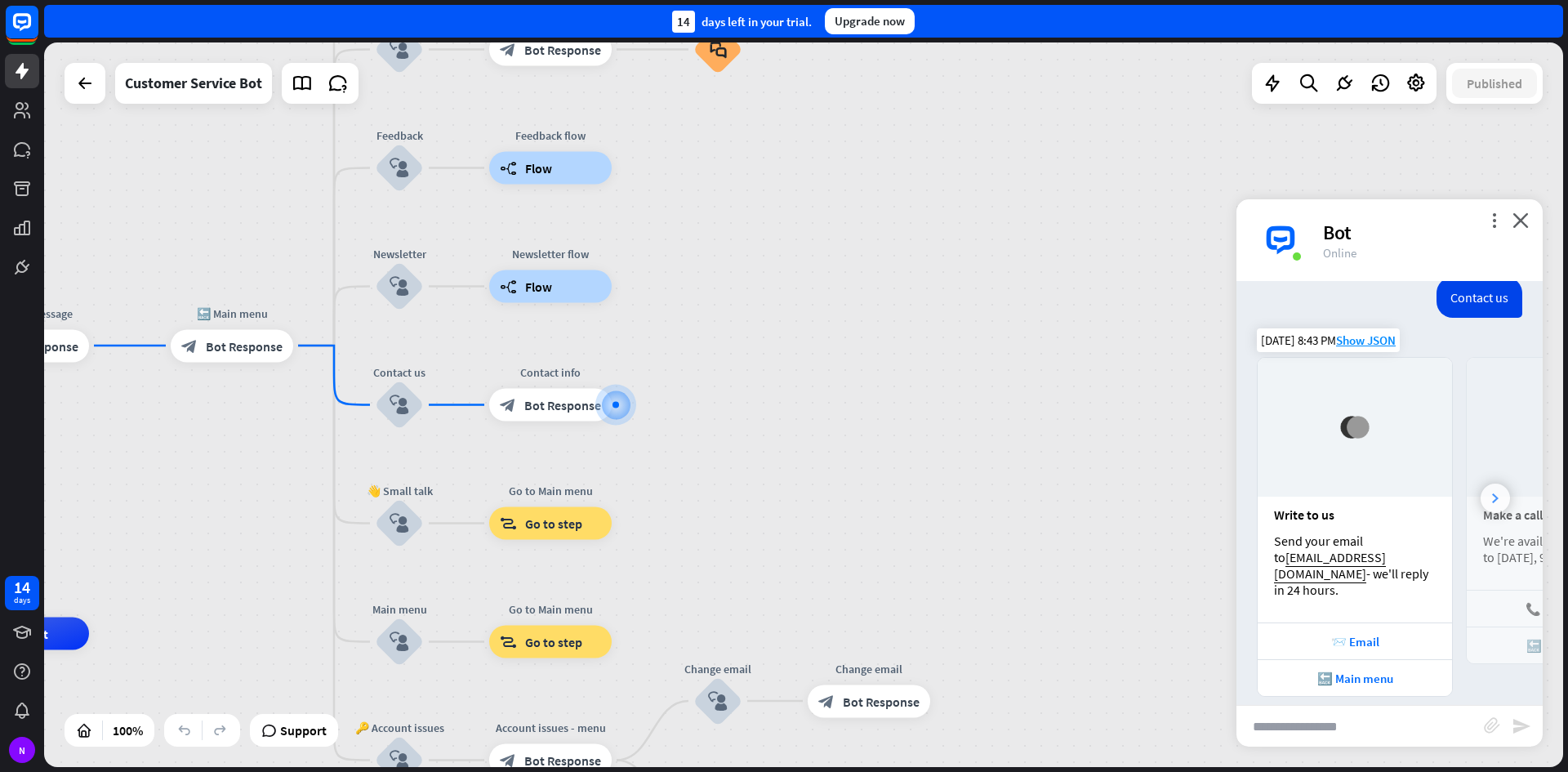
click at [1484, 497] on div at bounding box center [1495, 498] width 29 height 29
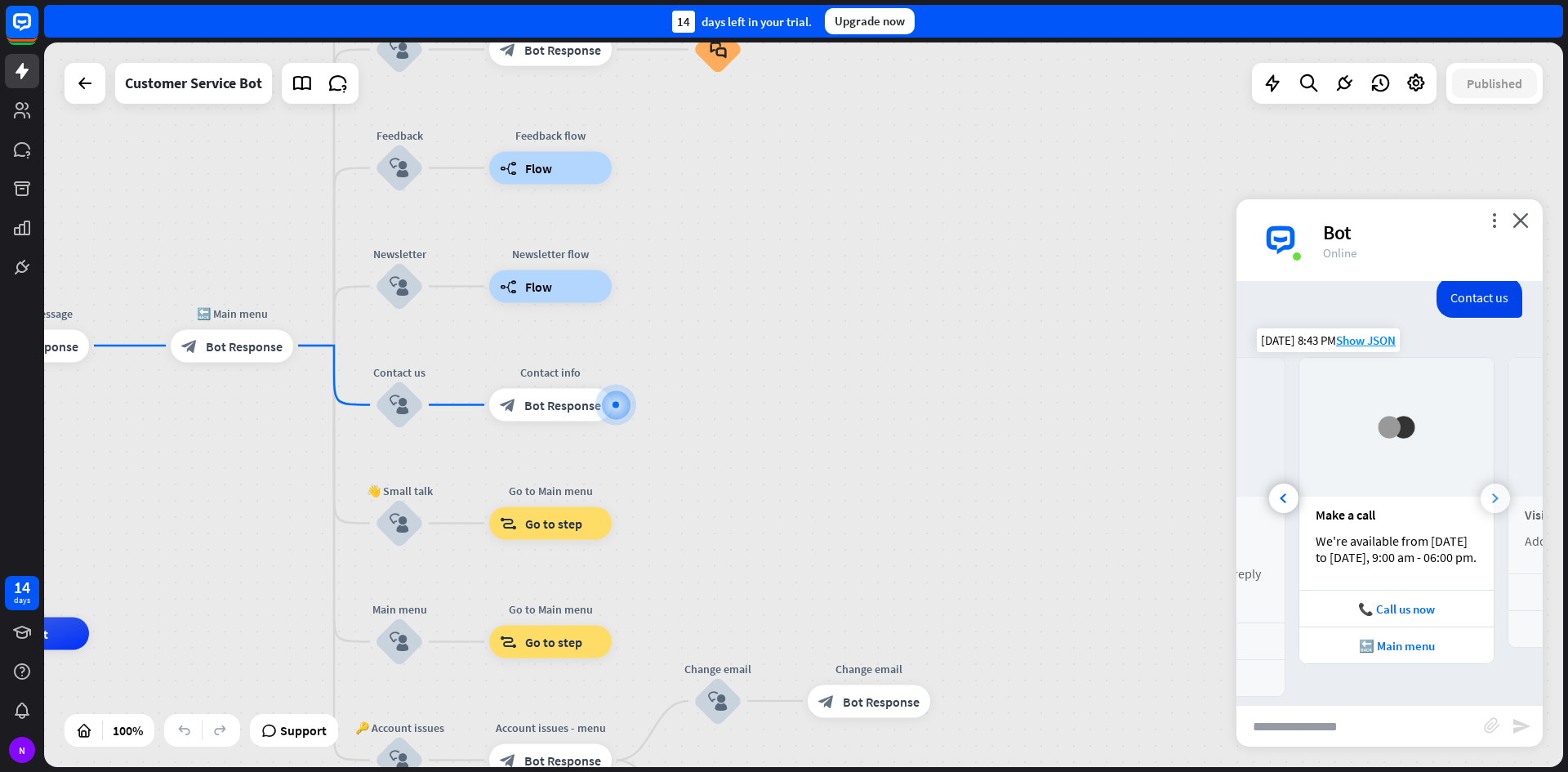
scroll to position [0, 180]
click at [1484, 497] on div at bounding box center [1495, 498] width 29 height 29
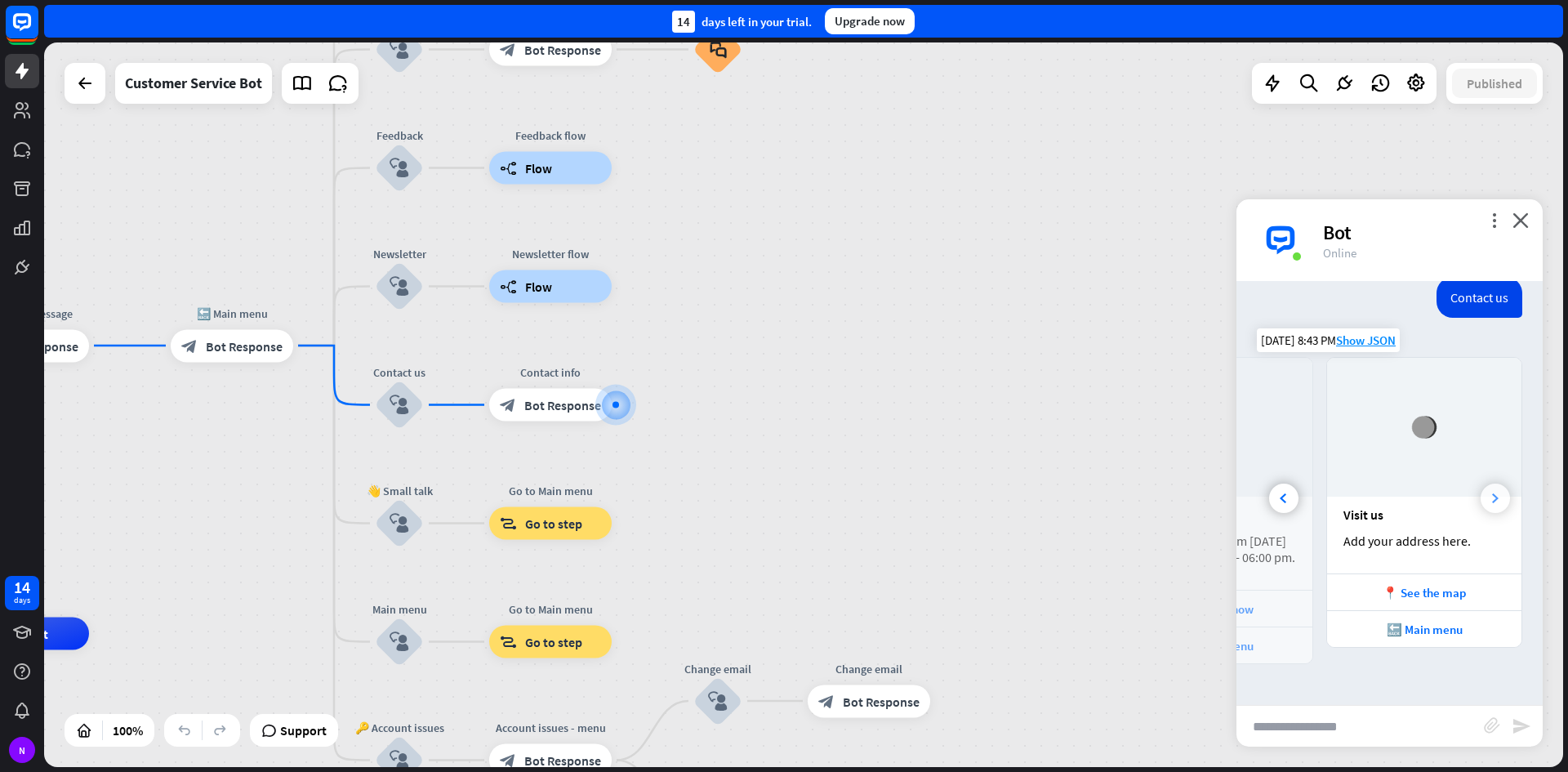
scroll to position [0, 361]
click at [1275, 484] on div at bounding box center [1283, 498] width 29 height 29
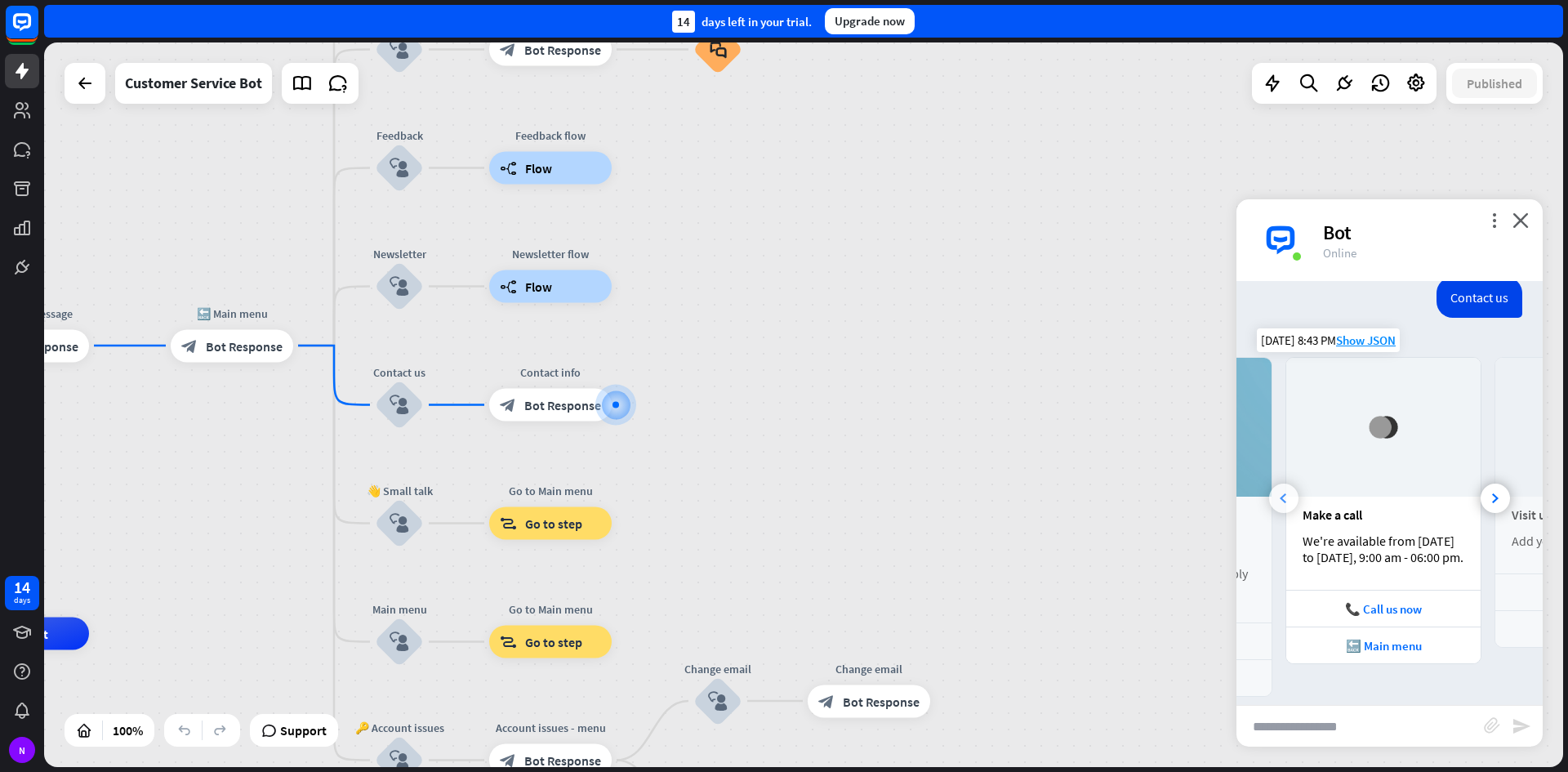
click at [1275, 484] on div at bounding box center [1283, 498] width 29 height 29
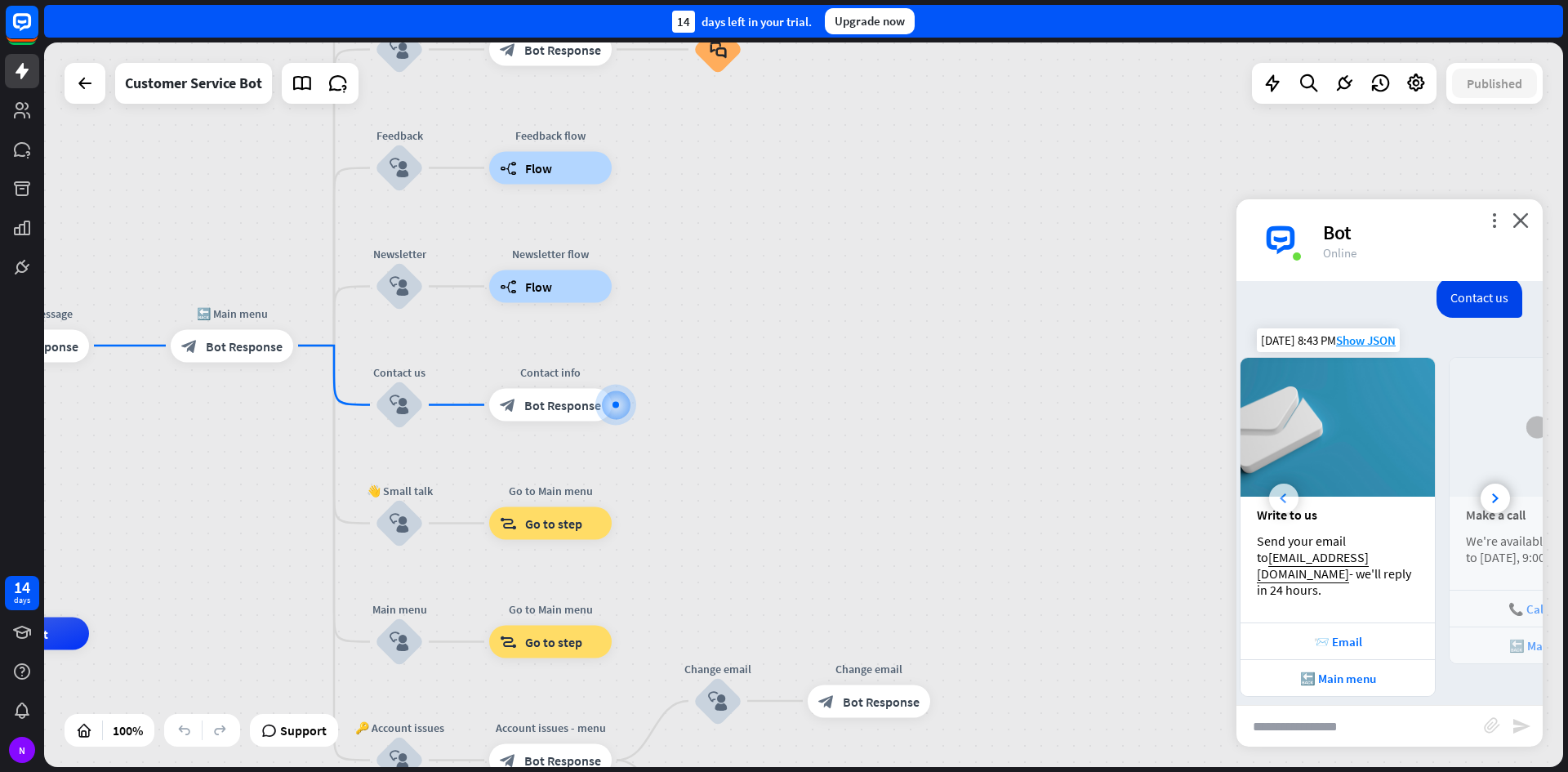
scroll to position [0, 0]
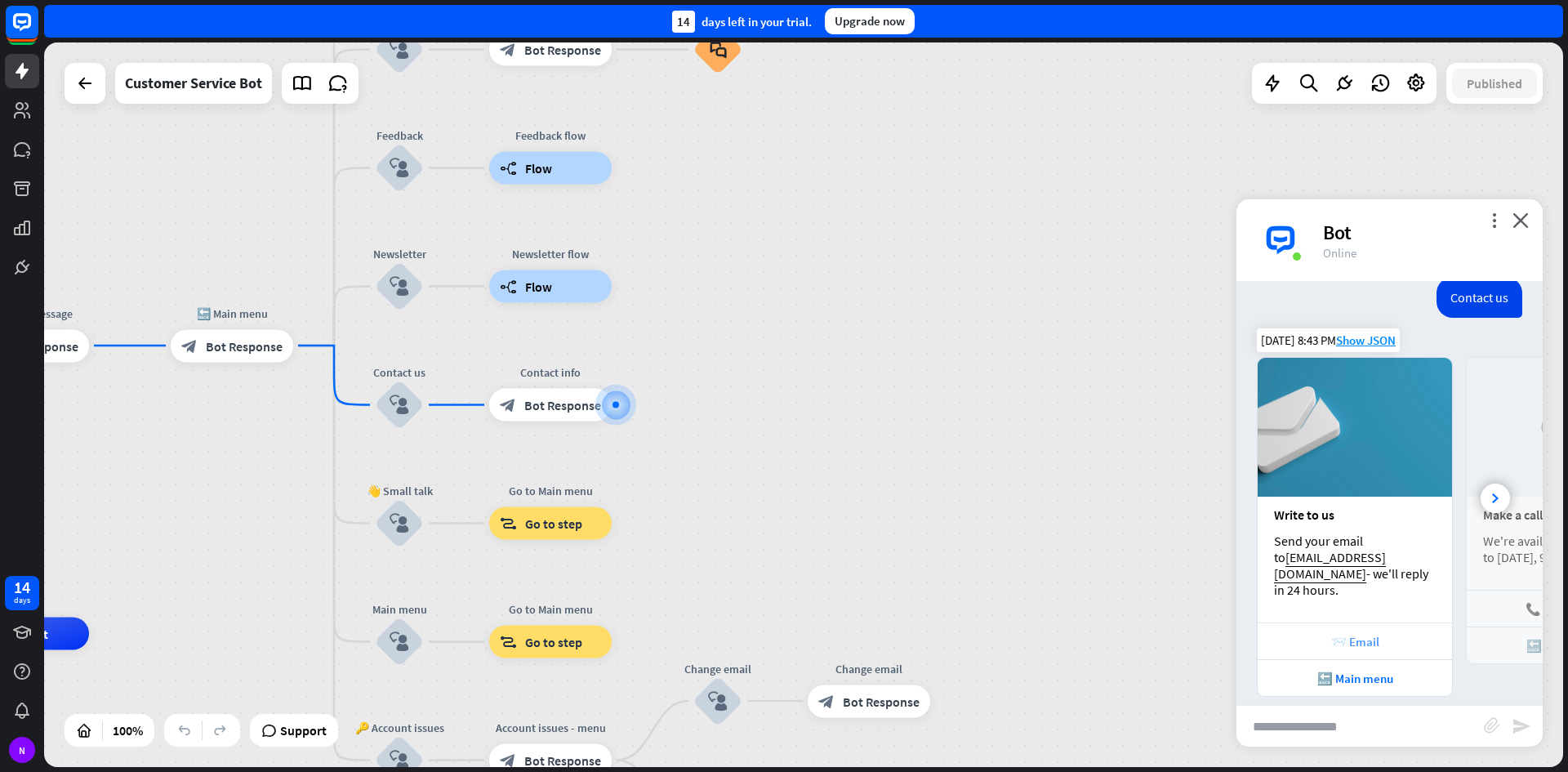
click at [1343, 623] on div "📨 Email" at bounding box center [1355, 641] width 194 height 37
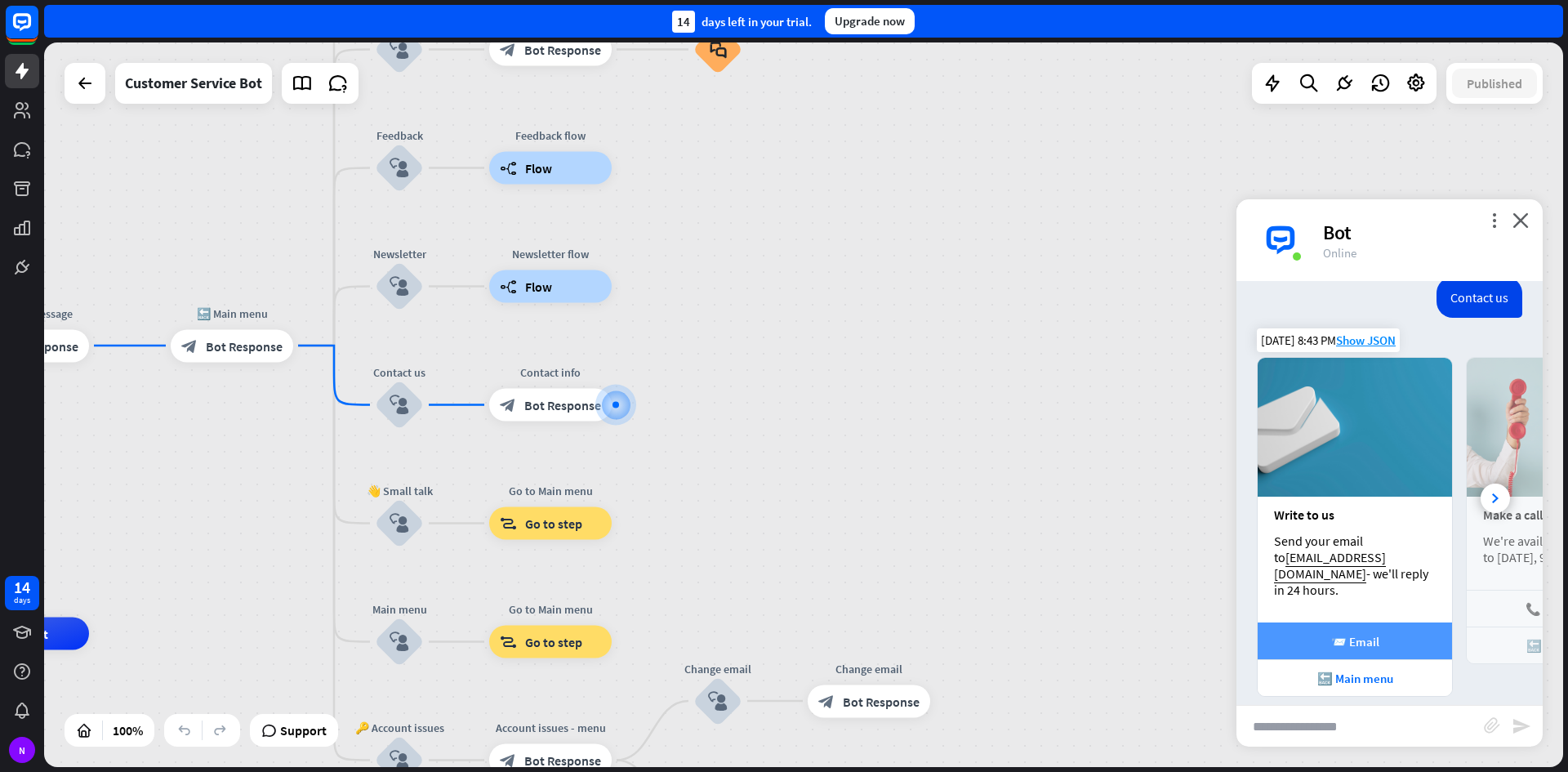
click at [1381, 634] on div "📨 Email" at bounding box center [1355, 641] width 194 height 37
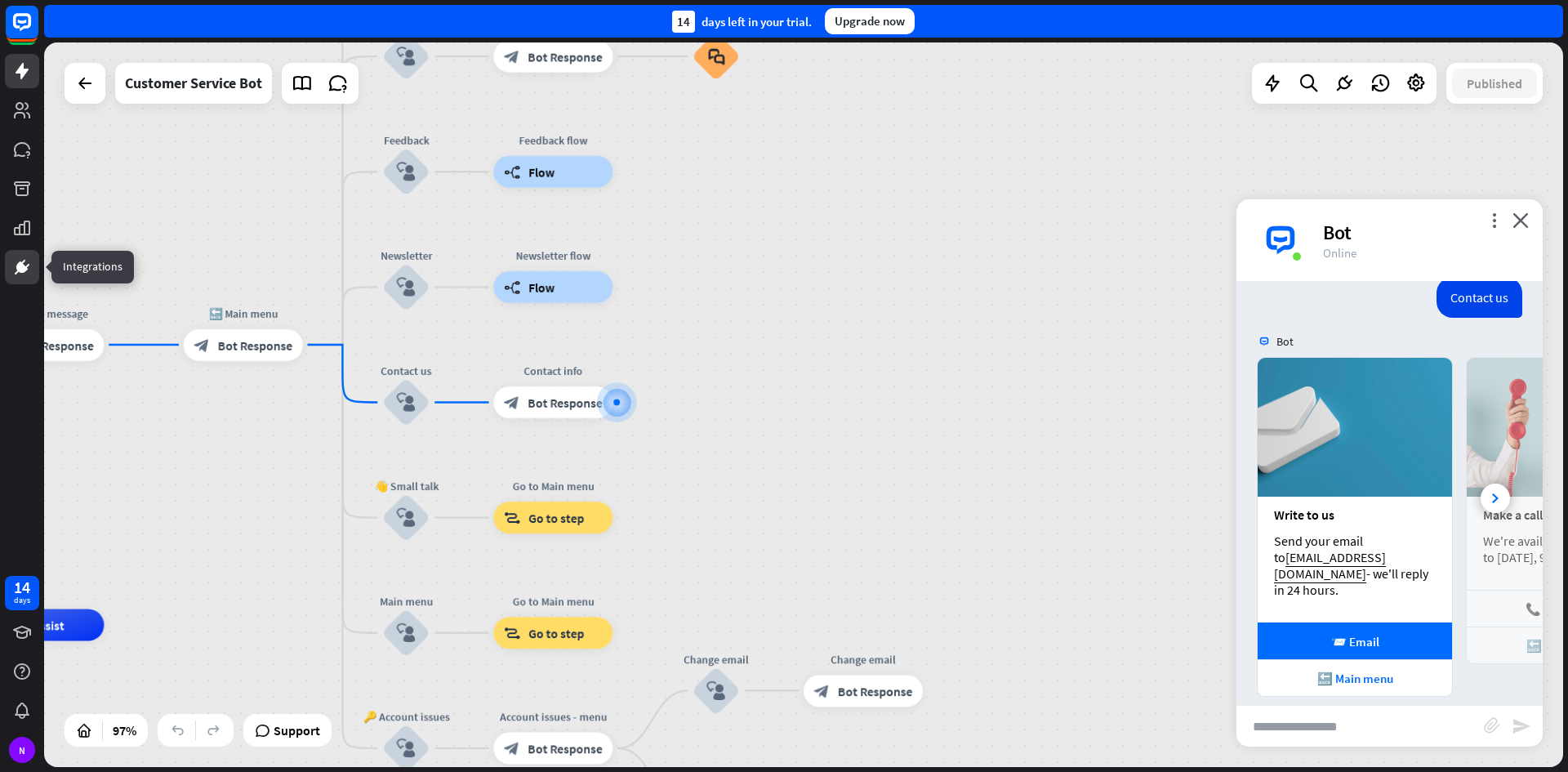
click at [10, 264] on link at bounding box center [22, 266] width 34 height 34
